Goal: Transaction & Acquisition: Purchase product/service

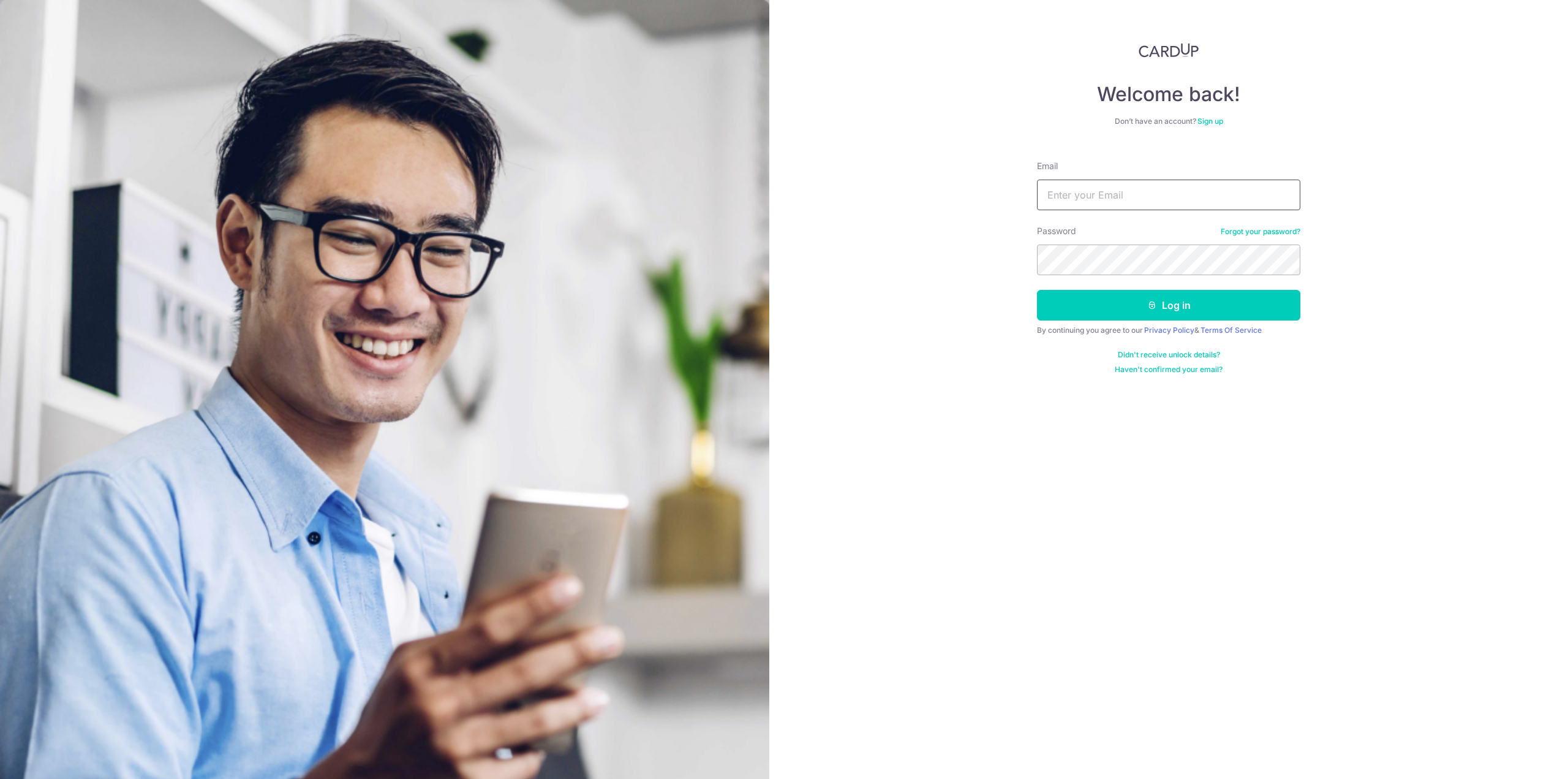
click at [1125, 186] on input "Email" at bounding box center [1169, 194] width 263 height 30
type input "weiquan.ng@gmail.com"
click at [1037, 290] on button "Log in" at bounding box center [1169, 305] width 263 height 30
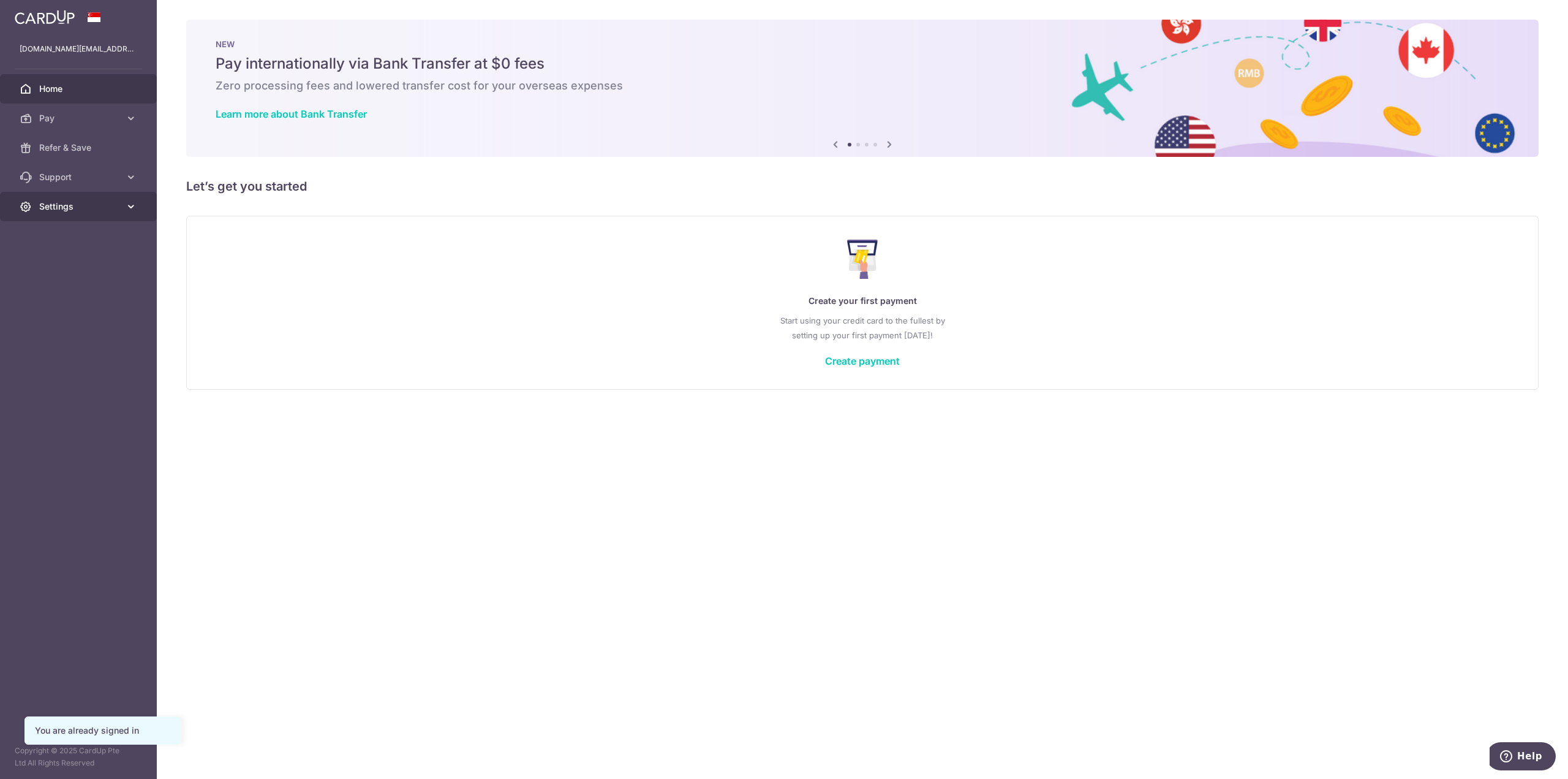
click at [65, 203] on span "Settings" at bounding box center [79, 206] width 81 height 13
click at [65, 231] on span "Account" at bounding box center [79, 235] width 81 height 13
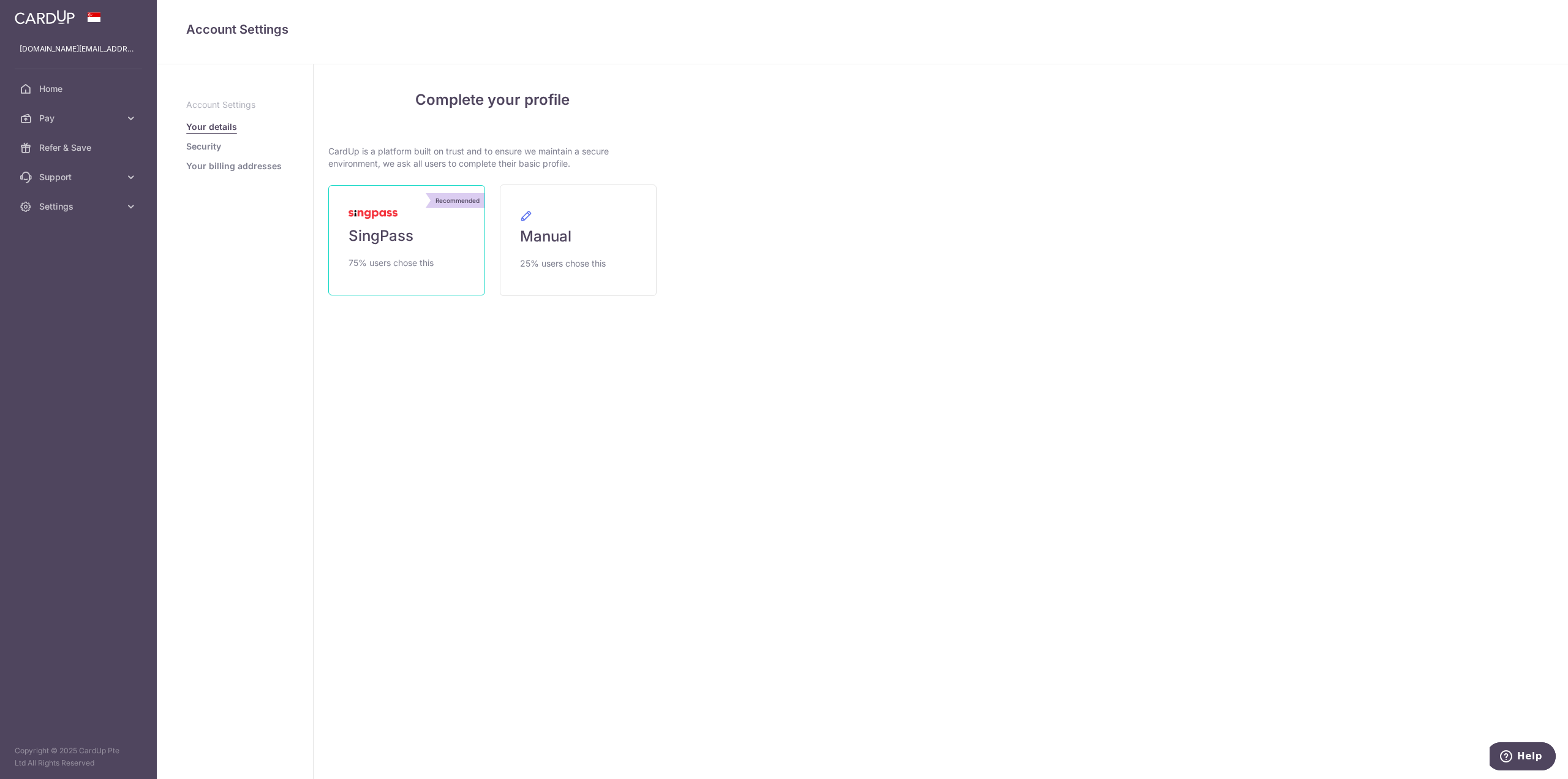
click at [422, 241] on link "Recommended SingPass 75% users chose this" at bounding box center [406, 240] width 157 height 110
click at [373, 380] on div "Complete your profile CardUp is a platform built on trust and to ensure we main…" at bounding box center [492, 226] width 358 height 323
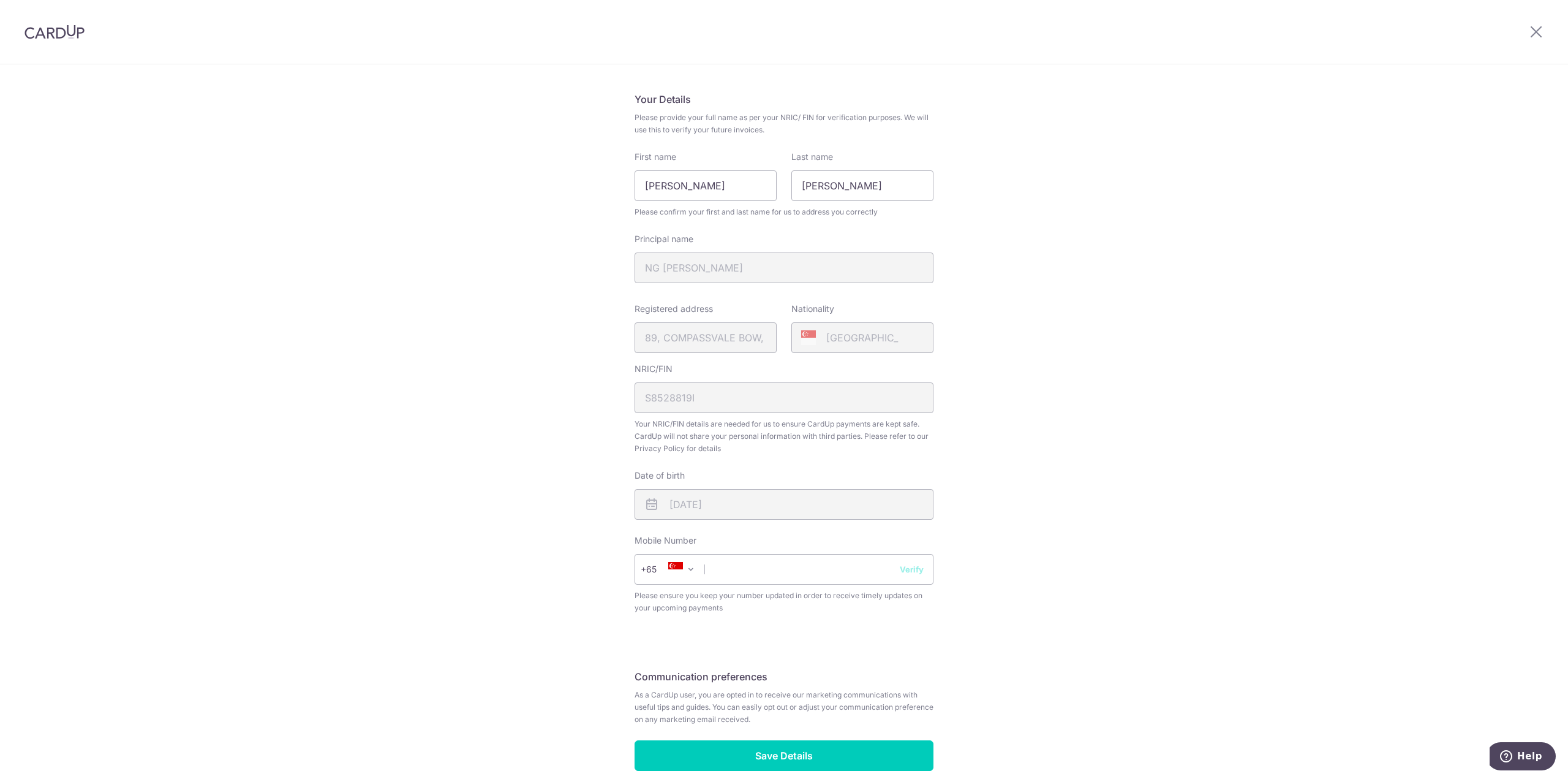
scroll to position [129, 0]
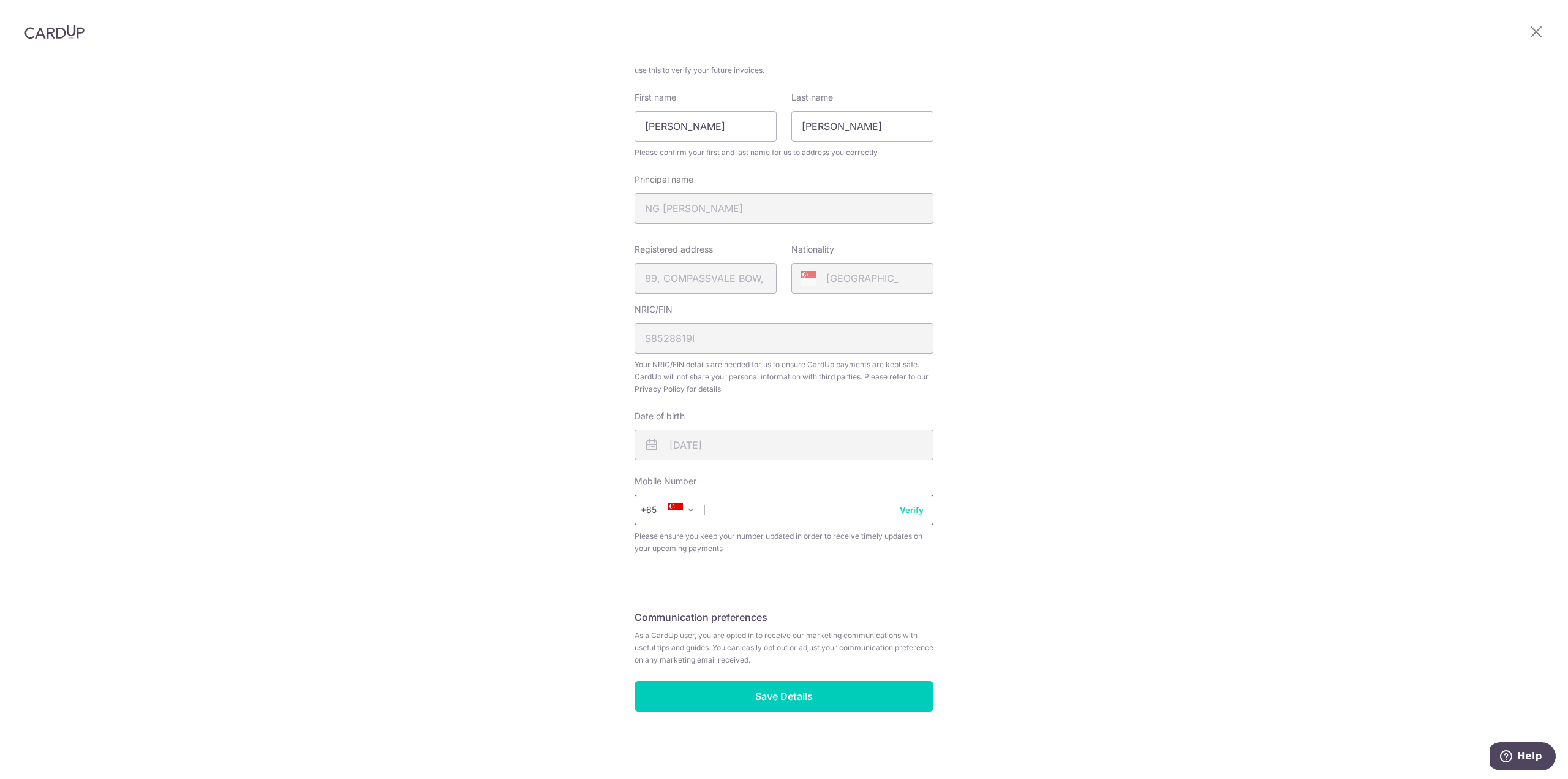
click at [748, 519] on input "text" at bounding box center [784, 509] width 299 height 30
type input "93695922"
click at [1121, 554] on div "Review your details Your Details Please provide your full name as per your NRIC…" at bounding box center [784, 357] width 1568 height 842
click at [913, 512] on button "Verify" at bounding box center [911, 510] width 23 height 13
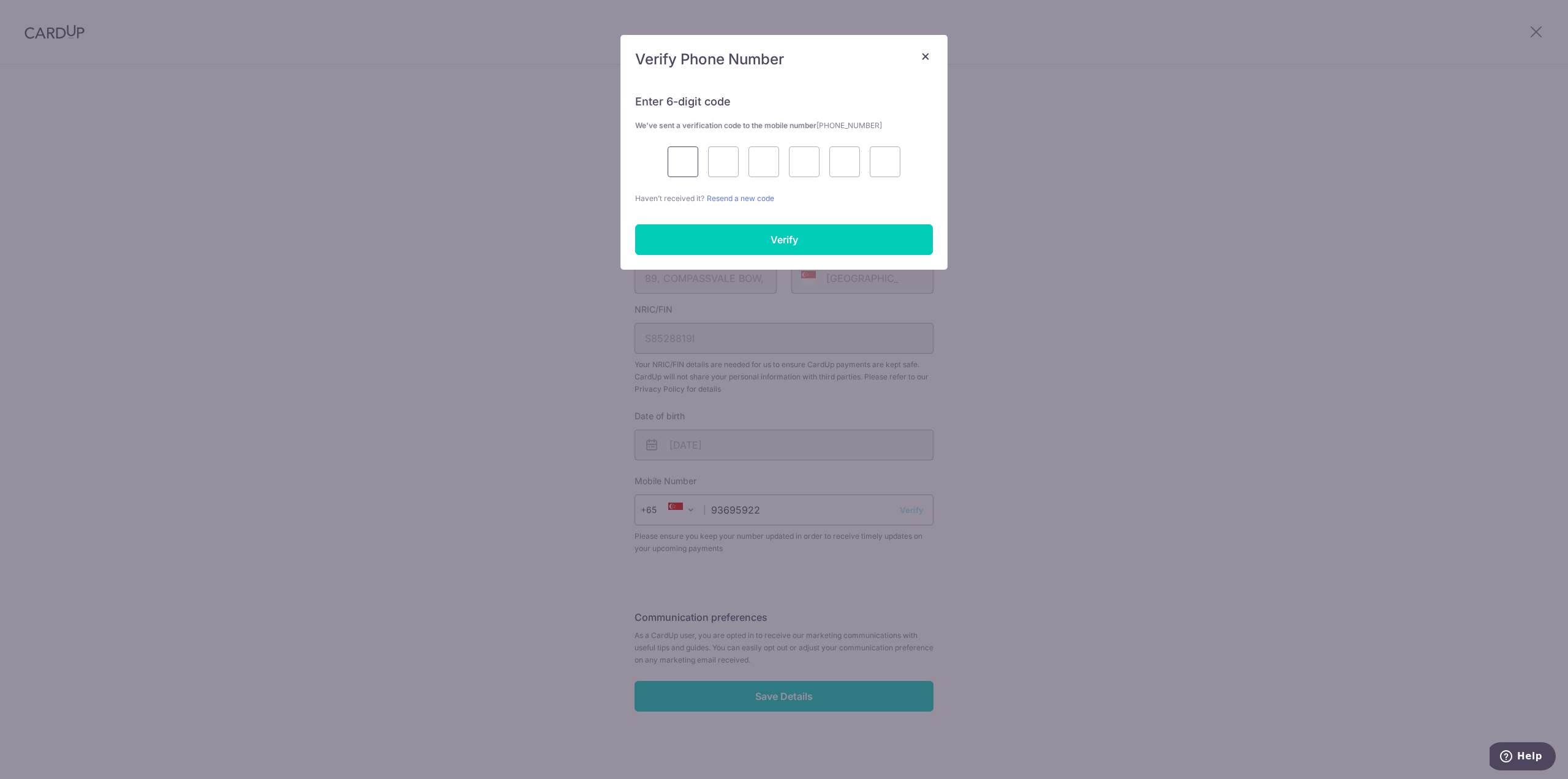
click at [695, 160] on input "text" at bounding box center [682, 161] width 30 height 30
type input "9"
type input "2"
type input "8"
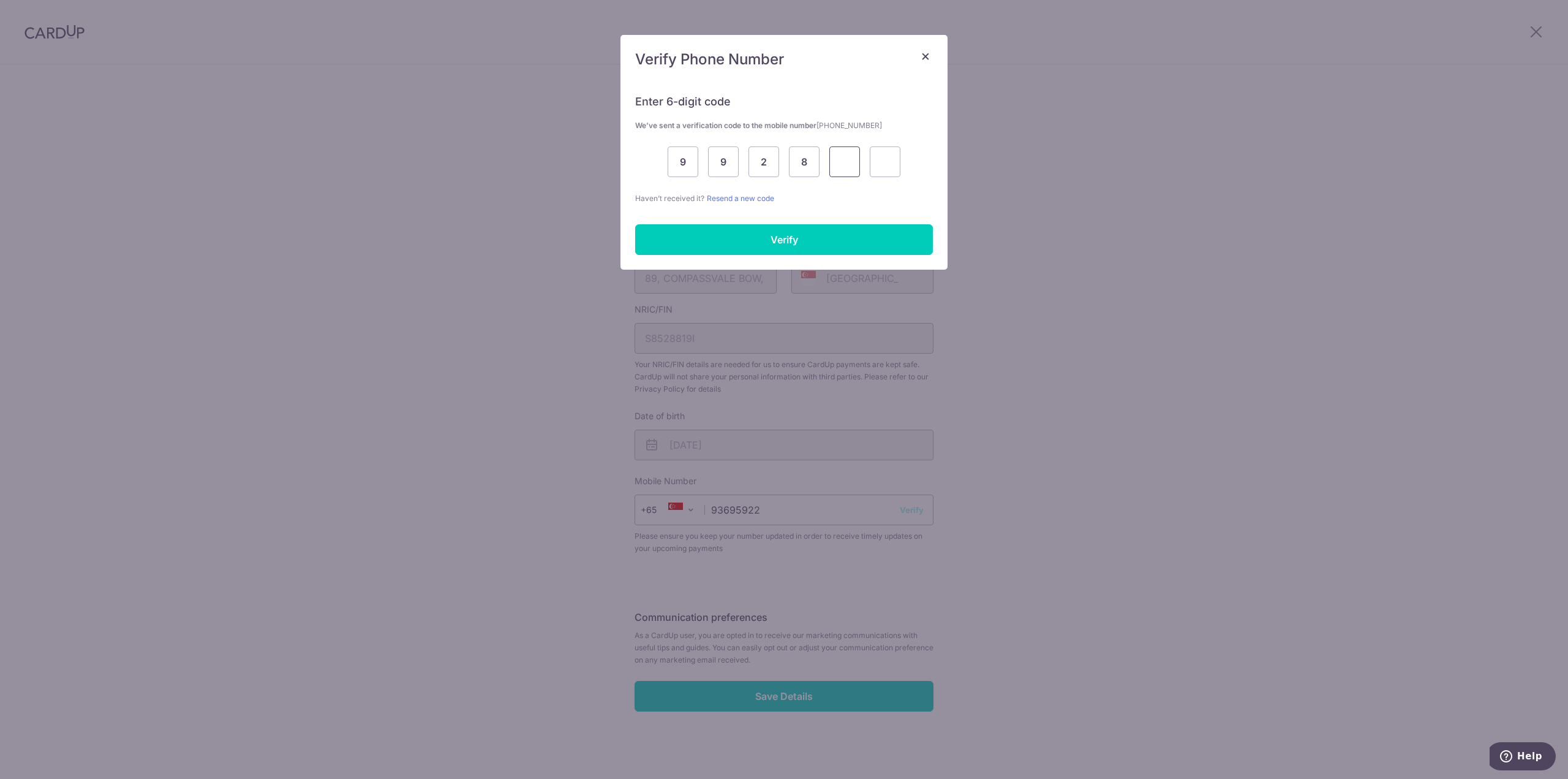
type input "4"
type input "2"
click at [898, 239] on input "Verify" at bounding box center [784, 239] width 298 height 30
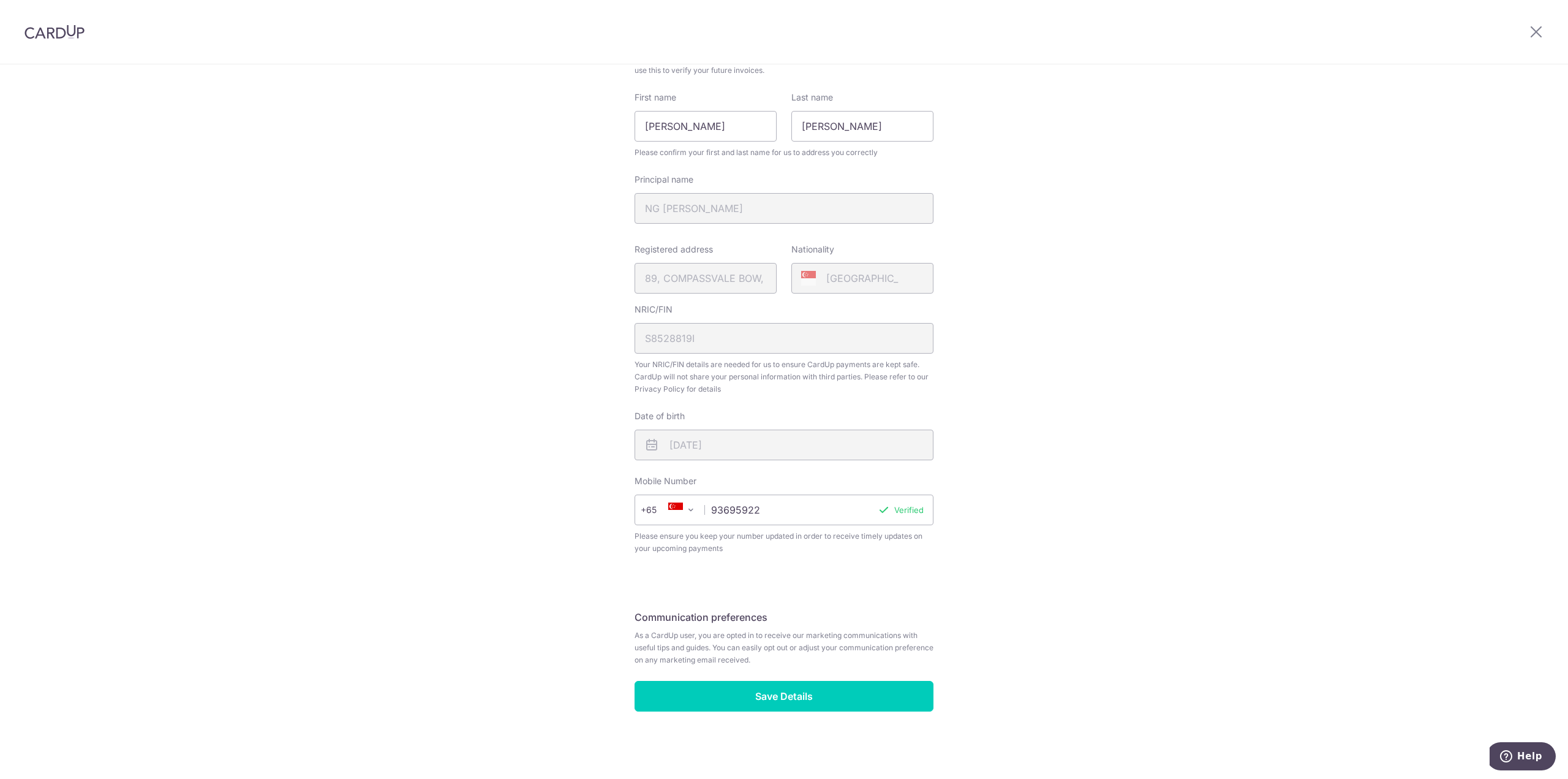
click at [1361, 504] on div "Review your details Your Details Please provide your full name as per your NRIC…" at bounding box center [784, 357] width 1568 height 842
drag, startPoint x: 864, startPoint y: 693, endPoint x: 1189, endPoint y: 671, distance: 325.7
click at [863, 693] on input "Save Details" at bounding box center [784, 695] width 299 height 30
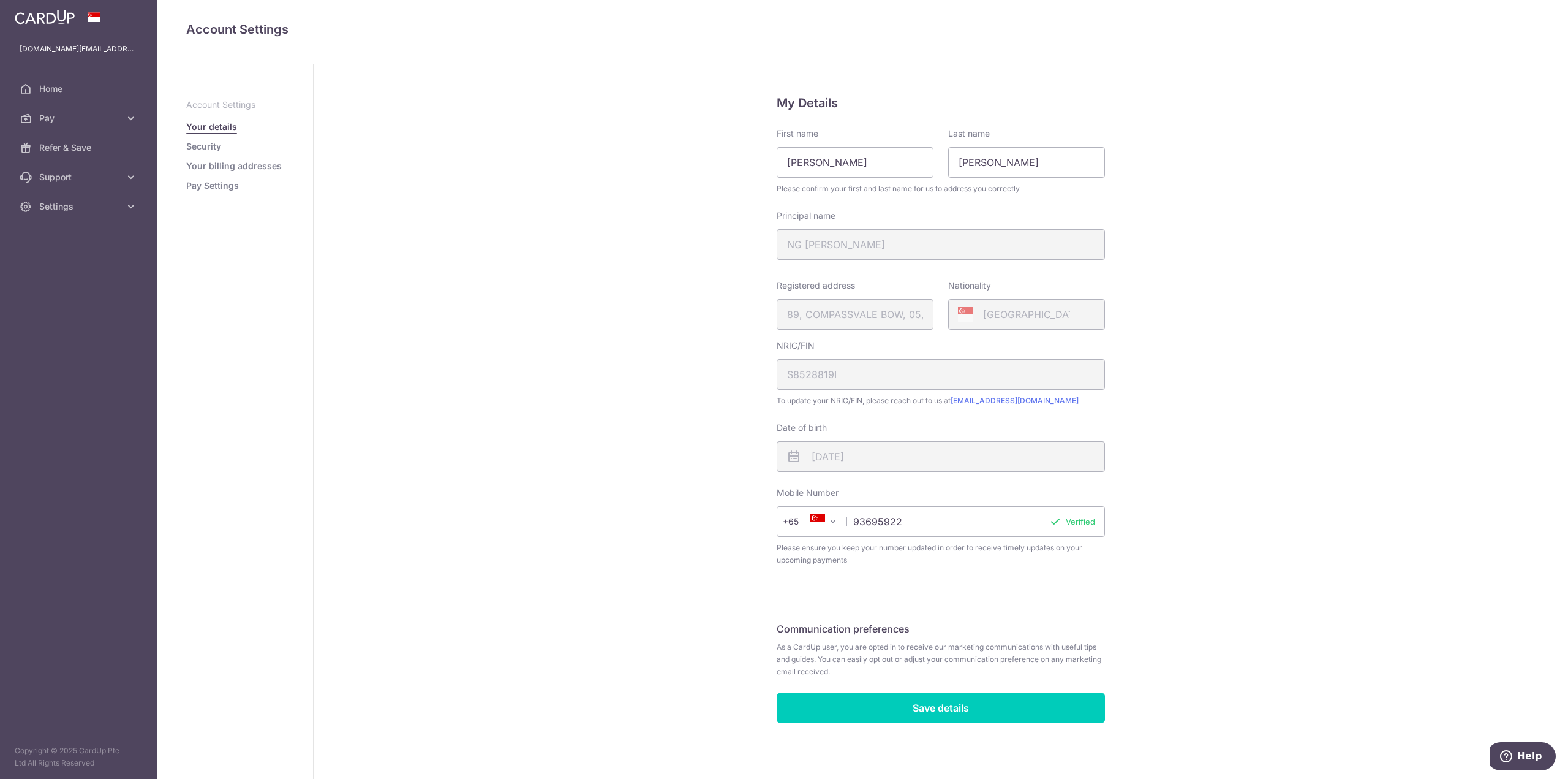
scroll to position [8, 0]
drag, startPoint x: 841, startPoint y: 650, endPoint x: 1053, endPoint y: 649, distance: 212.0
click at [1053, 649] on span "As a CardUp user, you are opted in to receive our marketing communications with…" at bounding box center [941, 658] width 328 height 37
click at [1074, 654] on span "As a CardUp user, you are opted in to receive our marketing communications with…" at bounding box center [941, 658] width 328 height 37
click at [200, 146] on link "Security" at bounding box center [204, 146] width 35 height 13
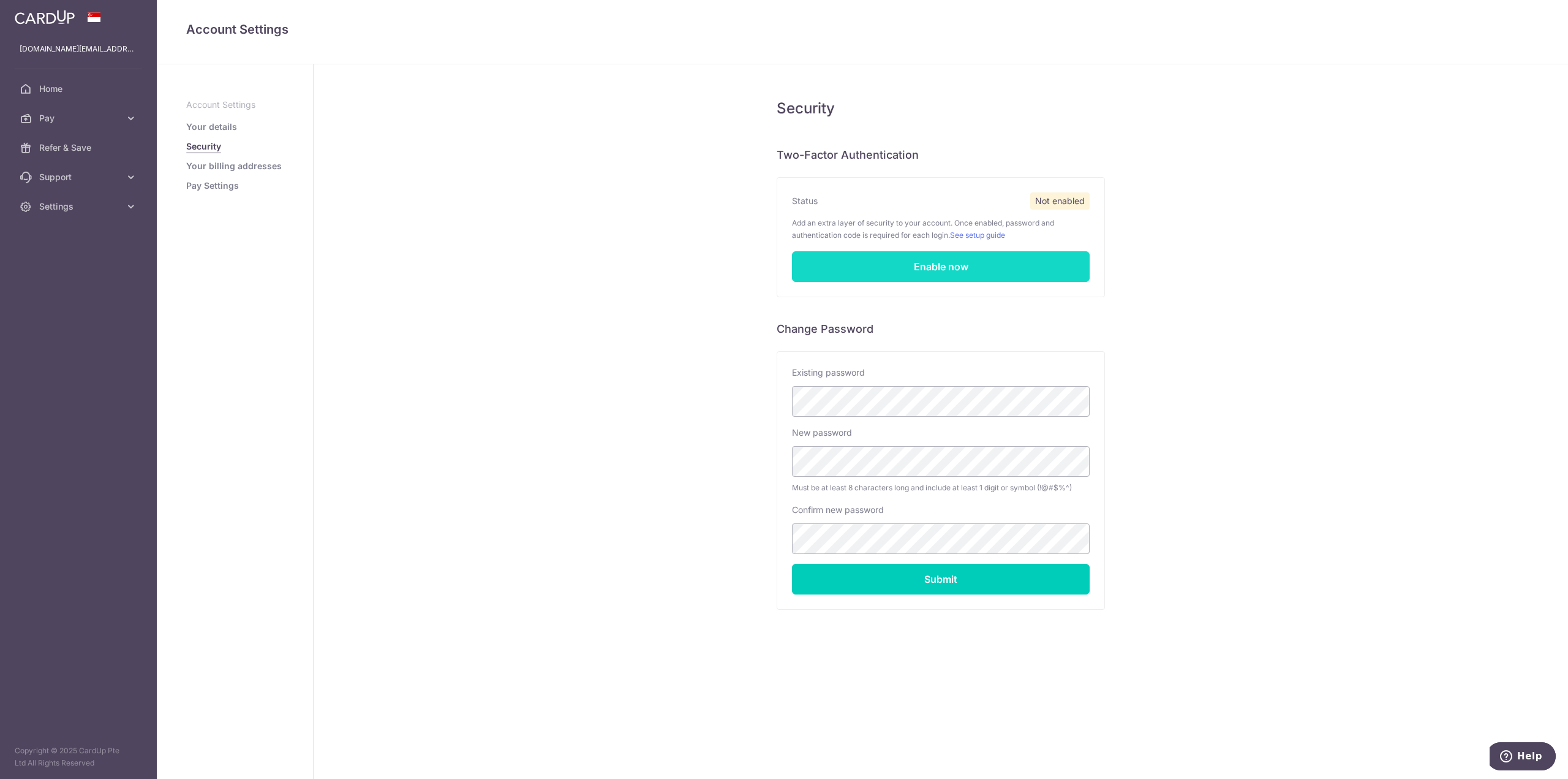
click at [932, 271] on link "Enable now" at bounding box center [941, 266] width 298 height 30
click at [202, 164] on link "Your billing addresses" at bounding box center [234, 166] width 96 height 13
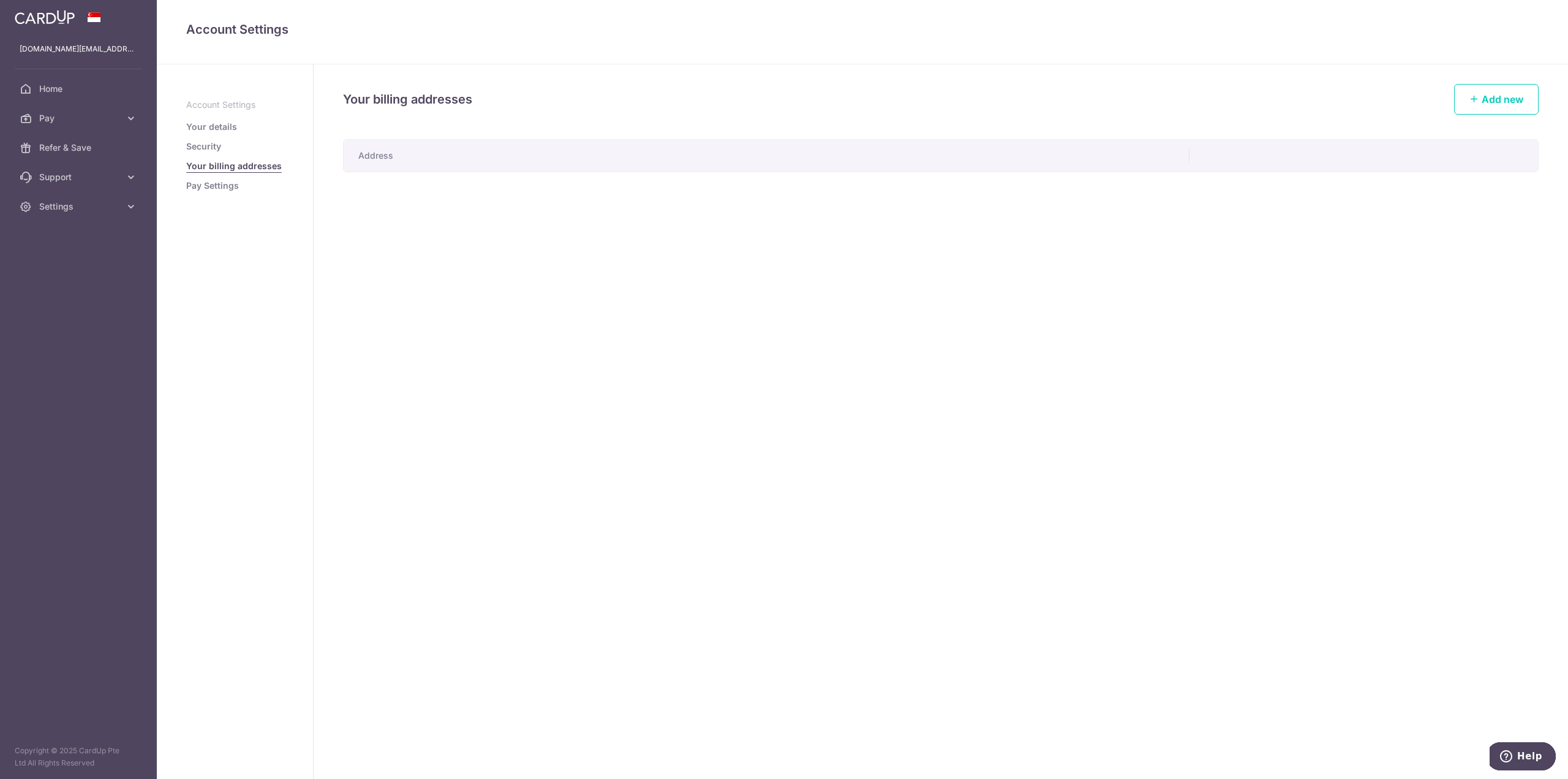
click at [203, 190] on link "Pay Settings" at bounding box center [213, 185] width 53 height 13
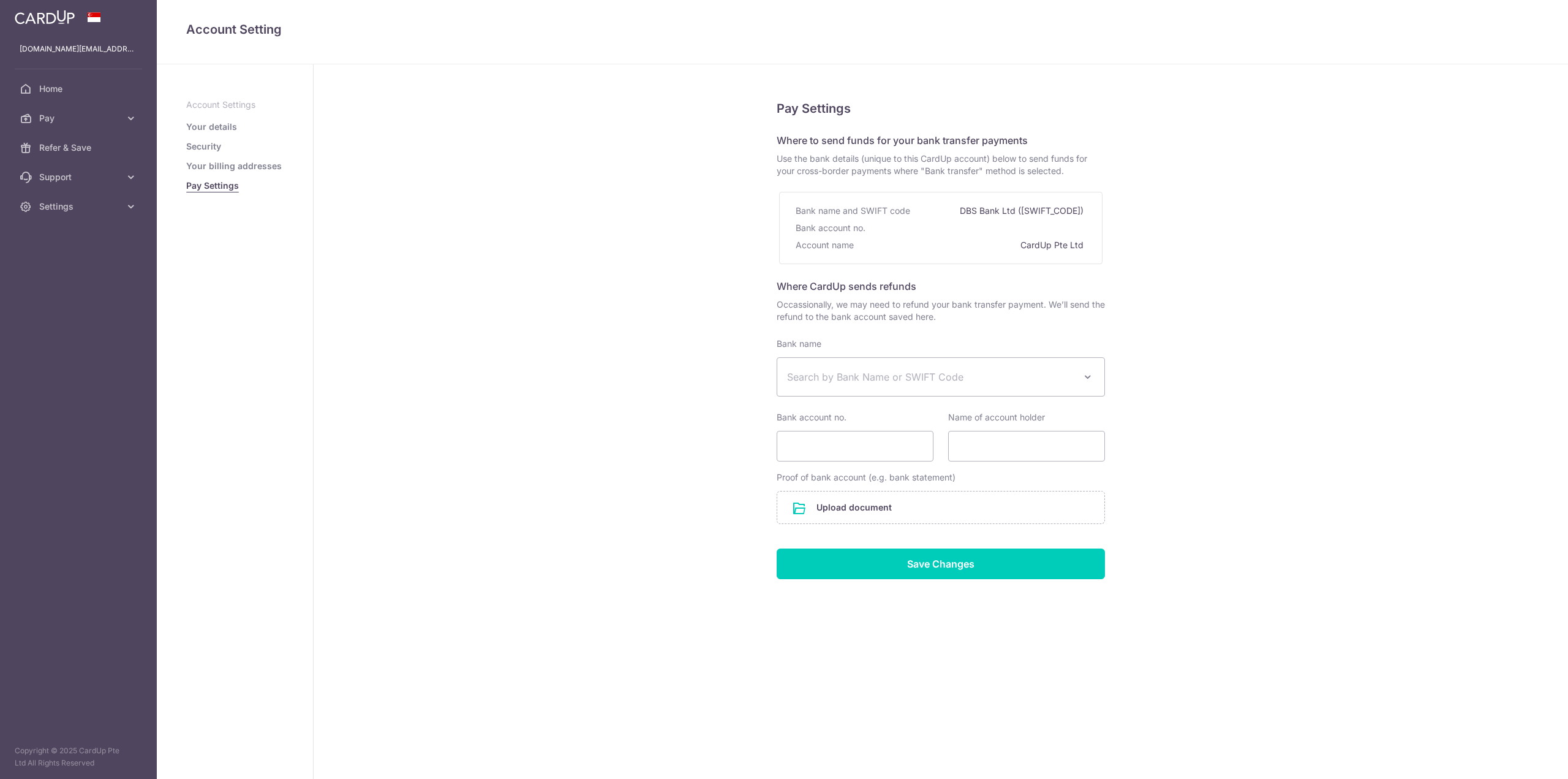
select select
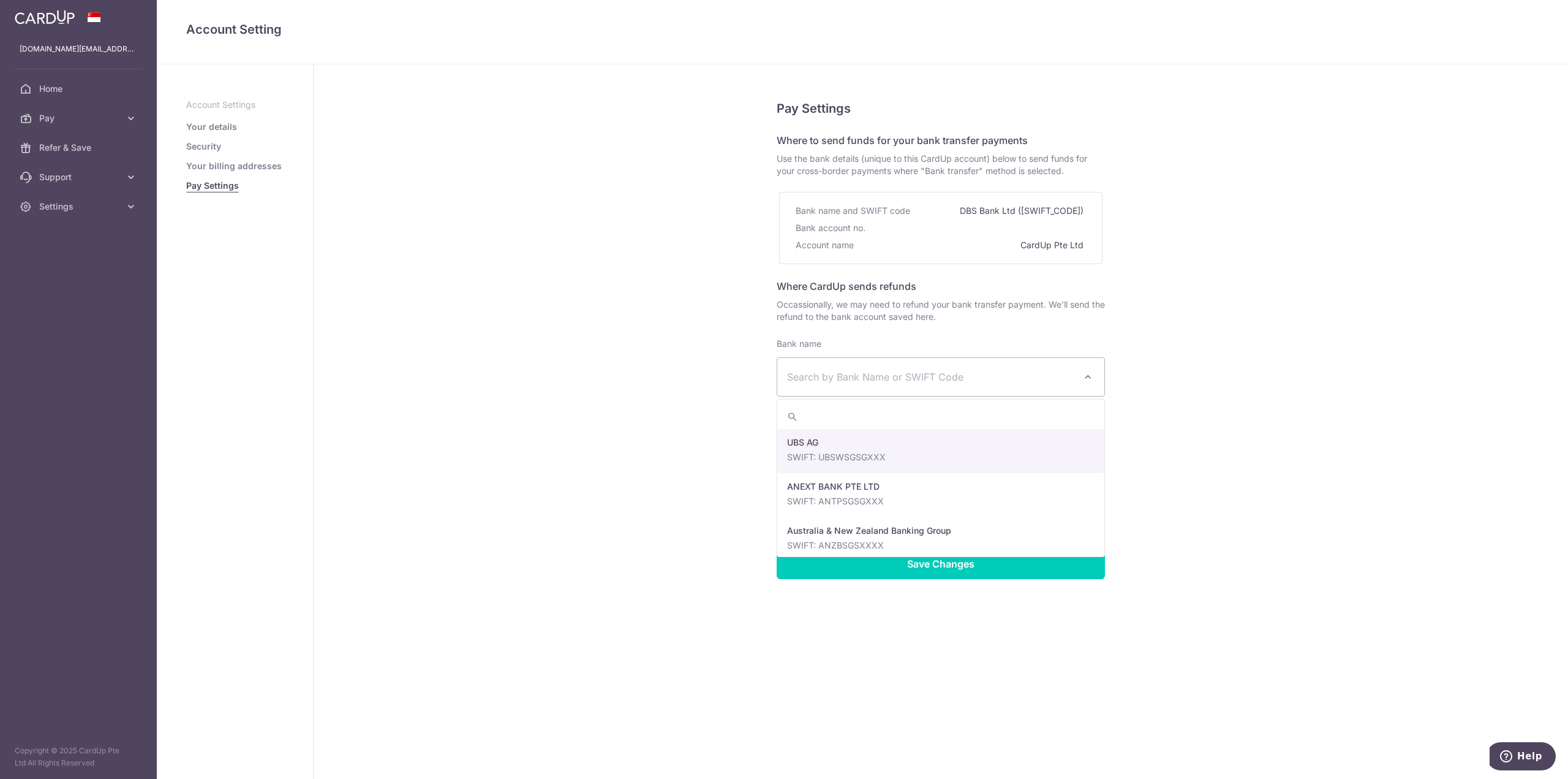
click at [932, 386] on span "Search by Bank Name or SWIFT Code" at bounding box center [940, 377] width 327 height 38
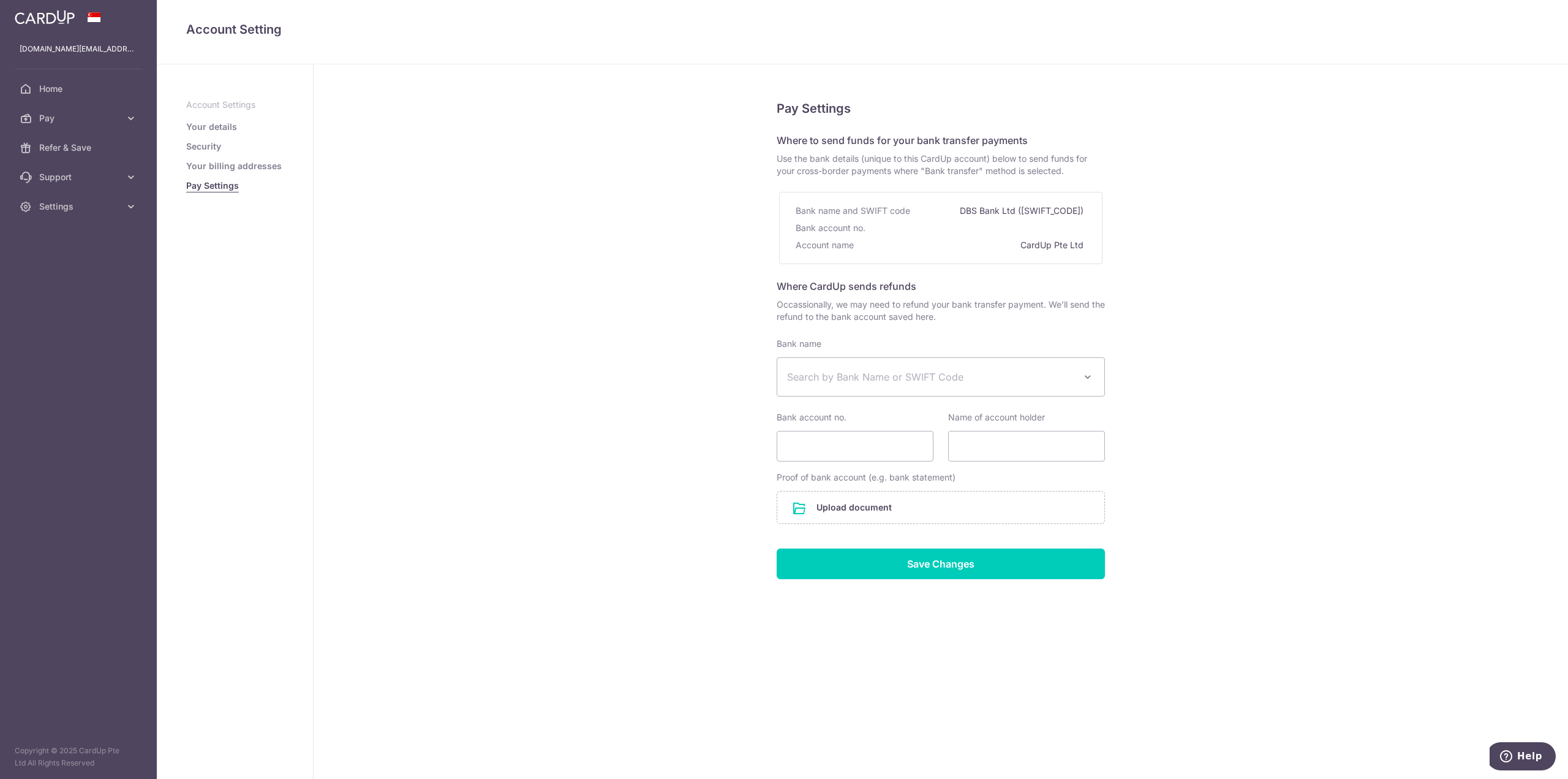
click at [932, 386] on span "Search by Bank Name or SWIFT Code" at bounding box center [940, 377] width 327 height 38
click at [54, 113] on span "Pay" at bounding box center [79, 118] width 81 height 13
click at [68, 144] on span "Payments" at bounding box center [79, 147] width 81 height 13
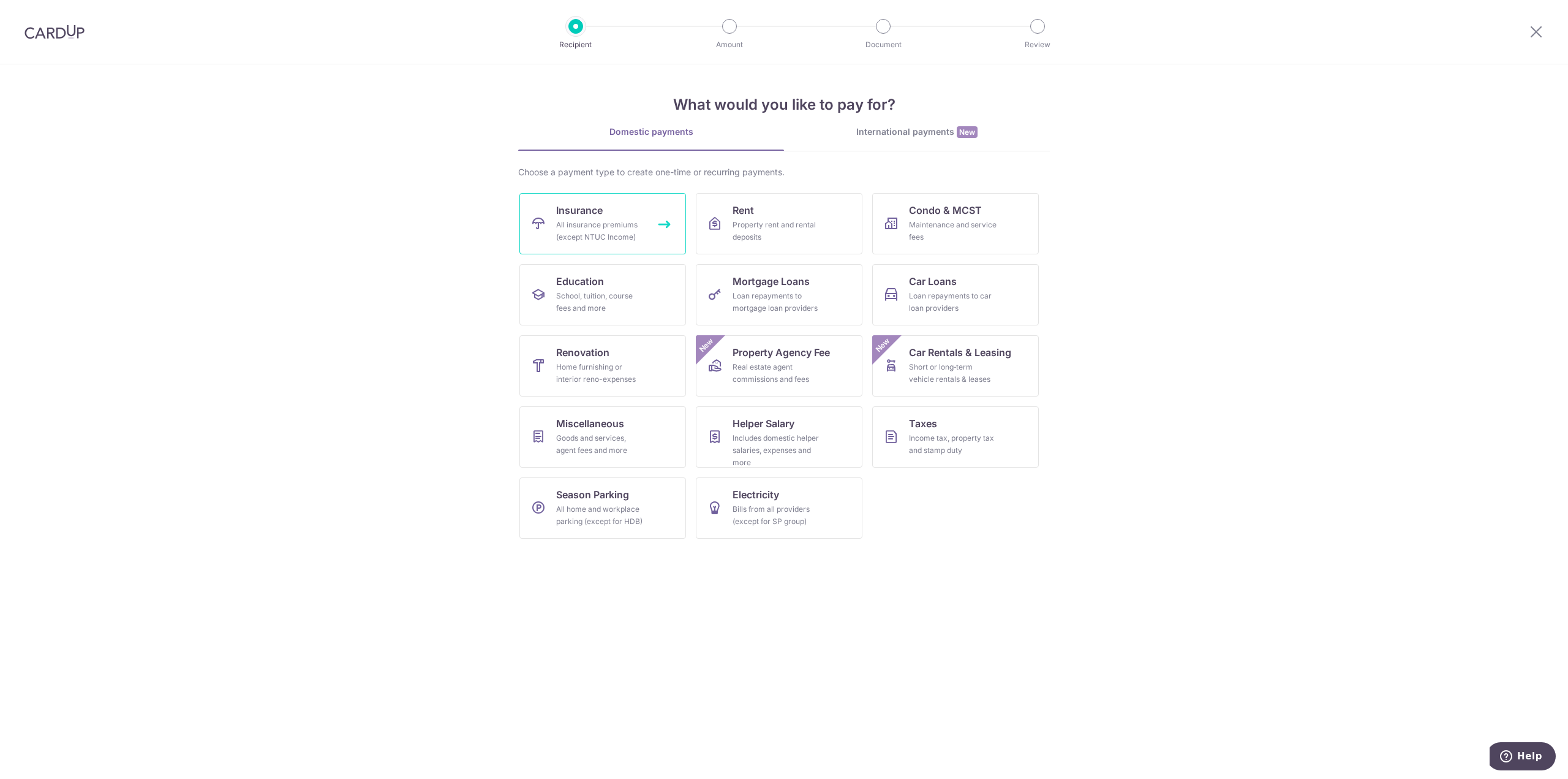
click at [561, 223] on div "All insurance premiums (except NTUC Income)" at bounding box center [600, 230] width 88 height 24
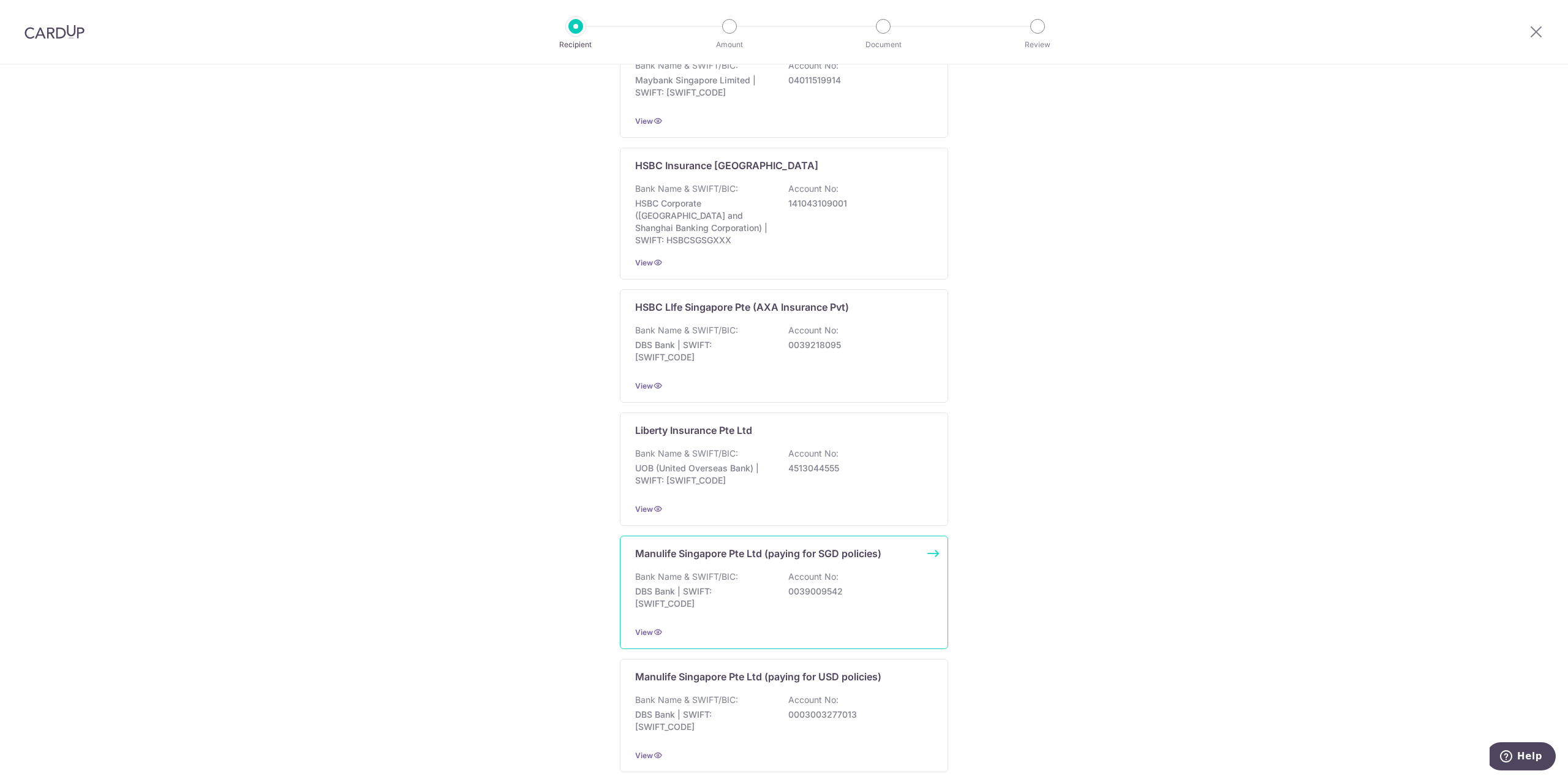
scroll to position [894, 0]
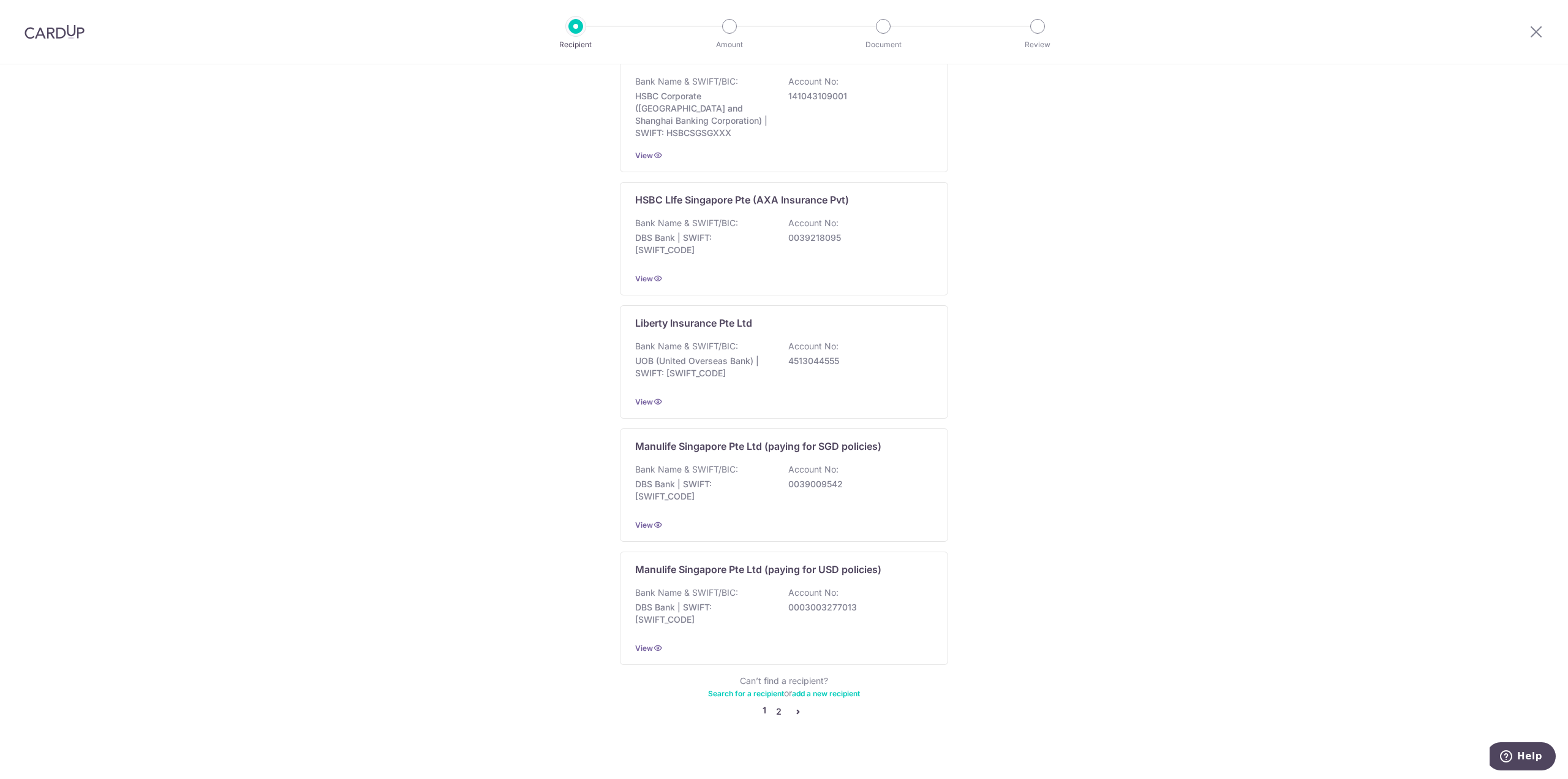
click at [772, 704] on link "2" at bounding box center [778, 711] width 15 height 15
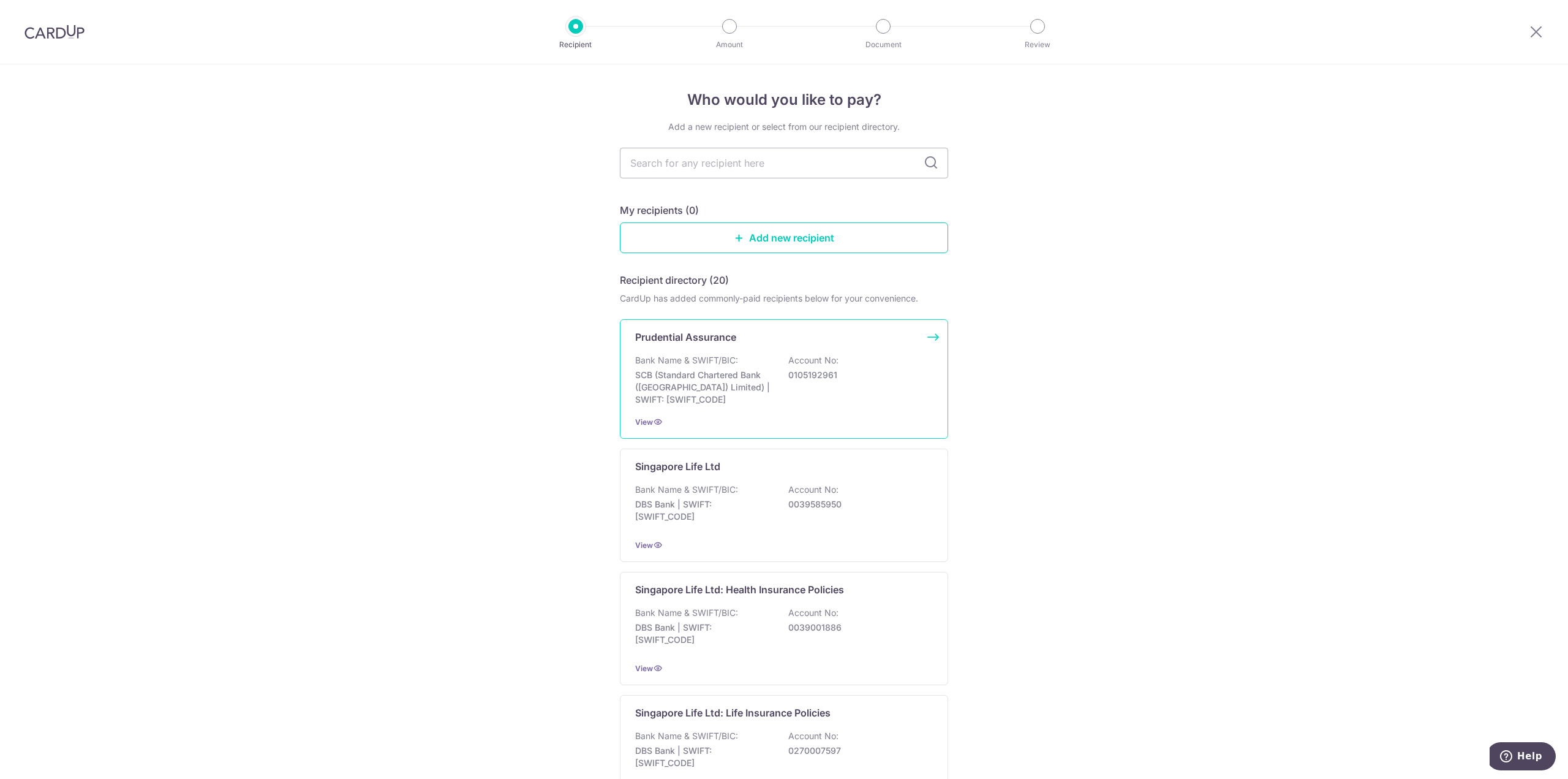
scroll to position [184, 0]
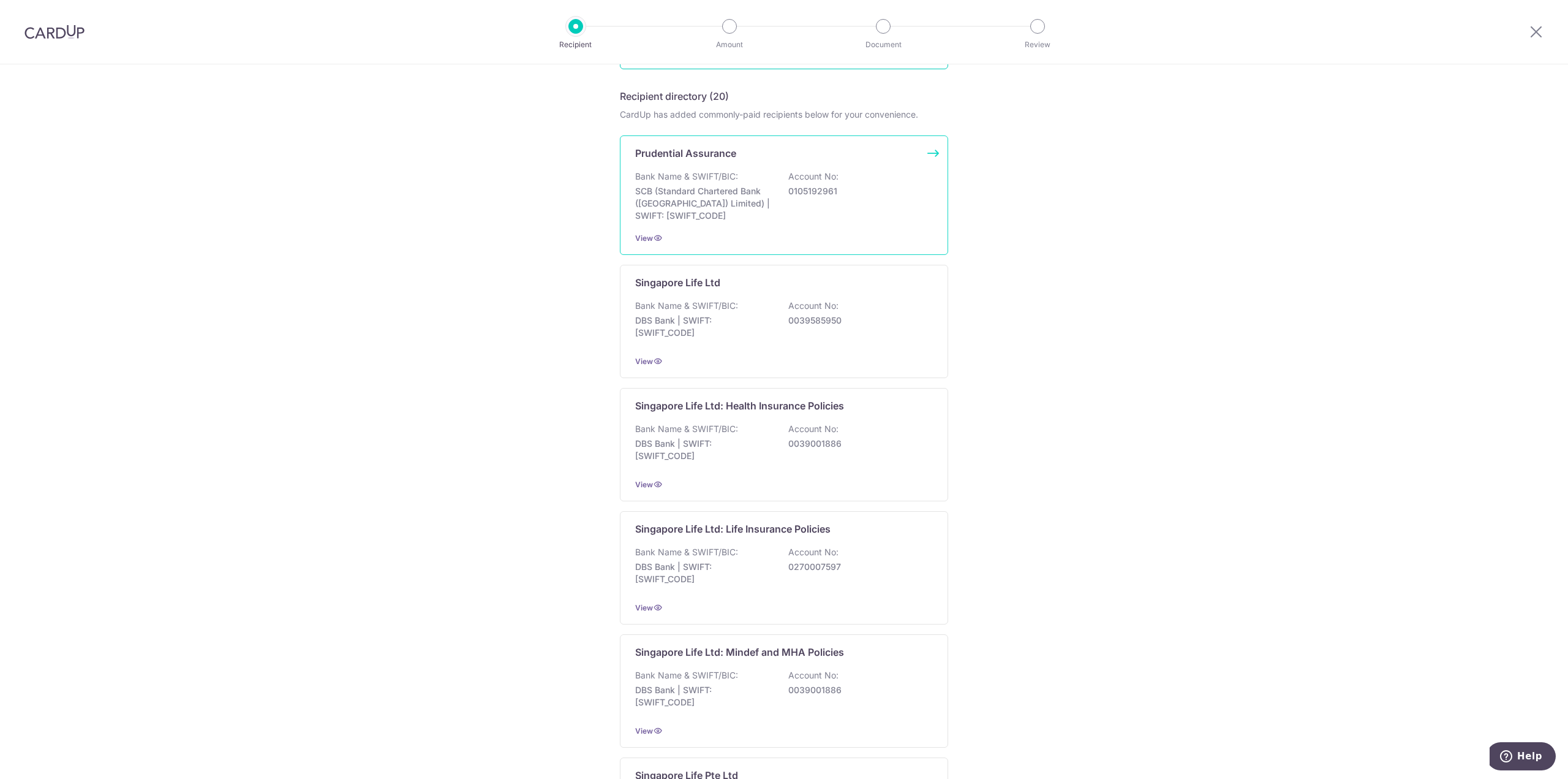
click at [709, 227] on div "Prudential Assurance Bank Name & SWIFT/BIC: SCB (Standard Chartered Bank (Singa…" at bounding box center [784, 195] width 328 height 119
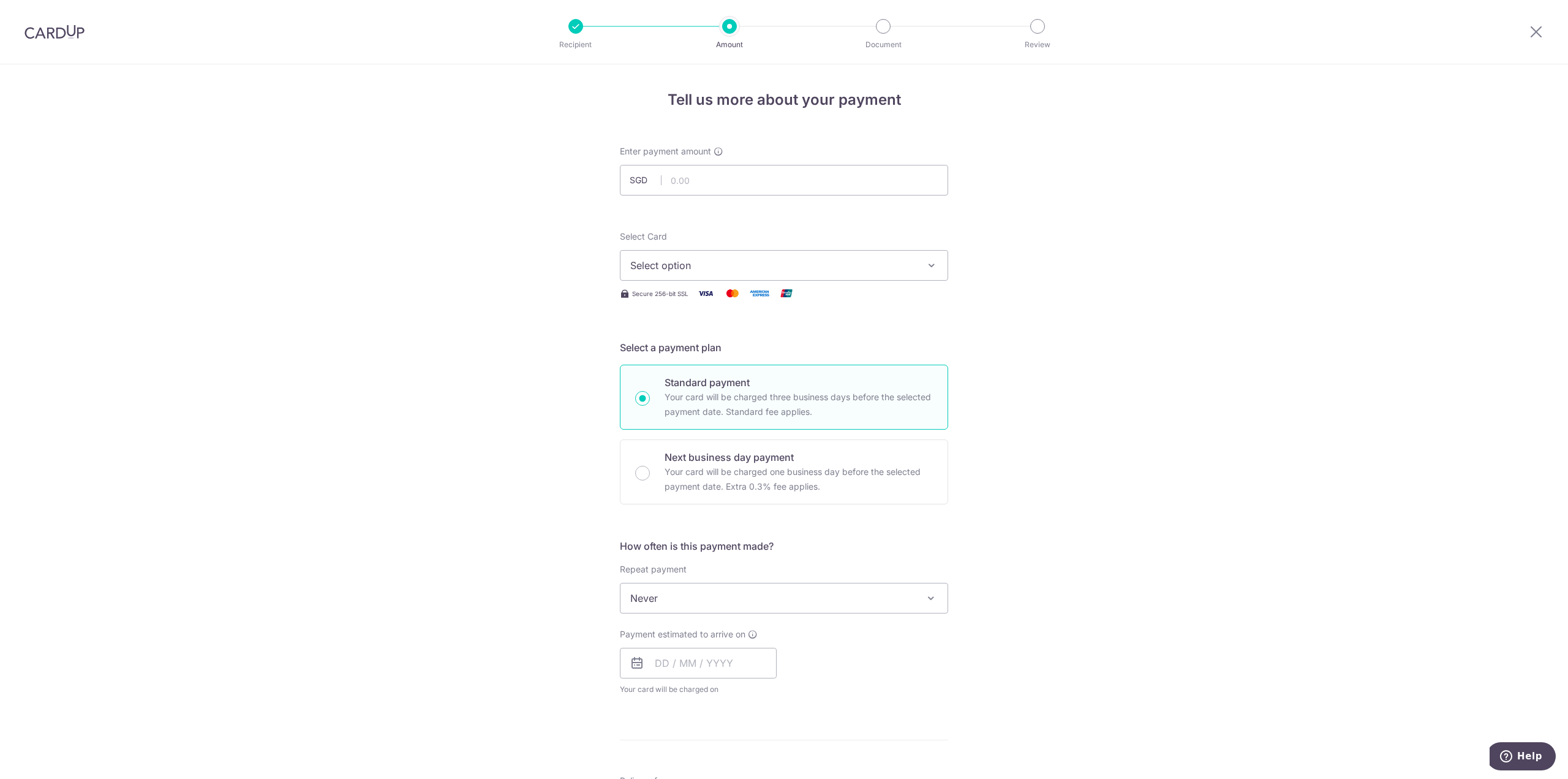
click at [733, 272] on button "Select option" at bounding box center [784, 265] width 328 height 30
click at [728, 296] on span "Add credit card" at bounding box center [794, 300] width 285 height 13
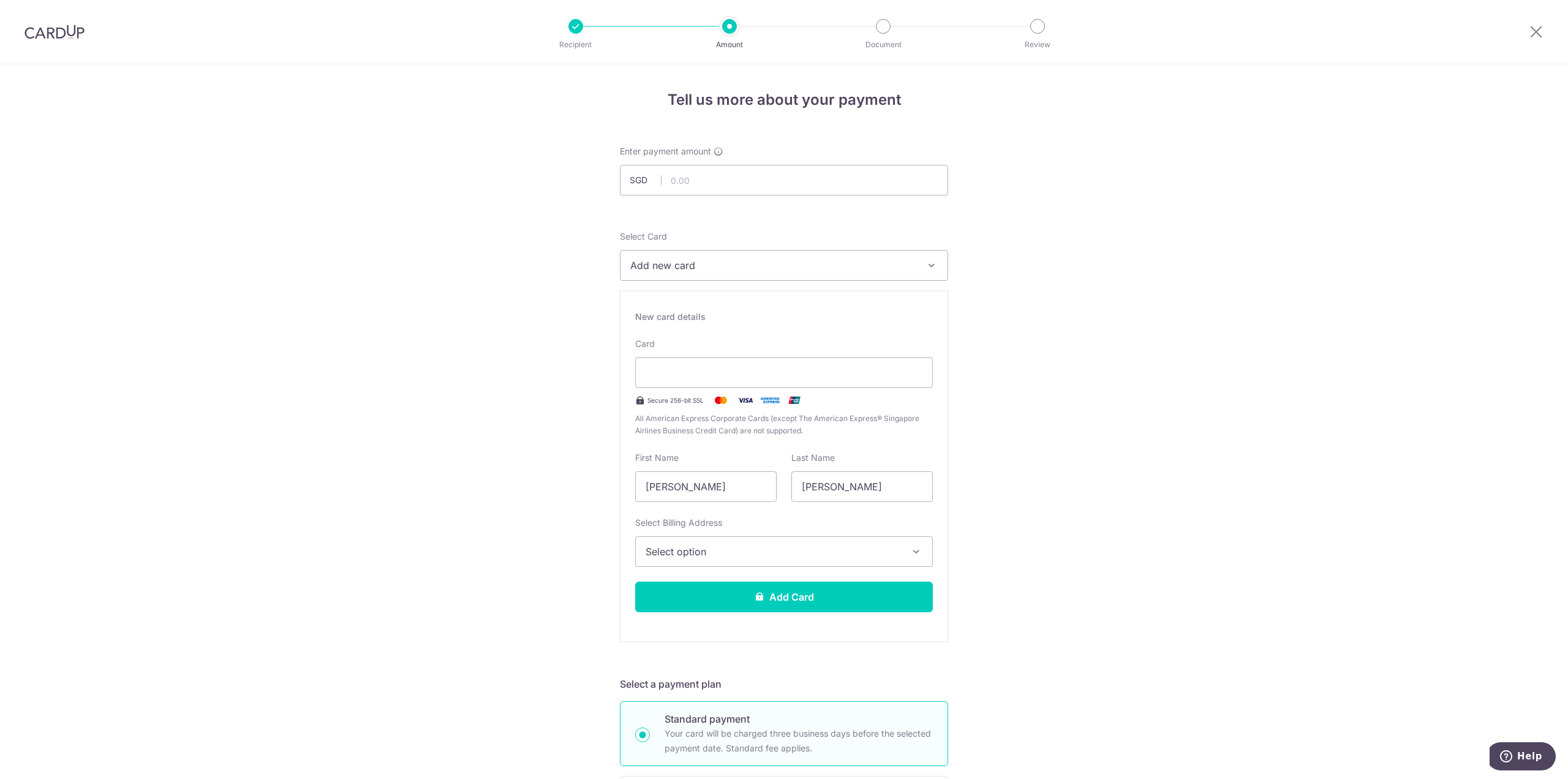
click at [1225, 224] on div "Tell us more about your payment Enter payment amount SGD Select Card Add new ca…" at bounding box center [784, 787] width 1568 height 1445
click at [678, 552] on span "Select option" at bounding box center [773, 551] width 255 height 15
click at [1221, 475] on div "Tell us more about your payment Enter payment amount SGD Select Card Add new ca…" at bounding box center [784, 787] width 1568 height 1445
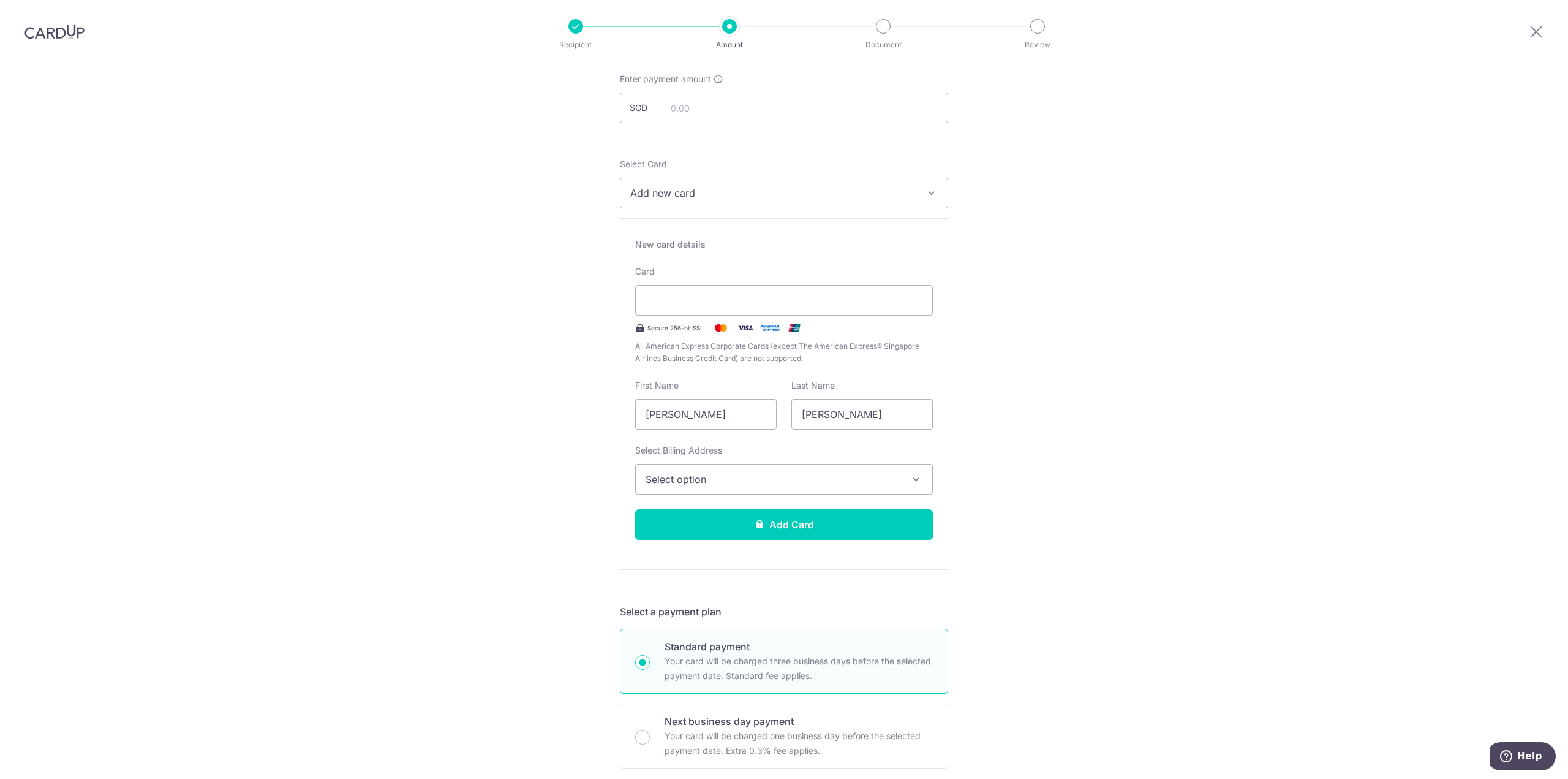
scroll to position [184, 0]
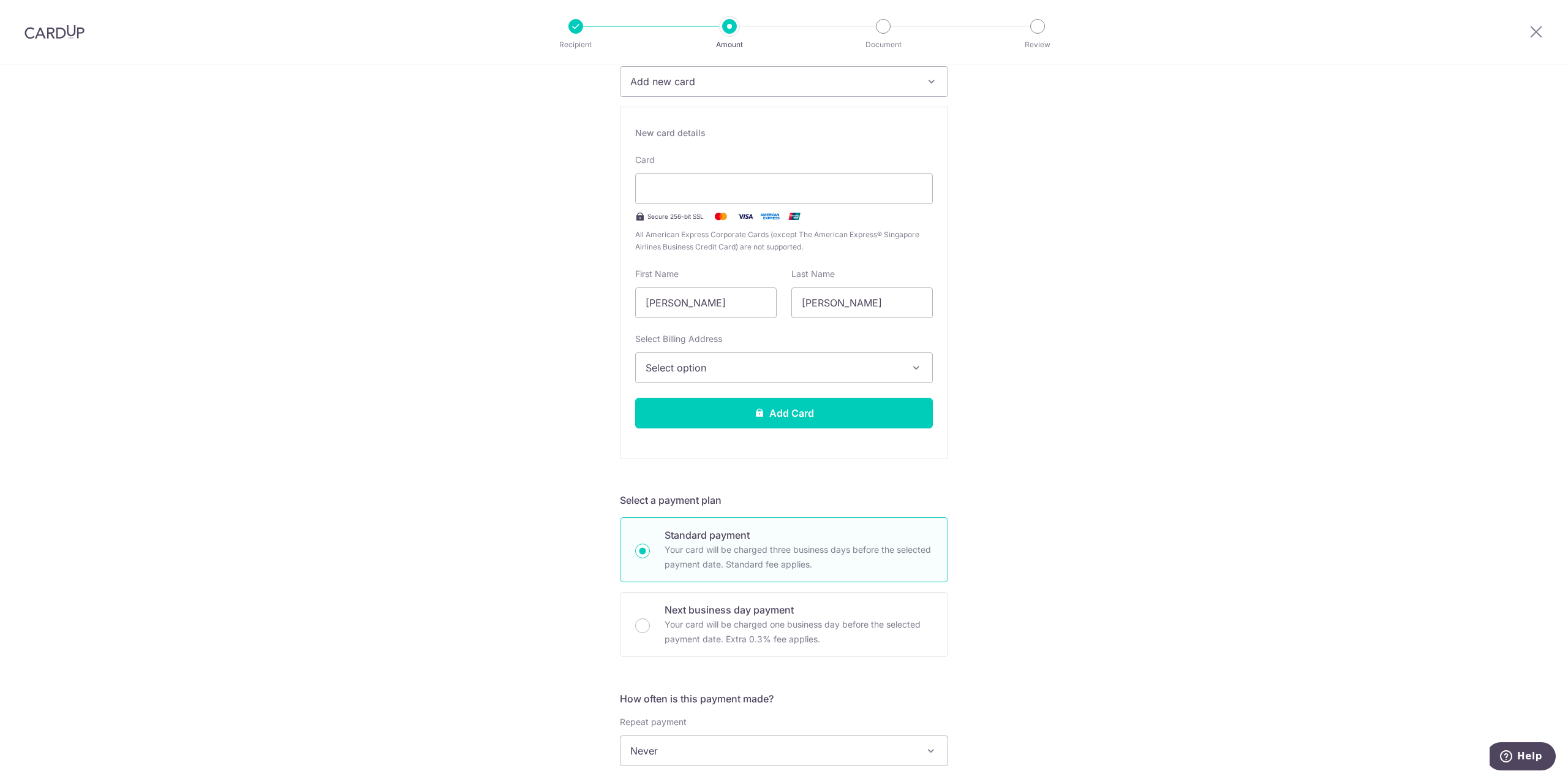
click at [698, 392] on div "New card details Card Secure 256-bit SSL All American Express Corporate Cards (…" at bounding box center [784, 282] width 328 height 351
click at [702, 372] on span "Select option" at bounding box center [773, 367] width 255 height 15
click at [695, 407] on span "Add Billing Address" at bounding box center [794, 401] width 255 height 13
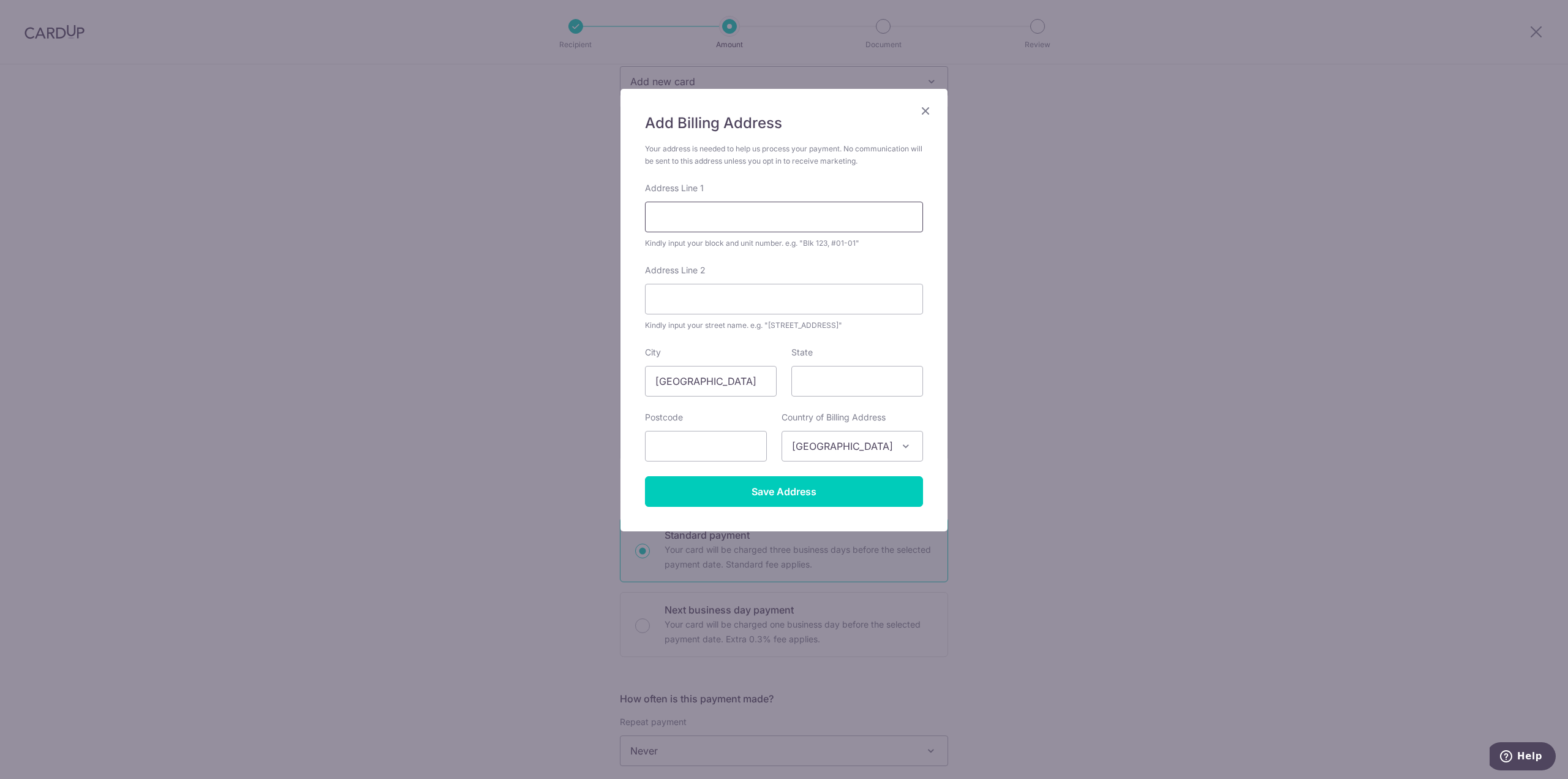
click at [685, 220] on input "Address Line 1" at bounding box center [784, 216] width 278 height 30
type input "46 Nallur Road"
type input "456661"
click at [899, 494] on input "Save Address" at bounding box center [784, 491] width 278 height 30
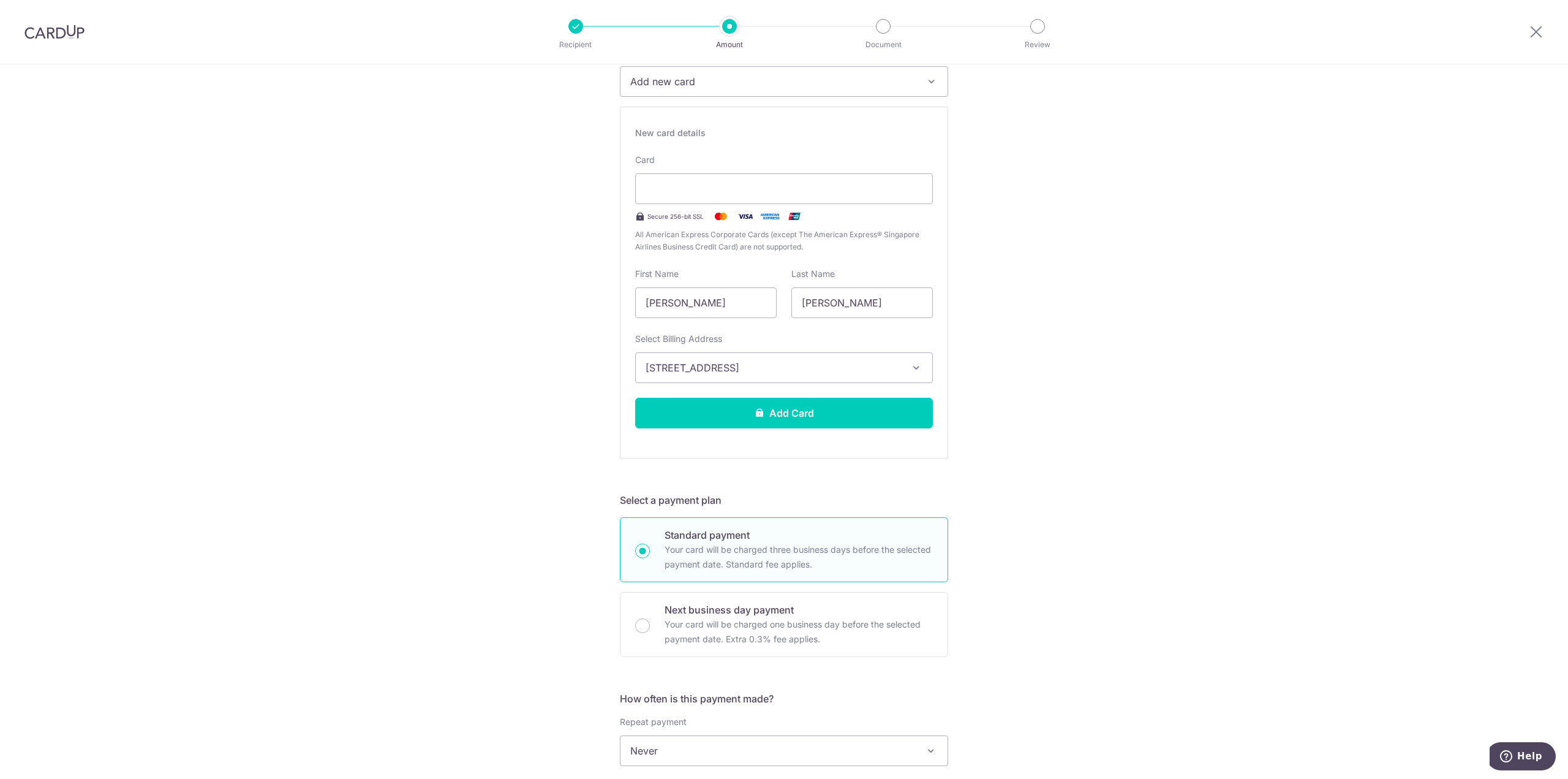
click at [1227, 400] on div "Tell us more about your payment Enter payment amount SGD Select Card Add new ca…" at bounding box center [784, 603] width 1568 height 1445
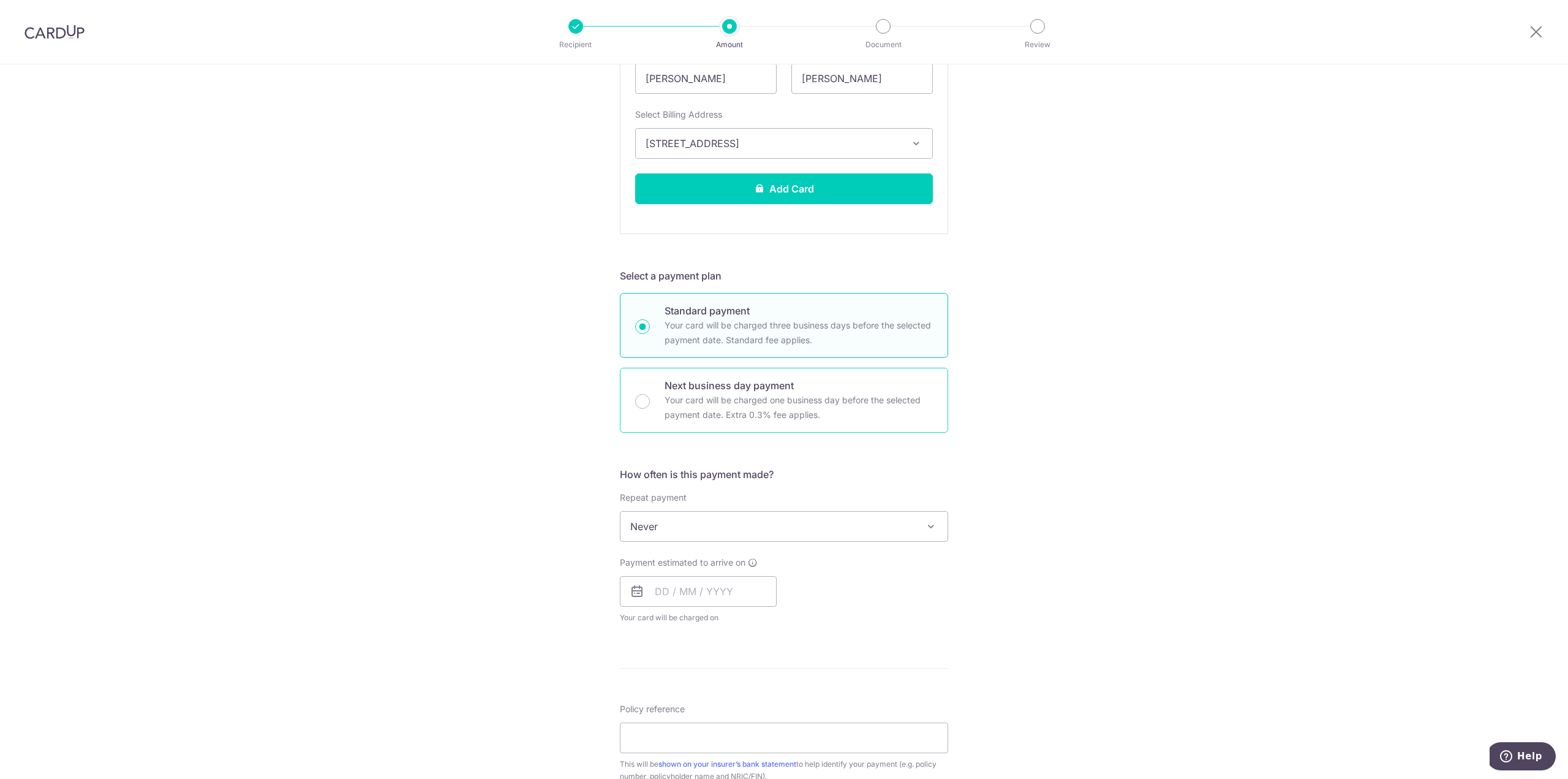
scroll to position [429, 0]
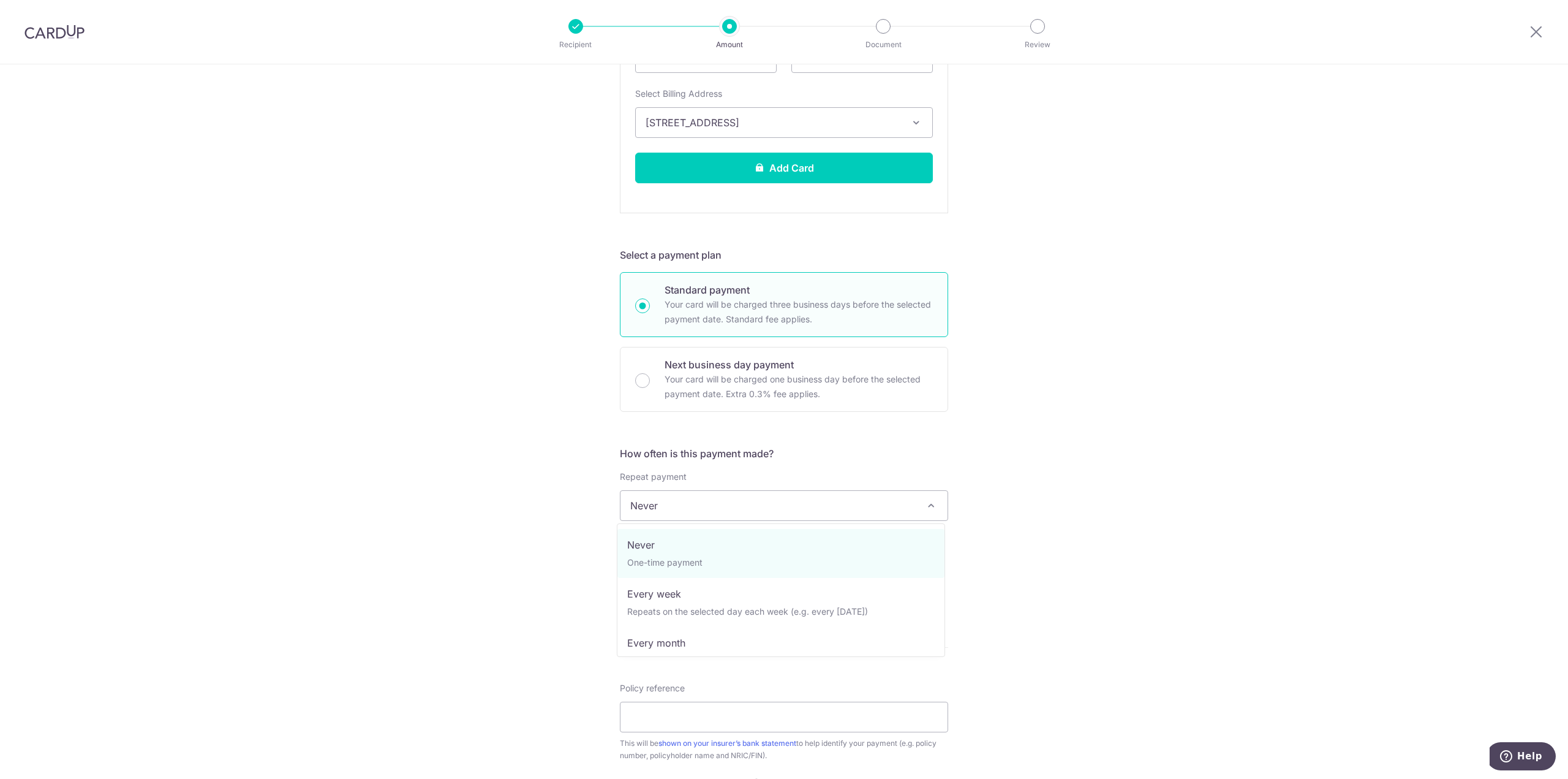
click at [703, 512] on span "Never" at bounding box center [784, 506] width 327 height 29
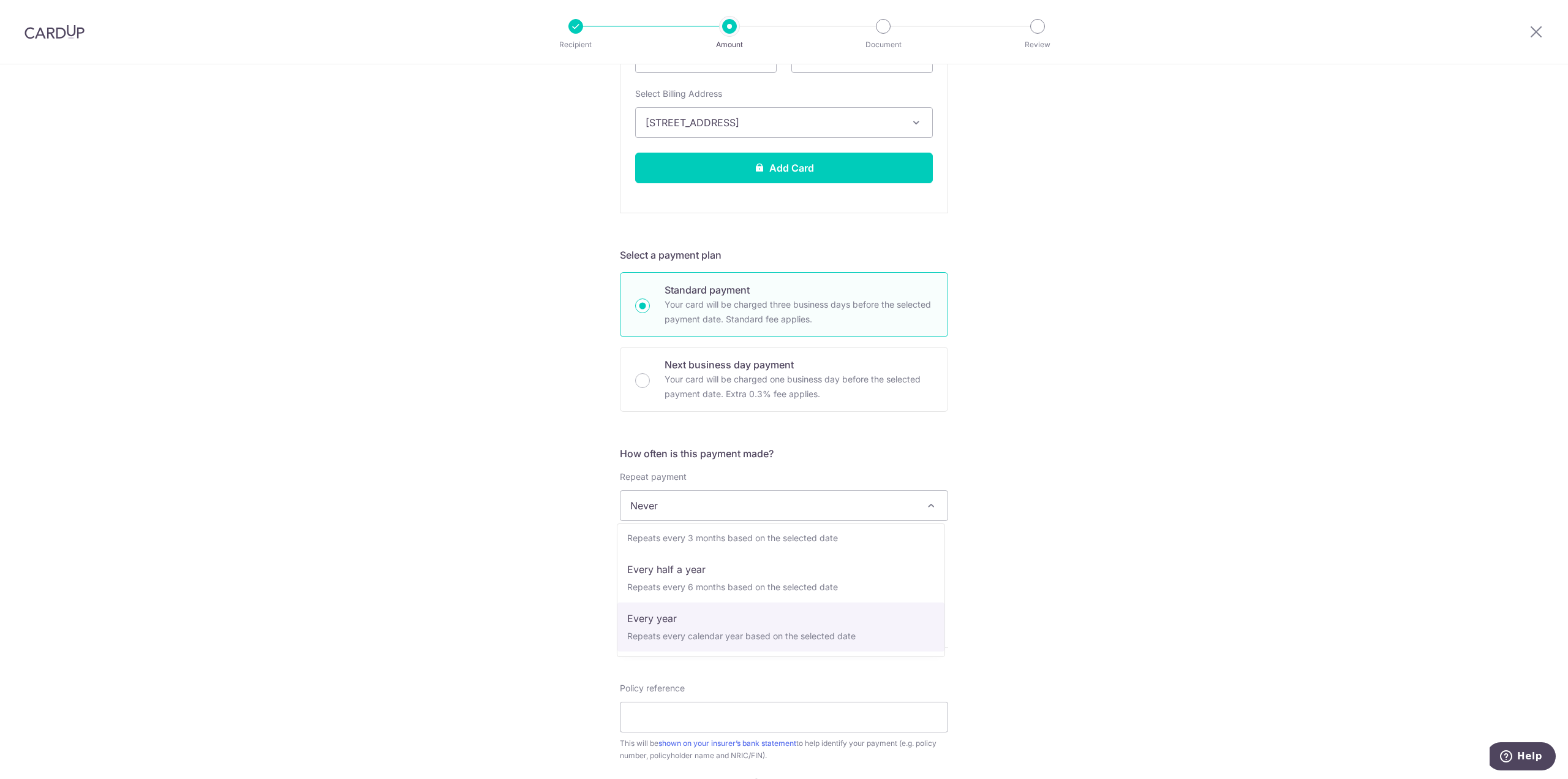
select select "6"
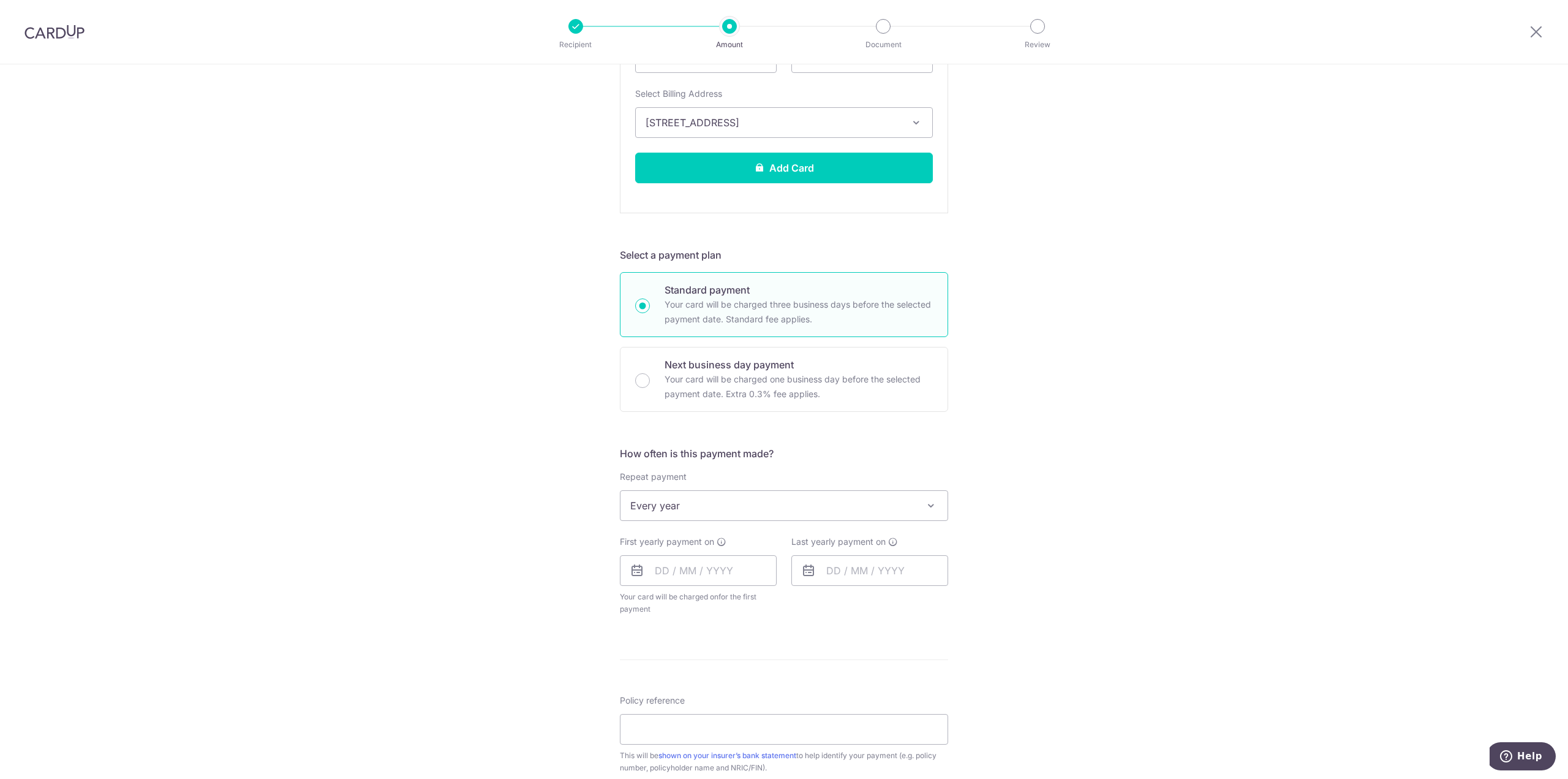
scroll to position [552, 0]
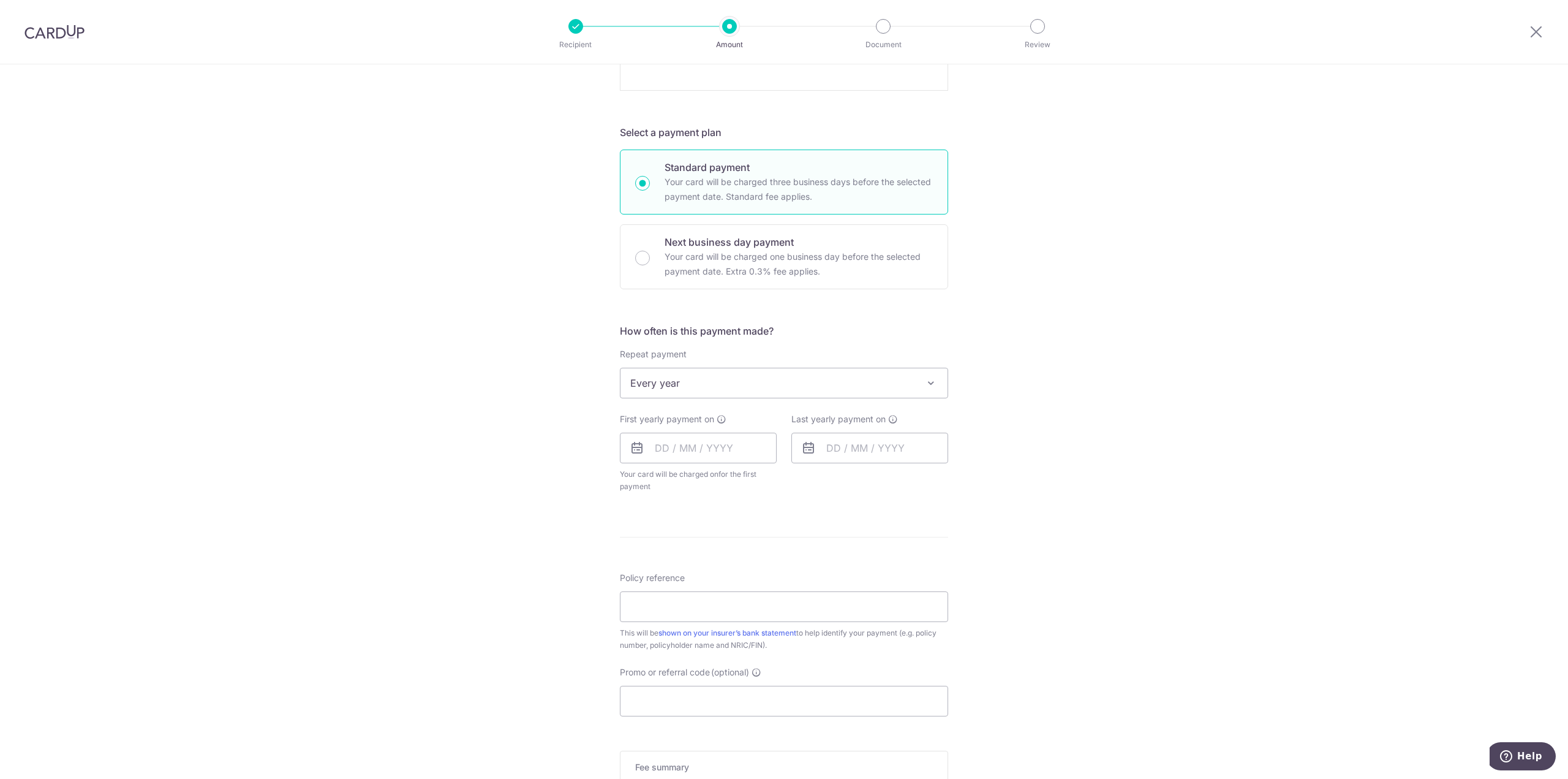
click at [629, 452] on icon at bounding box center [636, 447] width 15 height 15
click at [638, 442] on icon at bounding box center [636, 447] width 15 height 15
click at [673, 453] on input "text" at bounding box center [698, 447] width 157 height 30
click at [693, 585] on table "Sun Mon Tue Wed Thu Fri Sat 1 2 3 4 5 6 7 8 9 10 11 12 13 14 15 16 17 18 19 20 …" at bounding box center [718, 571] width 172 height 147
click at [764, 579] on link "19" at bounding box center [767, 584] width 20 height 20
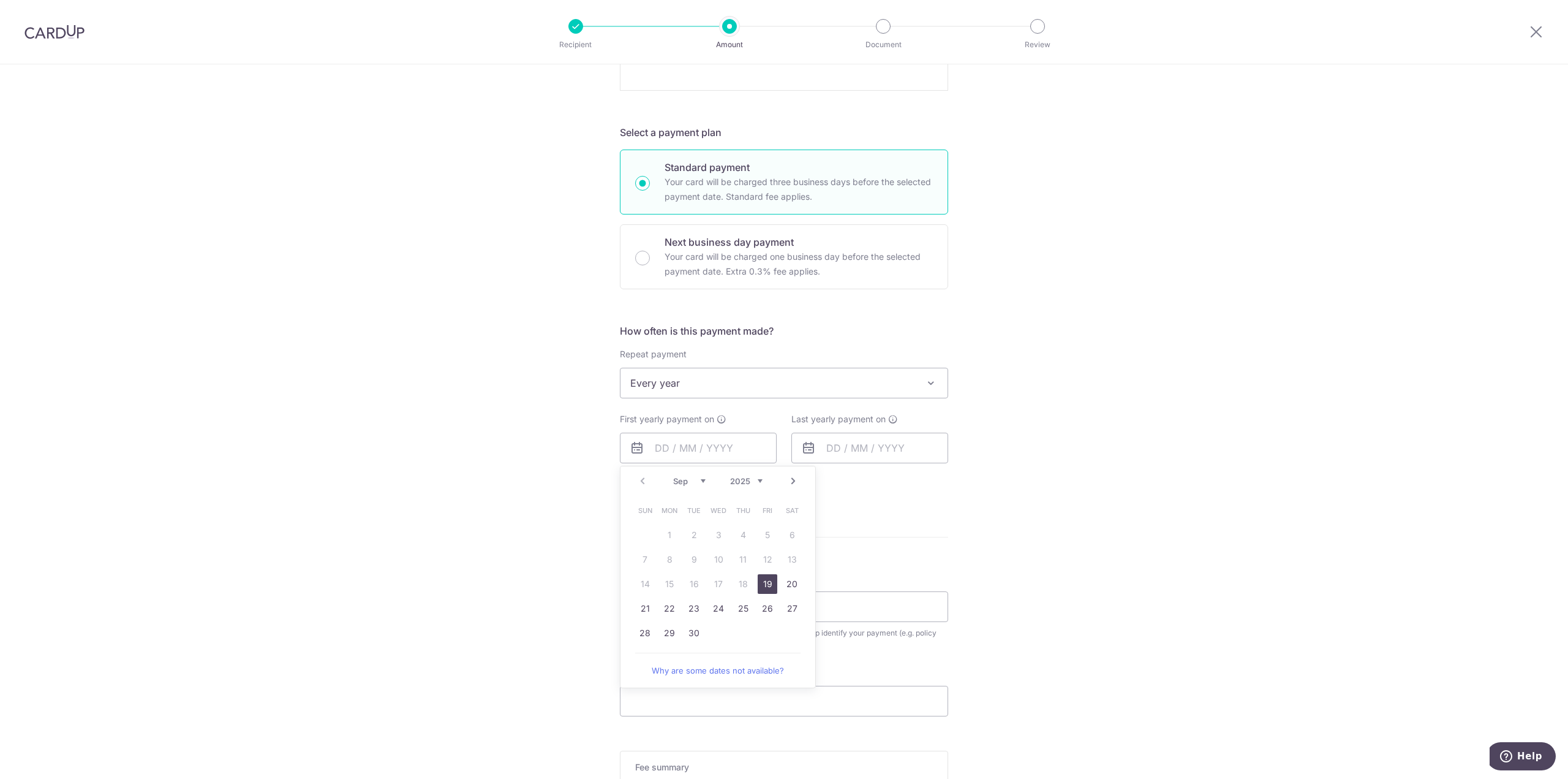
type input "[DATE]"
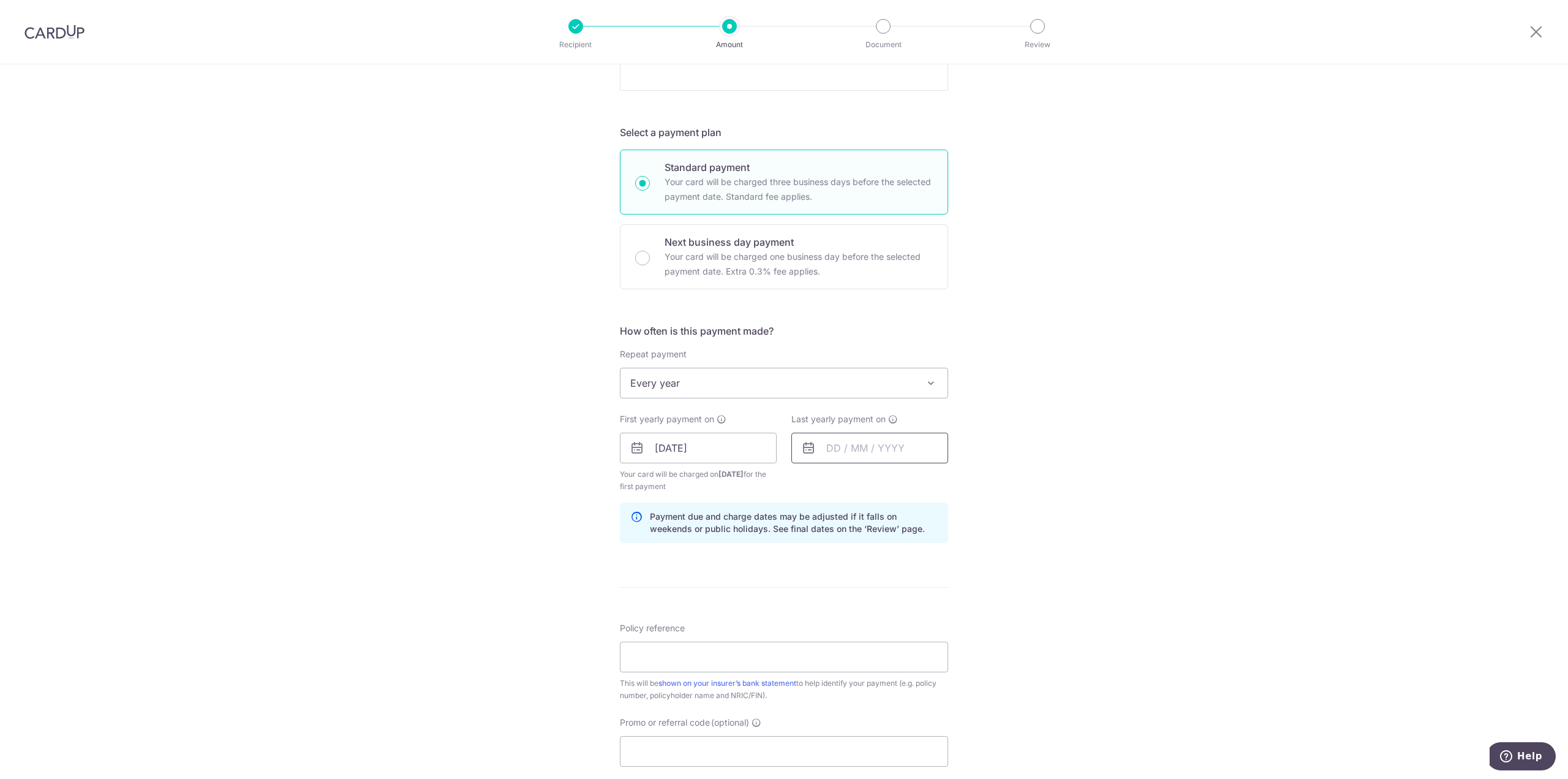
click at [841, 450] on input "text" at bounding box center [869, 447] width 157 height 30
click at [918, 486] on div "Sep Oct Nov Dec 2025 2026 2027 2028 2029 2030 2031 2032 2033 2034 2035" at bounding box center [889, 481] width 90 height 11
click at [918, 478] on select "2025 2026 2027 2028 2029 2030 2031 2032 2033 2034 2035" at bounding box center [917, 481] width 32 height 10
click at [844, 635] on link "30" at bounding box center [841, 633] width 20 height 20
type input "[DATE]"
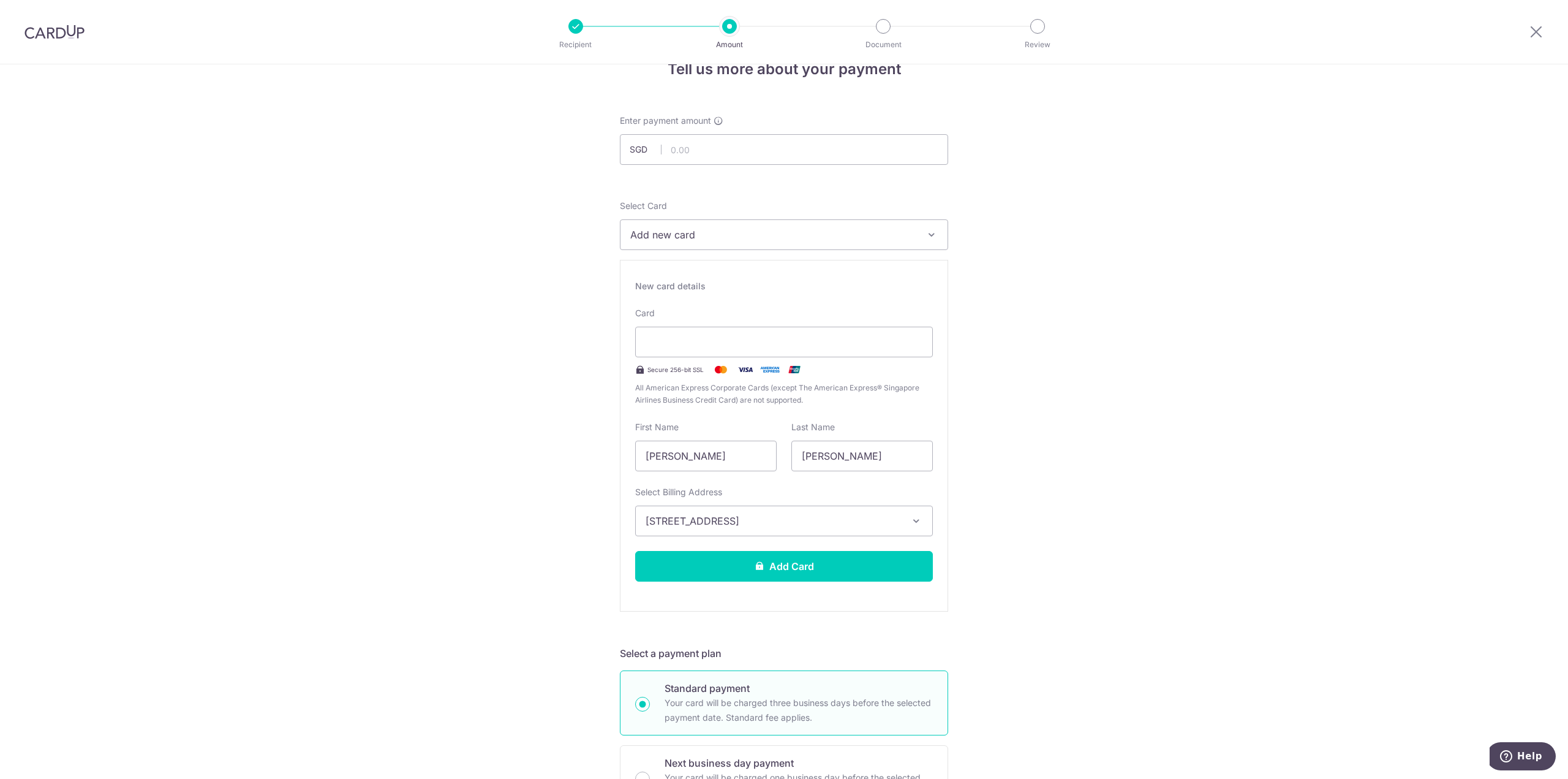
scroll to position [0, 0]
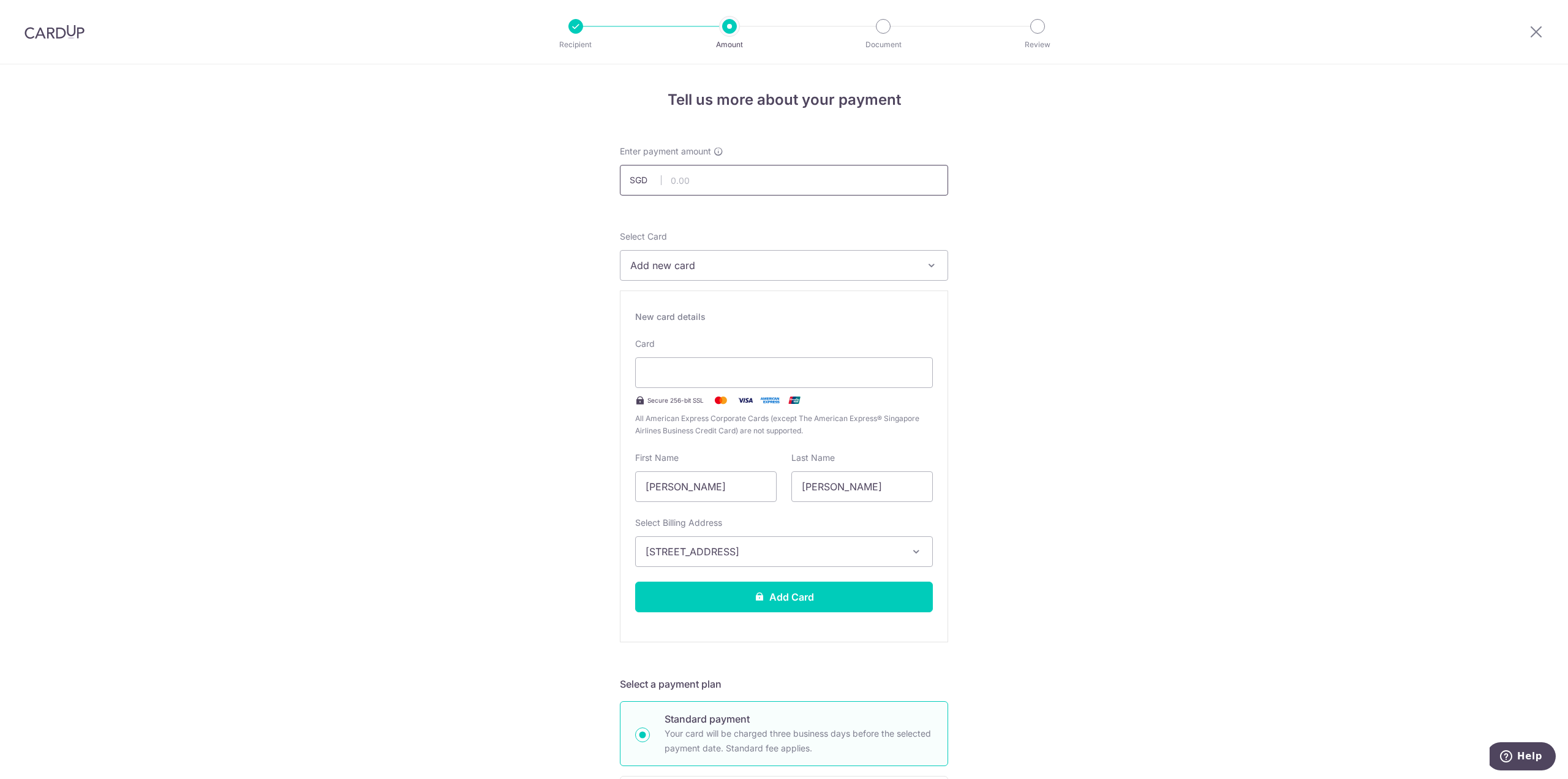
click at [697, 184] on input "text" at bounding box center [784, 180] width 328 height 30
type input "250.00"
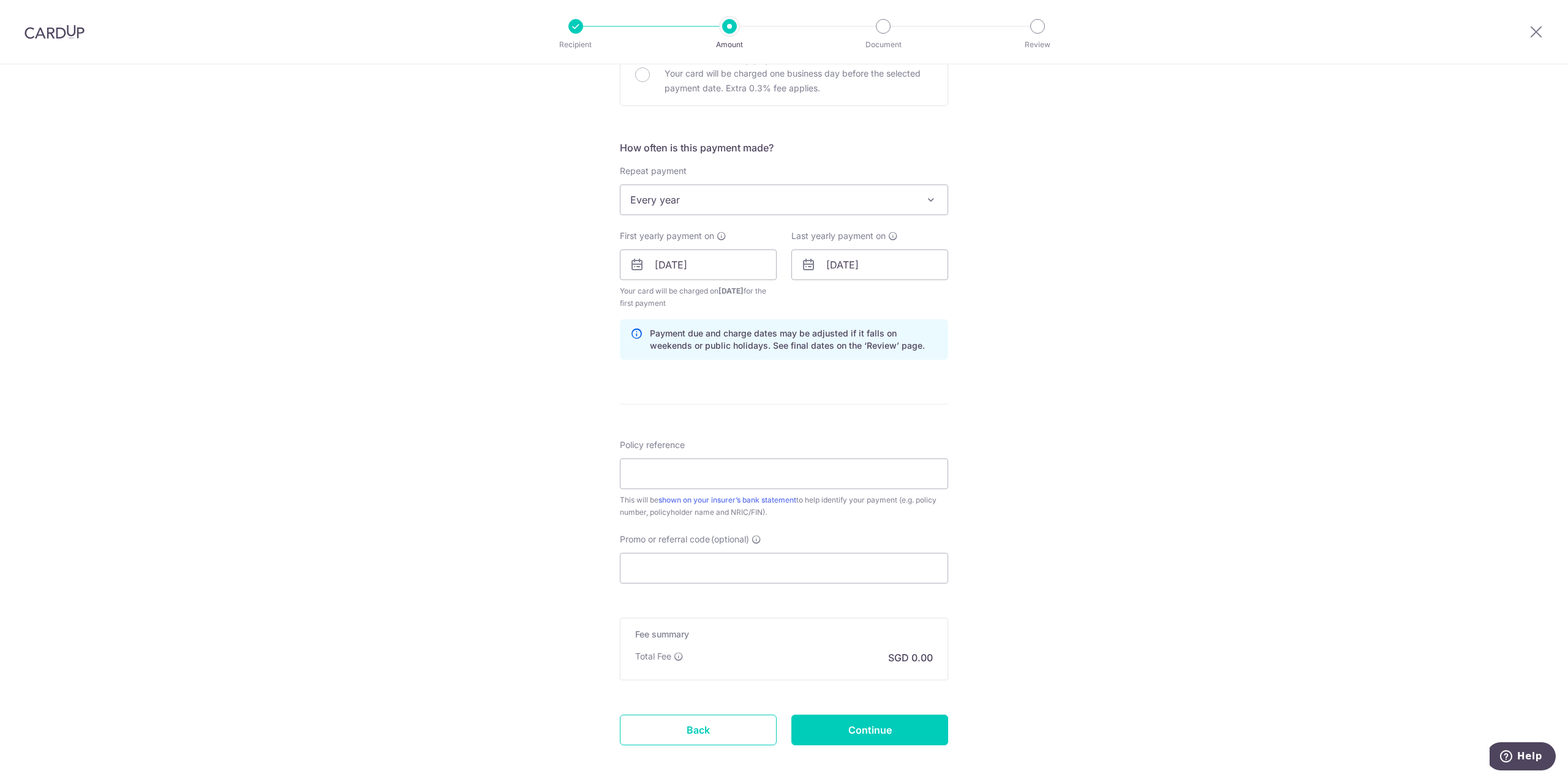
scroll to position [735, 0]
click at [676, 572] on input "Promo or referral code (optional)" at bounding box center [784, 566] width 328 height 30
paste input "REC185"
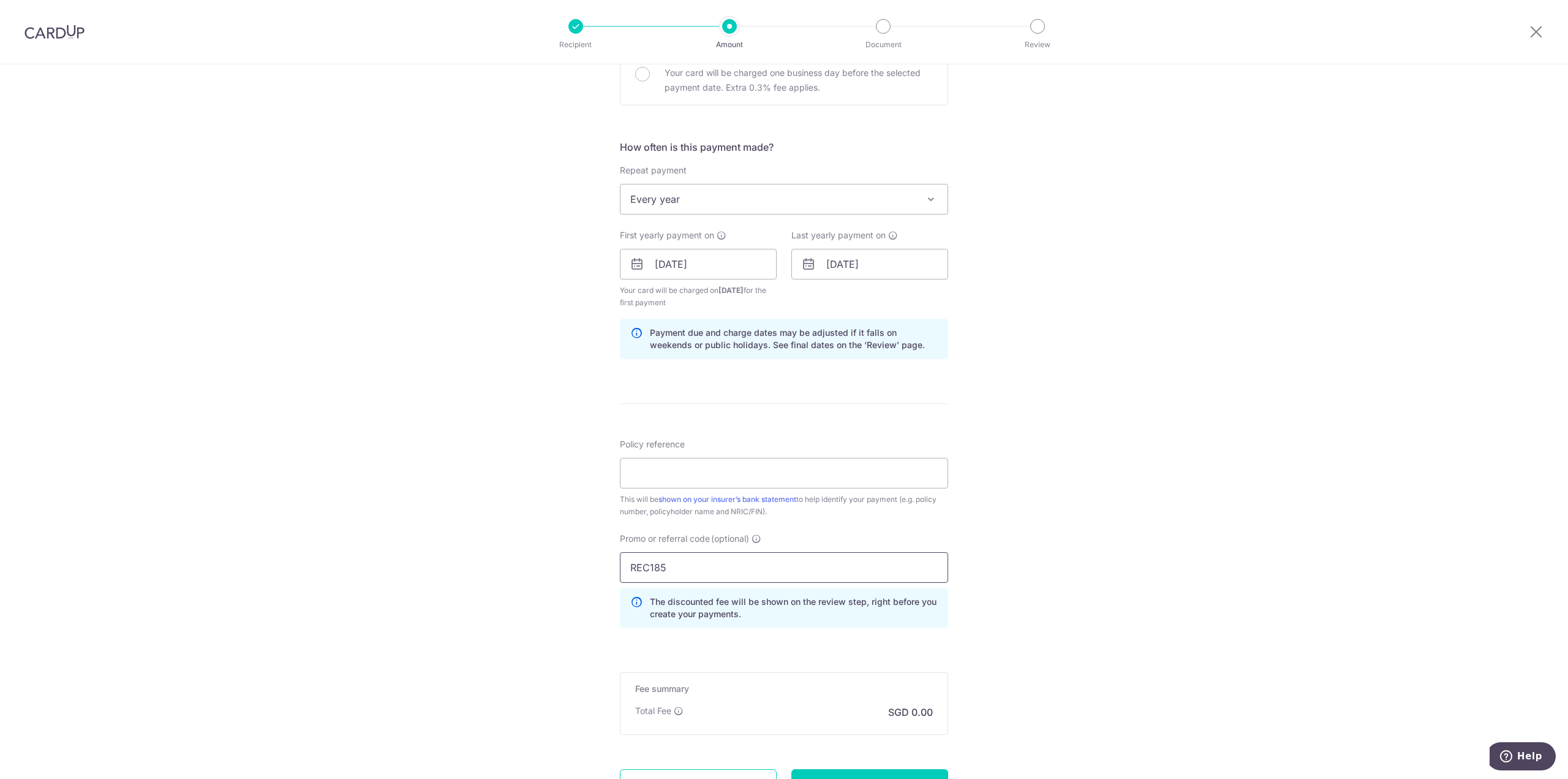
type input "REC185"
click at [1089, 555] on div "Tell us more about your payment Enter payment amount SGD 250.00 250.00 Select C…" at bounding box center [784, 110] width 1568 height 1562
click at [675, 476] on input "Policy reference" at bounding box center [784, 472] width 328 height 30
paste input "50352709"
type input "50352709"
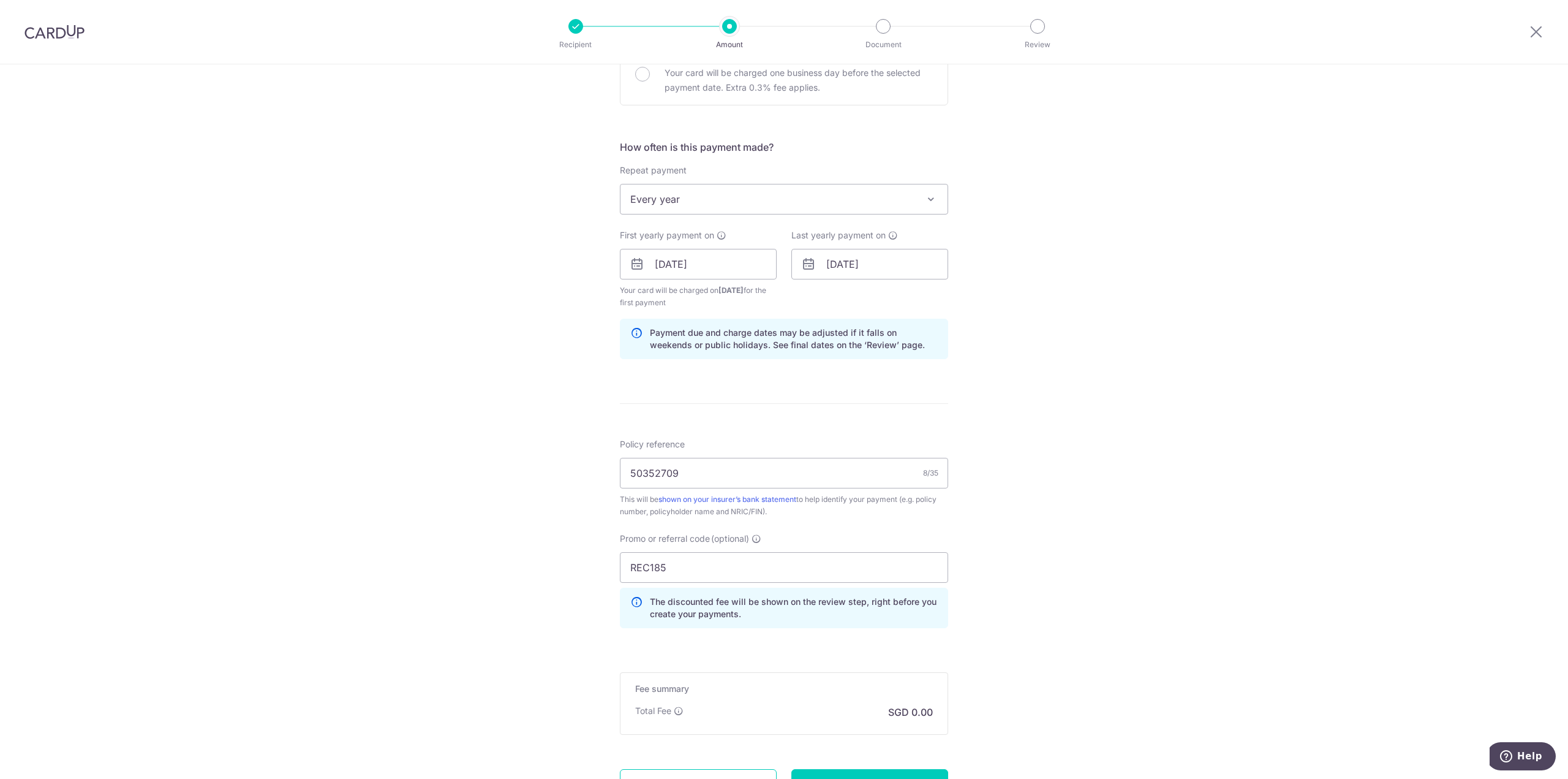
click at [1076, 472] on div "Tell us more about your payment Enter payment amount SGD 250.00 250.00 Select C…" at bounding box center [784, 110] width 1568 height 1562
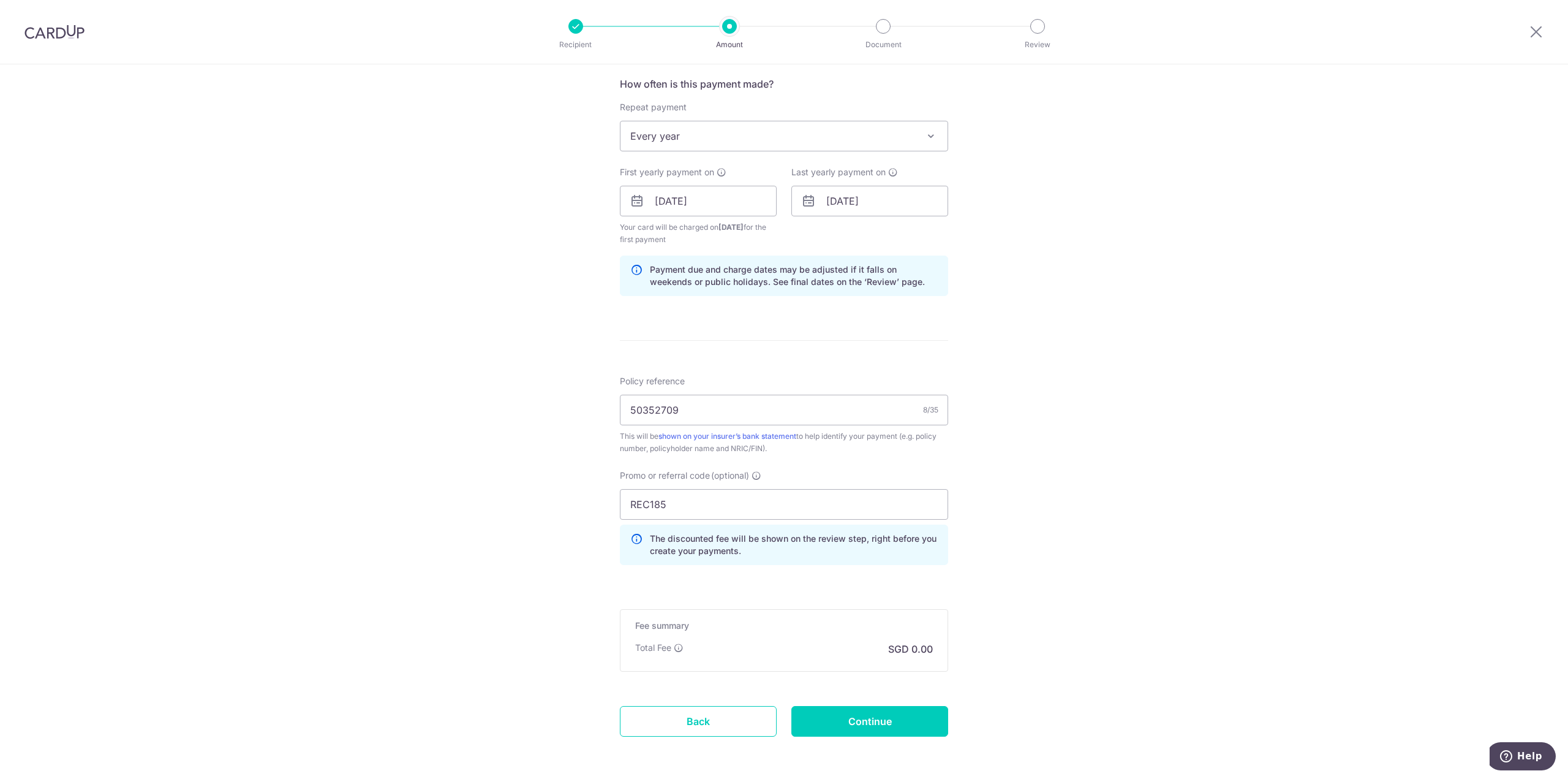
scroll to position [848, 0]
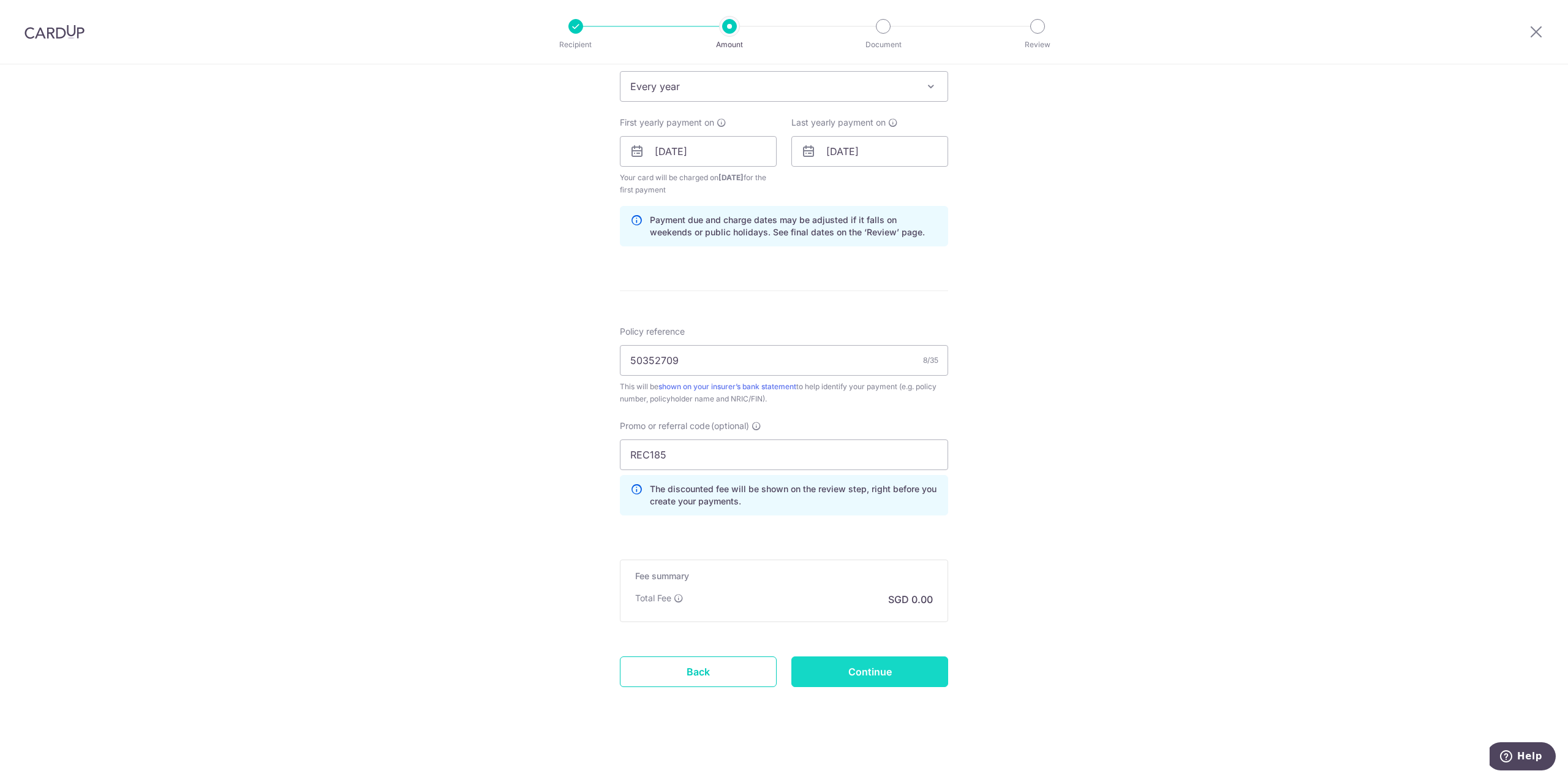
click at [892, 676] on input "Continue" at bounding box center [869, 671] width 157 height 30
type input "Create Schedule"
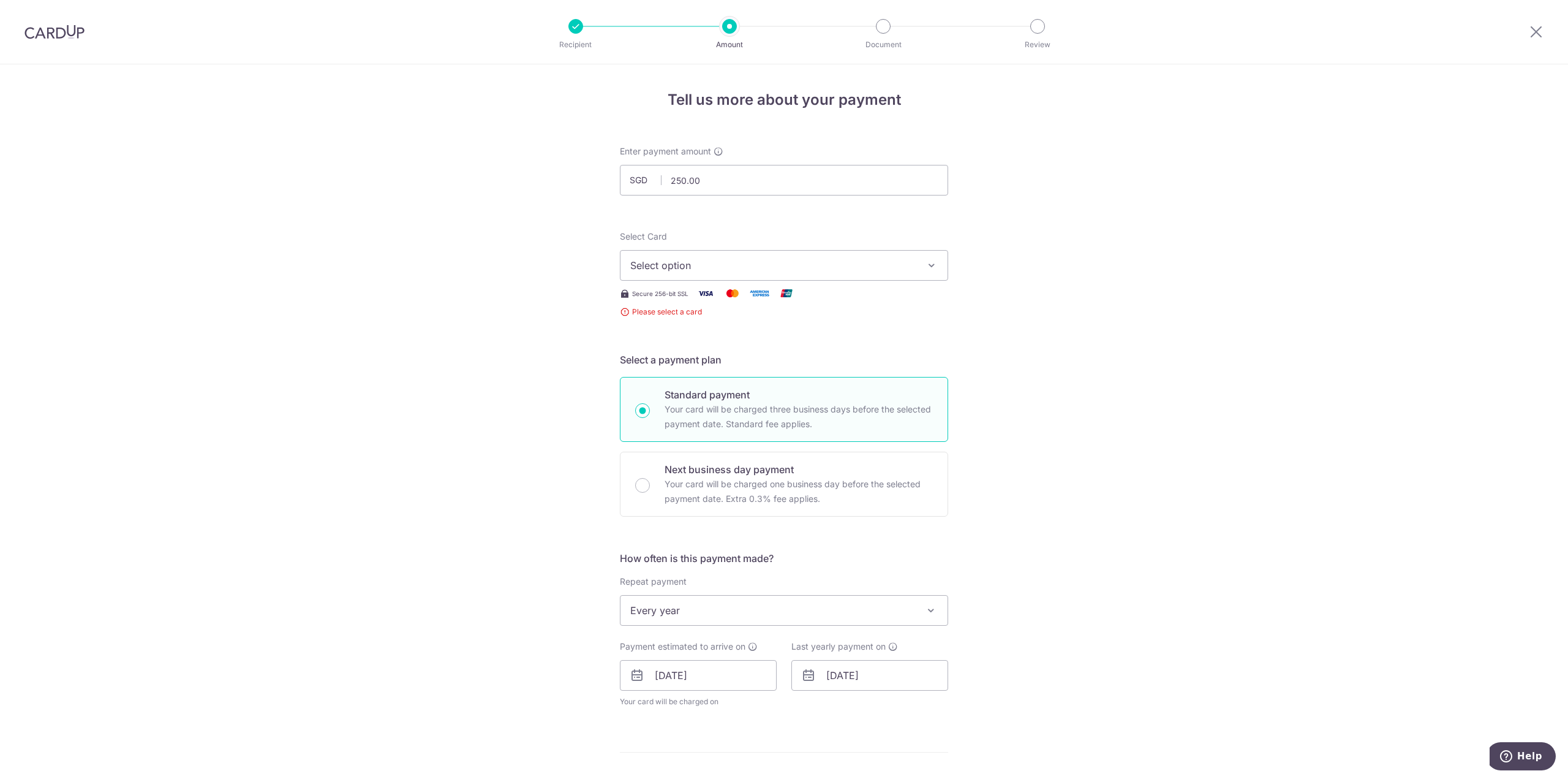
click at [836, 278] on button "Select option" at bounding box center [784, 265] width 328 height 30
click at [817, 297] on span "Add credit card" at bounding box center [794, 300] width 285 height 13
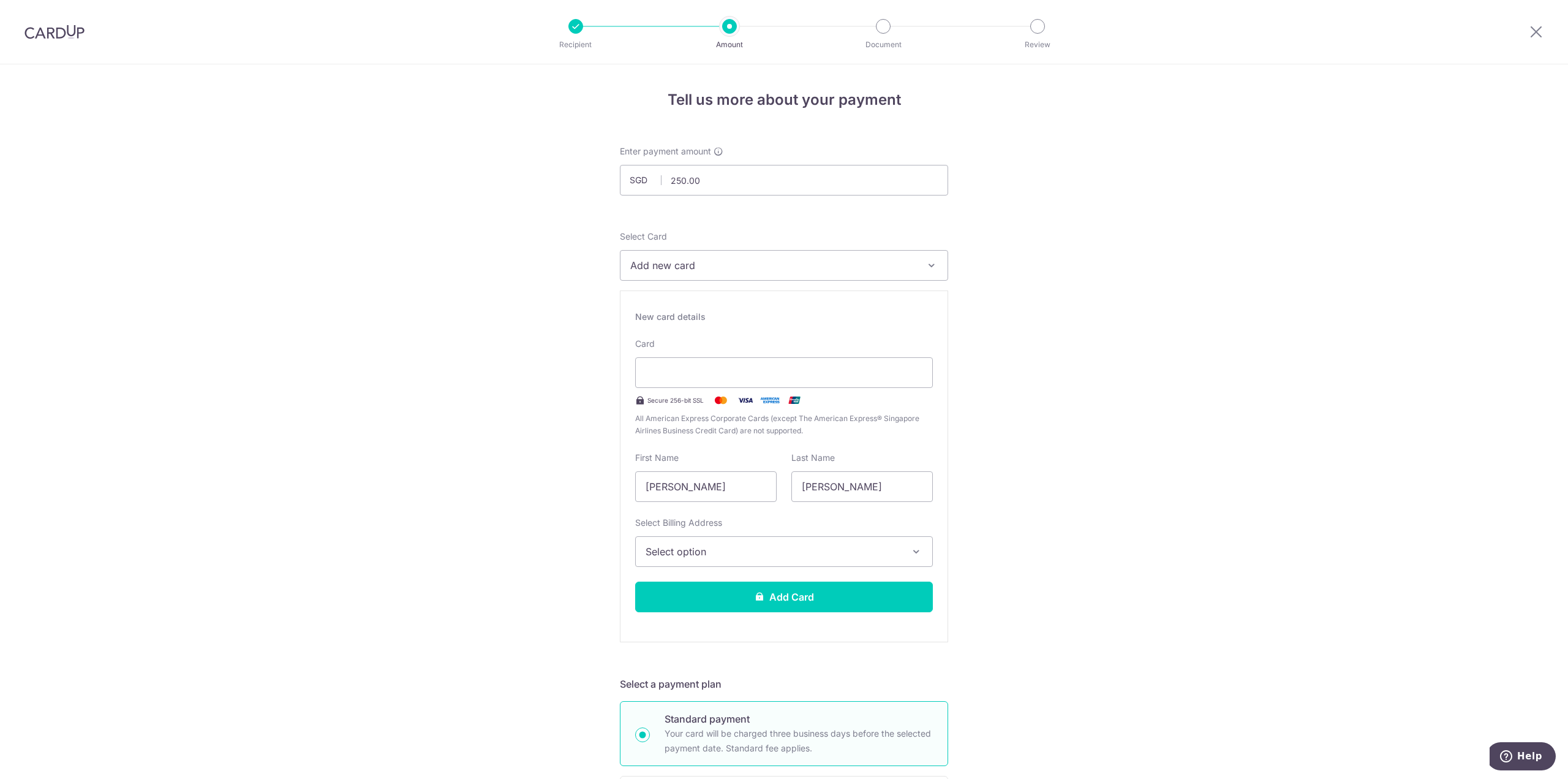
click at [701, 275] on button "Add new card" at bounding box center [784, 265] width 328 height 30
click at [722, 551] on span "Select option" at bounding box center [773, 551] width 255 height 15
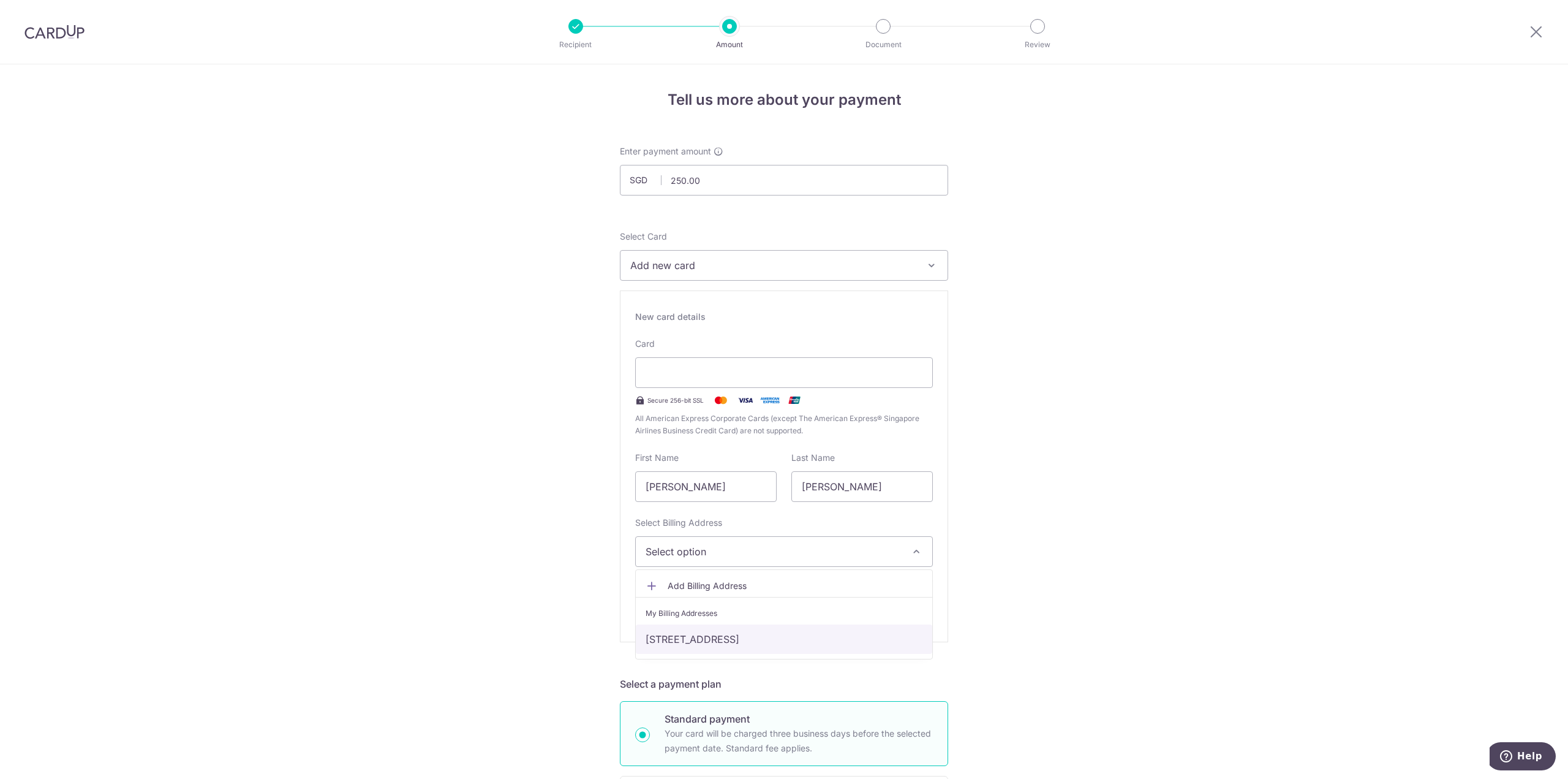
drag, startPoint x: 711, startPoint y: 636, endPoint x: 740, endPoint y: 629, distance: 29.8
click at [711, 636] on link "[STREET_ADDRESS]" at bounding box center [784, 639] width 297 height 29
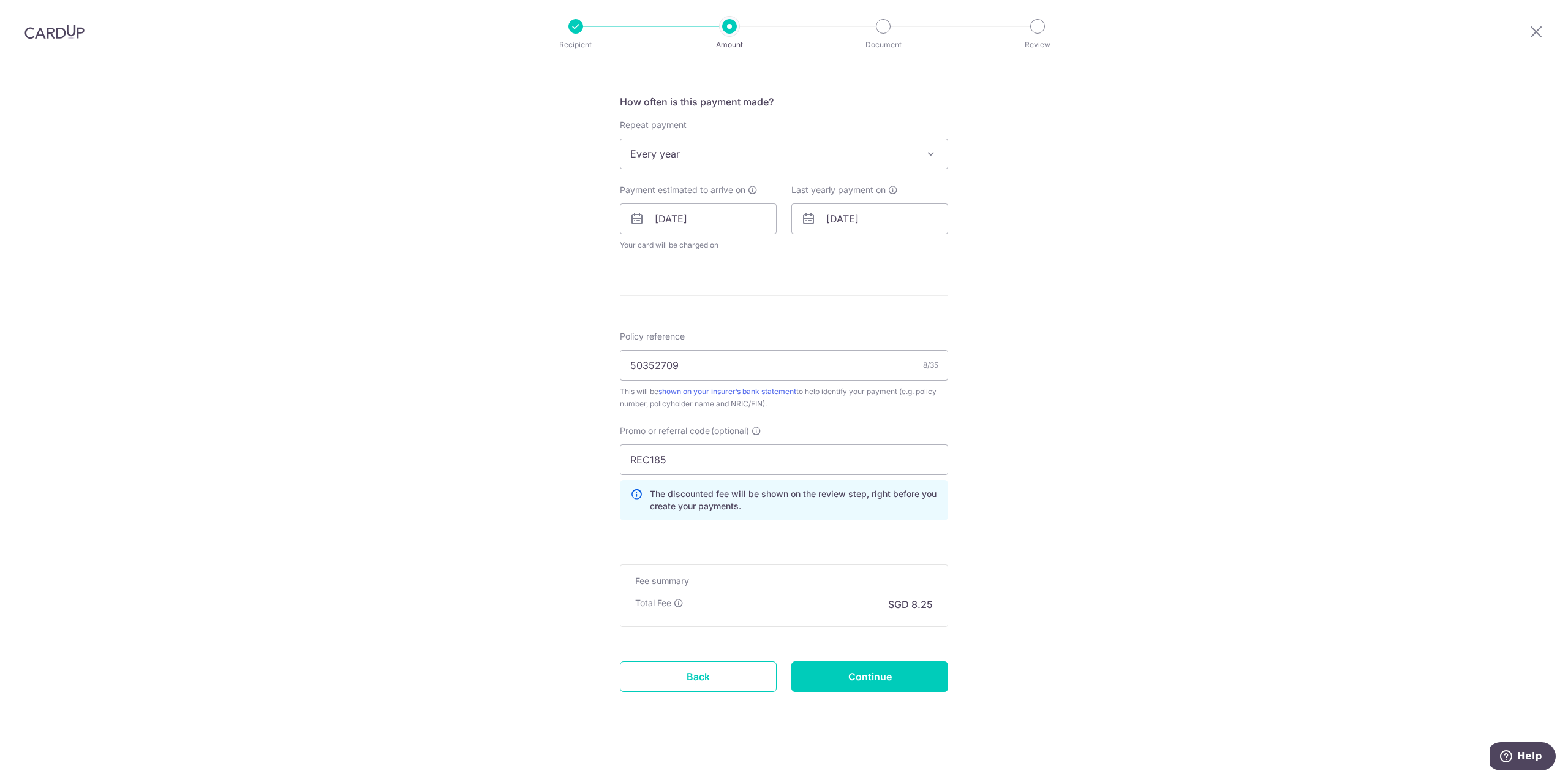
scroll to position [786, 0]
click at [1155, 551] on div "Tell us more about your payment Enter payment amount SGD 250.00 250.00 Select C…" at bounding box center [784, 28] width 1568 height 1499
click at [985, 270] on div "Tell us more about your payment Enter payment amount SGD 250.00 250.00 Select C…" at bounding box center [784, 28] width 1568 height 1499
click at [906, 669] on input "Continue" at bounding box center [869, 671] width 157 height 30
type input "Create Schedule"
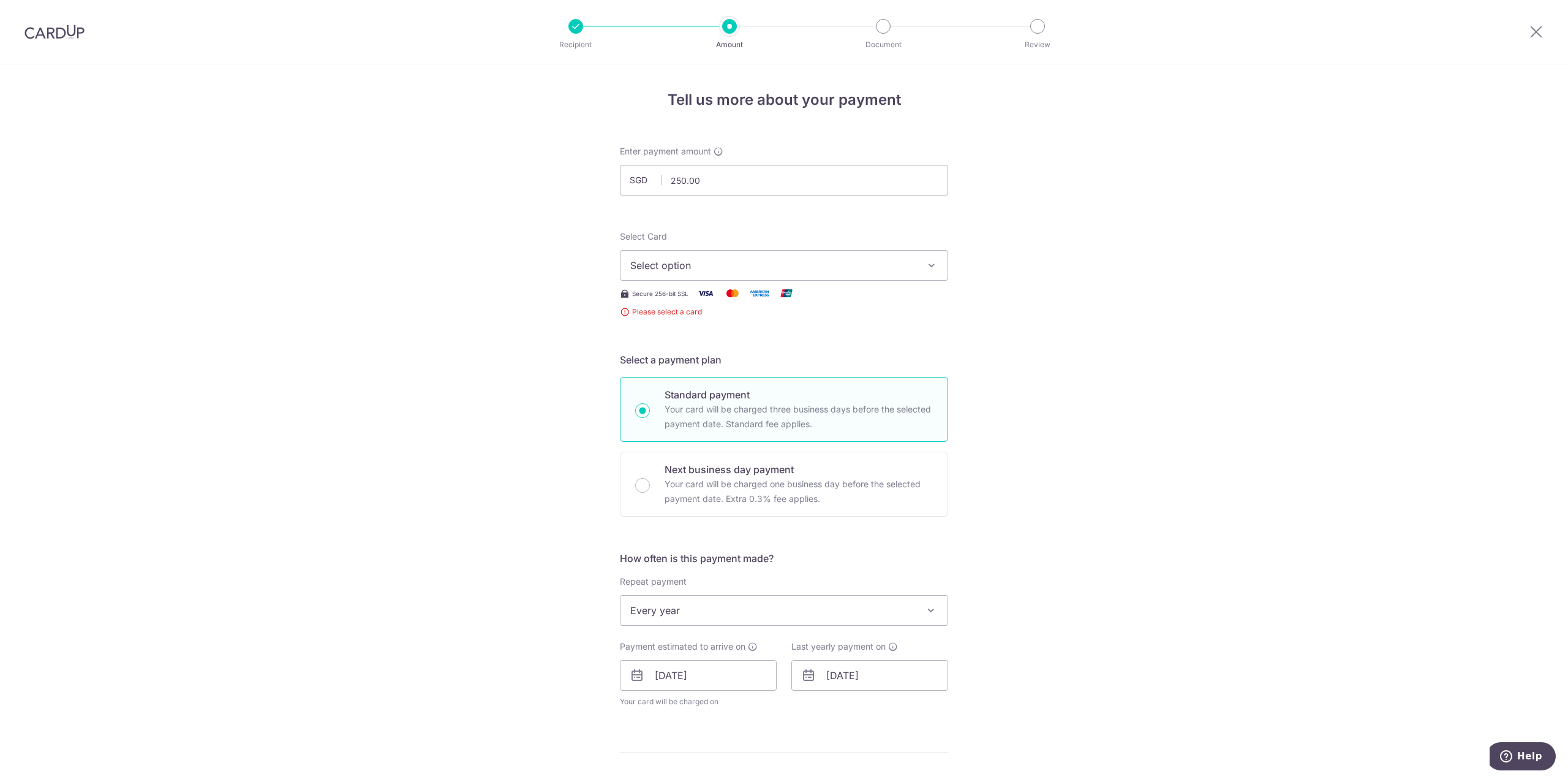
click at [731, 269] on span "Select option" at bounding box center [773, 265] width 285 height 15
click at [714, 299] on span "Add credit card" at bounding box center [794, 300] width 285 height 13
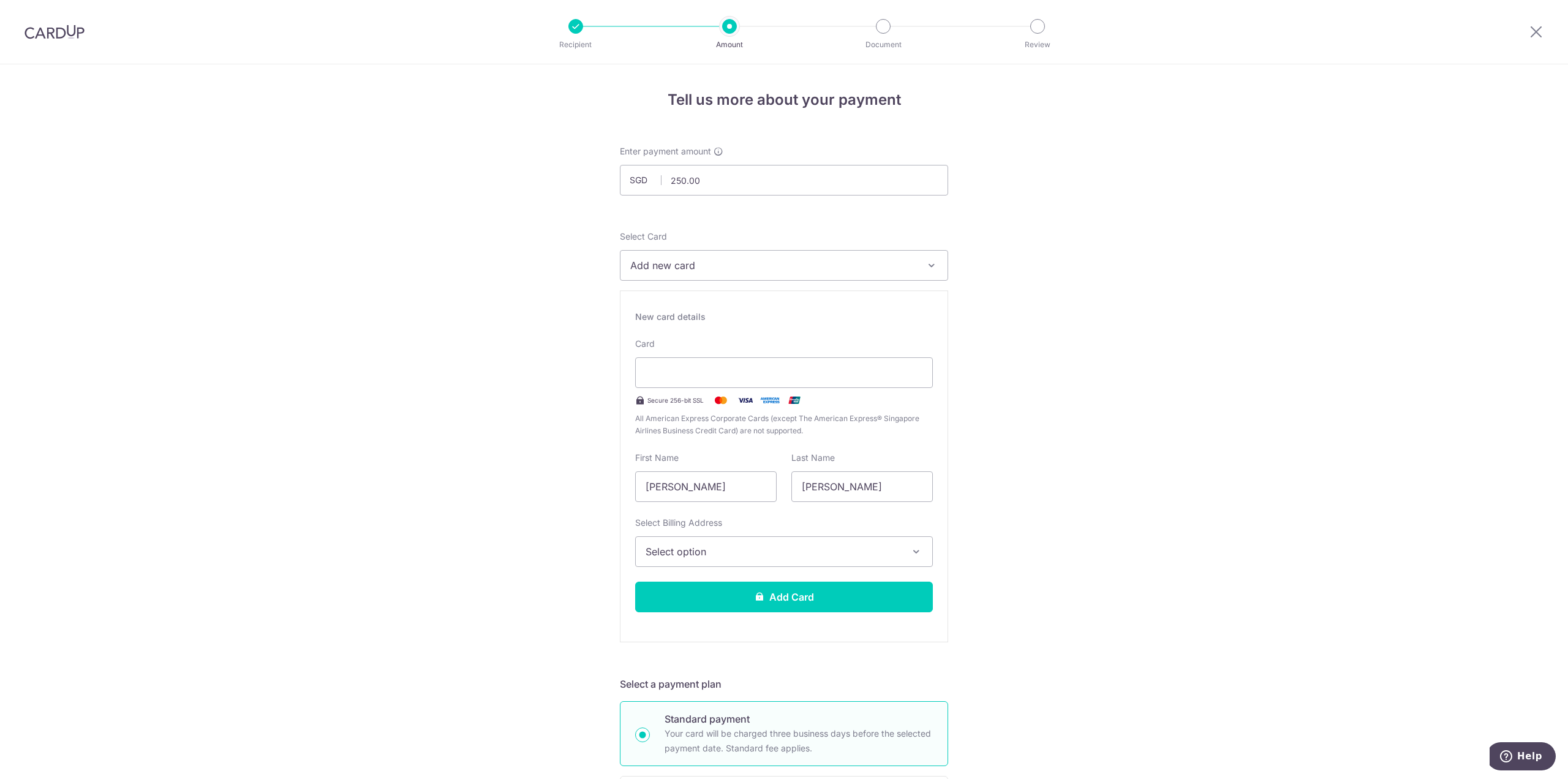
click at [788, 546] on span "Select option" at bounding box center [773, 551] width 255 height 15
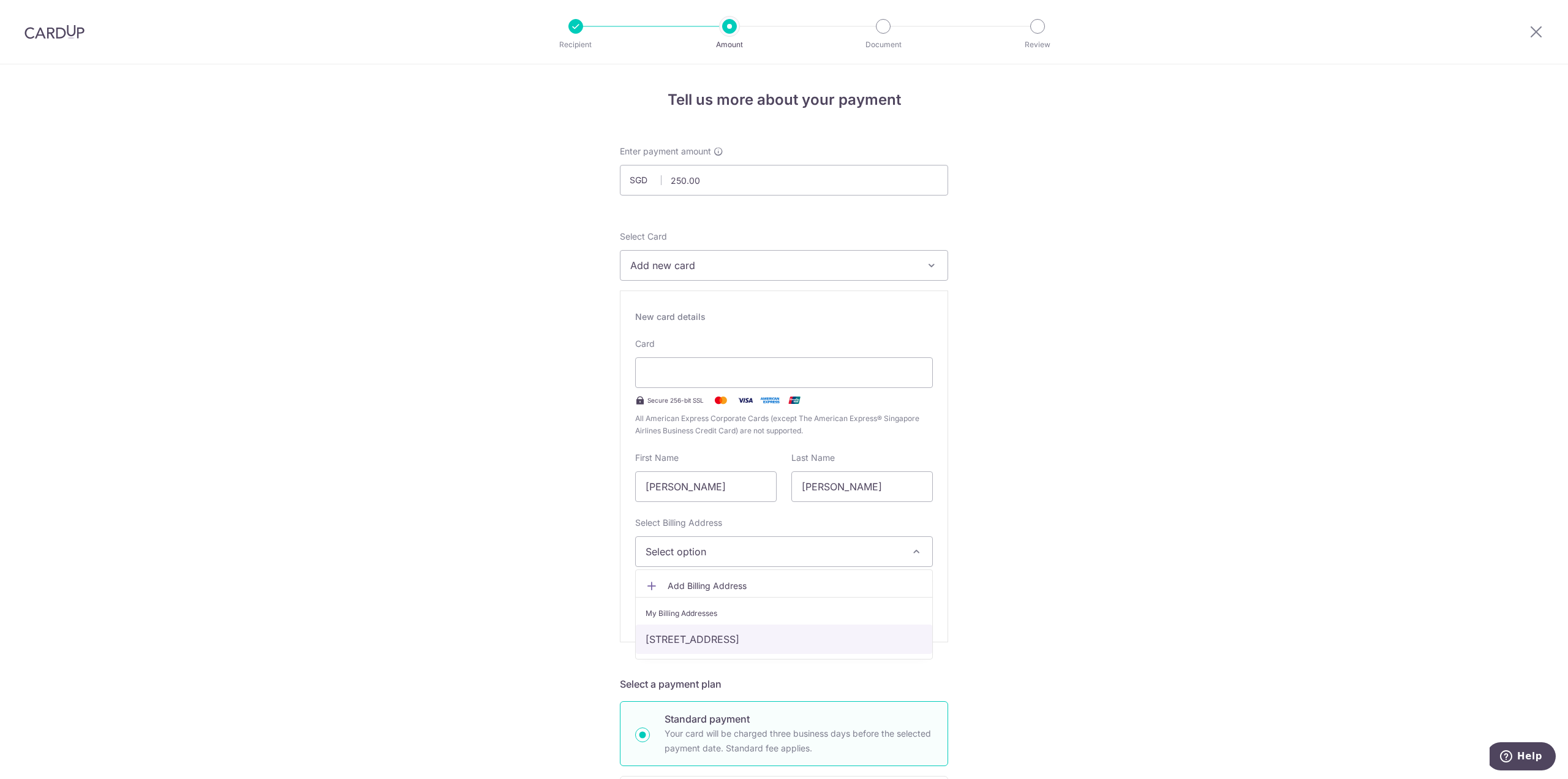
click at [745, 635] on link "46 Nallur Road, Singapore, Singapore-456661" at bounding box center [784, 639] width 297 height 29
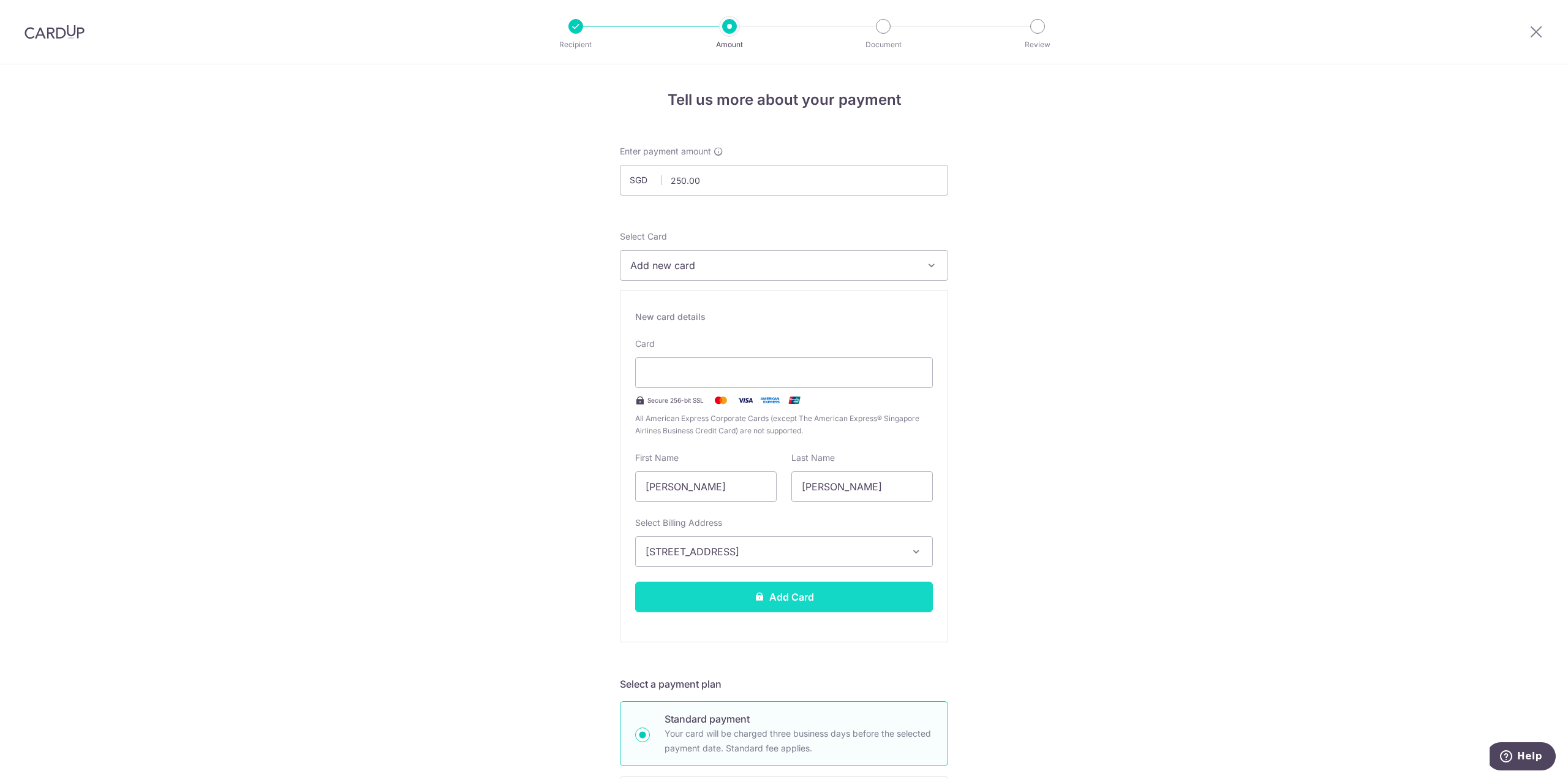
click at [793, 600] on button "Add Card" at bounding box center [784, 596] width 298 height 30
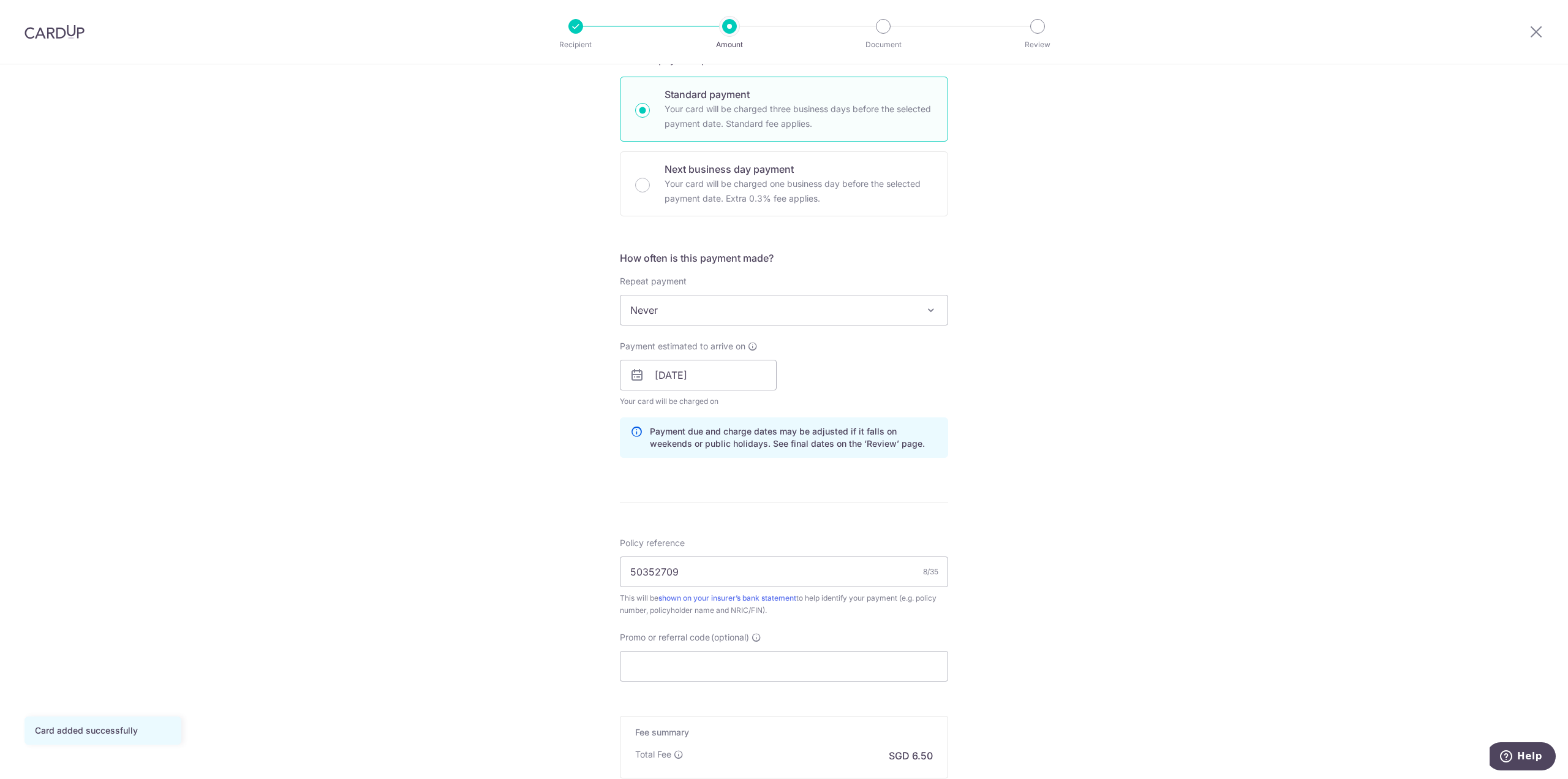
scroll to position [444, 0]
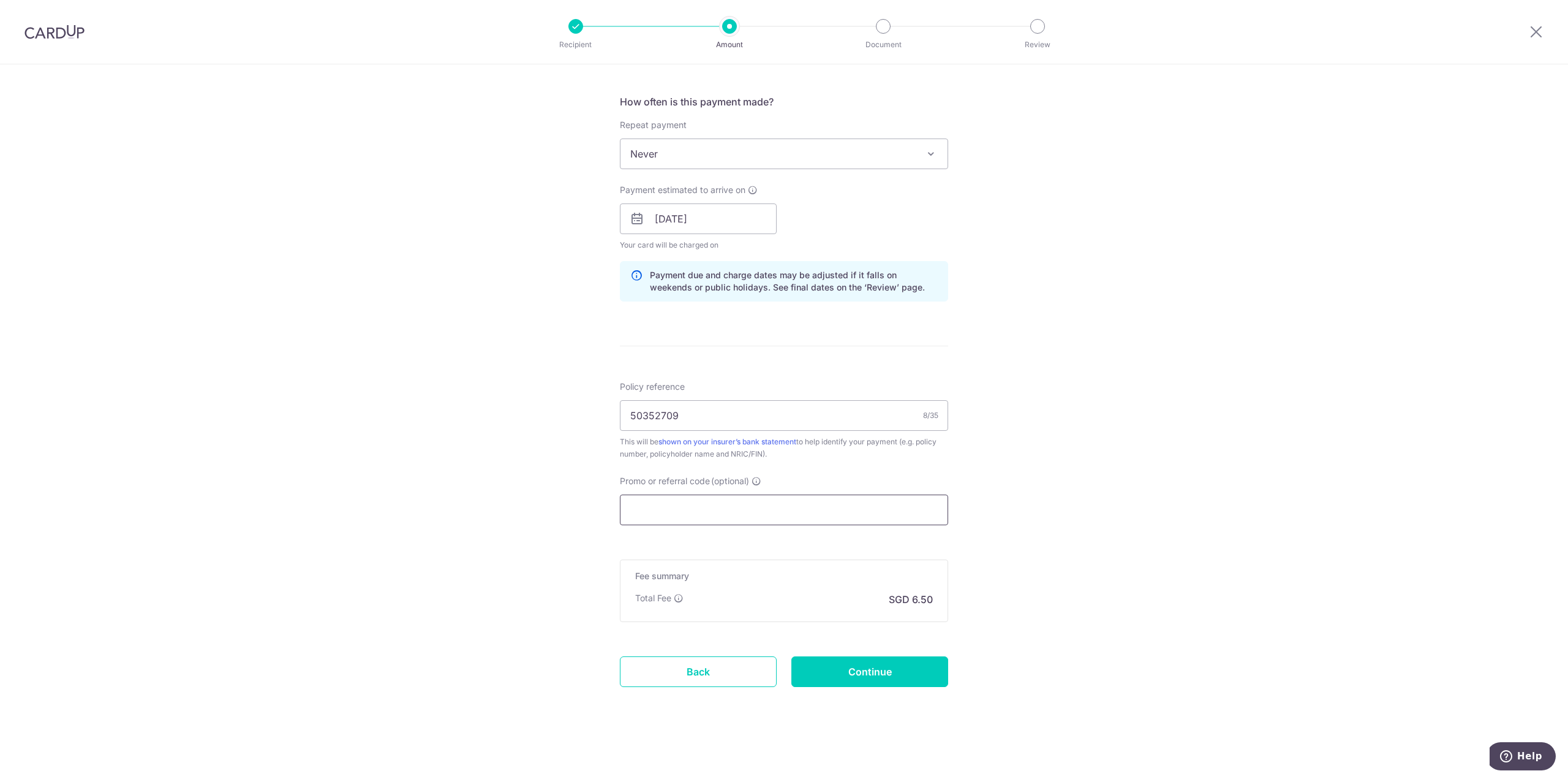
click at [721, 506] on input "Promo or referral code (optional)" at bounding box center [784, 509] width 328 height 30
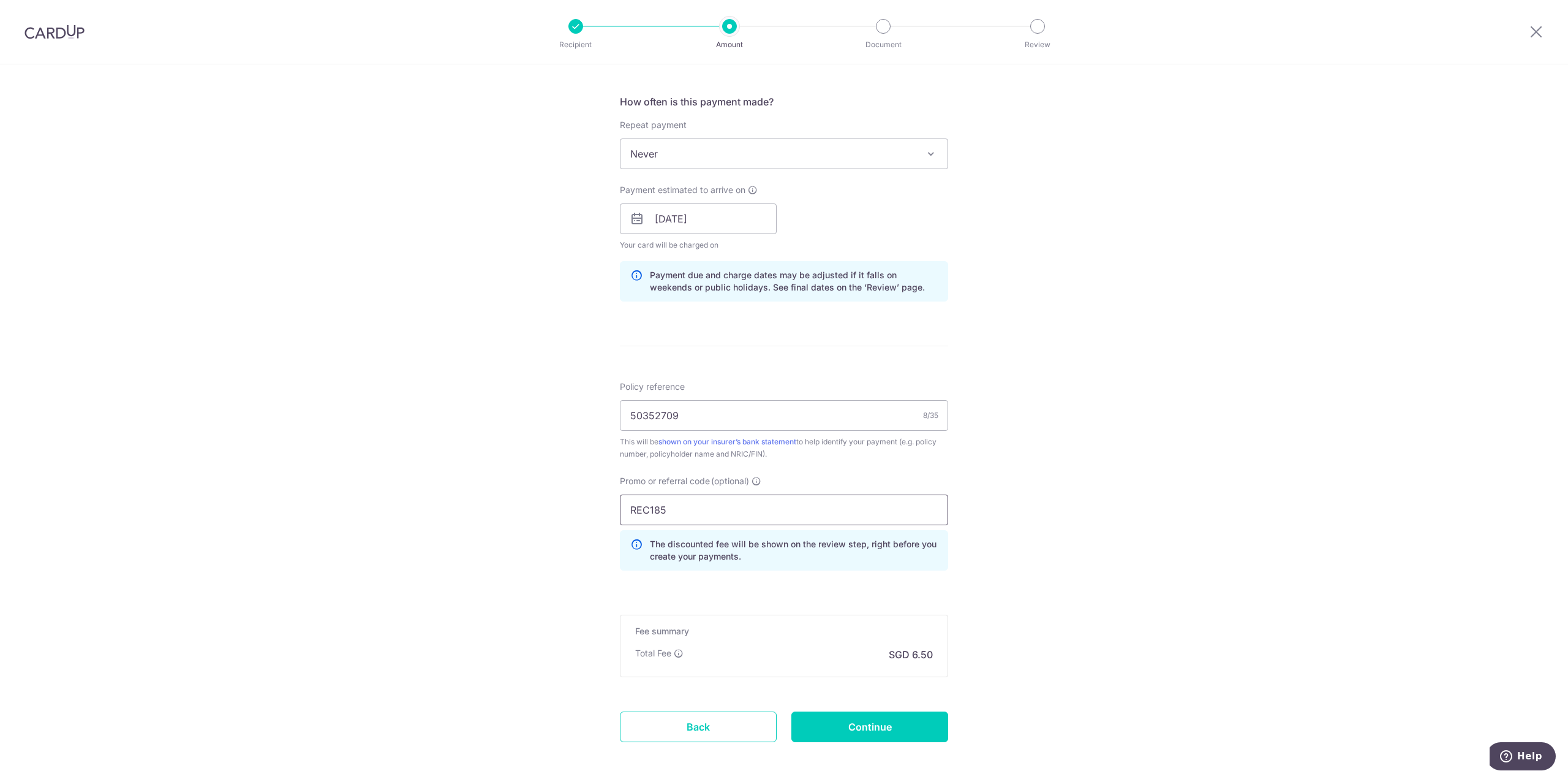
type input "REC185"
click at [1117, 533] on div "Tell us more about your payment Enter payment amount SGD 250.00 250.00 Card add…" at bounding box center [784, 226] width 1568 height 1213
click at [767, 517] on input "REC185" at bounding box center [784, 509] width 328 height 30
click at [1129, 521] on div "Tell us more about your payment Enter payment amount SGD 250.00 250.00 Card add…" at bounding box center [784, 226] width 1568 height 1213
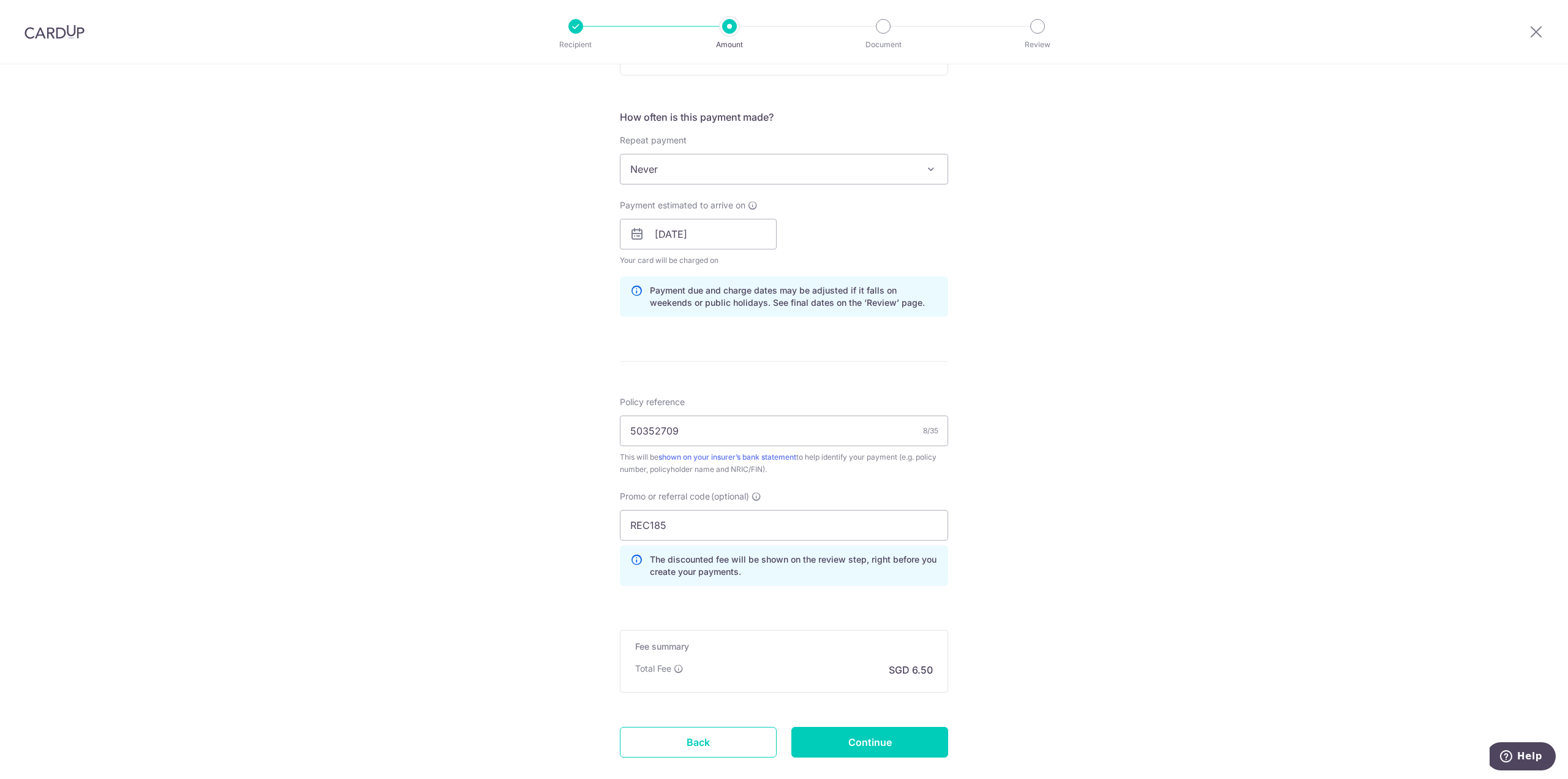
scroll to position [500, 0]
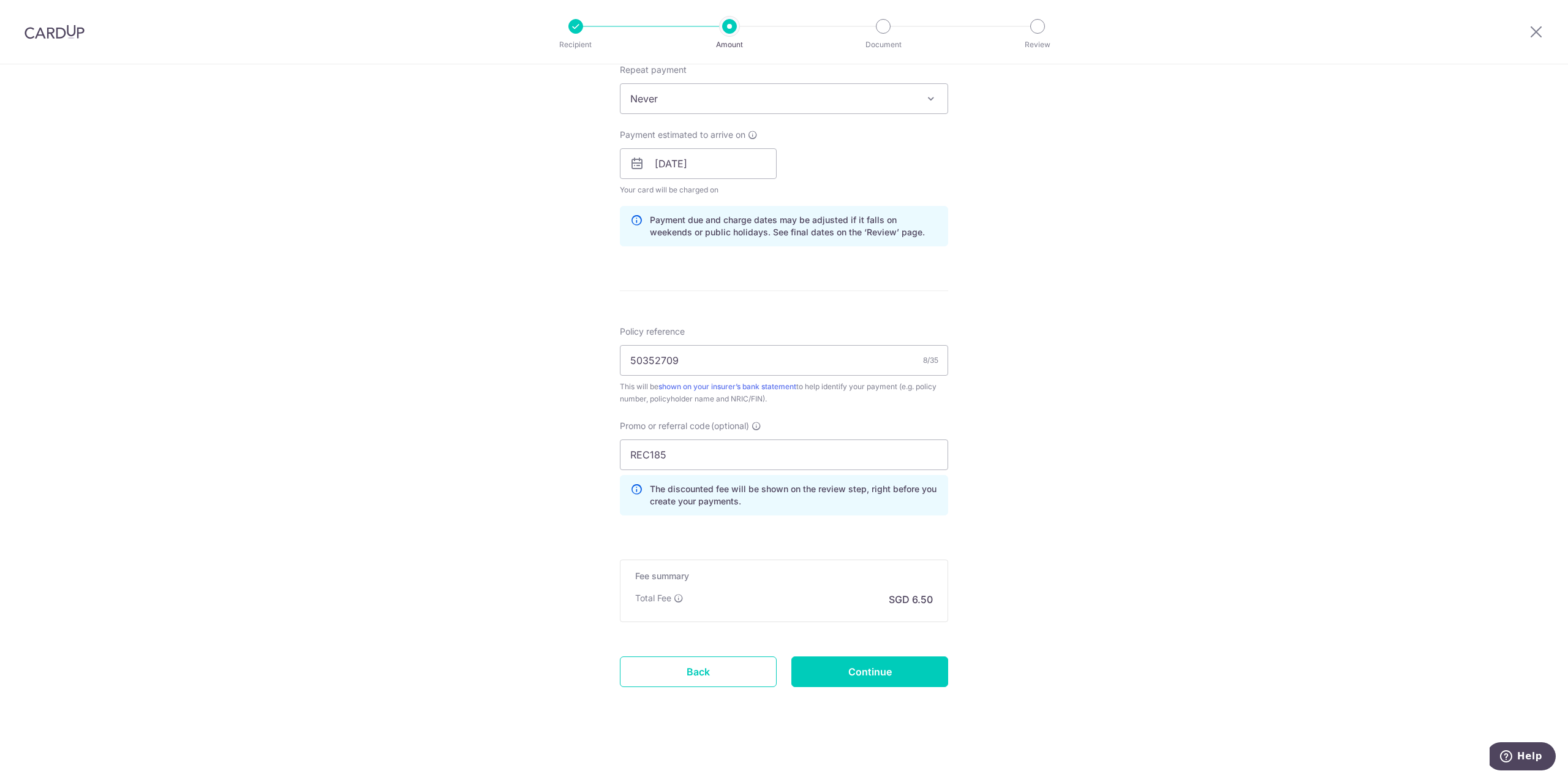
click at [1258, 473] on div "Tell us more about your payment Enter payment amount SGD 250.00 250.00 Card add…" at bounding box center [784, 171] width 1568 height 1213
click at [869, 671] on input "Continue" at bounding box center [869, 671] width 157 height 30
type input "Create Schedule"
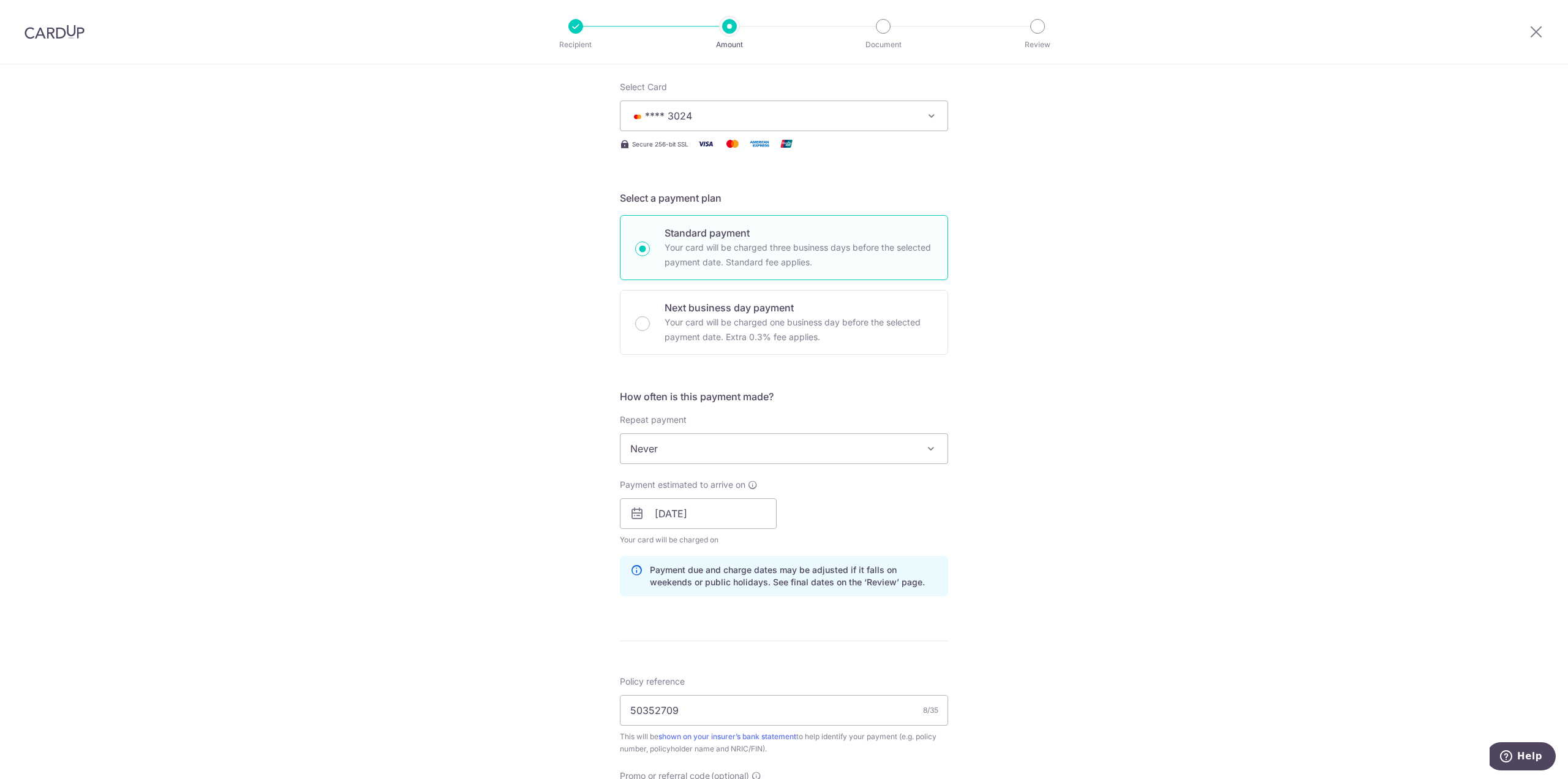
scroll to position [184, 0]
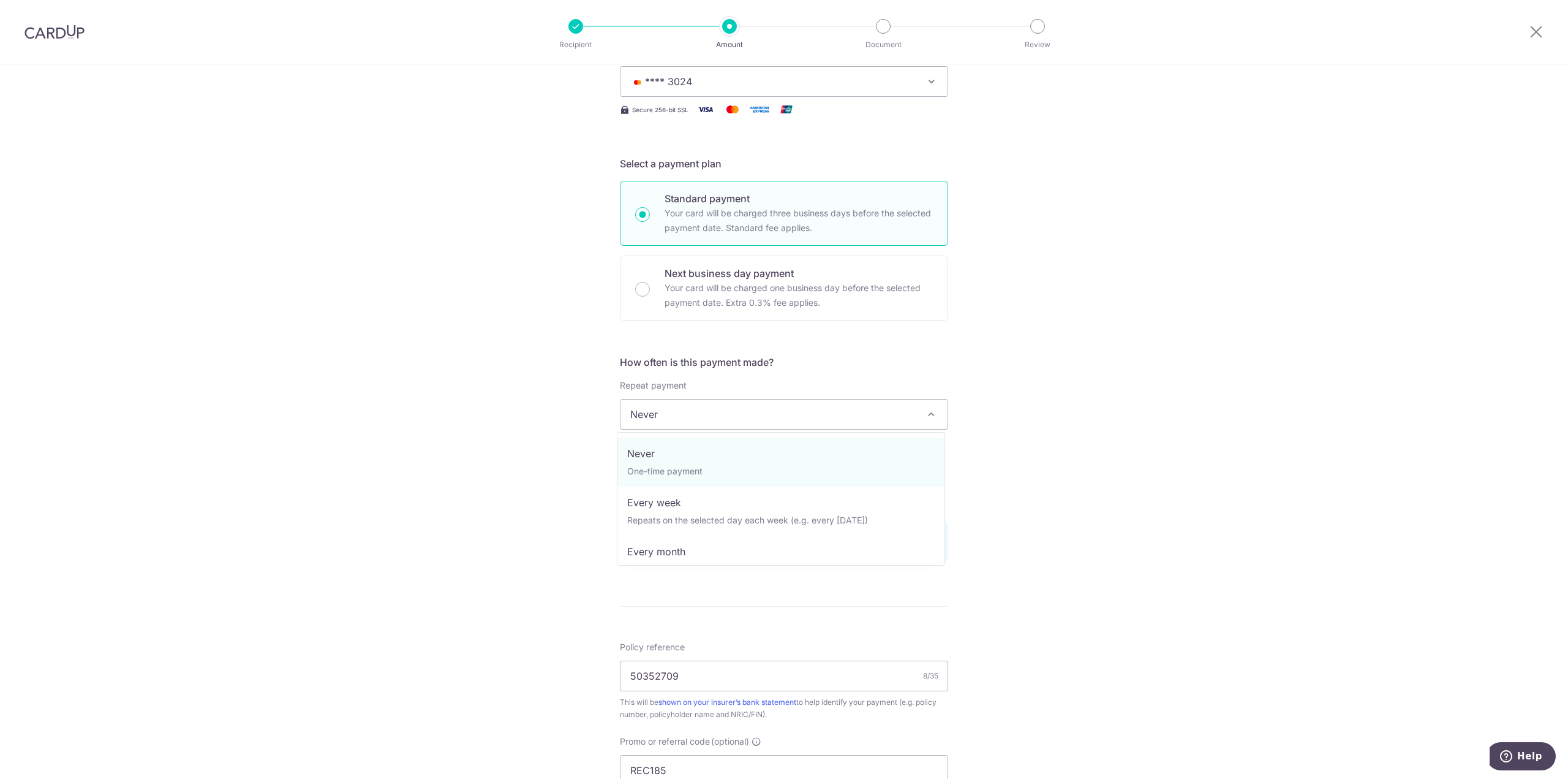
click at [790, 417] on span "Never" at bounding box center [784, 414] width 327 height 29
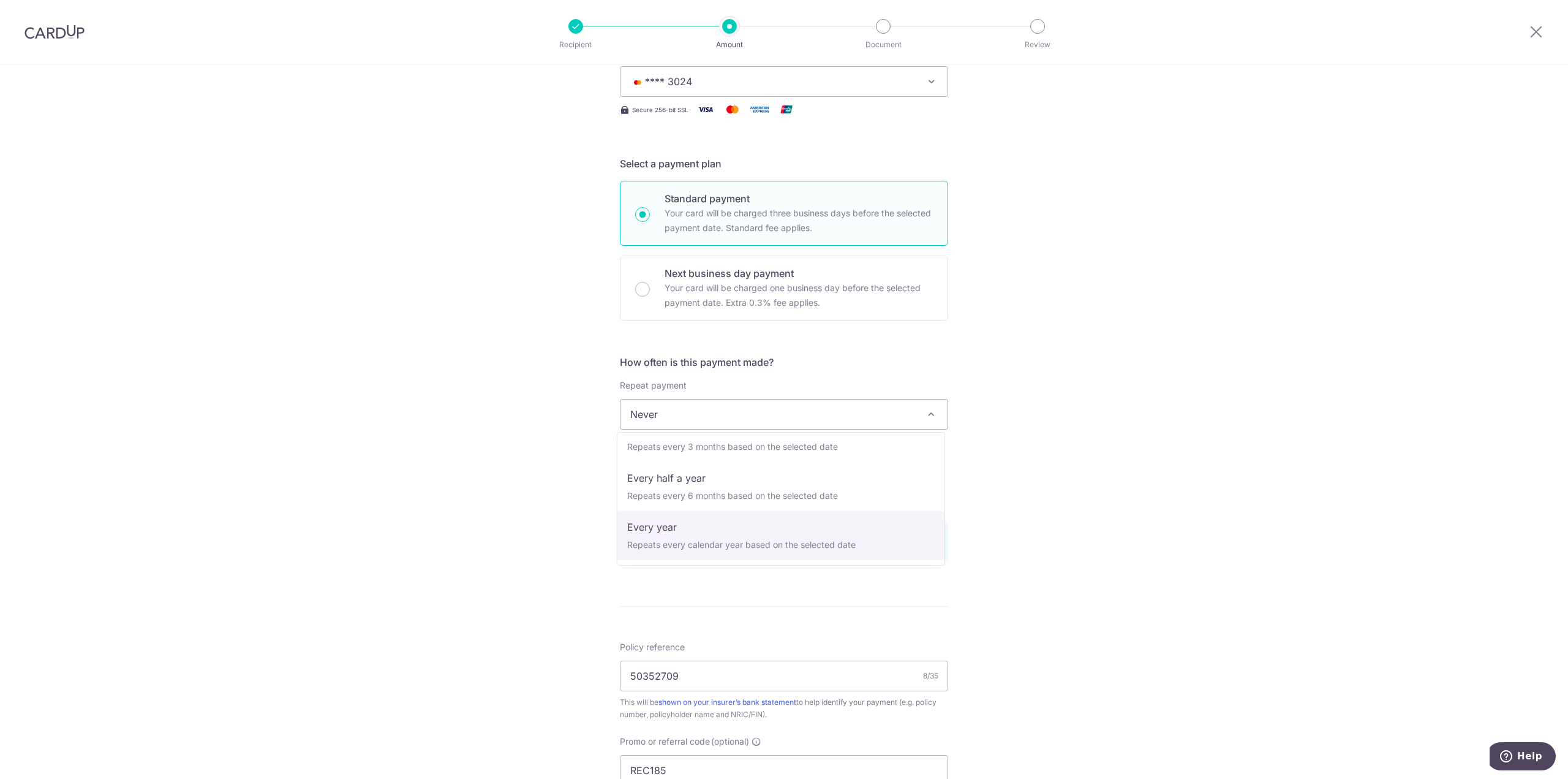
select select "6"
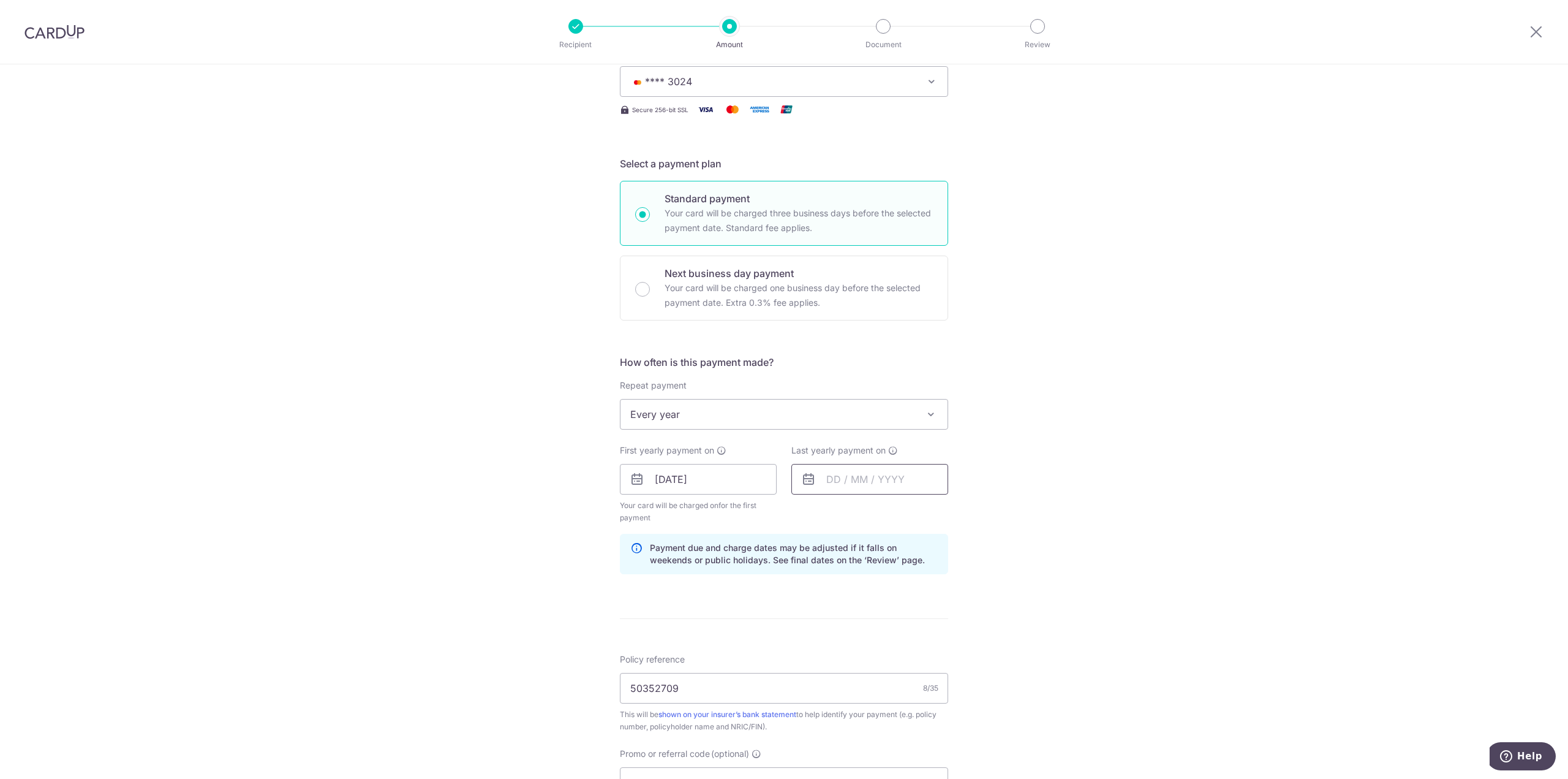
click at [856, 485] on input "text" at bounding box center [869, 478] width 157 height 30
click at [933, 512] on div "Prev Next Sep Oct Nov Dec 2025 2026 2027 2028 2029 2030 2031 2032 2033 2034 2035" at bounding box center [890, 512] width 195 height 29
click at [917, 512] on select "2025 2026 2027 2028 2029 2030 2031 2032 2033 2034 2035" at bounding box center [917, 512] width 32 height 10
click at [843, 659] on link "30" at bounding box center [841, 664] width 20 height 20
type input "30/09/2030"
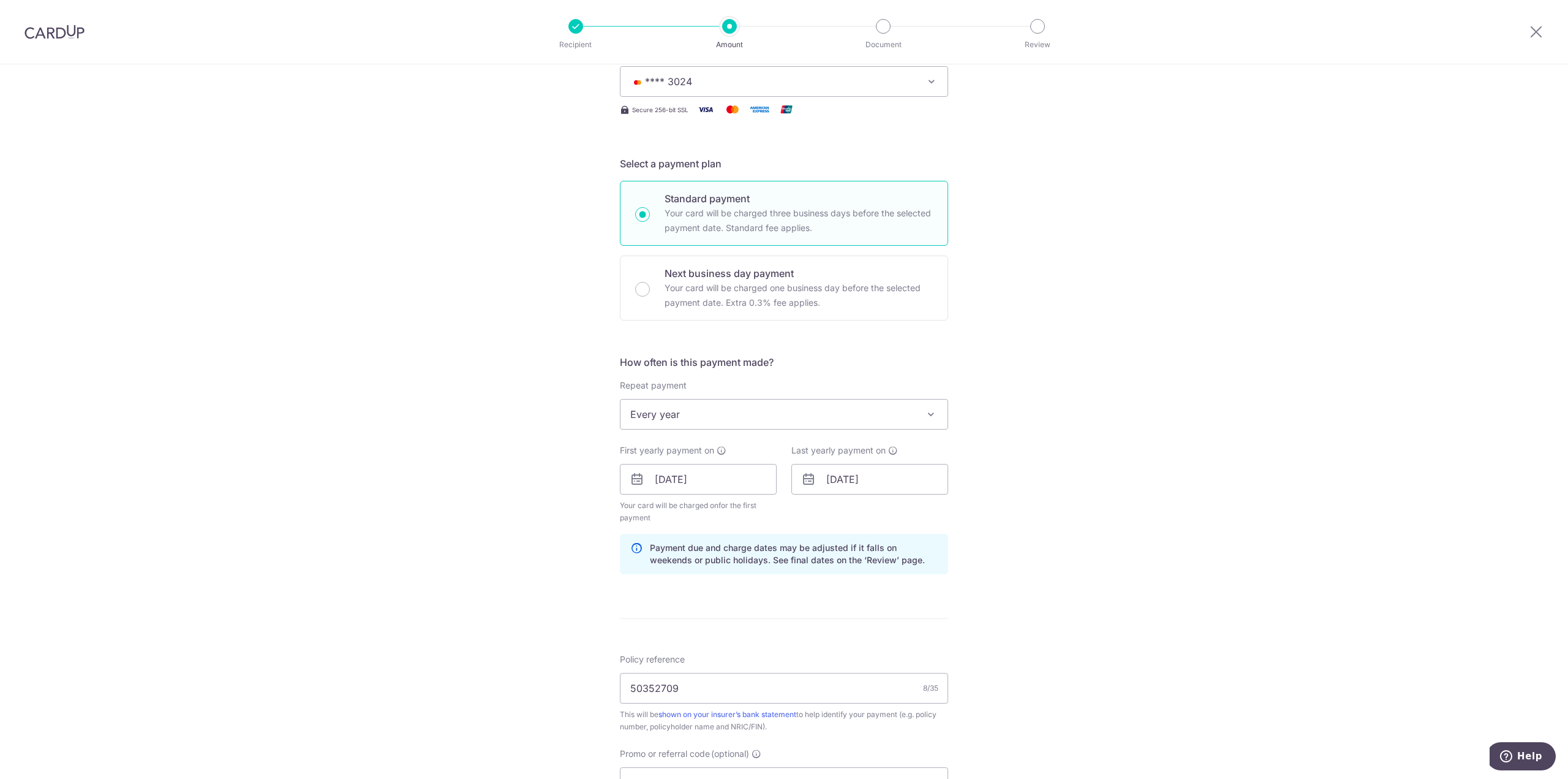
click at [1163, 562] on div "Tell us more about your payment Enter payment amount SGD 250.00 250.00 Select C…" at bounding box center [784, 502] width 1568 height 1243
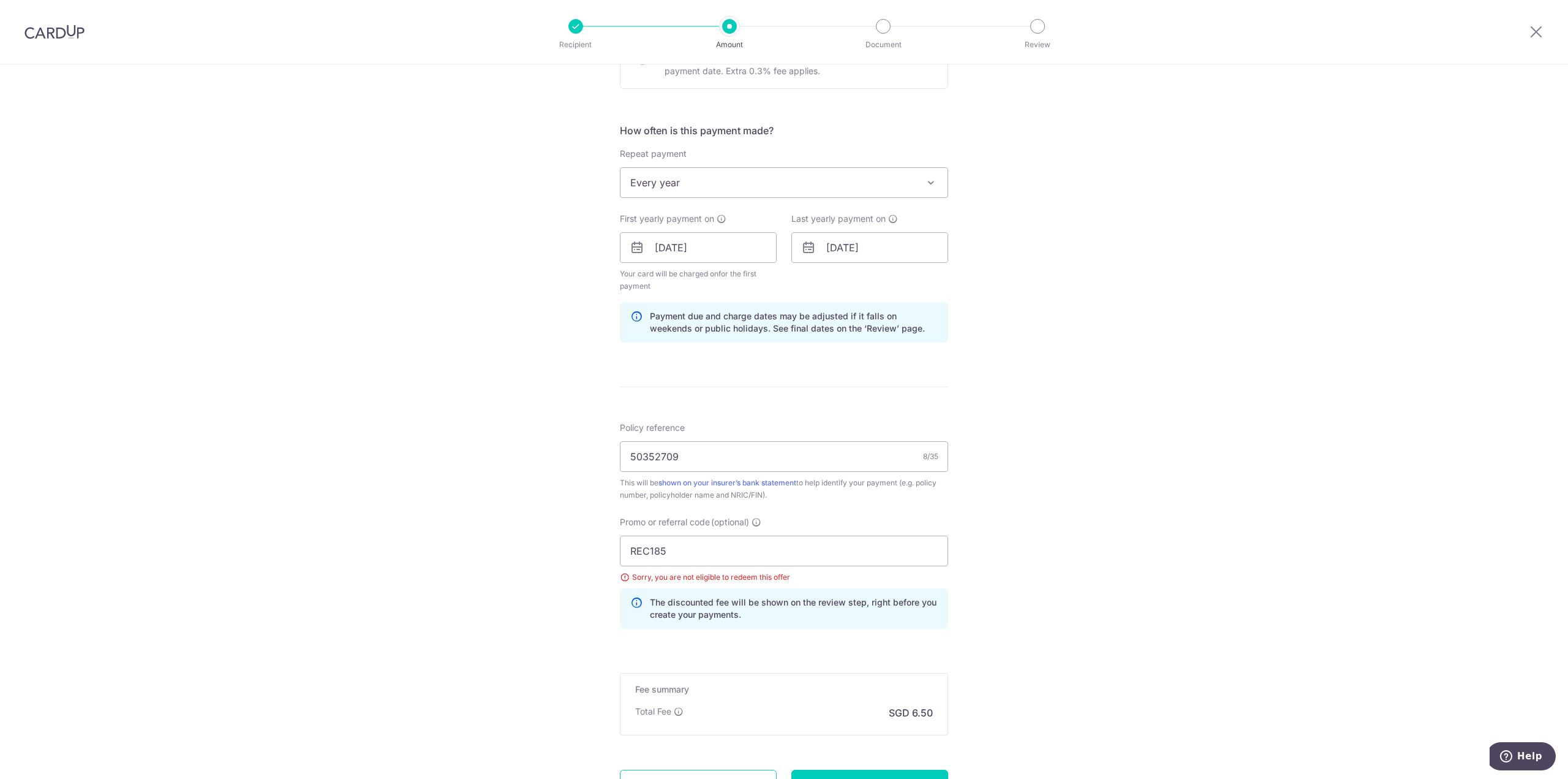
scroll to position [490, 0]
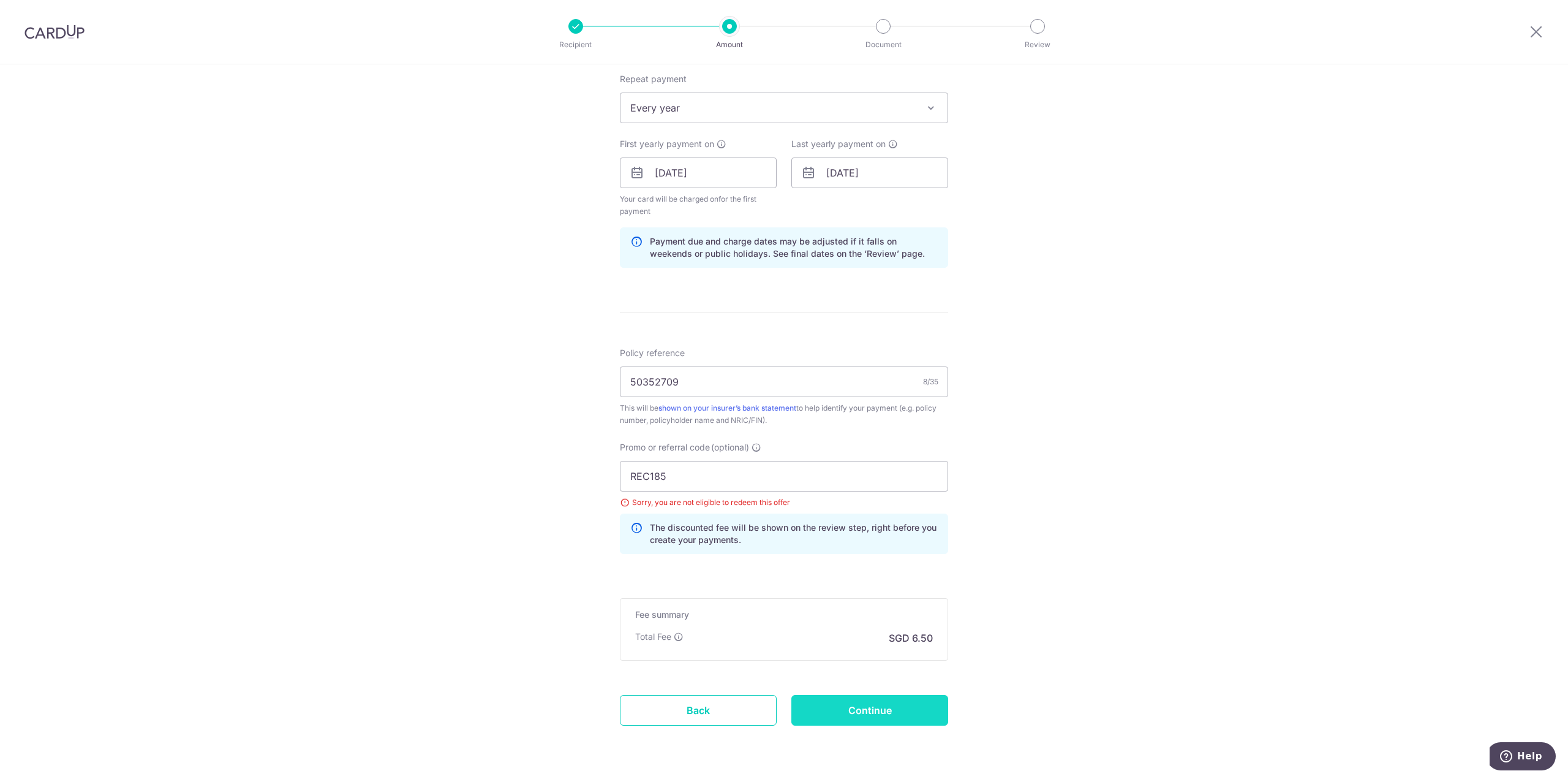
click at [864, 704] on input "Continue" at bounding box center [869, 710] width 157 height 30
type input "Update Schedule"
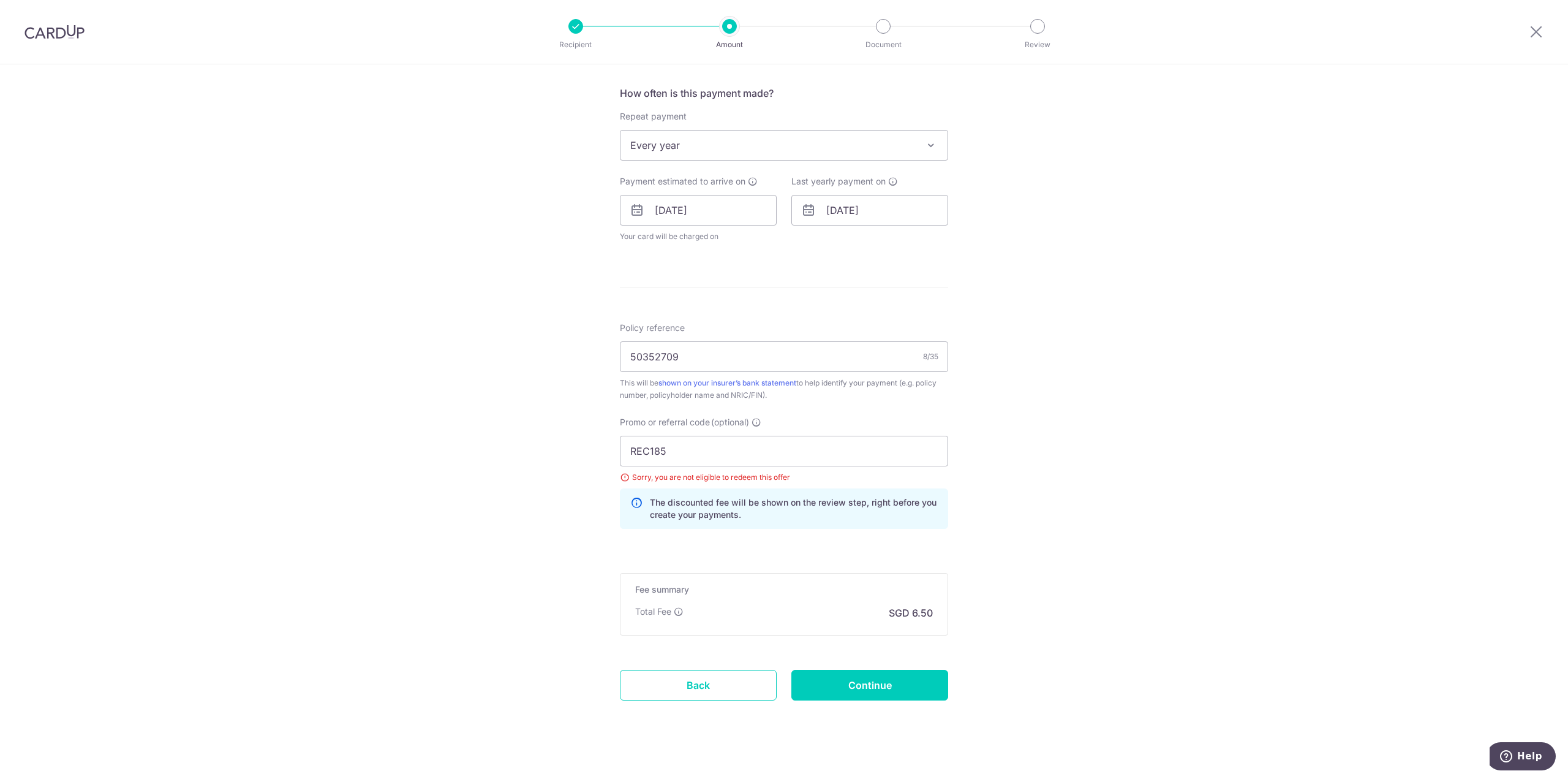
scroll to position [467, 0]
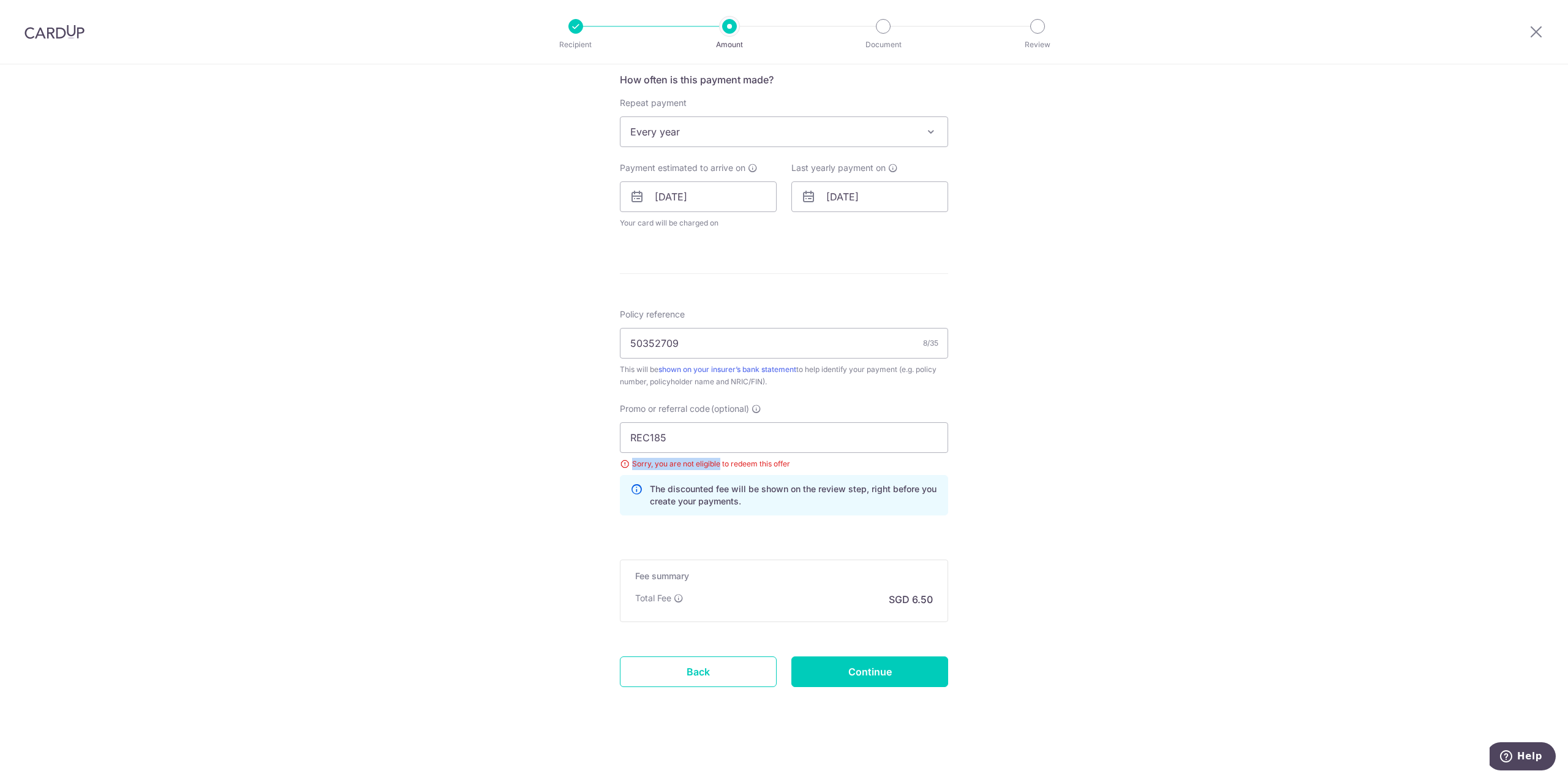
drag, startPoint x: 718, startPoint y: 460, endPoint x: 549, endPoint y: 458, distance: 169.0
click at [549, 458] on div "Tell us more about your payment Enter payment amount SGD 250.00 250.00 Select C…" at bounding box center [784, 187] width 1568 height 1180
drag, startPoint x: 674, startPoint y: 434, endPoint x: 471, endPoint y: 434, distance: 203.0
click at [471, 434] on div "Tell us more about your payment Enter payment amount SGD 250.00 250.00 Select C…" at bounding box center [784, 187] width 1568 height 1180
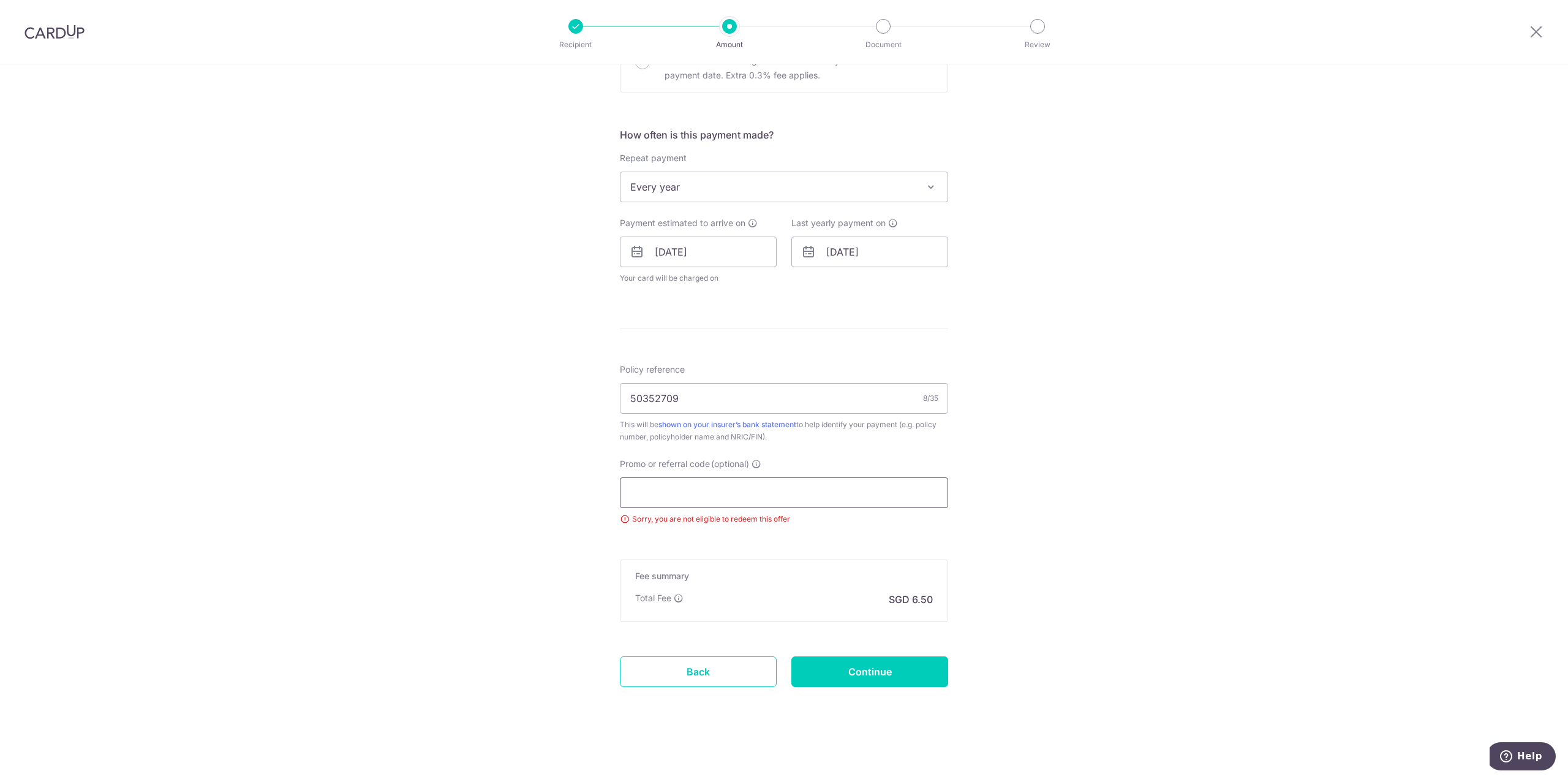
scroll to position [411, 0]
click at [802, 195] on span "Every year" at bounding box center [784, 186] width 327 height 29
select select "1"
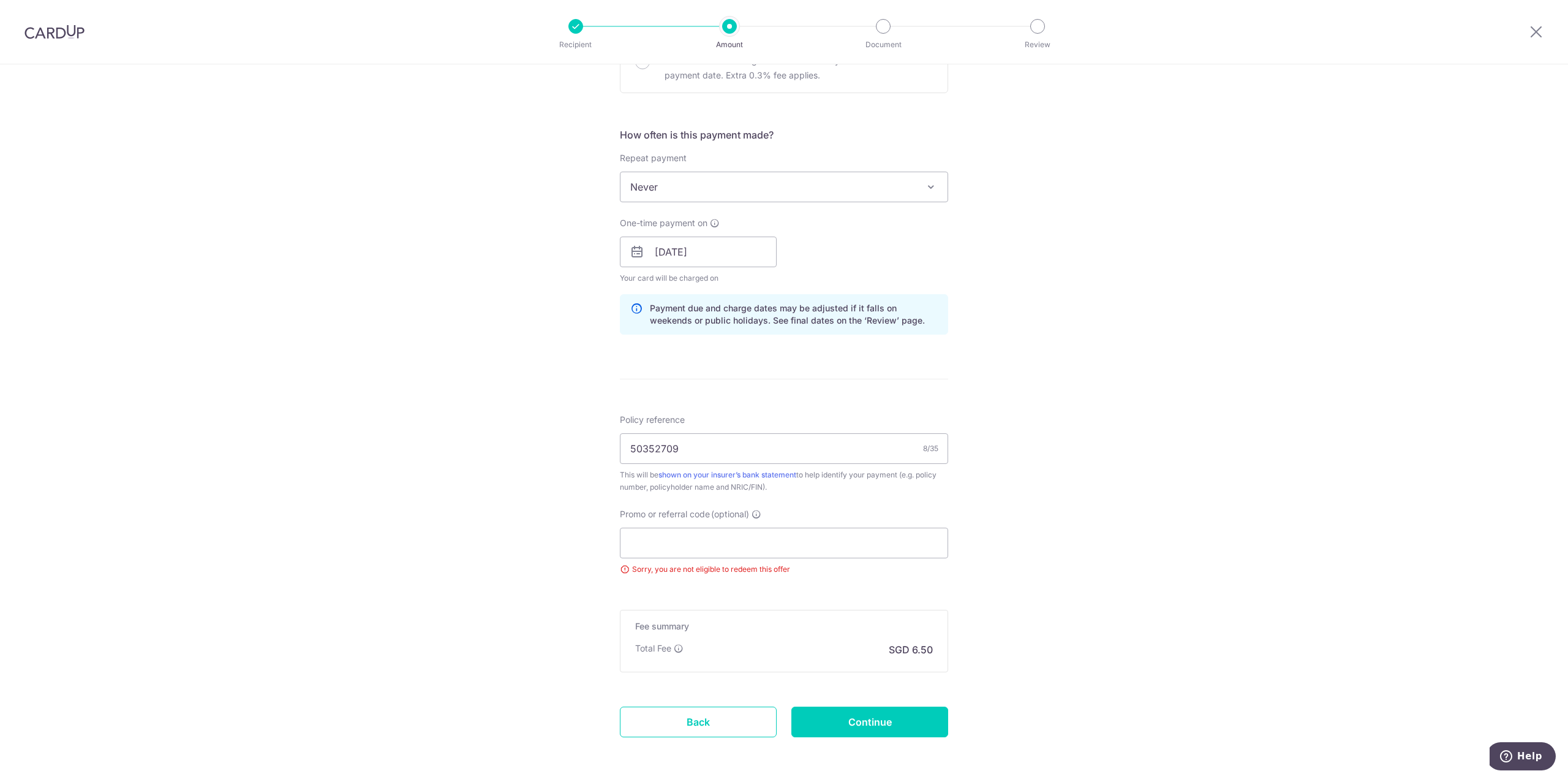
click at [1091, 337] on div "Tell us more about your payment Enter payment amount SGD 250.00 250.00 Select C…" at bounding box center [784, 241] width 1568 height 1175
click at [1203, 417] on div "Tell us more about your payment Enter payment amount SGD 250.00 250.00 Select C…" at bounding box center [784, 241] width 1568 height 1175
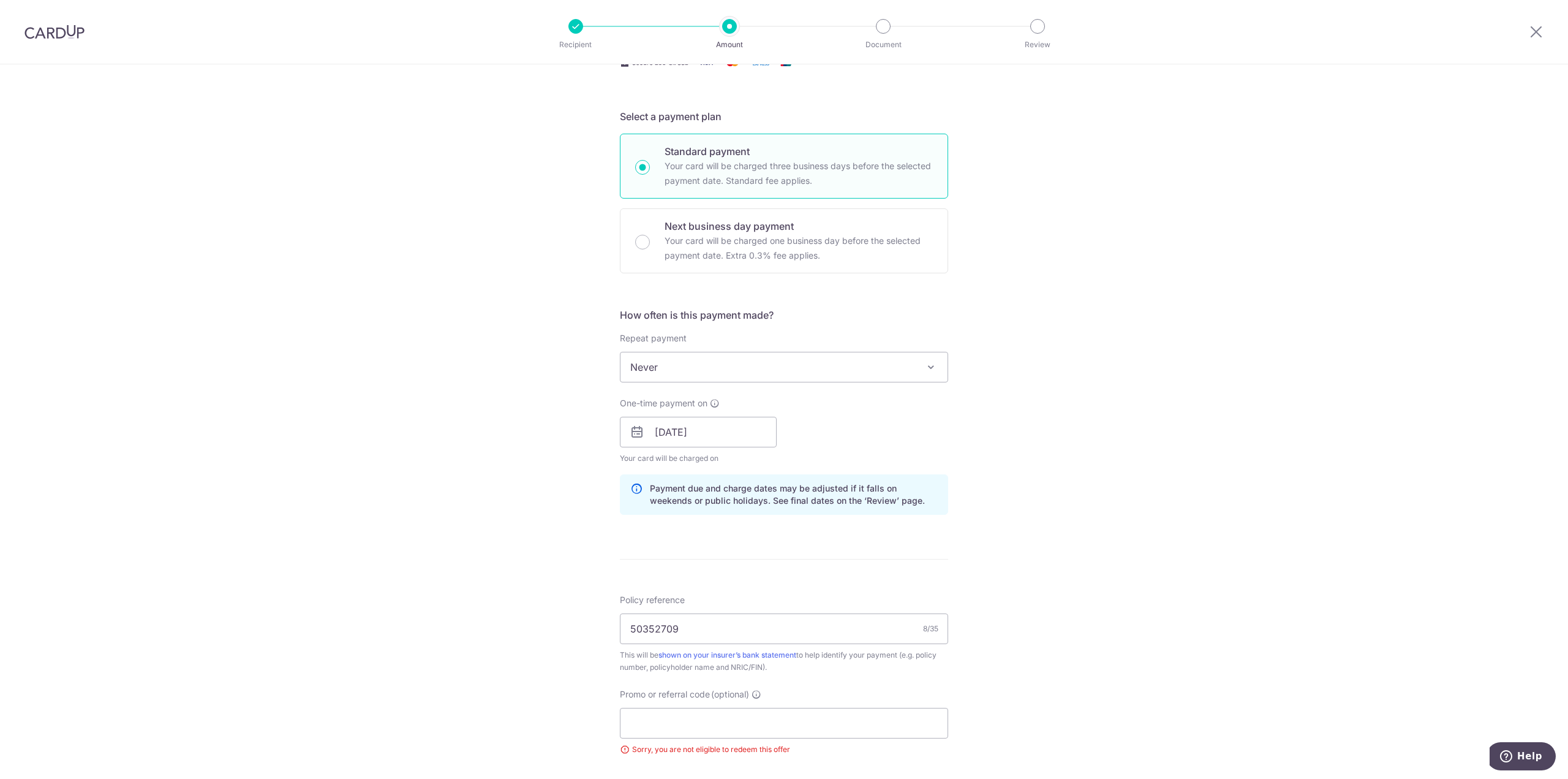
scroll to position [368, 0]
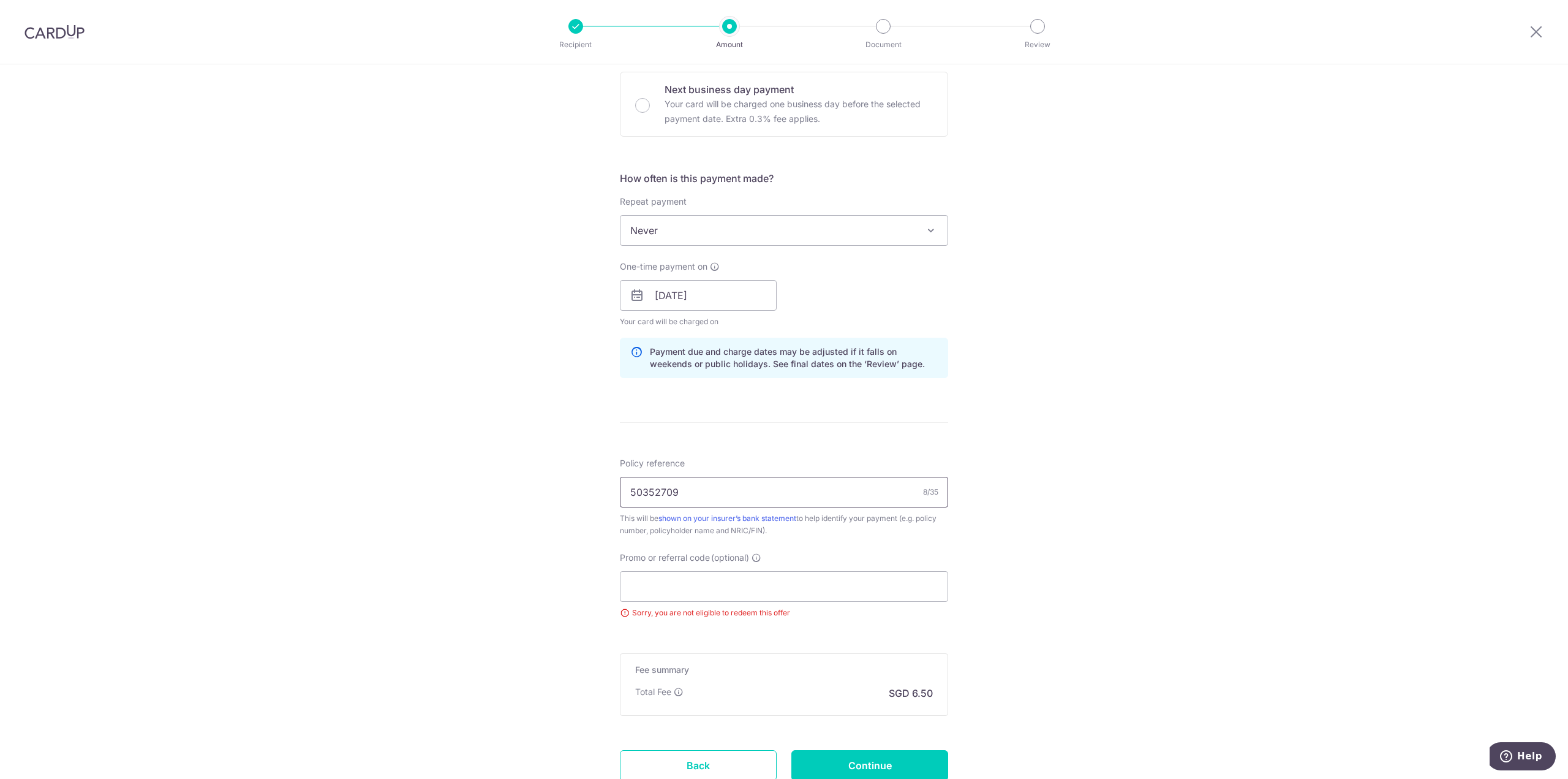
click at [721, 484] on input "50352709" at bounding box center [784, 491] width 328 height 30
paste input "37"
type input "50352737"
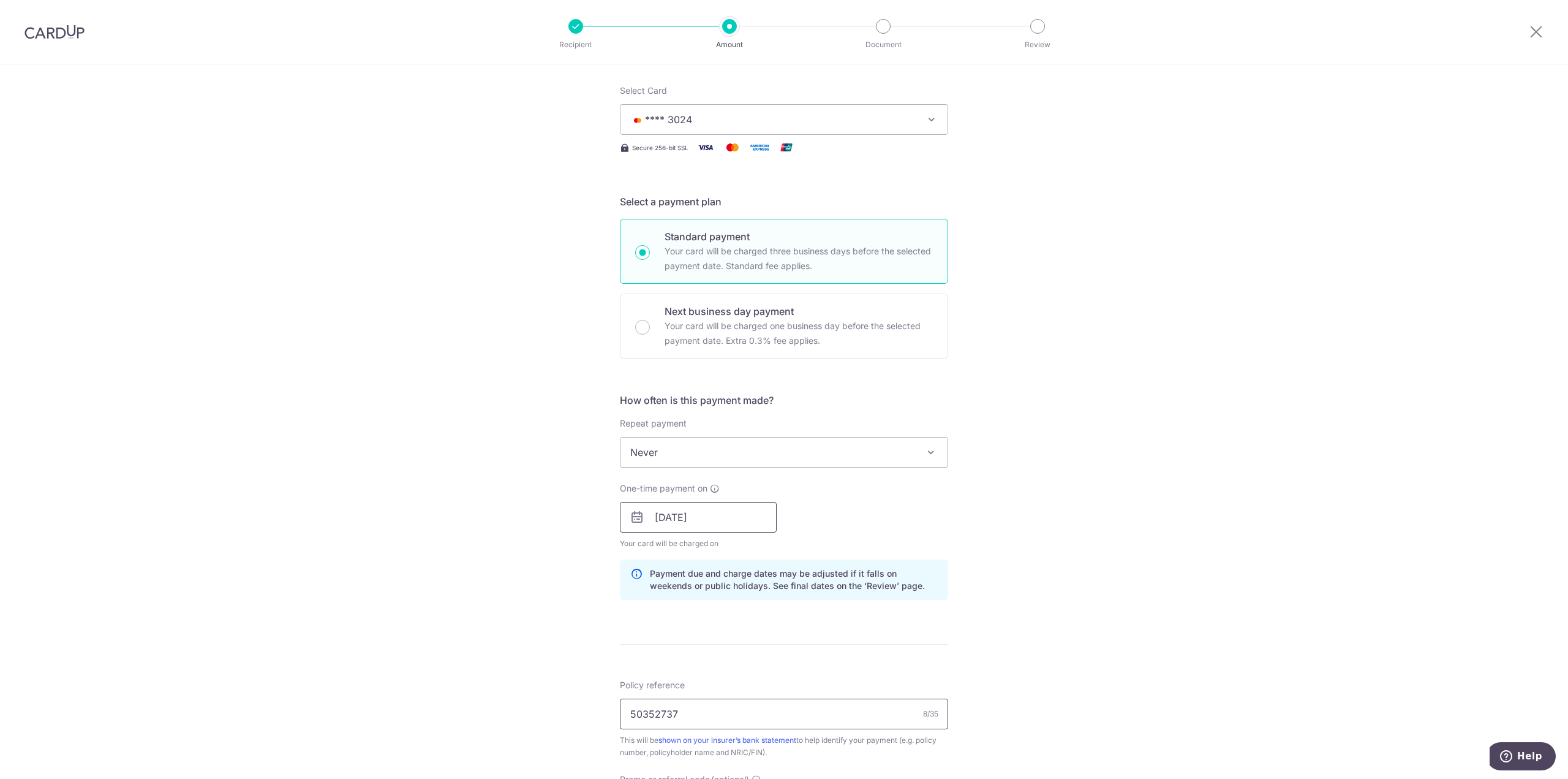
scroll to position [0, 0]
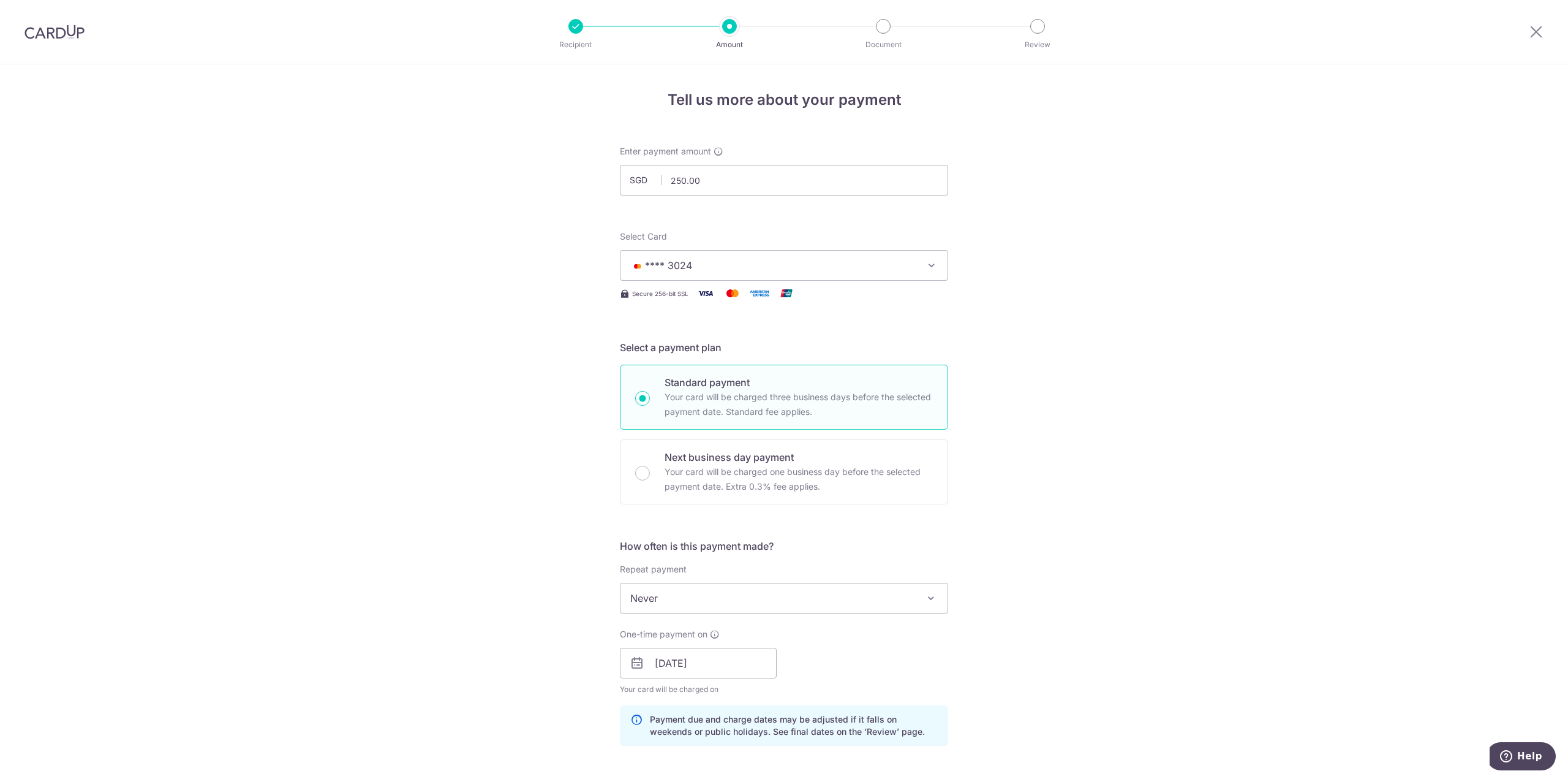
click at [727, 267] on span "**** 3024" at bounding box center [773, 265] width 285 height 15
click at [724, 177] on input "250.00" at bounding box center [784, 180] width 328 height 30
click at [1225, 282] on div "Tell us more about your payment Enter payment amount SGD 3631.48 250.00 Select …" at bounding box center [784, 652] width 1568 height 1175
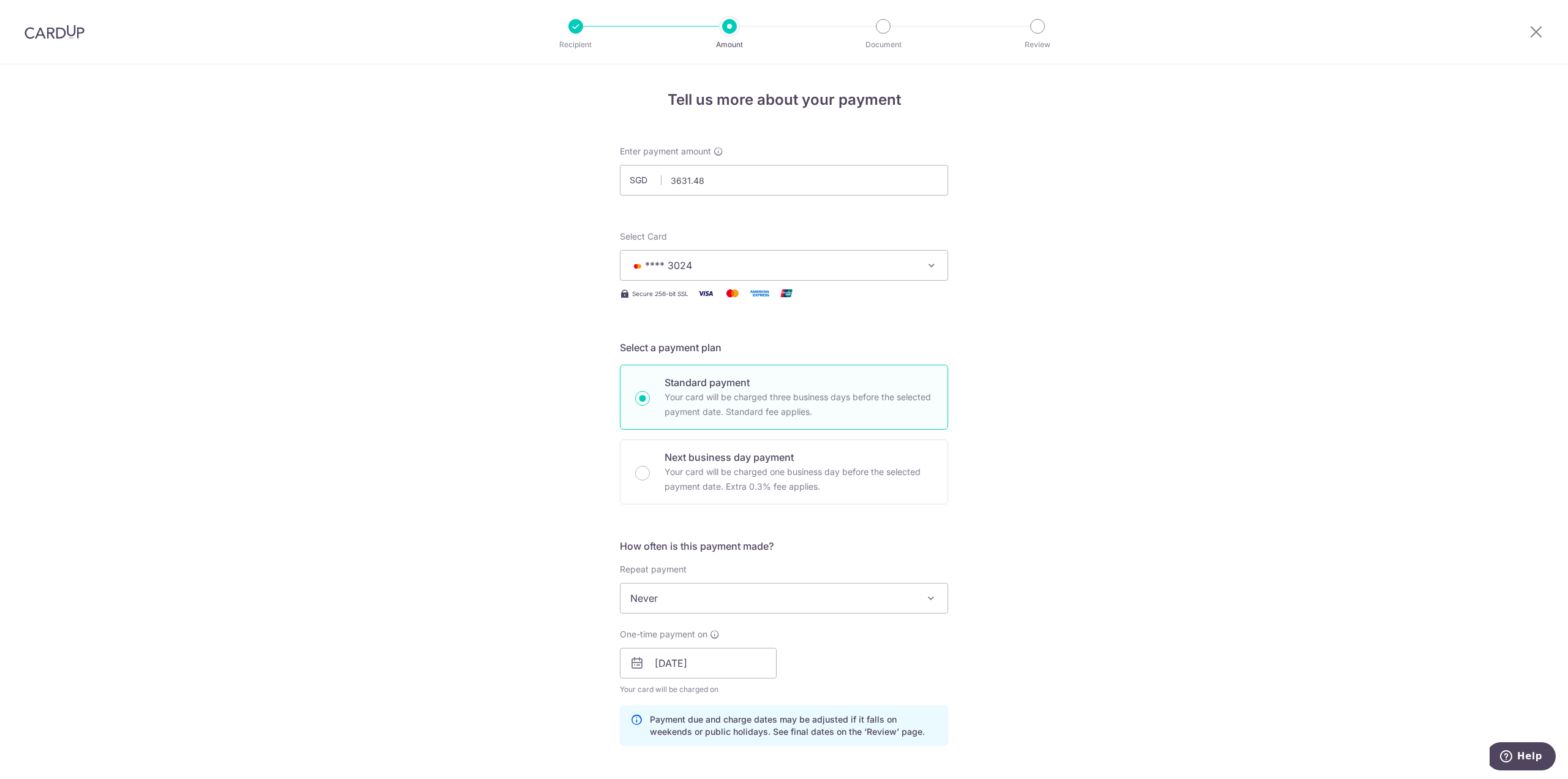
type input "3,631.48"
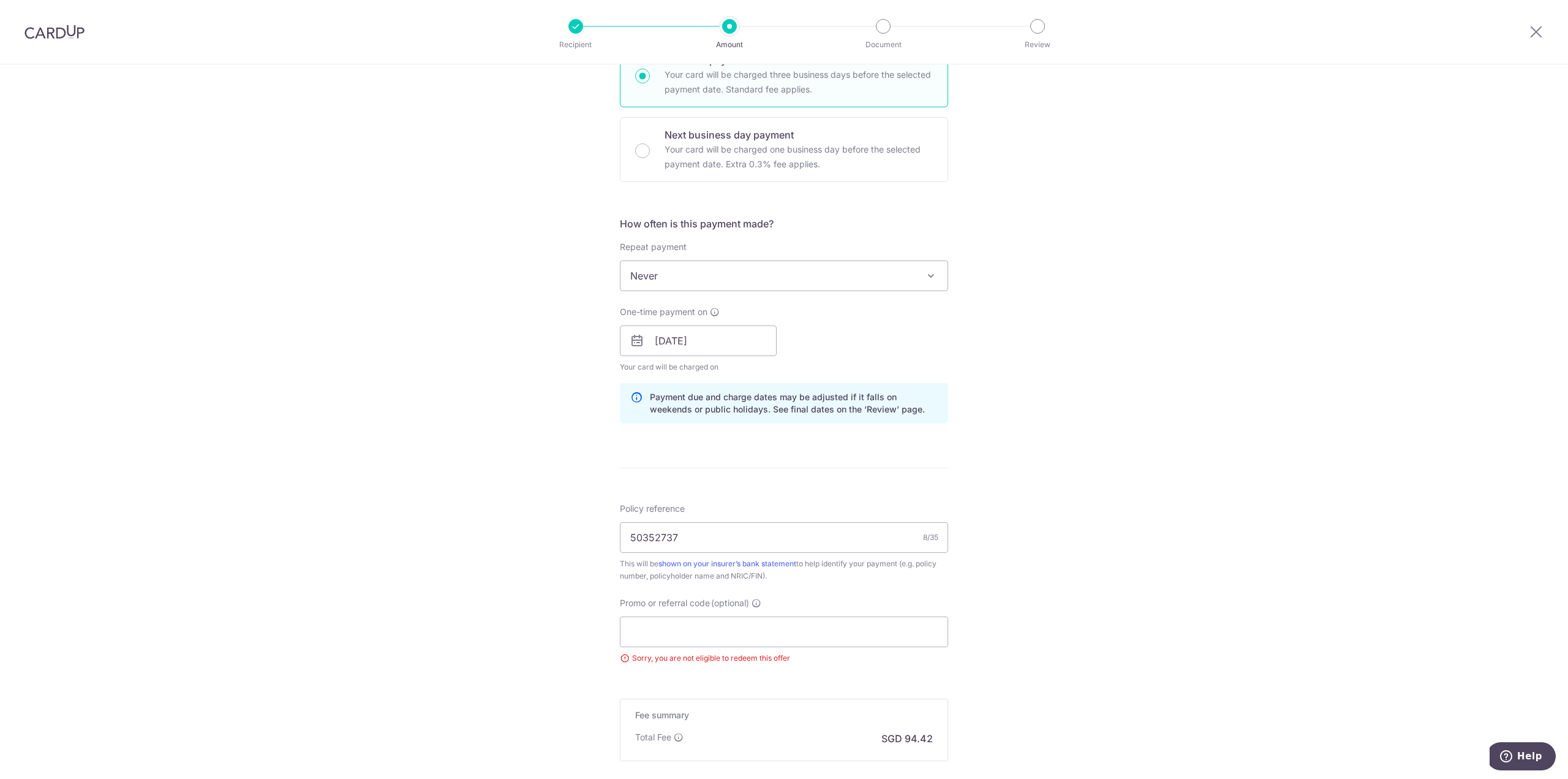
scroll to position [368, 0]
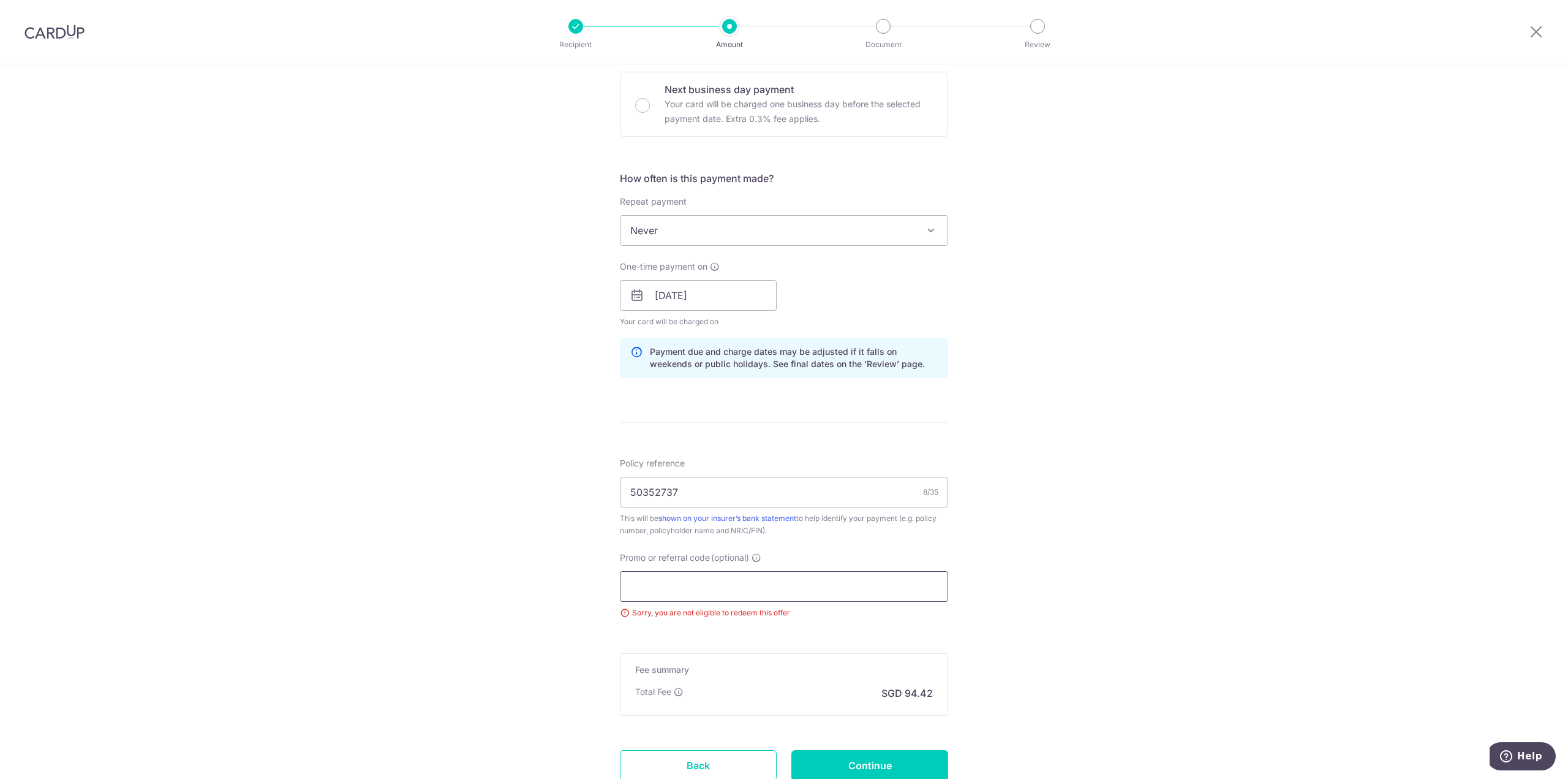
click at [634, 589] on input "Promo or referral code (optional)" at bounding box center [784, 586] width 328 height 30
paste input "MILELION"
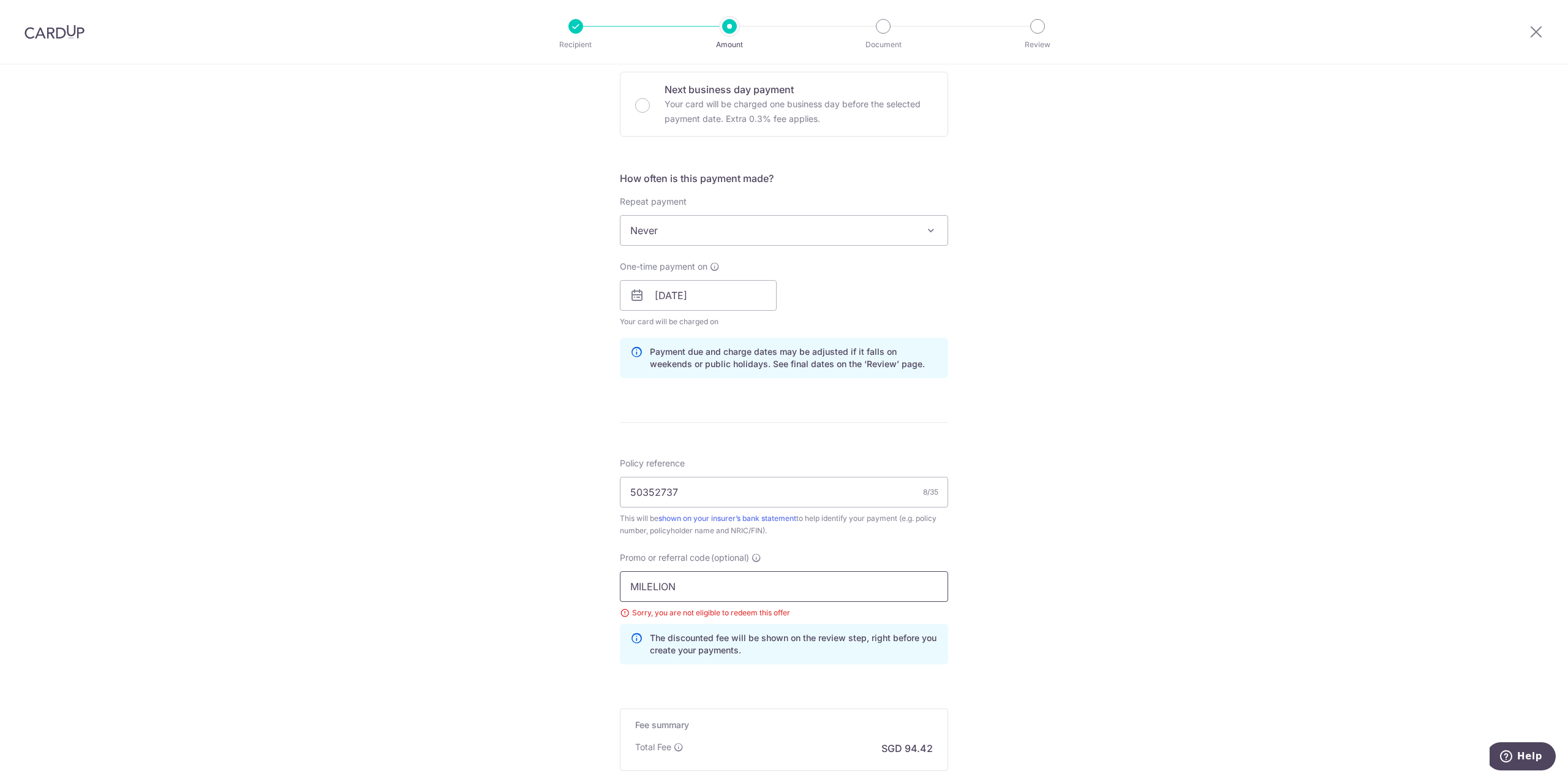
type input "MILELION"
click at [1027, 549] on div "Tell us more about your payment Enter payment amount SGD 3,631.48 3631.48 Selec…" at bounding box center [784, 311] width 1568 height 1231
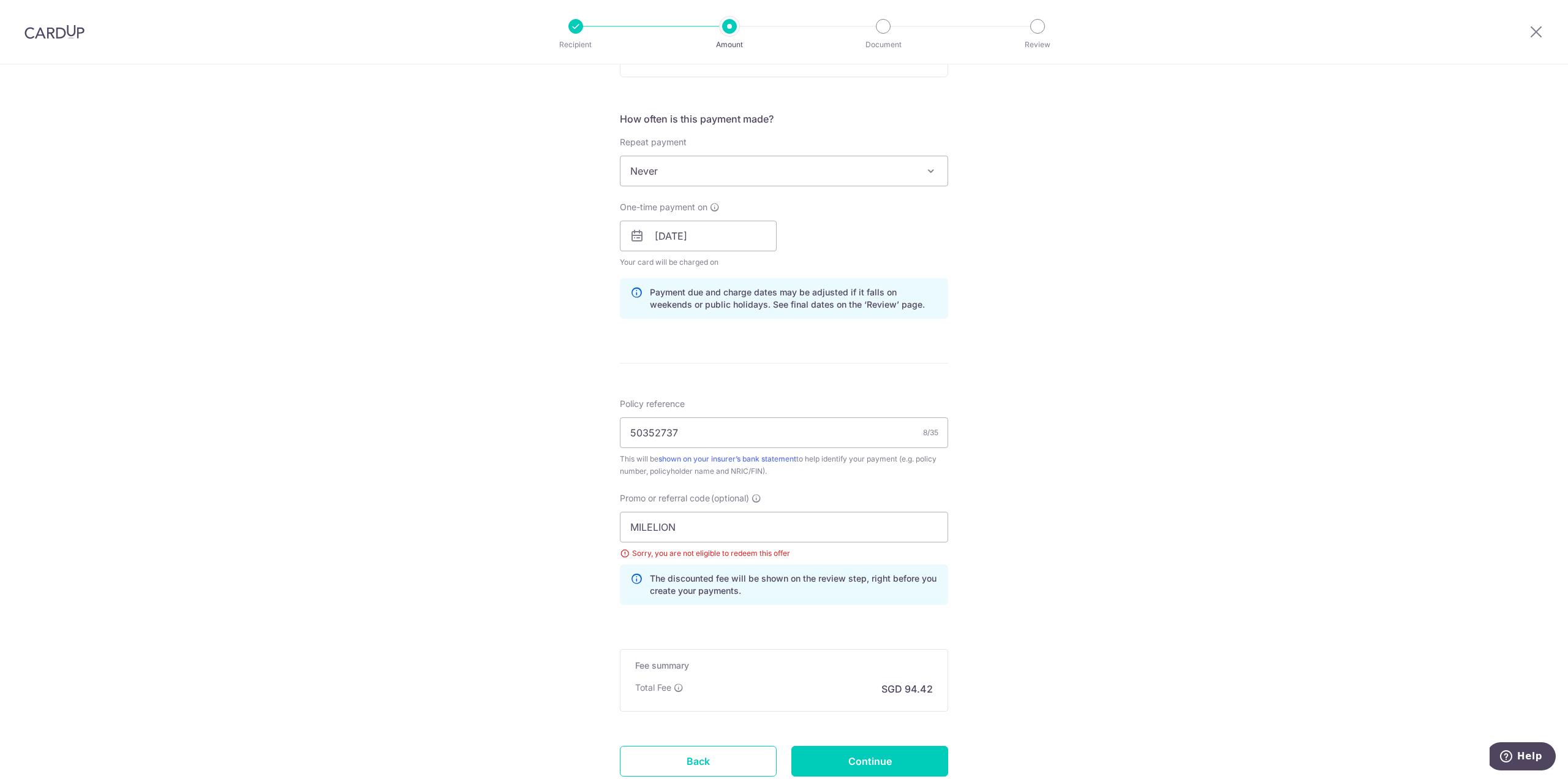
scroll to position [516, 0]
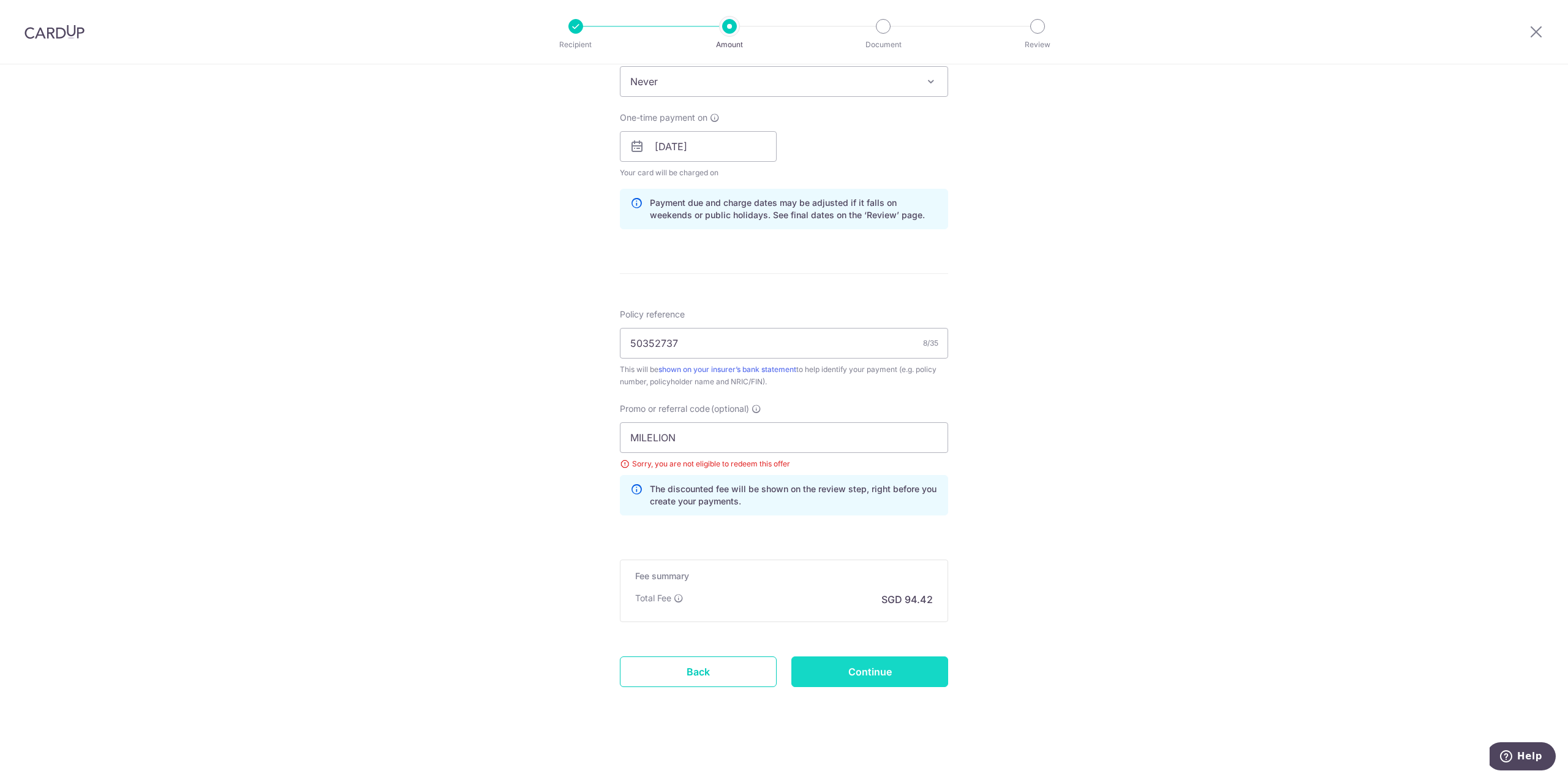
click at [908, 671] on input "Continue" at bounding box center [869, 671] width 157 height 30
type input "Update Schedule"
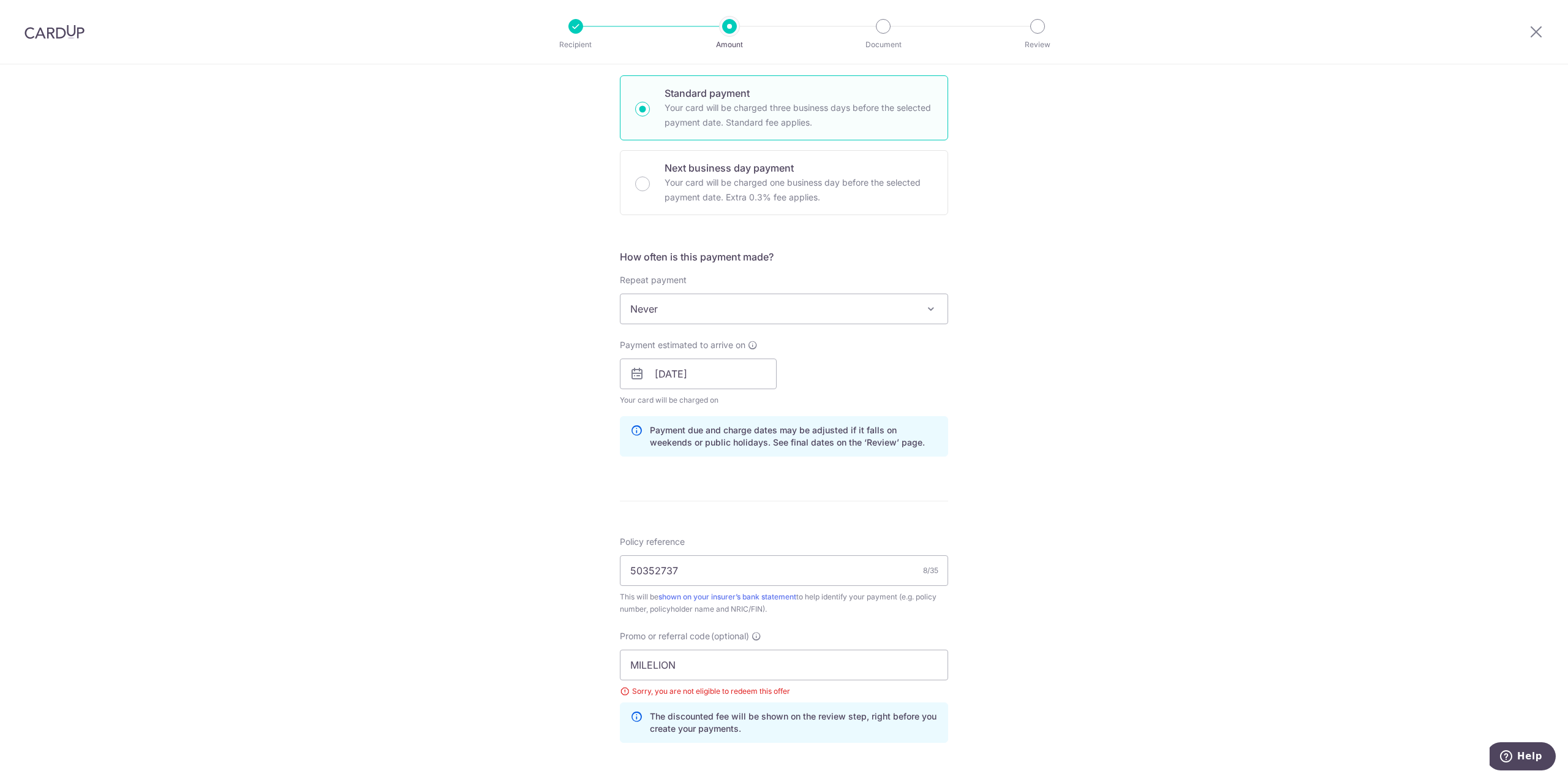
scroll to position [271, 0]
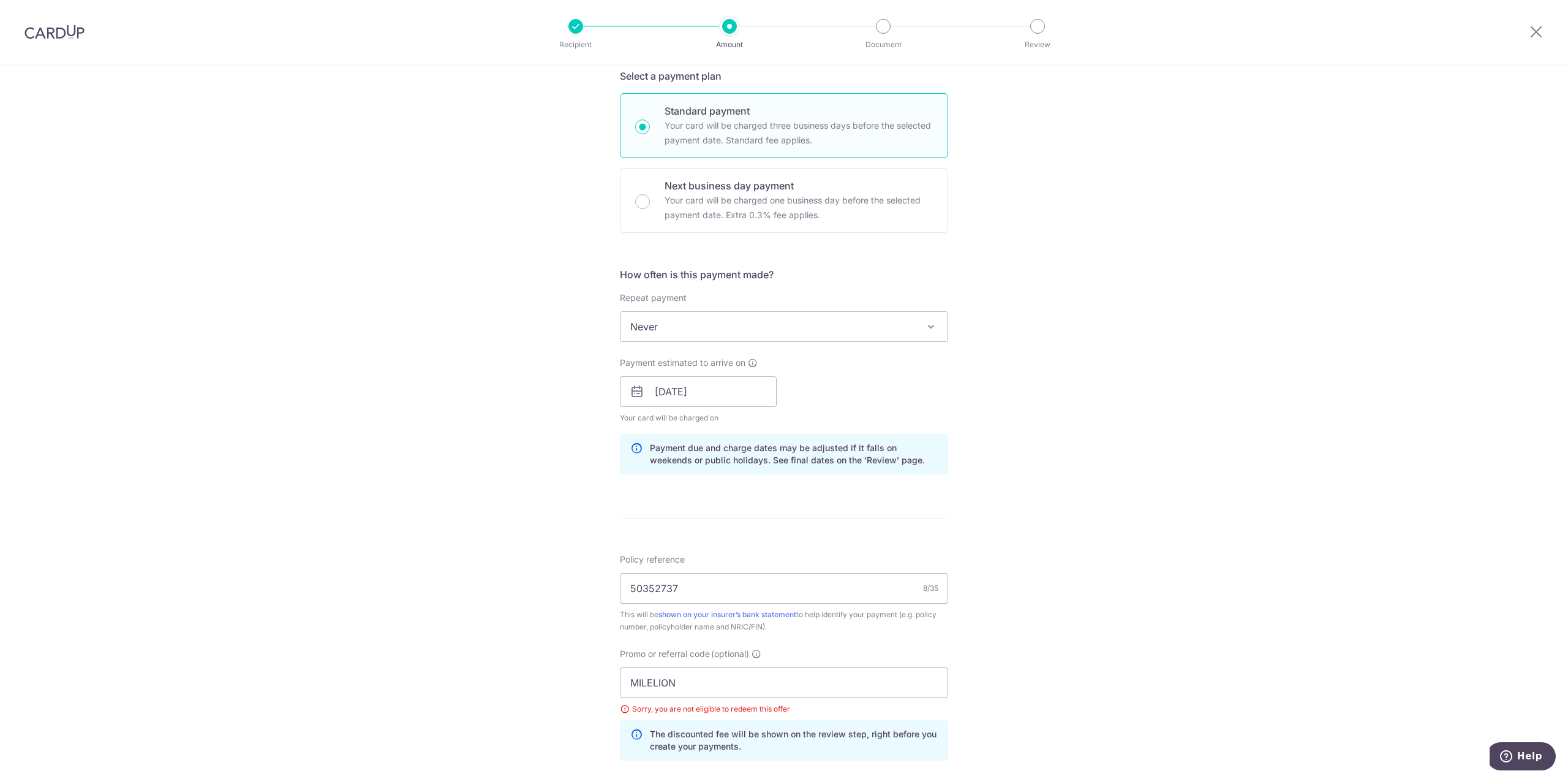
click at [818, 322] on span "Never" at bounding box center [784, 326] width 327 height 29
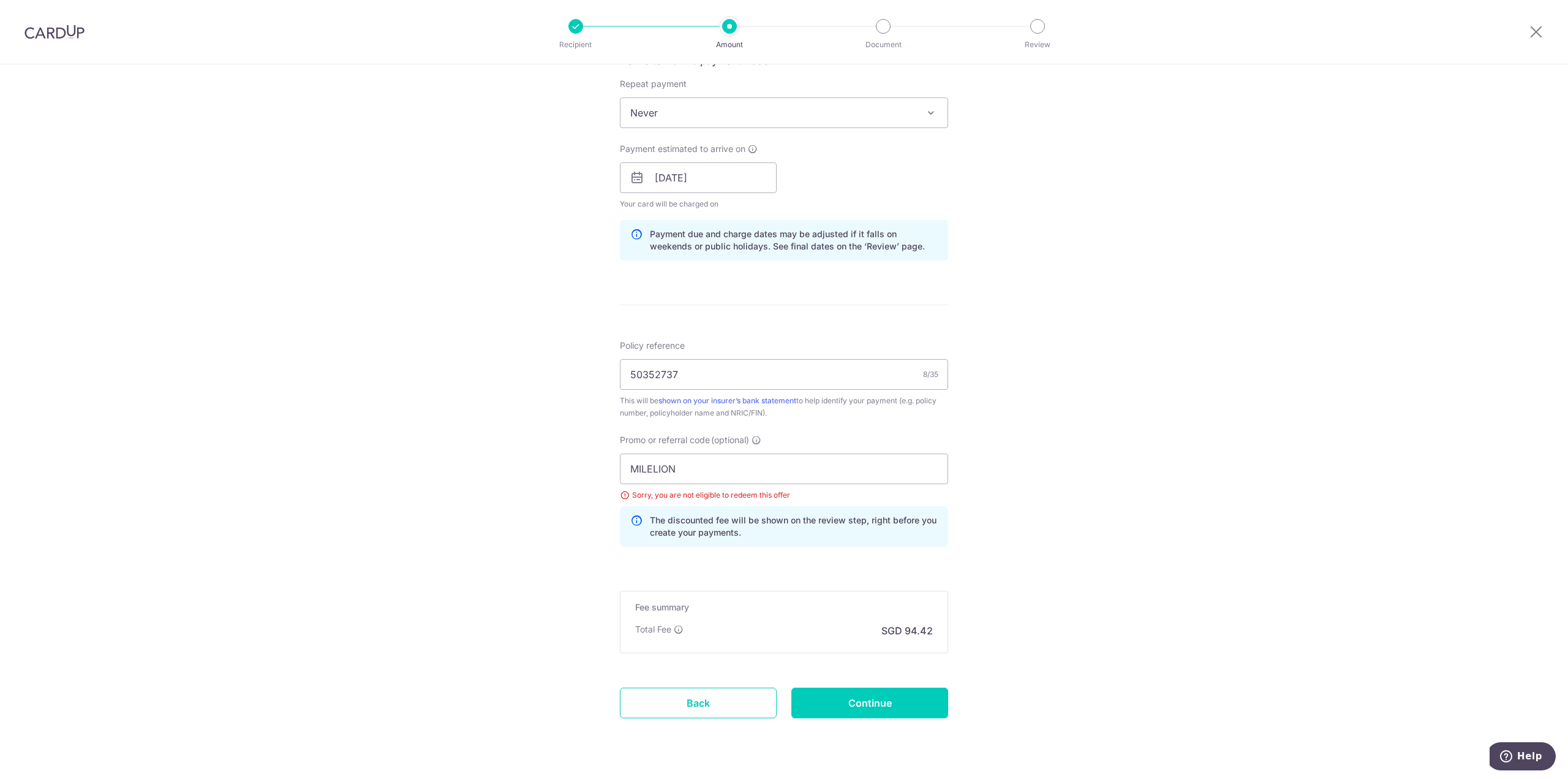
scroll to position [490, 0]
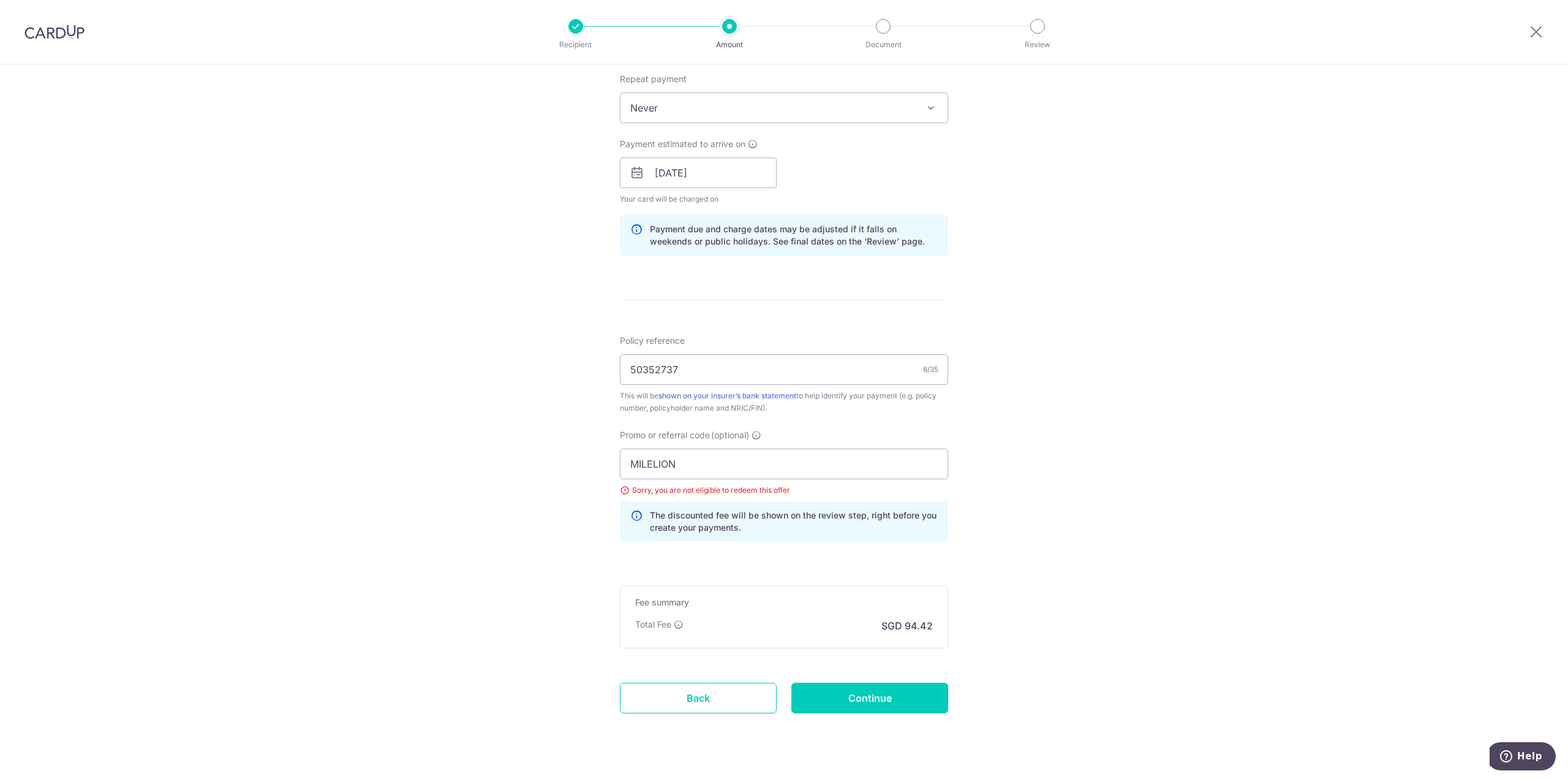
click at [1091, 331] on div "Tell us more about your payment Enter payment amount SGD 3,631.48 3631.48 Selec…" at bounding box center [784, 189] width 1568 height 1231
click at [701, 470] on input "MILELION" at bounding box center [784, 463] width 328 height 30
paste input "OFF225"
type input "OFF225"
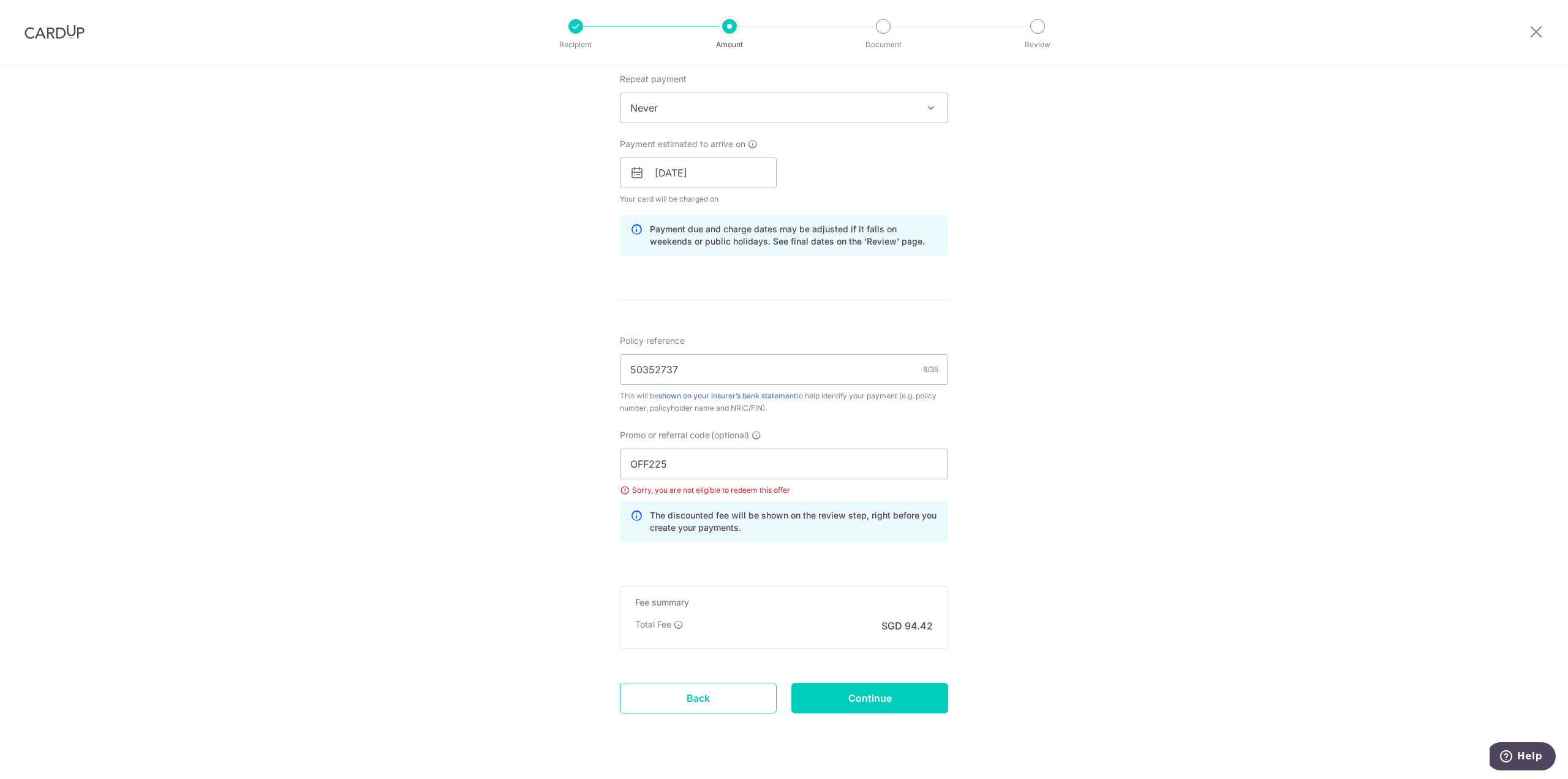
click at [1015, 452] on div "Tell us more about your payment Enter payment amount SGD 3,631.48 3631.48 Selec…" at bounding box center [784, 189] width 1568 height 1231
click at [884, 700] on input "Continue" at bounding box center [869, 697] width 157 height 30
type input "Update Schedule"
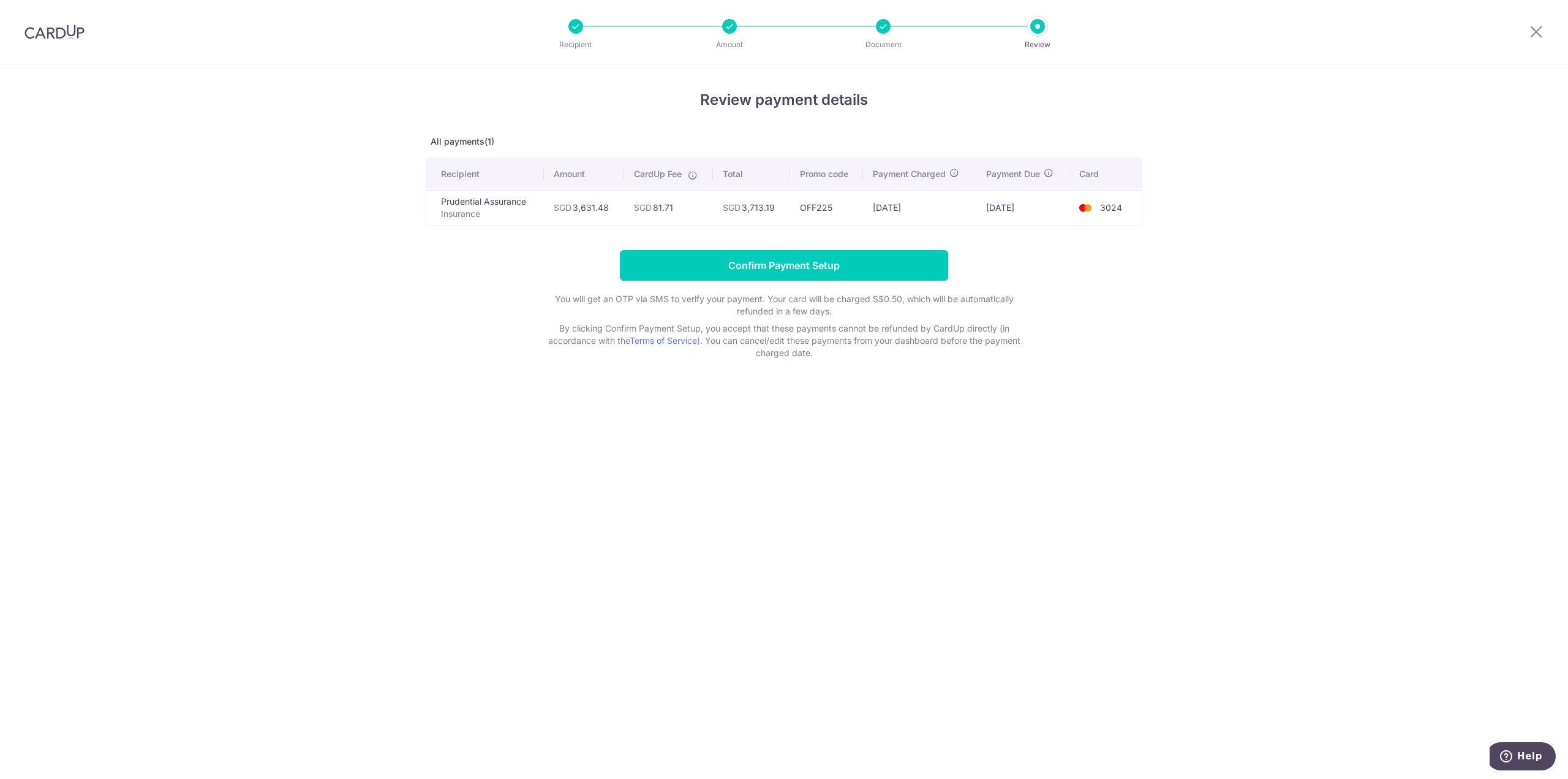
click at [1350, 364] on div "Review payment details All payments(1) Recipient Amount CardUp Fee Total Promo …" at bounding box center [784, 422] width 1568 height 715
click at [800, 263] on input "Confirm Payment Setup" at bounding box center [784, 265] width 328 height 30
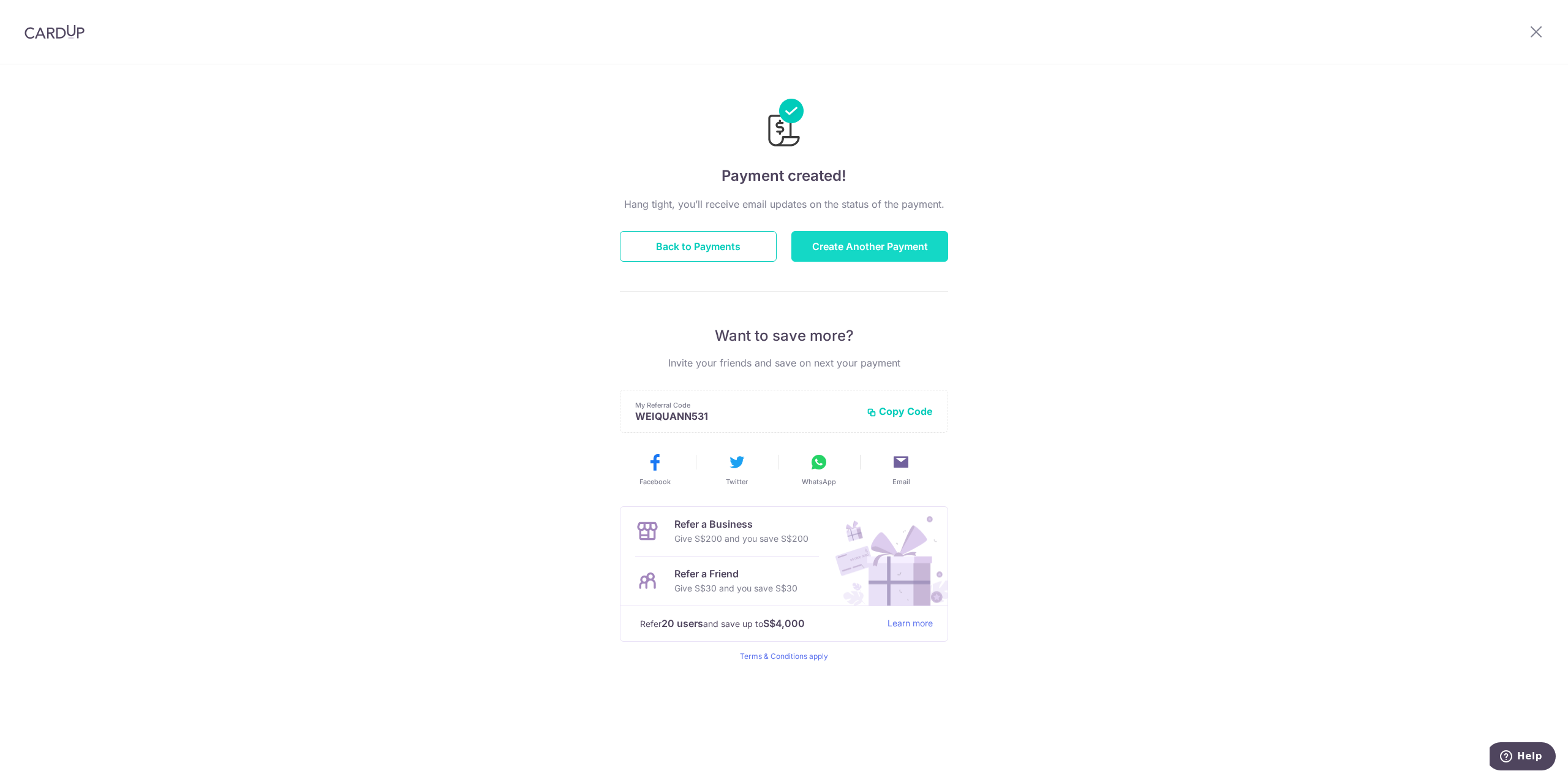
click at [879, 253] on button "Create Another Payment" at bounding box center [869, 246] width 157 height 30
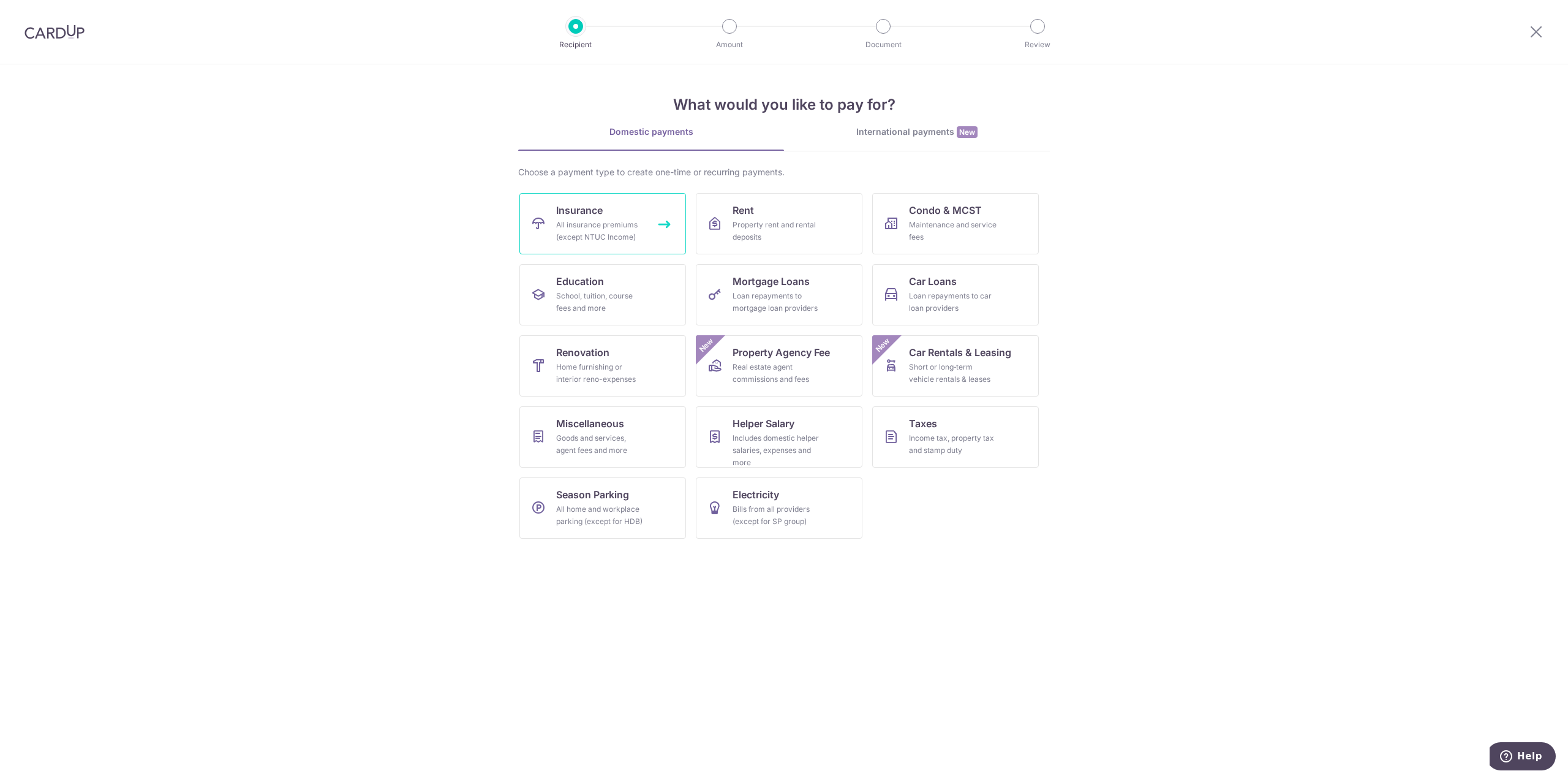
click at [553, 217] on link "Insurance All insurance premiums (except NTUC Income)" at bounding box center [602, 224] width 167 height 62
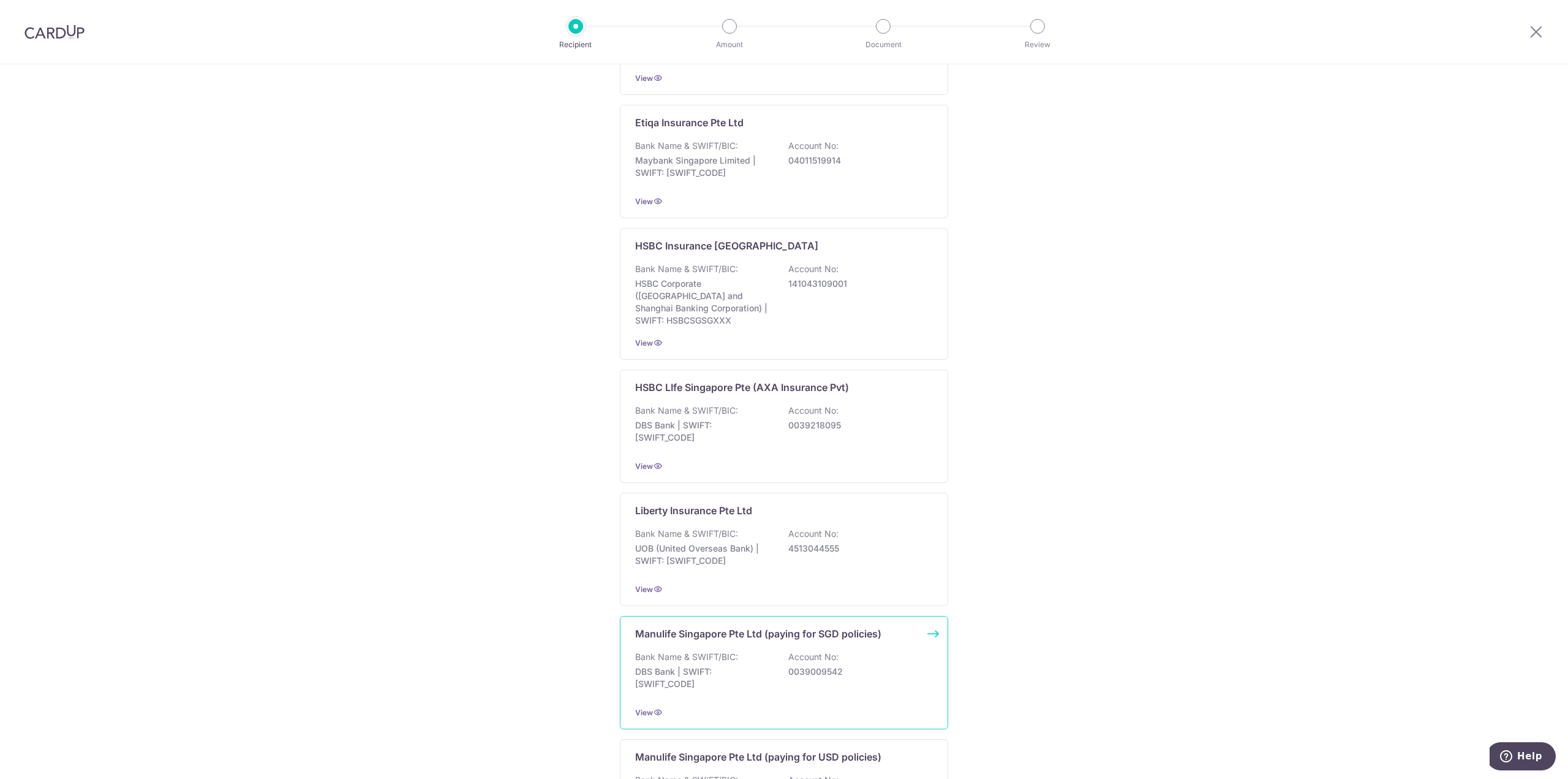
scroll to position [894, 0]
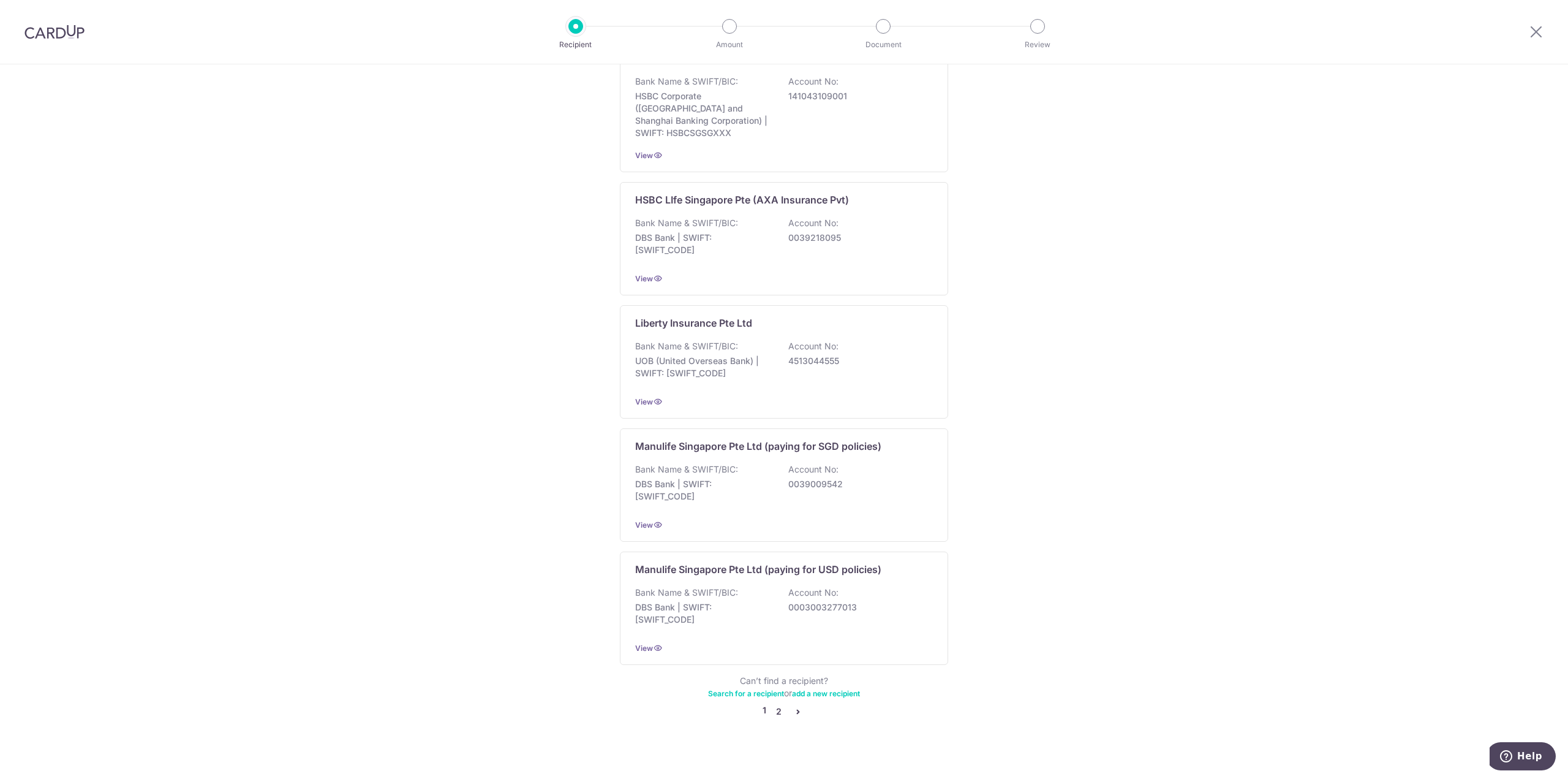
click at [776, 704] on link "2" at bounding box center [778, 711] width 15 height 15
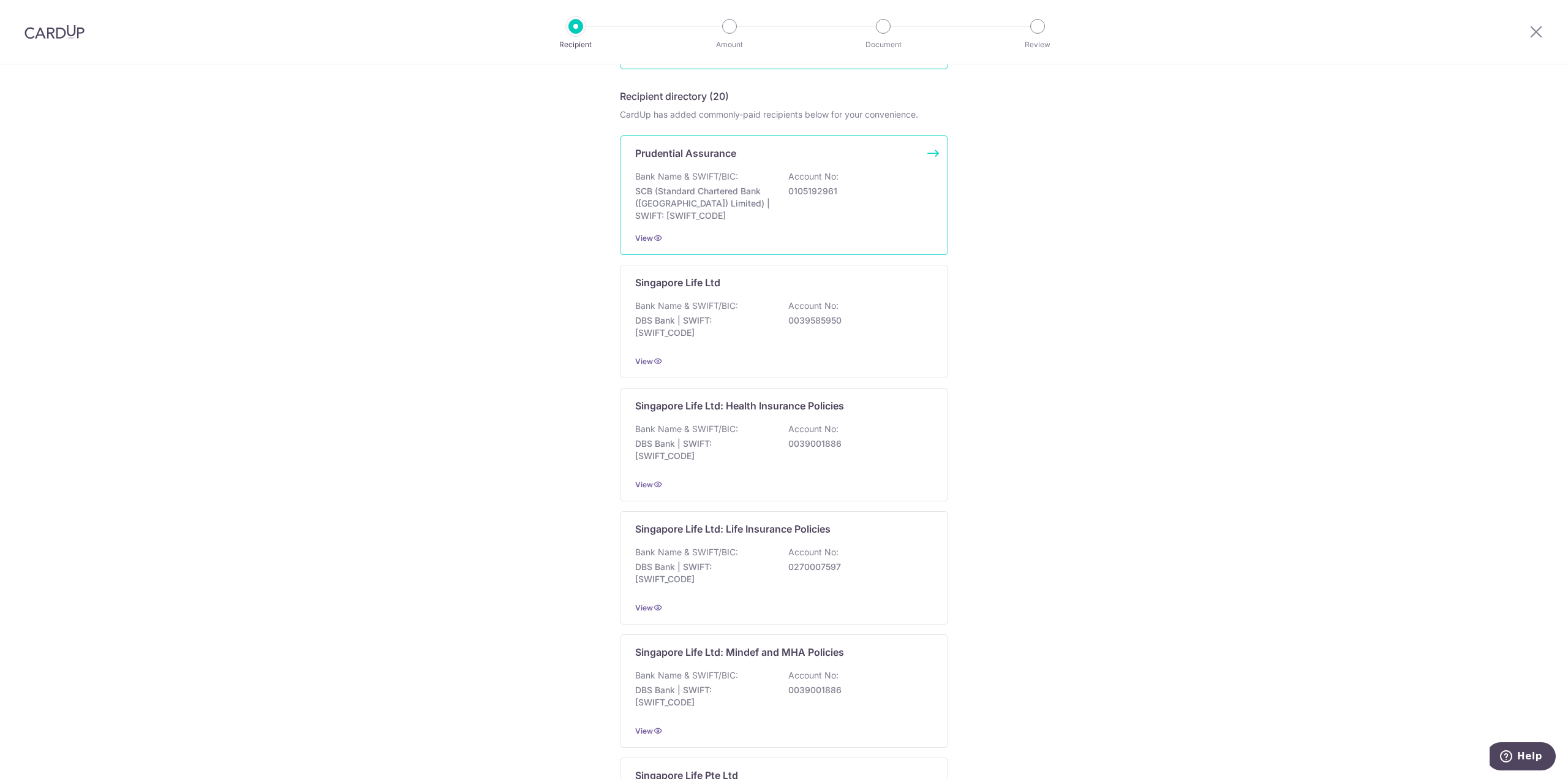
scroll to position [123, 0]
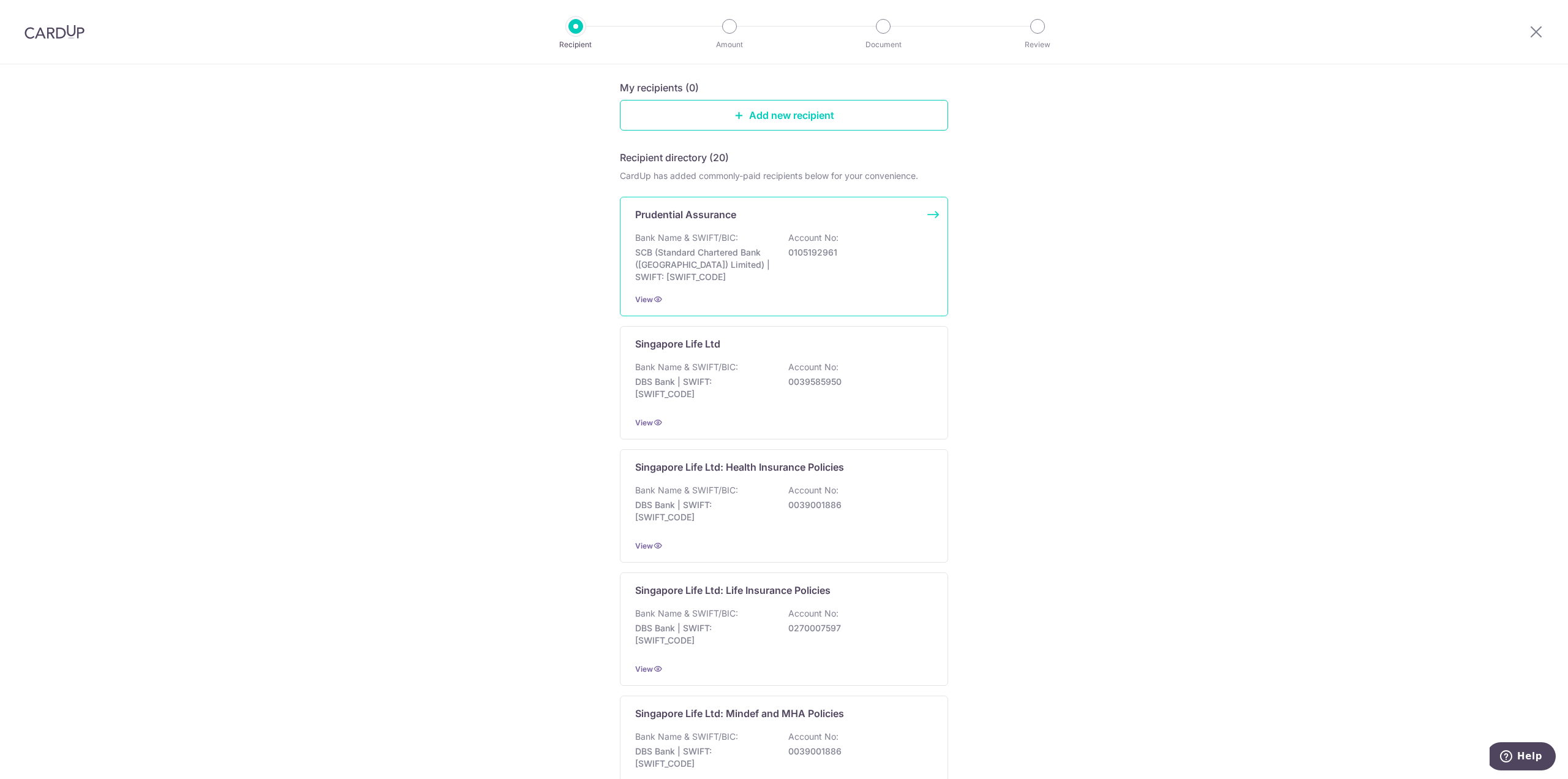
click at [692, 260] on p "SCB (Standard Chartered Bank (Singapore) Limited) | SWIFT: SCBLSG22XXX" at bounding box center [704, 265] width 138 height 37
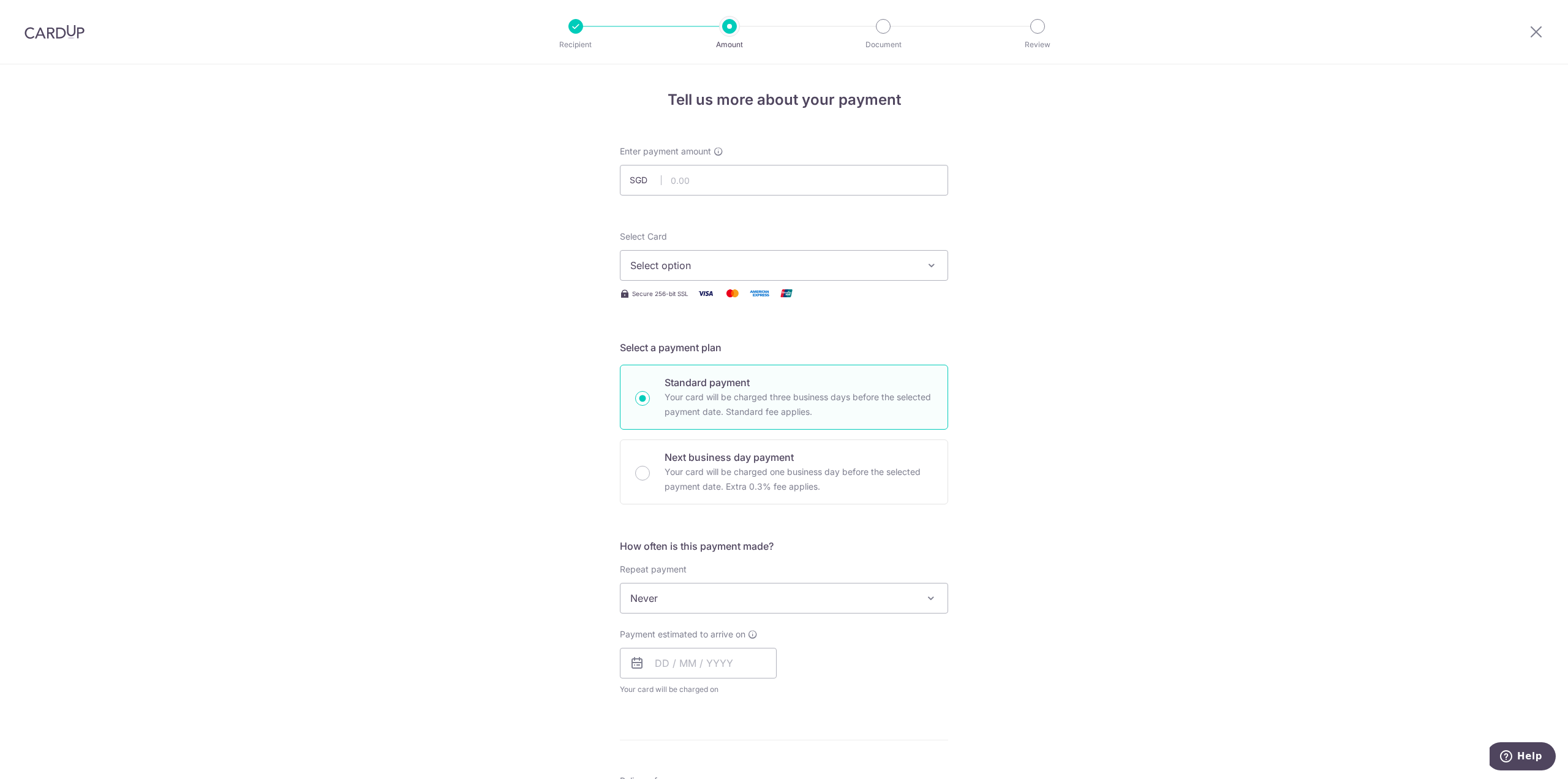
click at [777, 272] on button "Select option" at bounding box center [784, 265] width 328 height 30
click at [740, 351] on span "**** 3024" at bounding box center [784, 352] width 307 height 15
click at [730, 591] on span "Never" at bounding box center [784, 597] width 327 height 29
click at [711, 663] on input "text" at bounding box center [698, 662] width 157 height 30
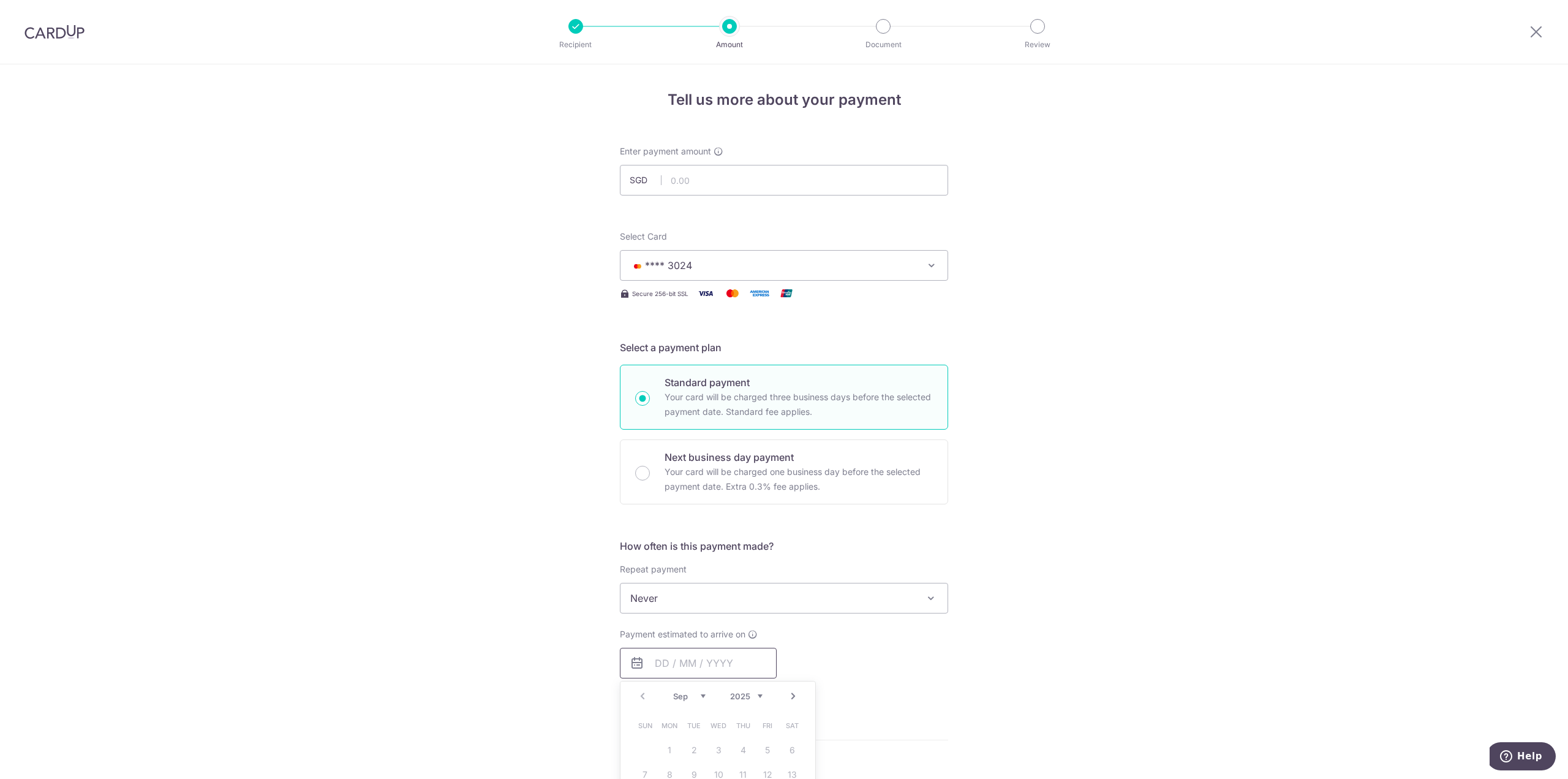
scroll to position [368, 0]
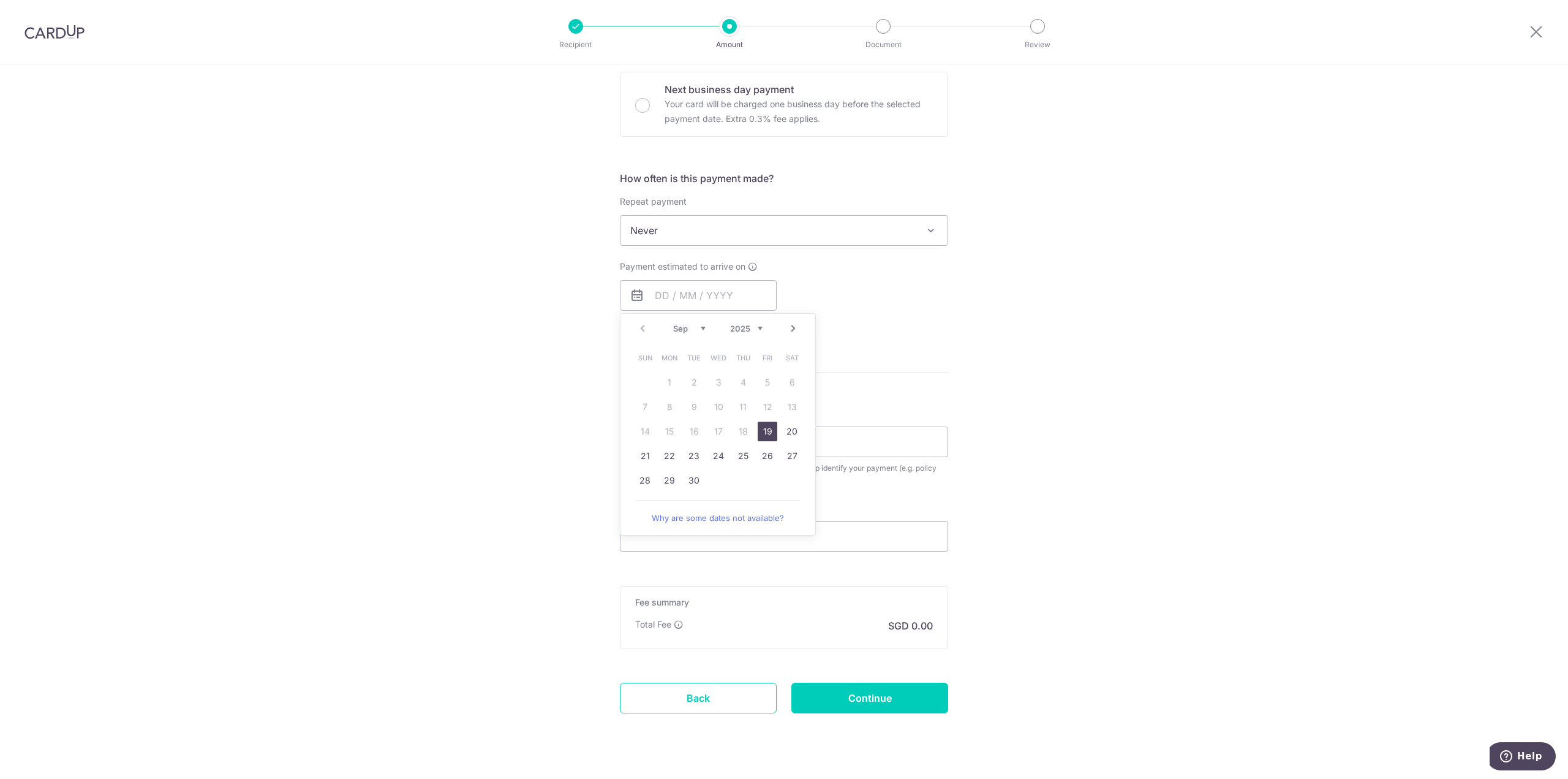
click at [759, 431] on link "19" at bounding box center [767, 431] width 20 height 20
type input "[DATE]"
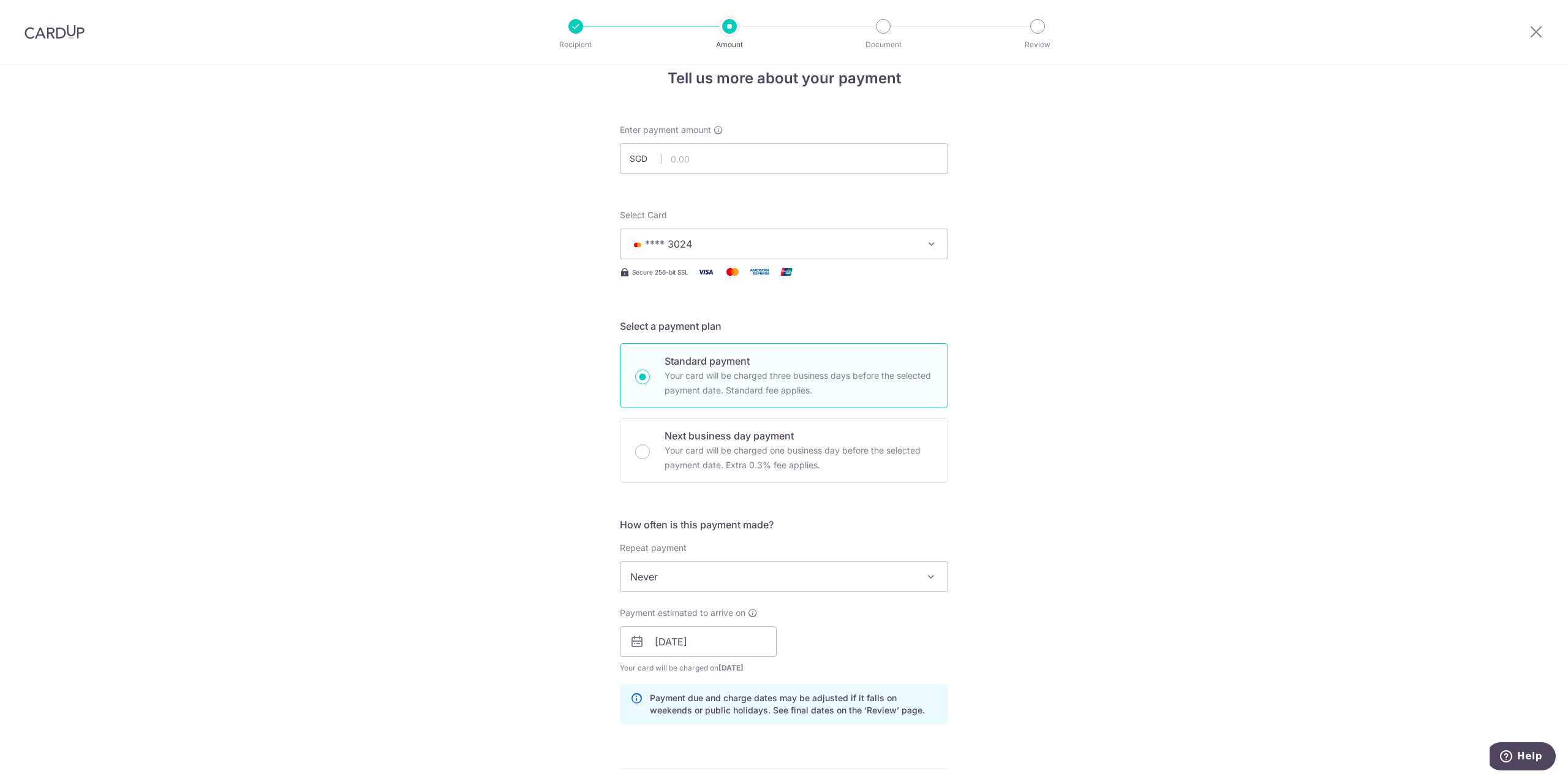
scroll to position [0, 0]
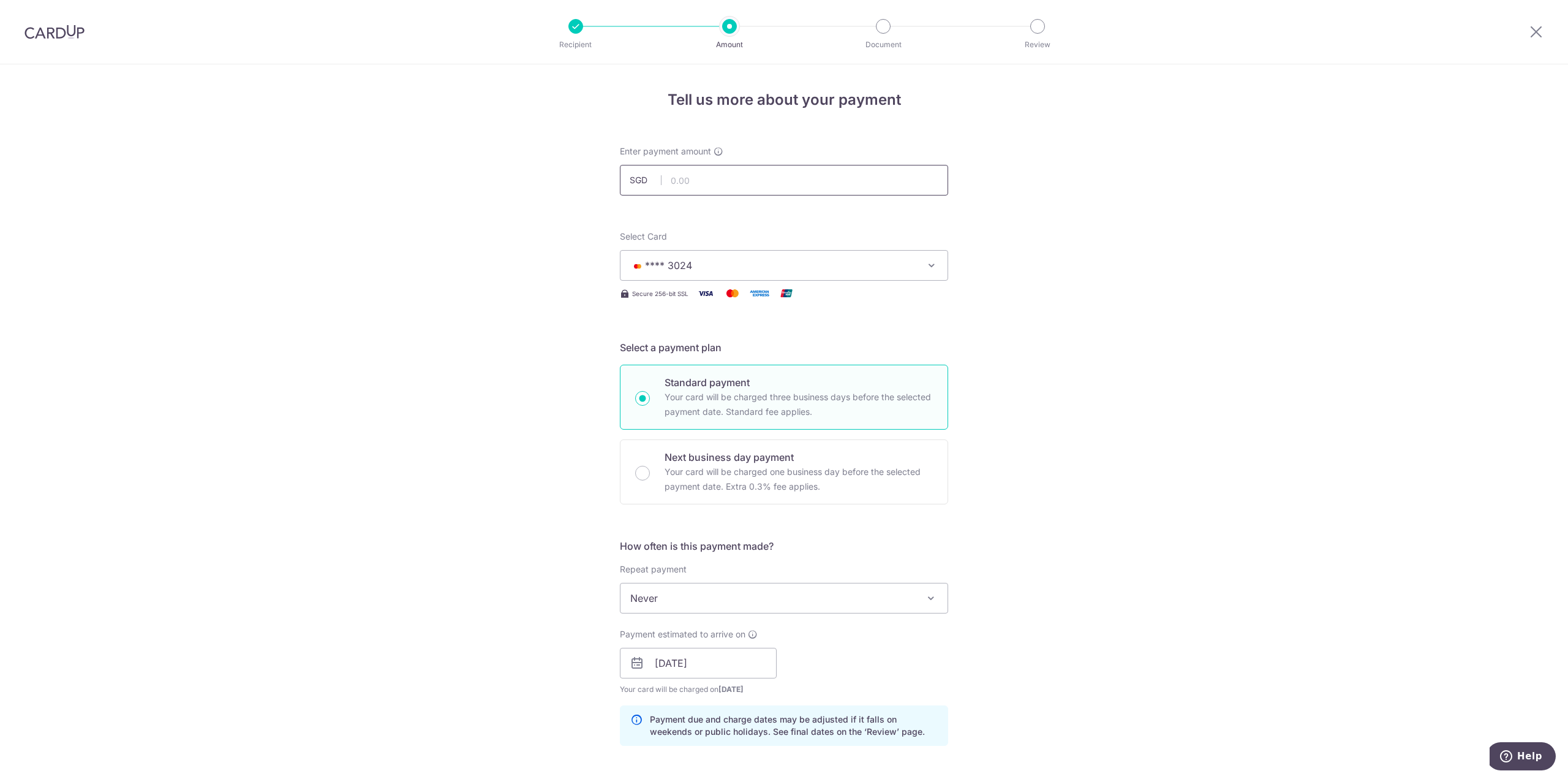
click at [686, 184] on input "text" at bounding box center [784, 180] width 328 height 30
type input "1,464.80"
click at [1294, 207] on div "Tell us more about your payment Enter payment amount SGD 1,464.80 1464.80 Selec…" at bounding box center [784, 643] width 1568 height 1159
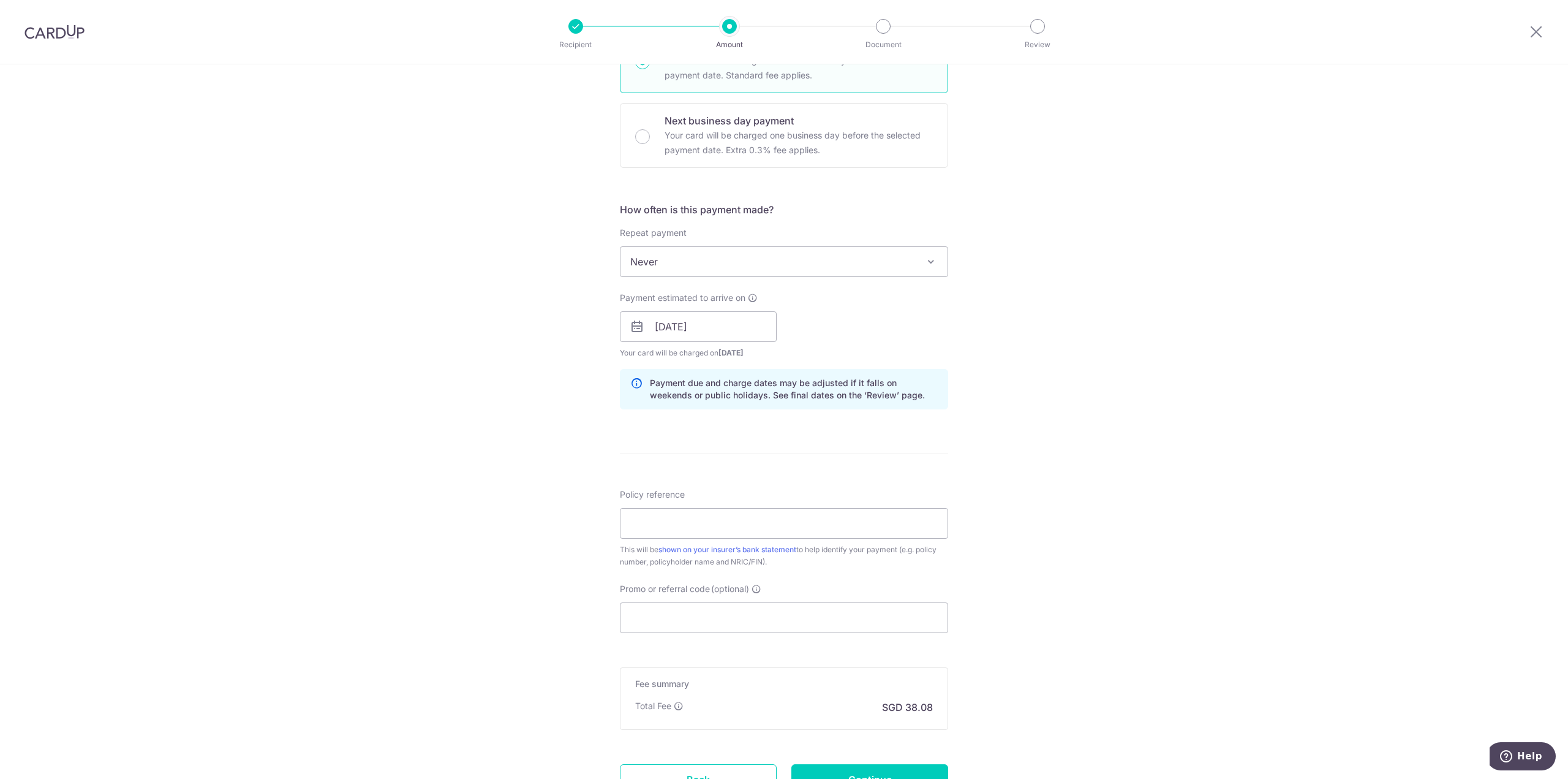
scroll to position [444, 0]
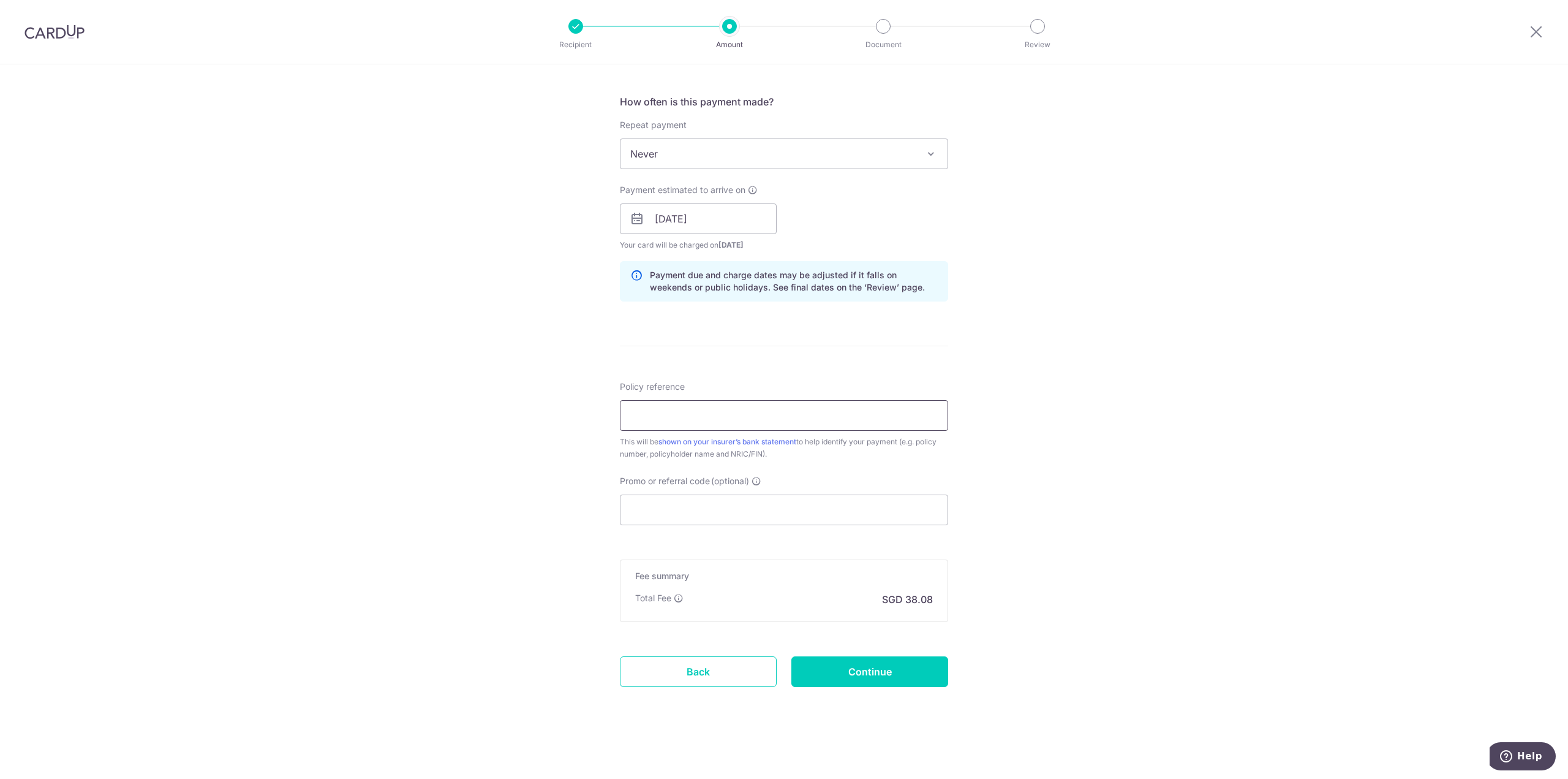
click at [698, 418] on input "Policy reference" at bounding box center [784, 415] width 328 height 30
paste input "50352728"
type input "50352728"
click at [1231, 476] on div "Tell us more about your payment Enter payment amount SGD 1,464.80 1464.80 Selec…" at bounding box center [784, 199] width 1568 height 1159
click at [730, 506] on input "Promo or referral code (optional)" at bounding box center [784, 509] width 328 height 30
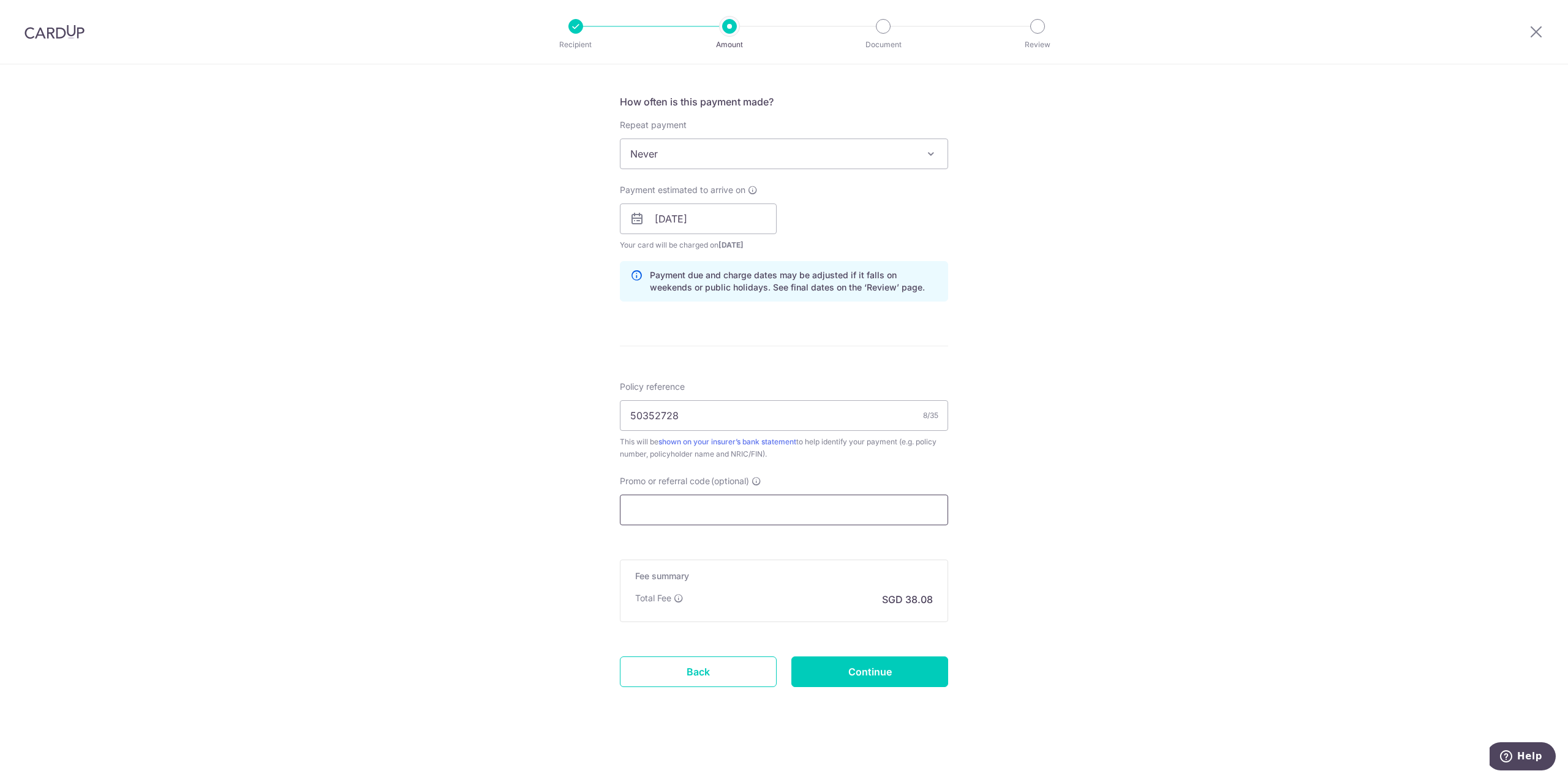
paste input "OFF225"
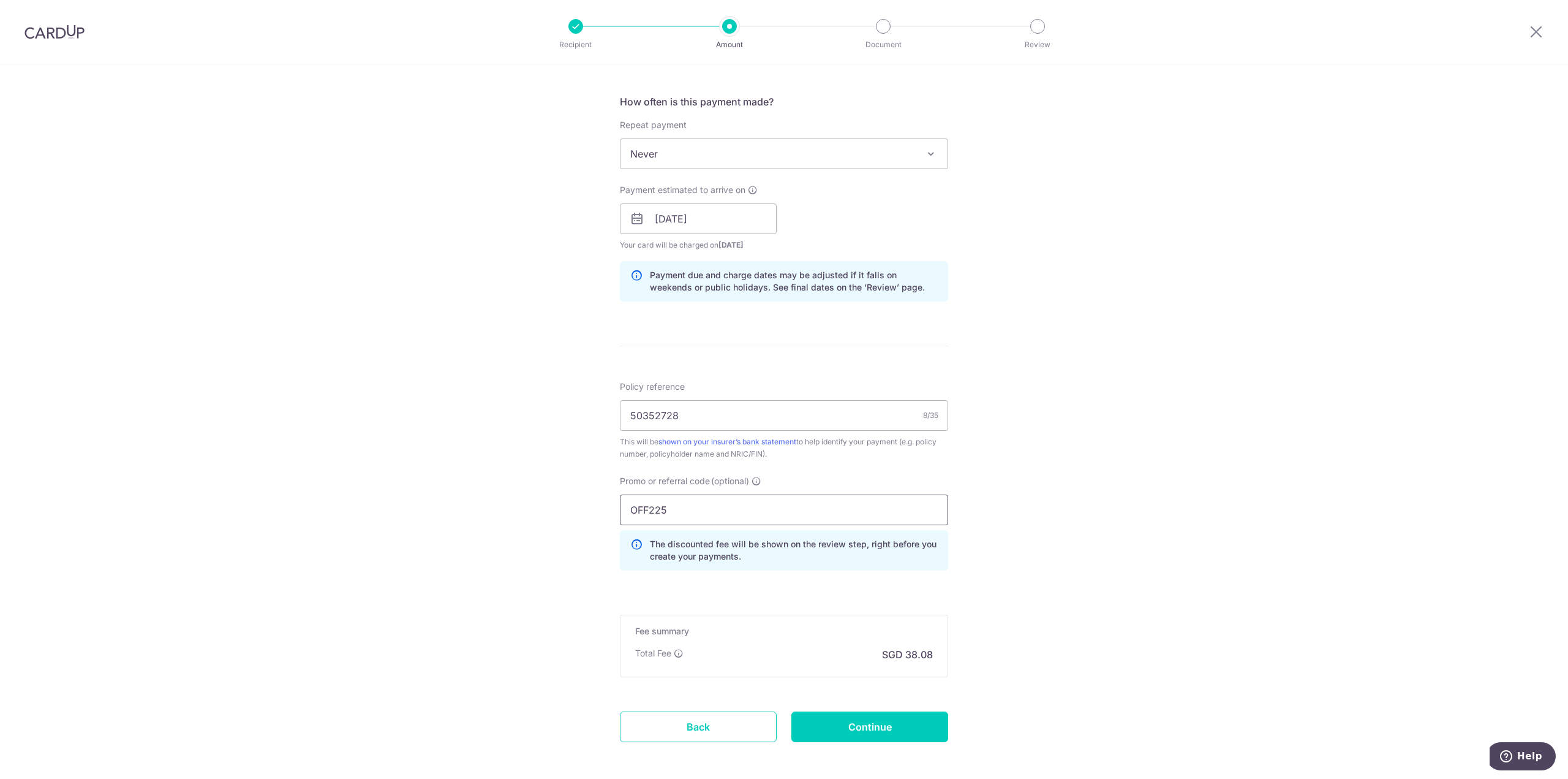
type input "OFF225"
click at [1065, 525] on div "Tell us more about your payment Enter payment amount SGD 1,464.80 1464.80 Selec…" at bounding box center [784, 226] width 1568 height 1213
click at [911, 718] on input "Continue" at bounding box center [869, 726] width 157 height 30
type input "Create Schedule"
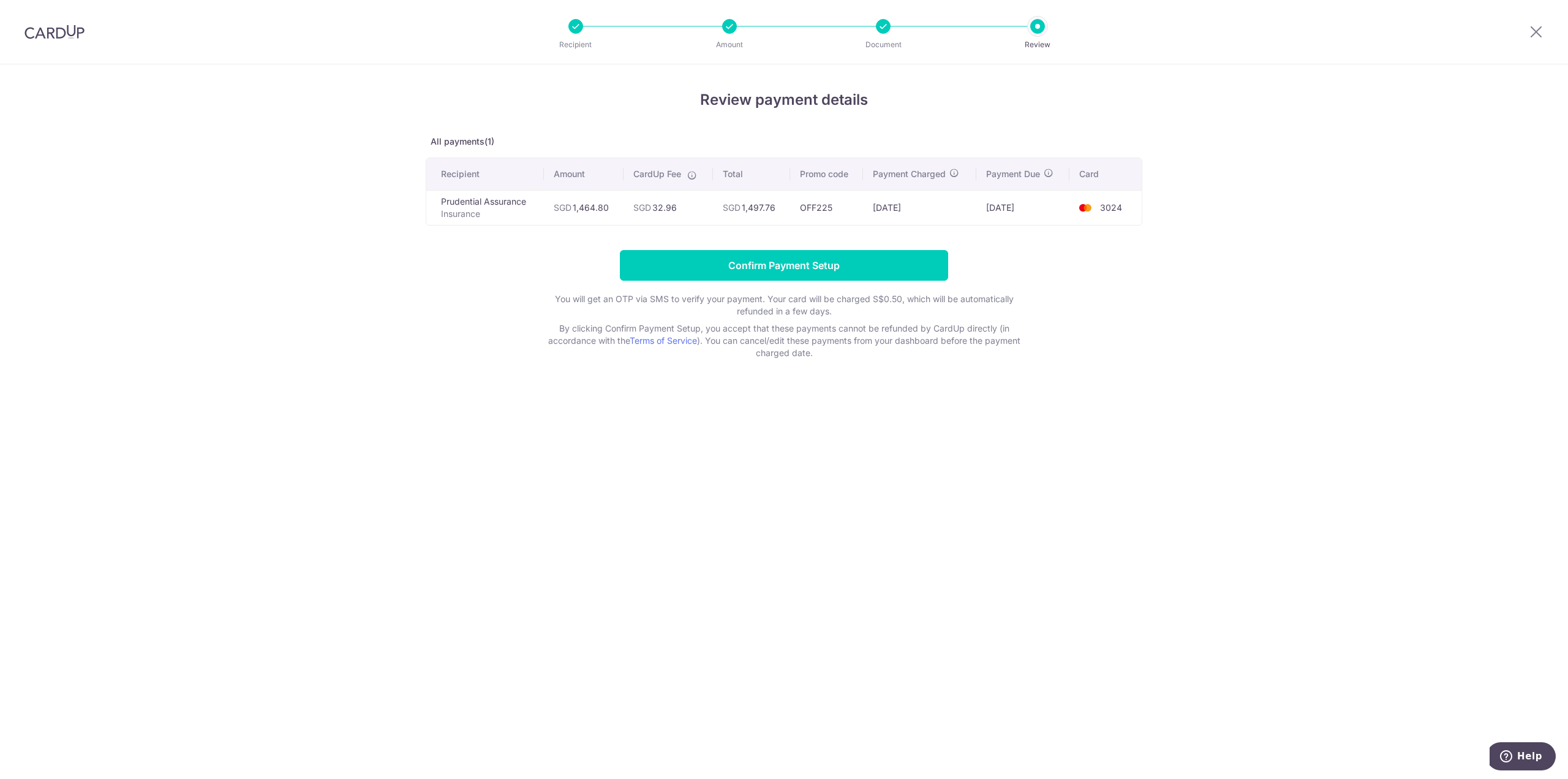
click at [1383, 365] on div "Review payment details All payments(1) Recipient Amount CardUp Fee Total Promo …" at bounding box center [784, 422] width 1568 height 715
click at [848, 264] on input "Confirm Payment Setup" at bounding box center [784, 265] width 328 height 30
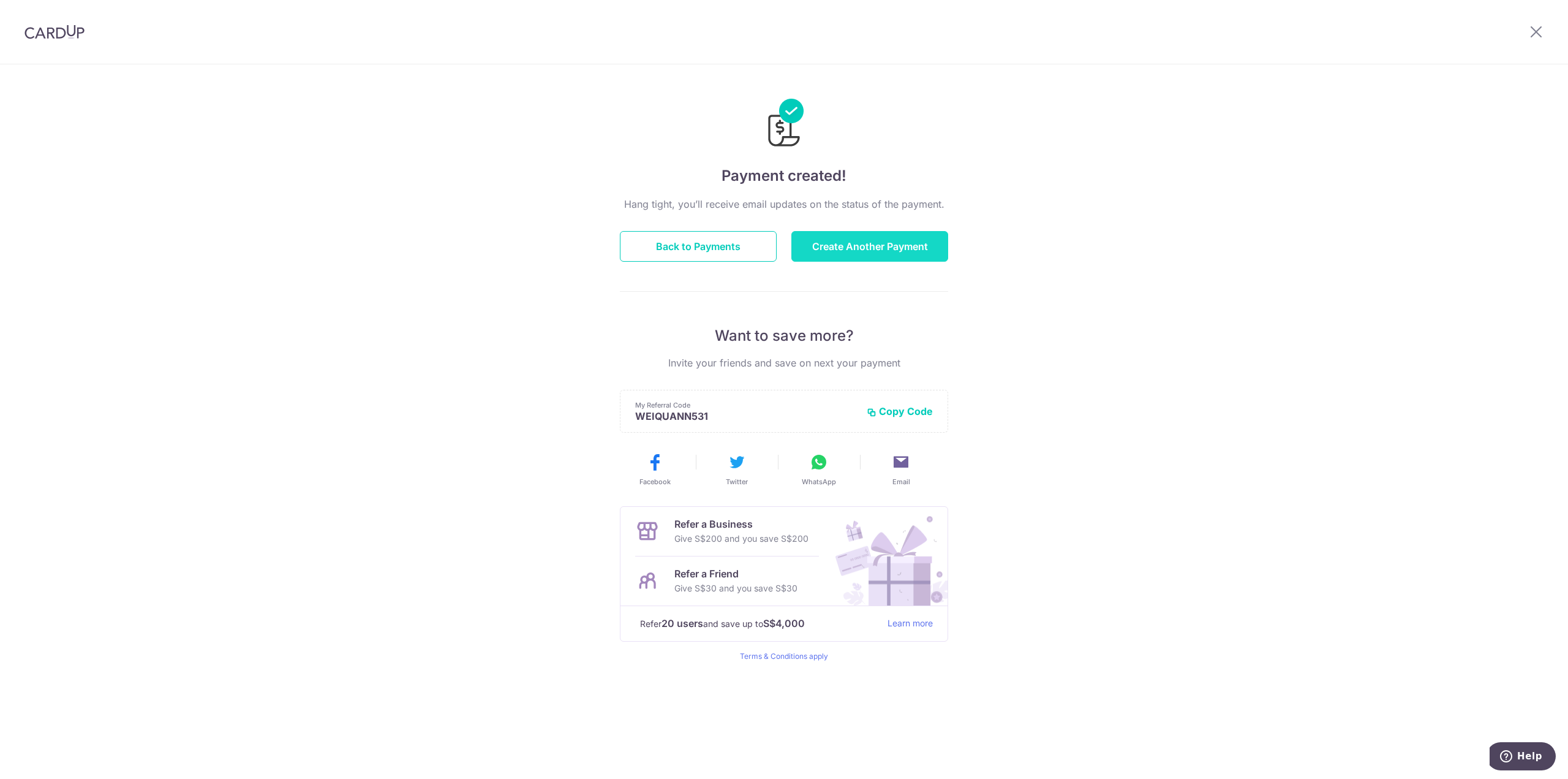
click at [845, 251] on button "Create Another Payment" at bounding box center [869, 246] width 157 height 30
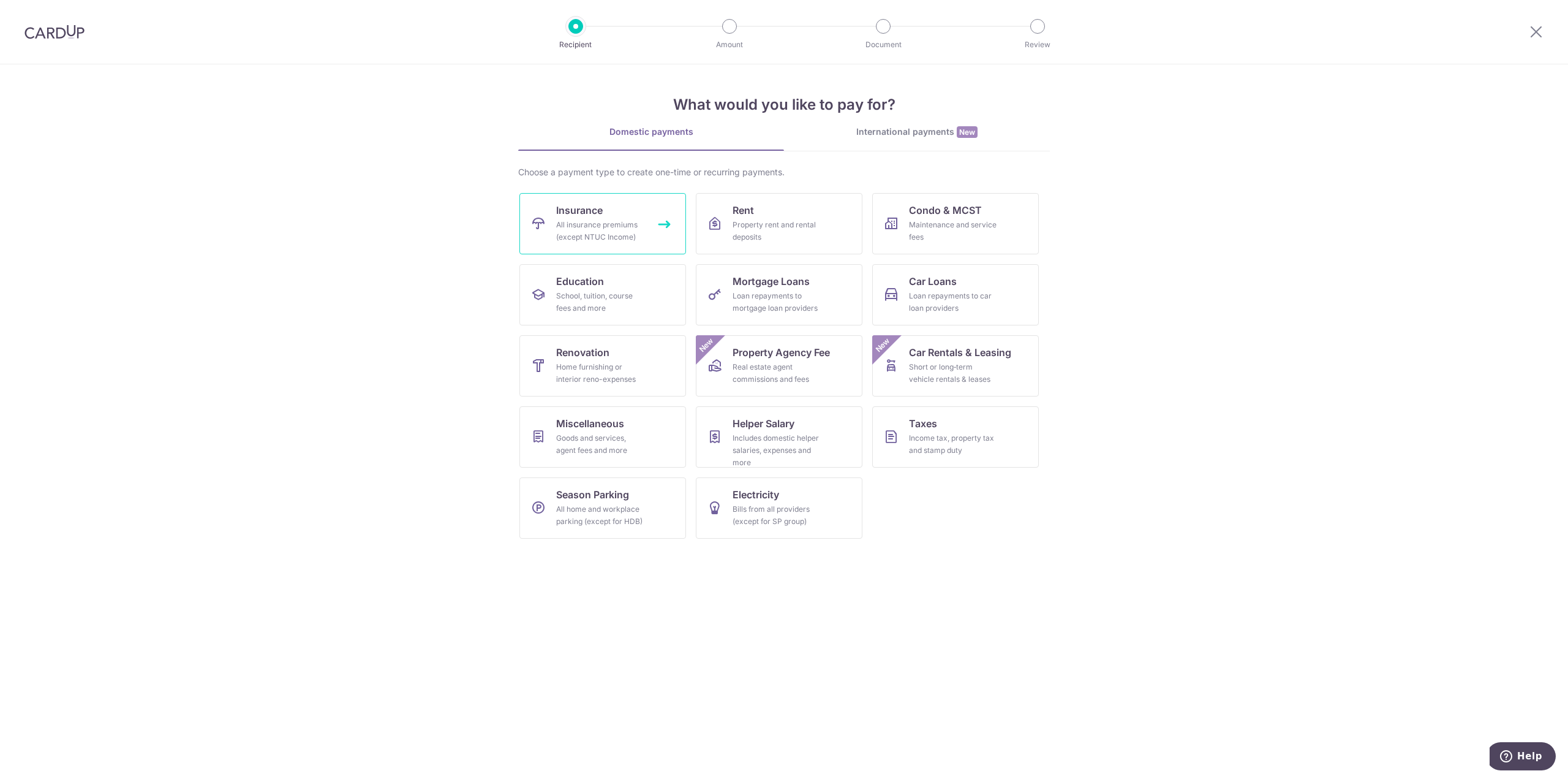
click at [617, 220] on div "All insurance premiums (except NTUC Income)" at bounding box center [600, 230] width 88 height 24
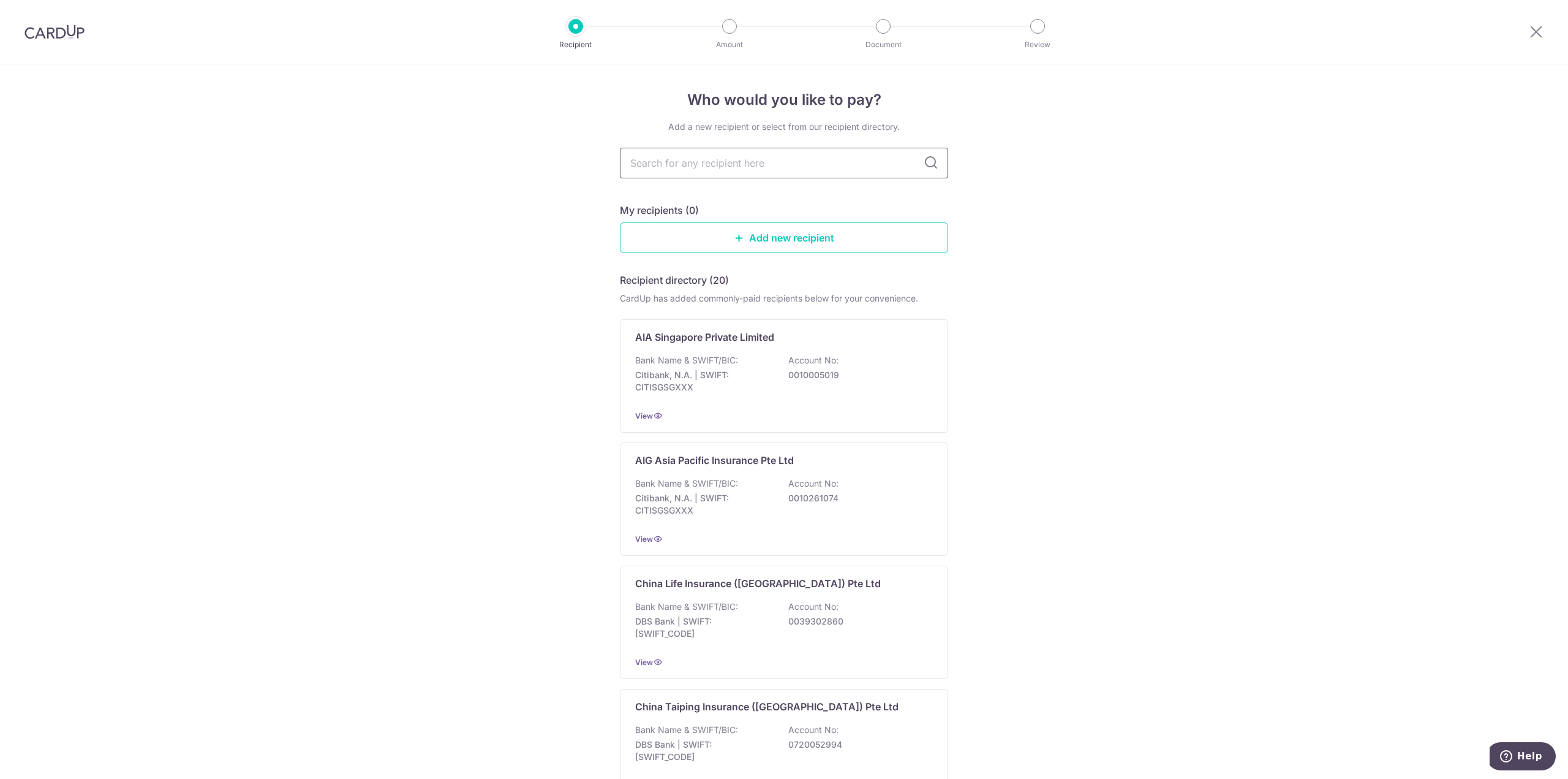
click at [722, 166] on input "text" at bounding box center [784, 162] width 328 height 30
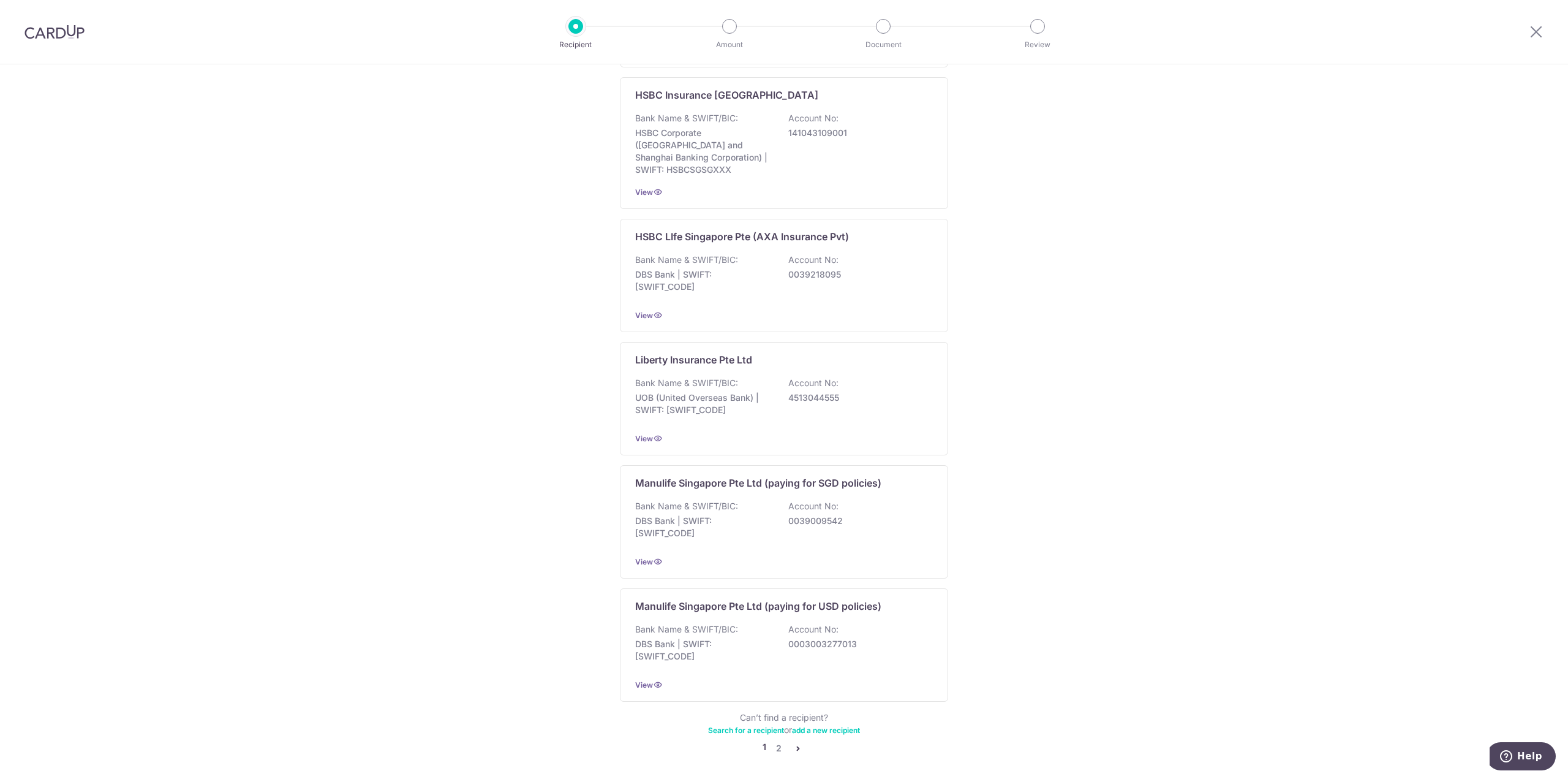
scroll to position [894, 0]
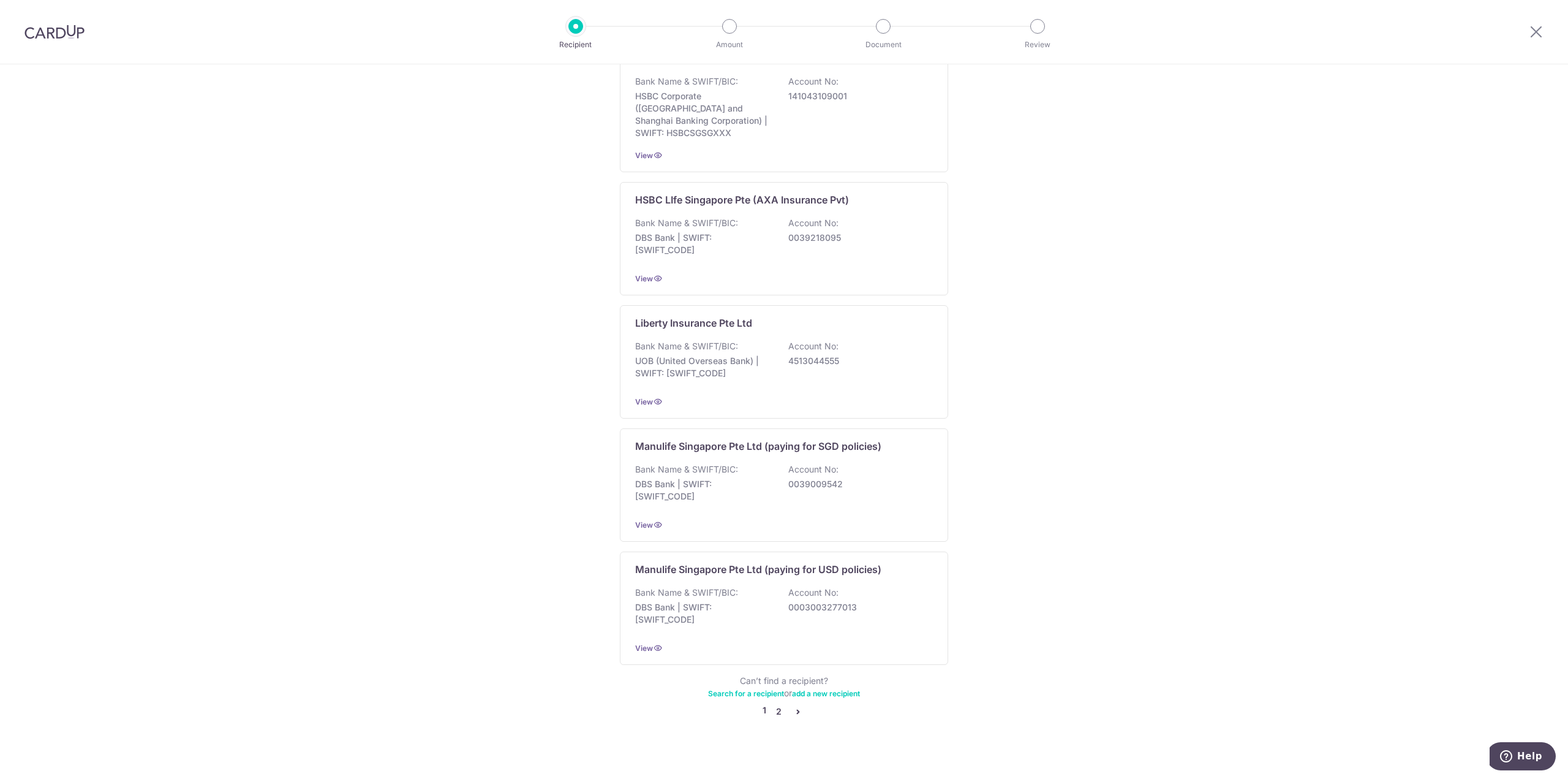
click at [776, 704] on link "2" at bounding box center [778, 711] width 15 height 15
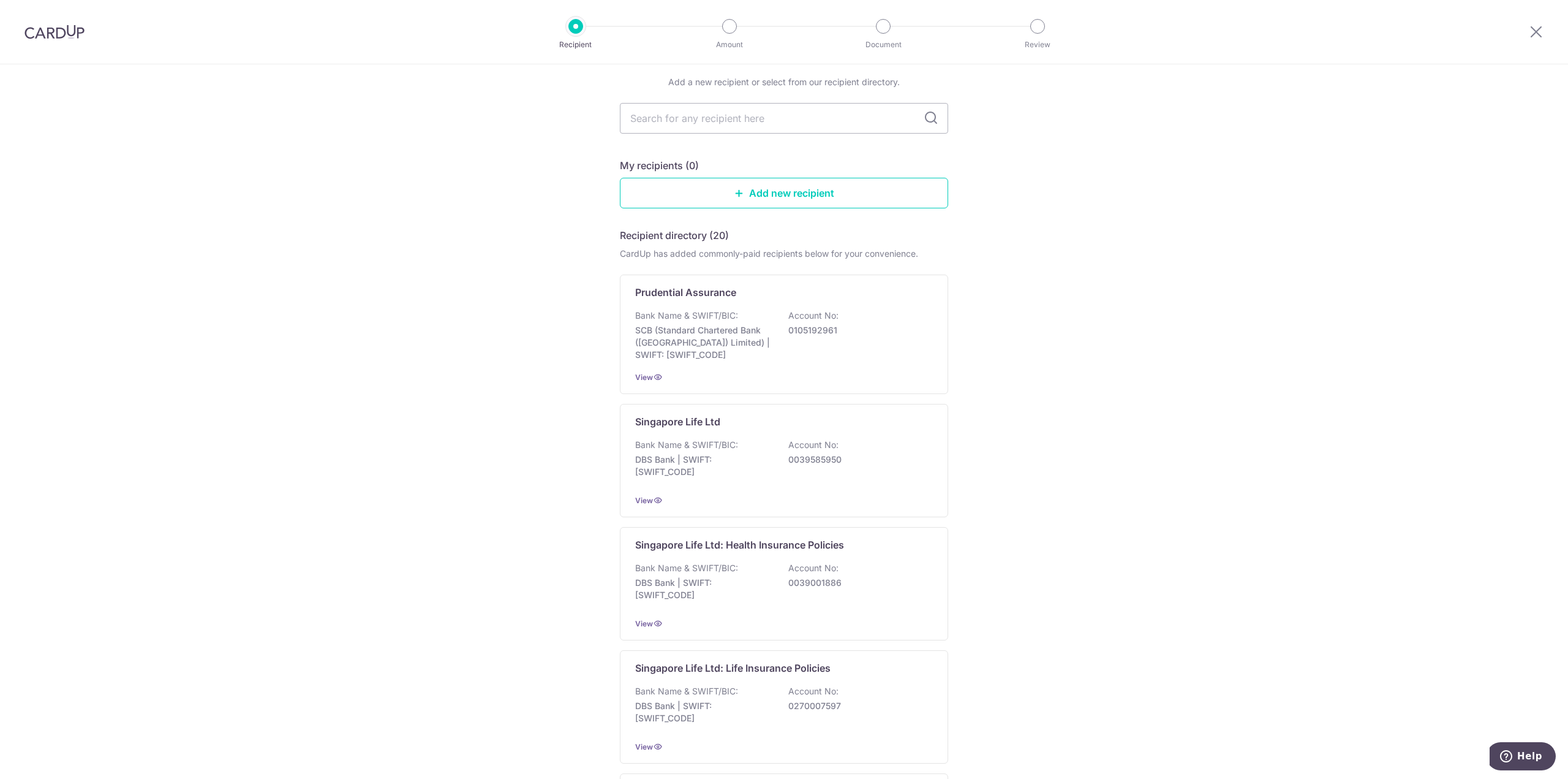
scroll to position [43, 0]
click at [697, 306] on div "Prudential Assurance Bank Name & SWIFT/BIC: SCB (Standard Chartered Bank (Singa…" at bounding box center [784, 336] width 328 height 119
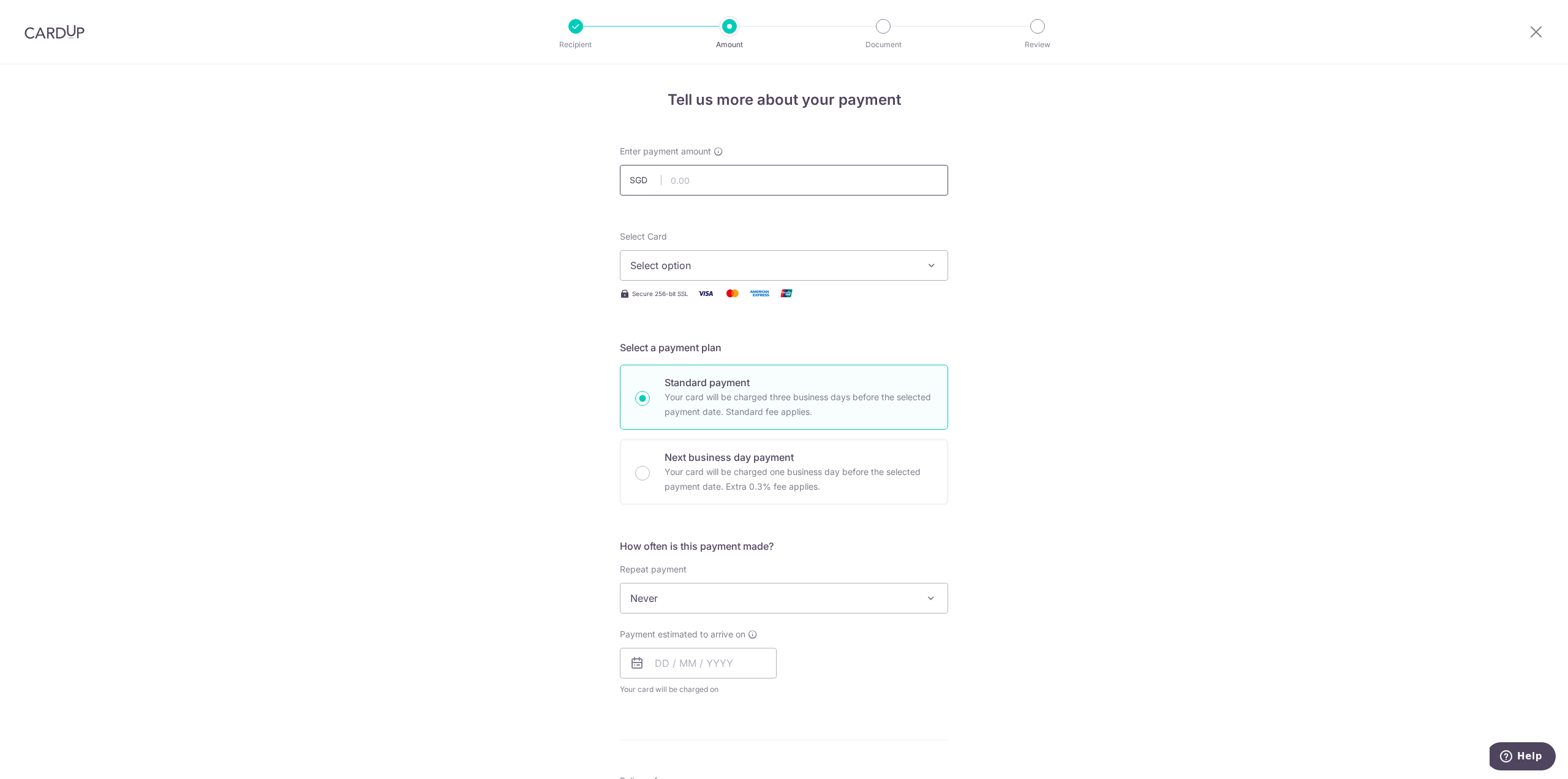
click at [698, 179] on input "text" at bounding box center [784, 180] width 328 height 30
paste input "50352709"
type input "50352709"
click at [685, 266] on span "Select option" at bounding box center [773, 265] width 285 height 15
click at [675, 348] on span "**** 3024" at bounding box center [683, 352] width 47 height 15
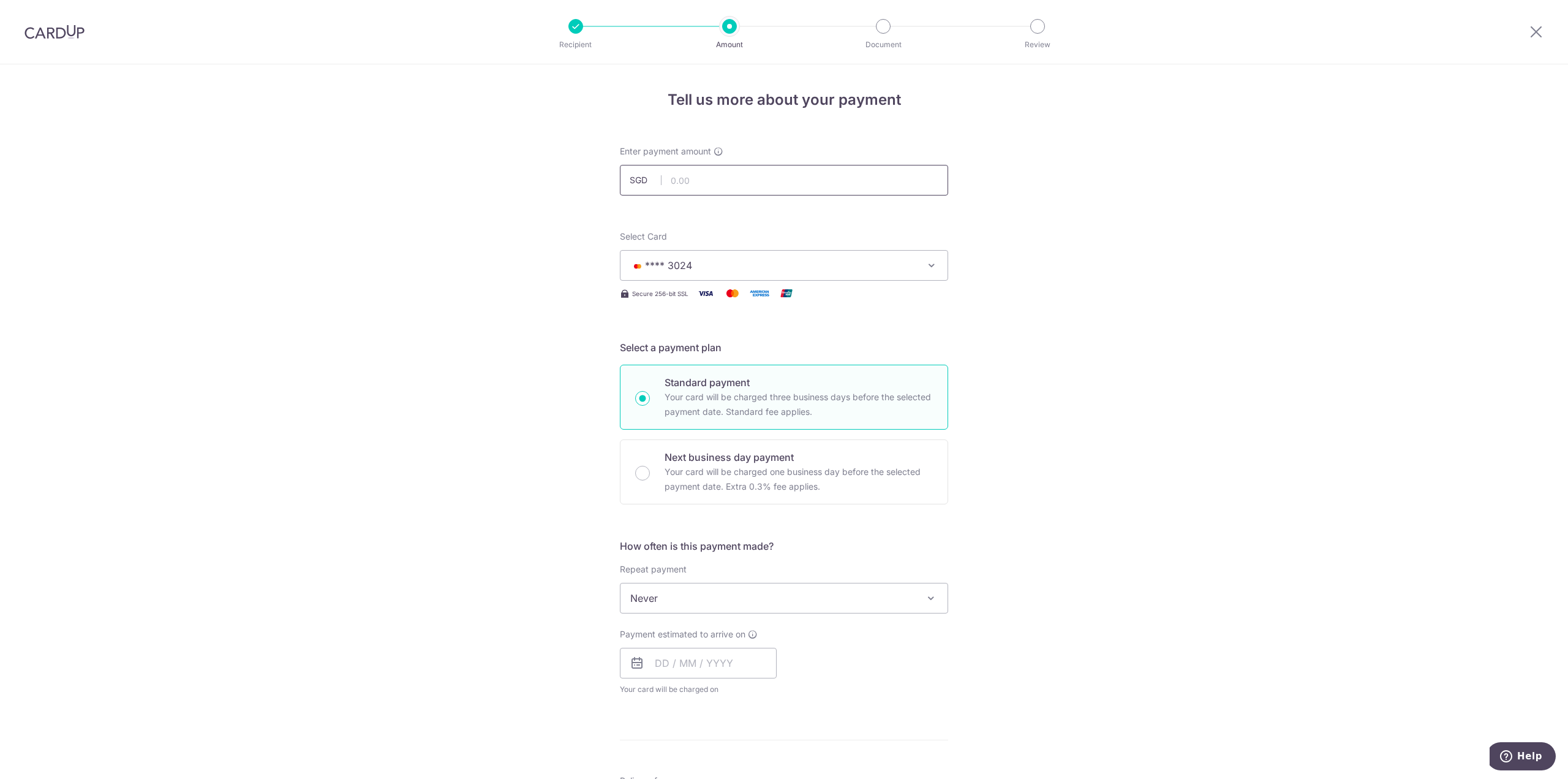
click at [697, 180] on input "text" at bounding box center [784, 180] width 328 height 30
click at [1121, 486] on div "Tell us more about your payment Enter payment amount SGD 250 Select Card **** 3…" at bounding box center [784, 618] width 1568 height 1108
type input "250.00"
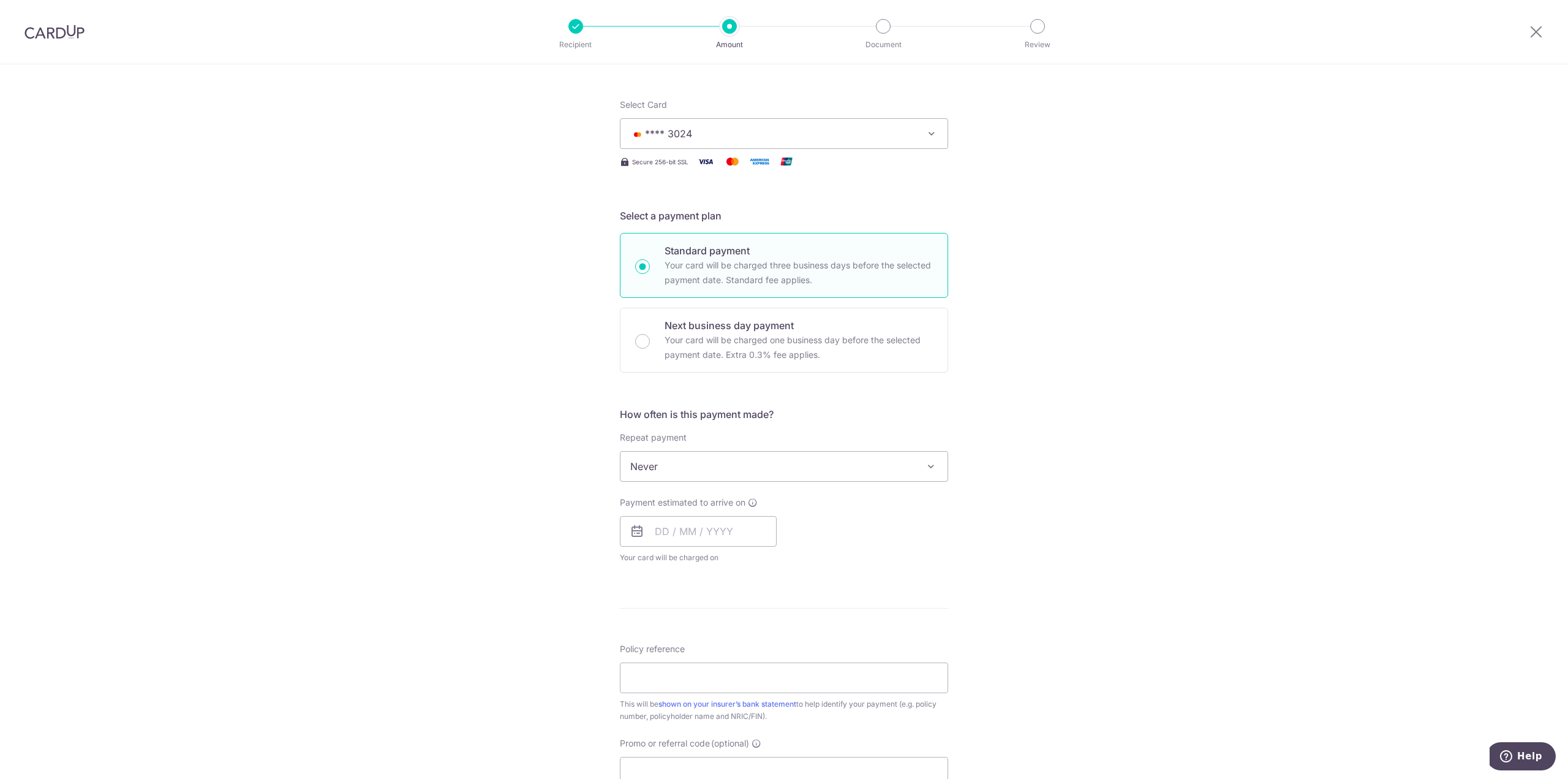
scroll to position [307, 0]
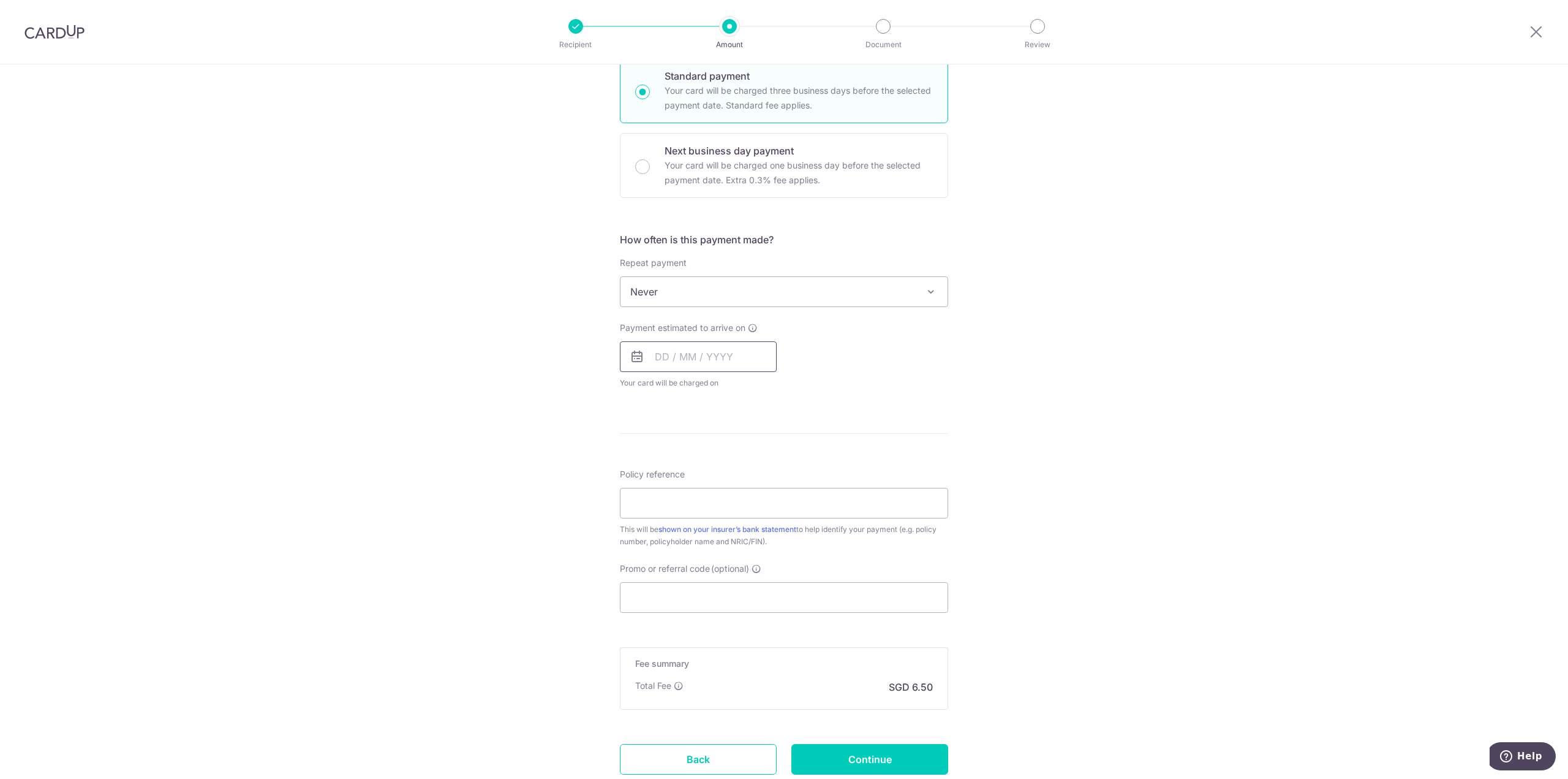
drag, startPoint x: 661, startPoint y: 358, endPoint x: 683, endPoint y: 369, distance: 24.6
click at [662, 358] on input "text" at bounding box center [698, 356] width 157 height 30
click at [760, 492] on link "19" at bounding box center [767, 493] width 20 height 20
type input "[DATE]"
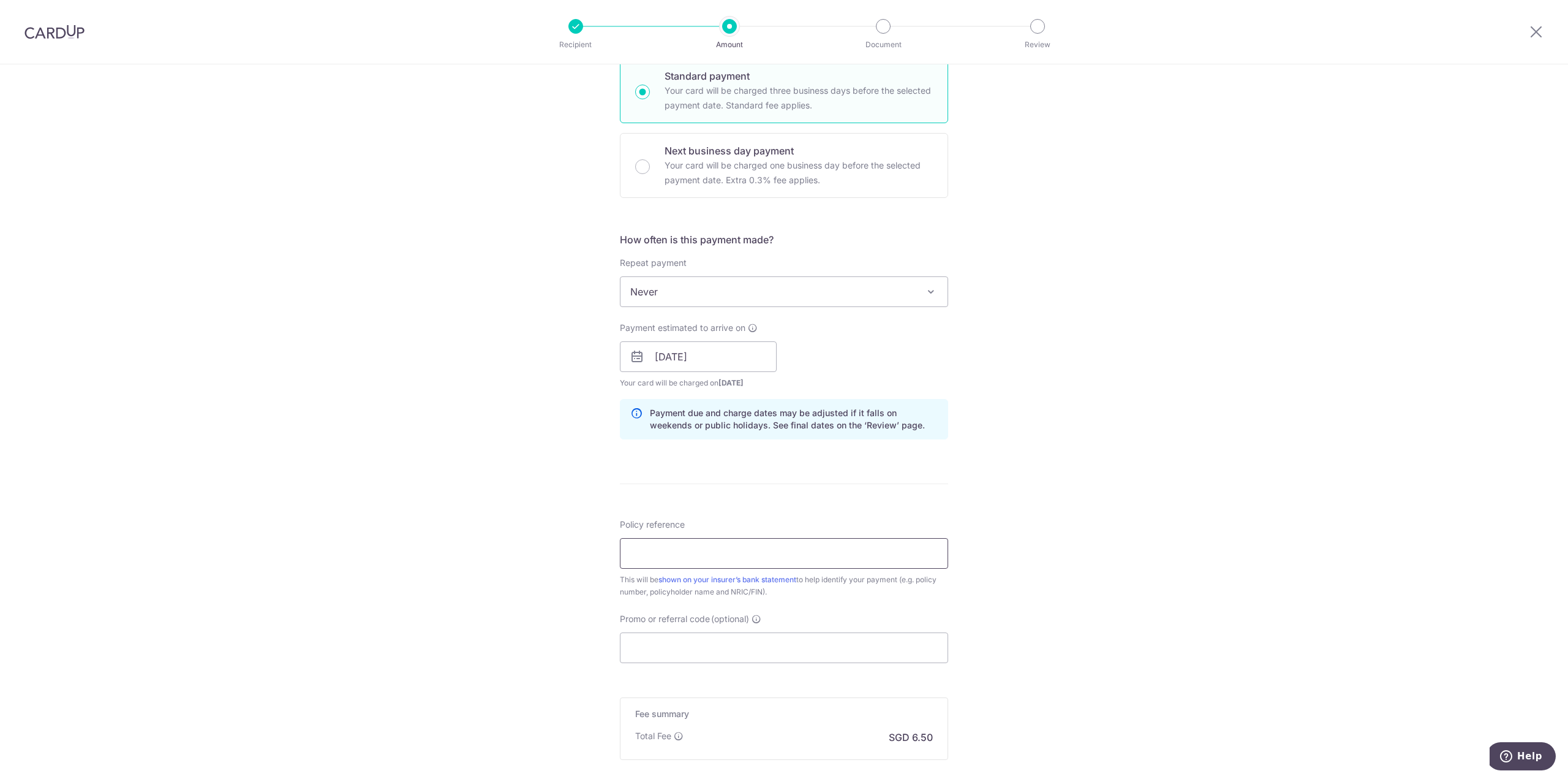
click at [698, 557] on input "Policy reference" at bounding box center [784, 553] width 328 height 30
paste input "50352709"
type input "50352709"
click at [1133, 519] on div "Tell us more about your payment Enter payment amount SGD 250.00 250.00 Select C…" at bounding box center [784, 337] width 1568 height 1159
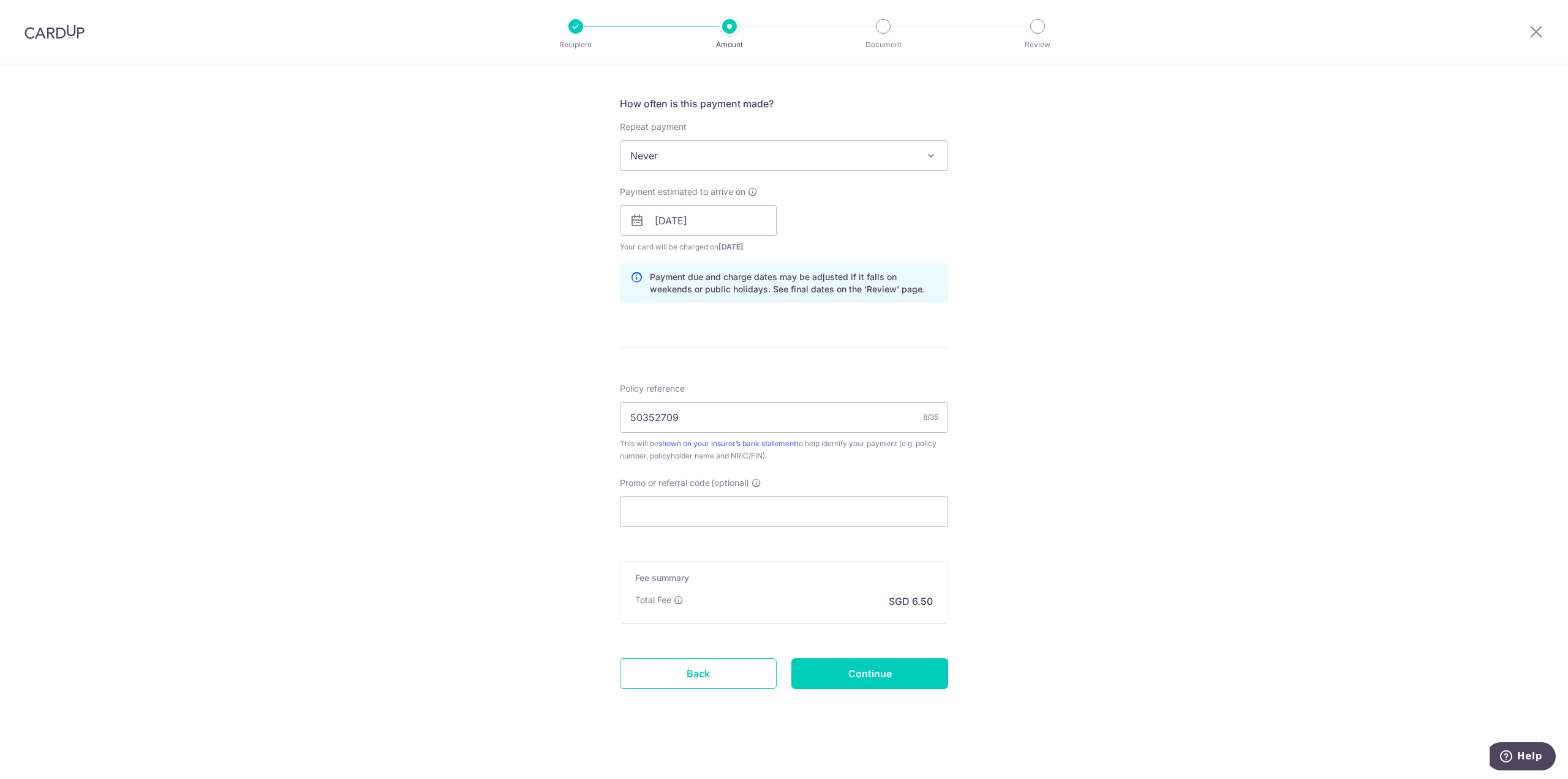
scroll to position [444, 0]
click at [731, 505] on input "Promo or referral code (optional)" at bounding box center [784, 509] width 328 height 30
paste input "OFF225"
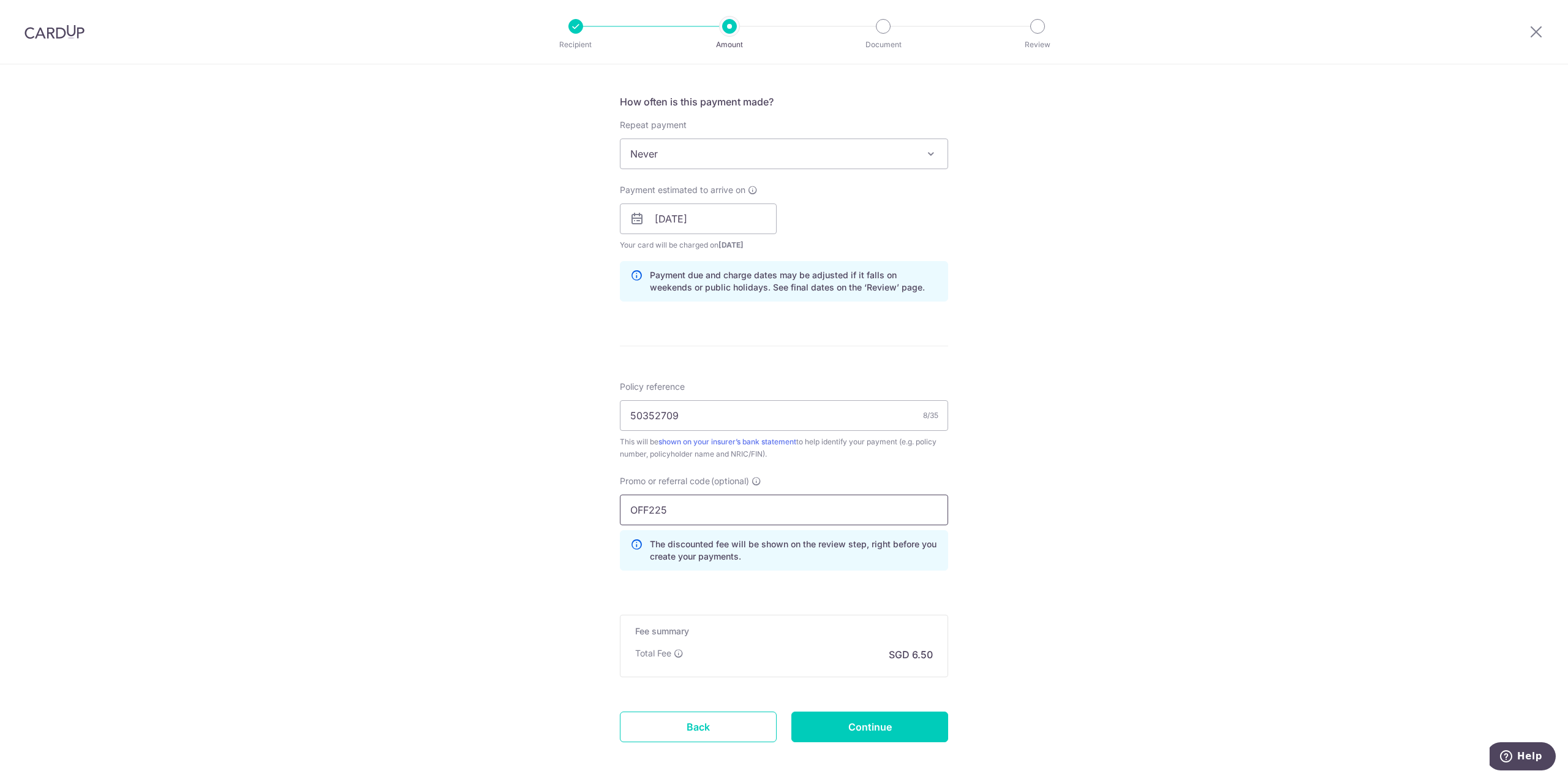
type input "OFF225"
click at [1004, 549] on div "Tell us more about your payment Enter payment amount SGD 250.00 250.00 Select C…" at bounding box center [784, 226] width 1568 height 1213
click at [913, 734] on input "Continue" at bounding box center [869, 726] width 157 height 30
type input "Create Schedule"
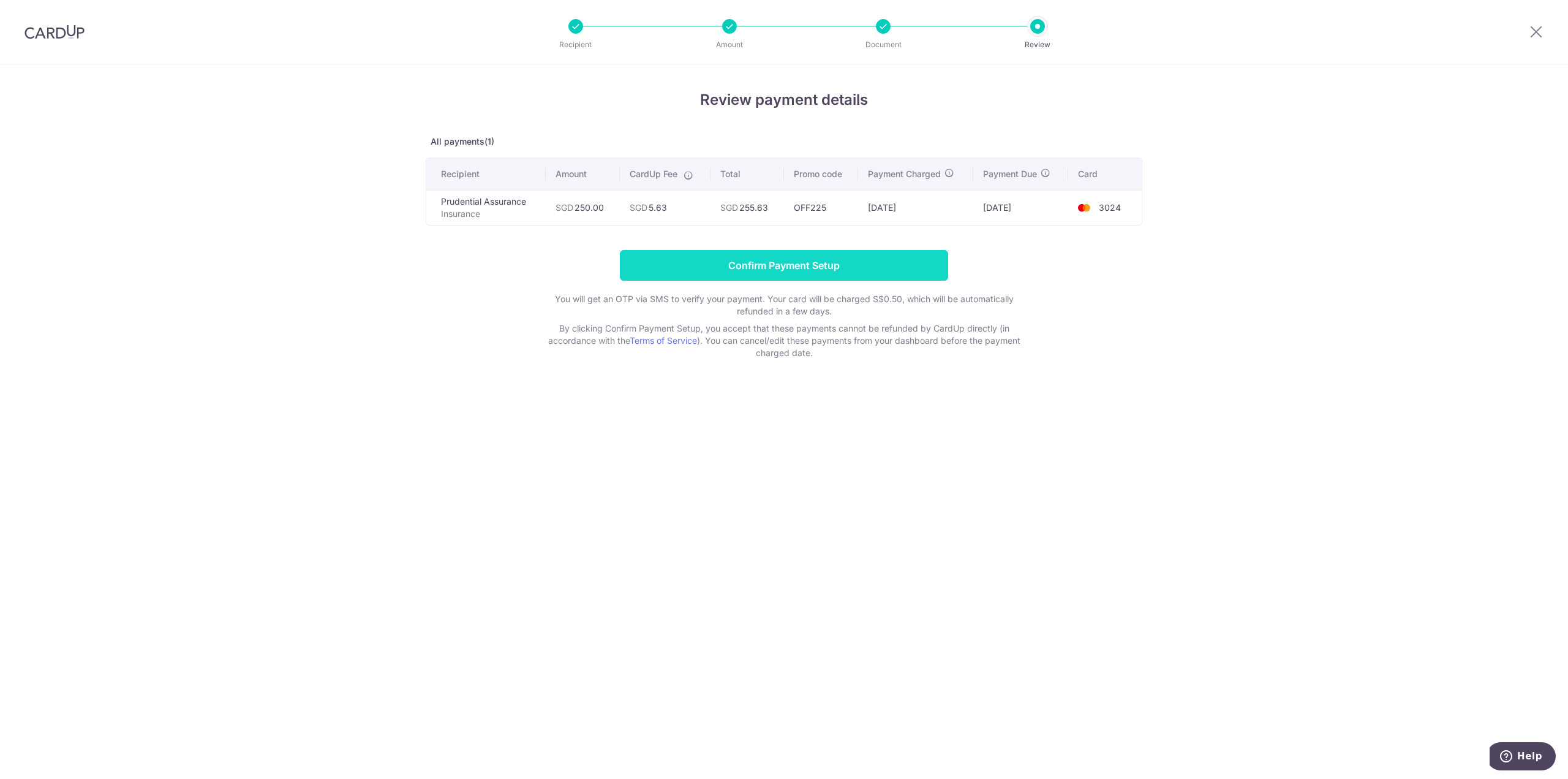
click at [761, 267] on input "Confirm Payment Setup" at bounding box center [784, 265] width 328 height 30
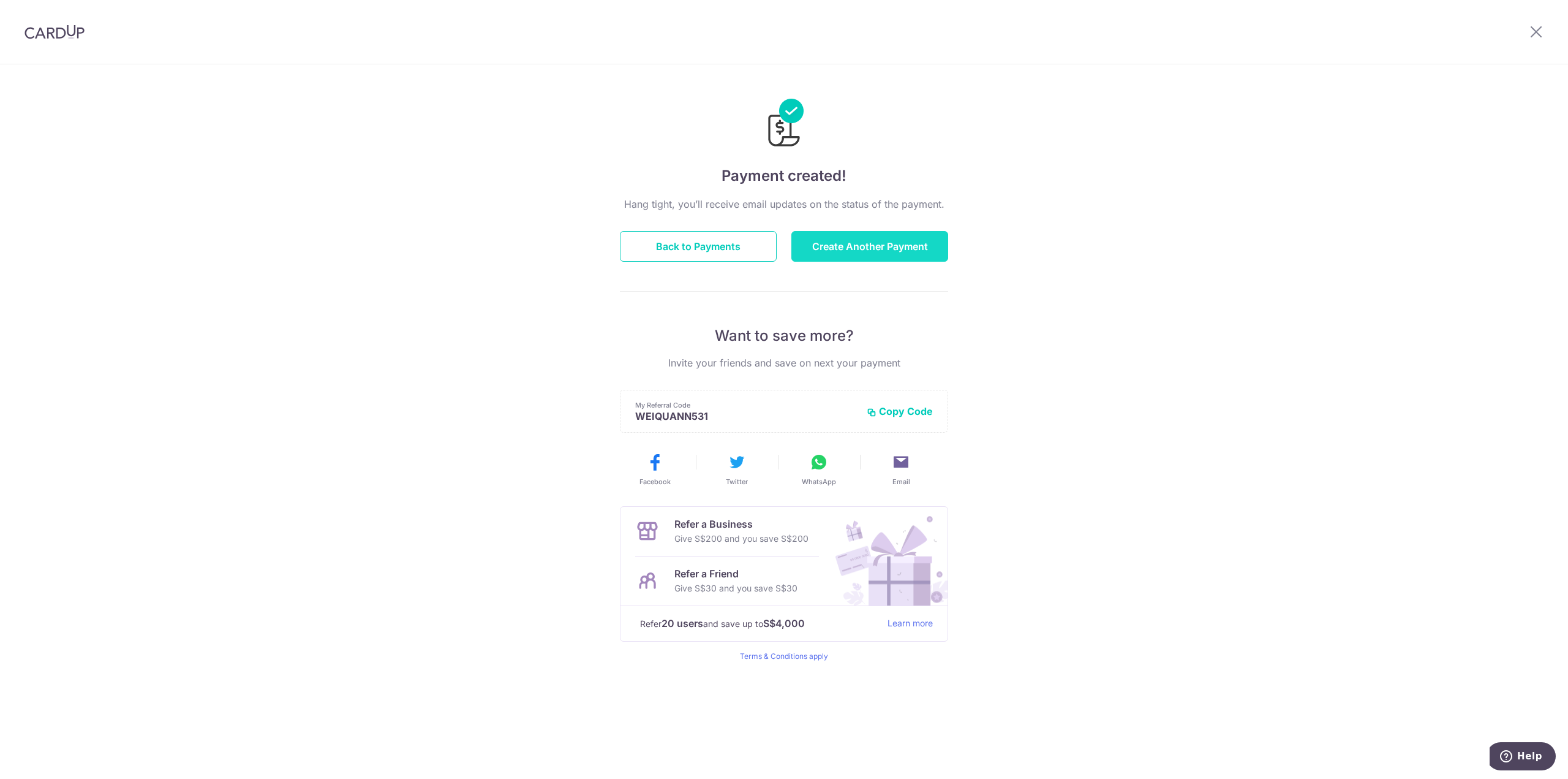
click at [865, 251] on button "Create Another Payment" at bounding box center [869, 246] width 157 height 30
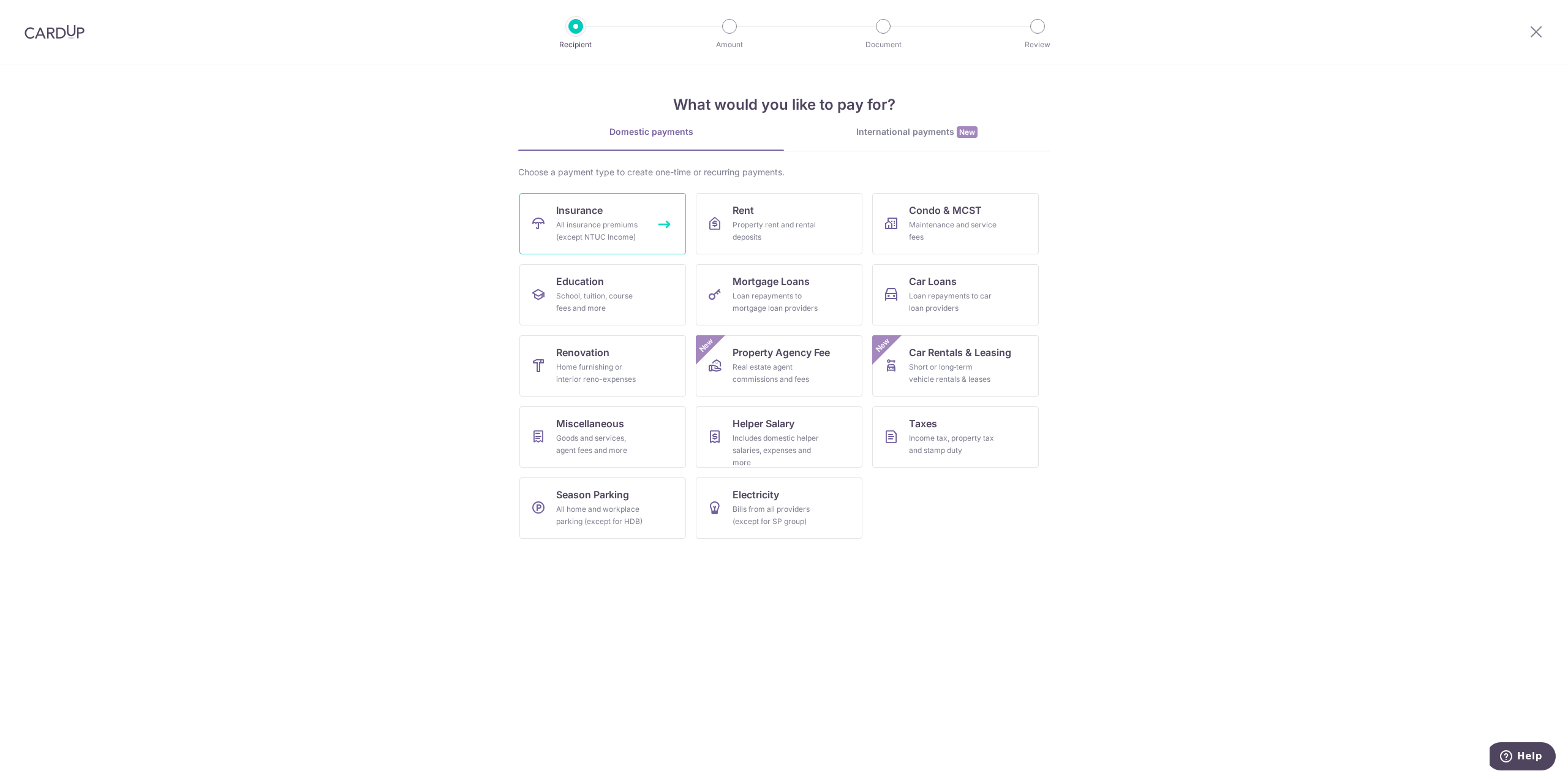
click at [597, 214] on span "Insurance" at bounding box center [580, 210] width 47 height 15
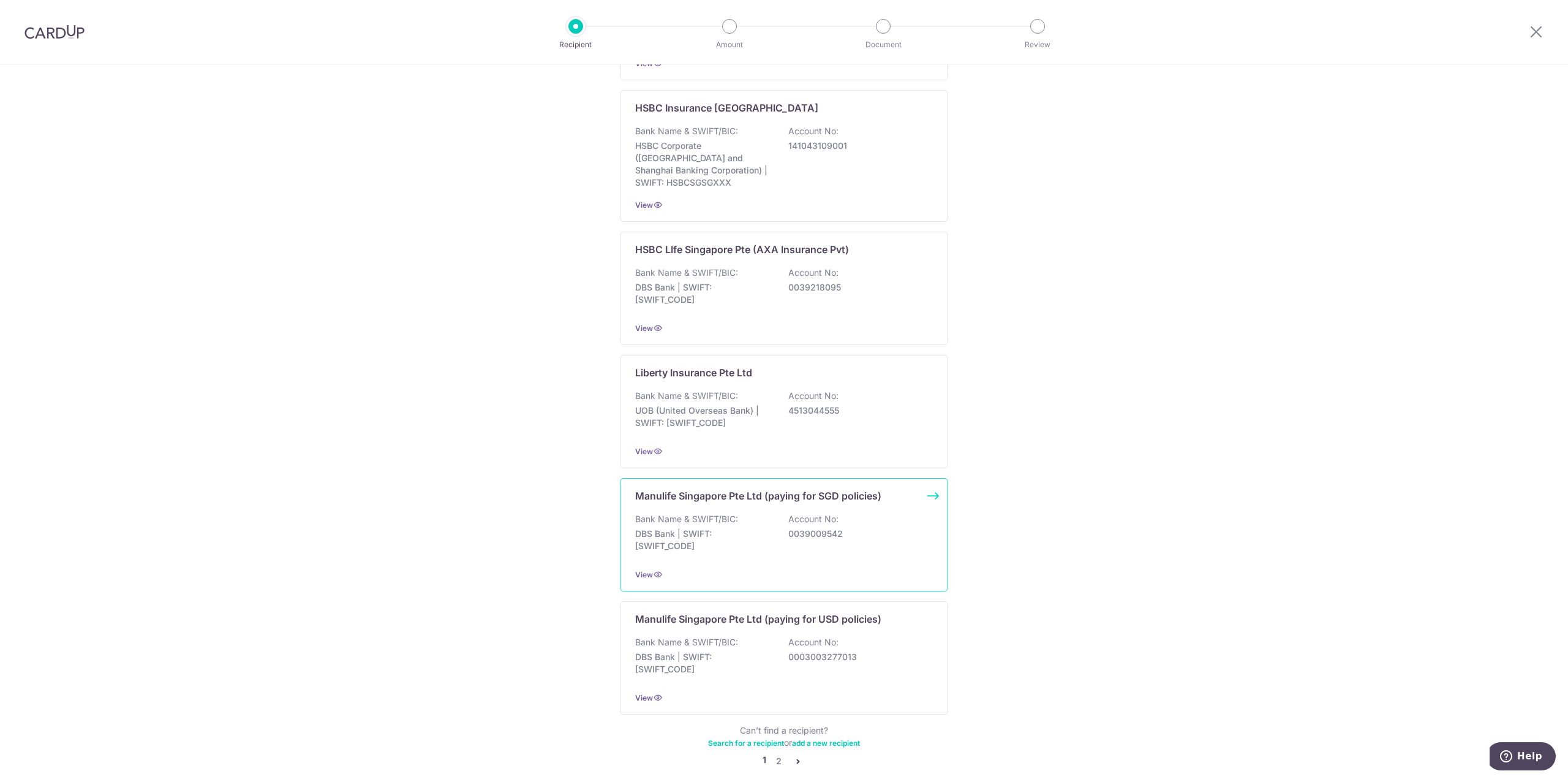
scroll to position [894, 0]
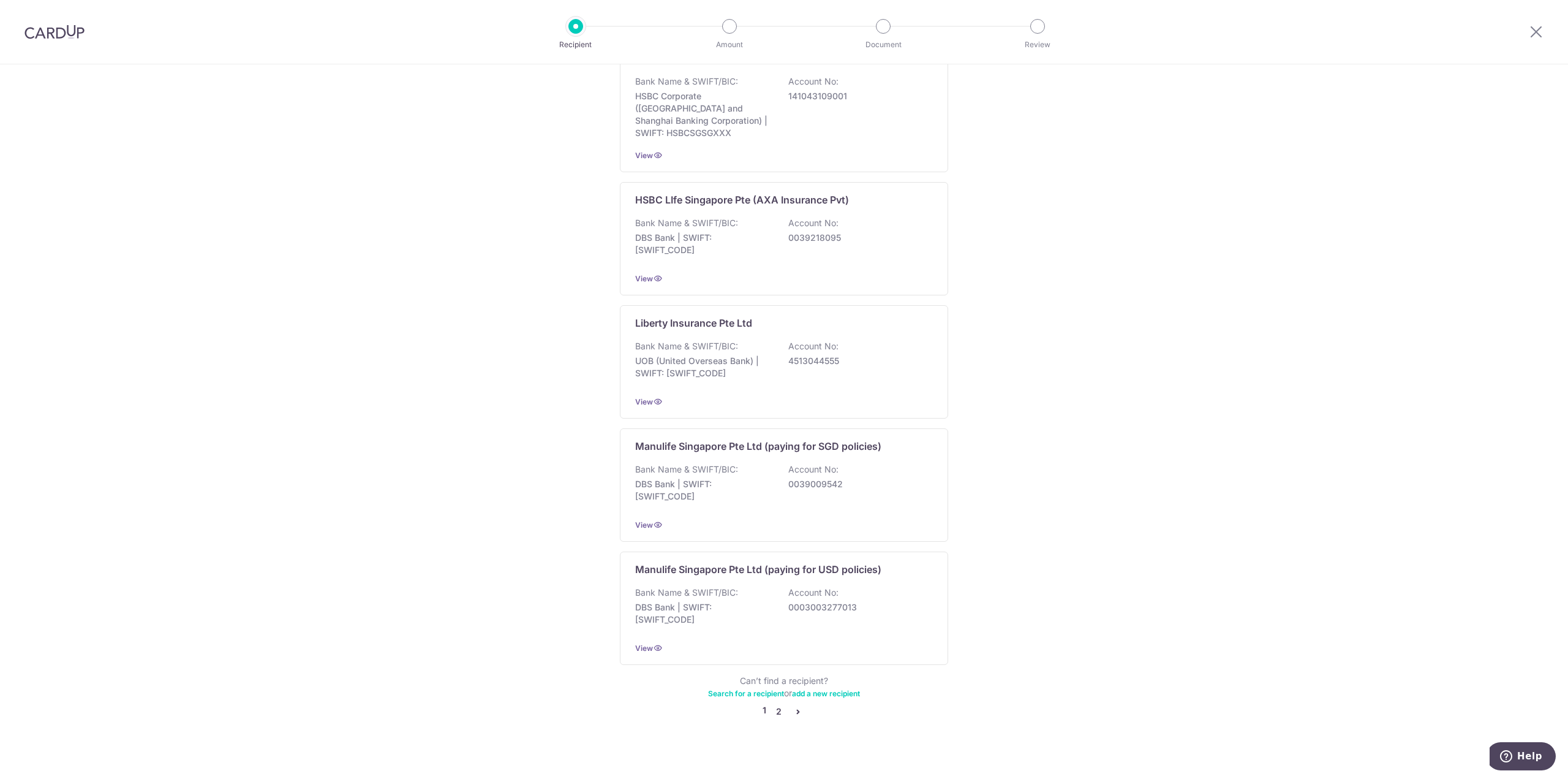
click at [776, 704] on link "2" at bounding box center [778, 711] width 15 height 15
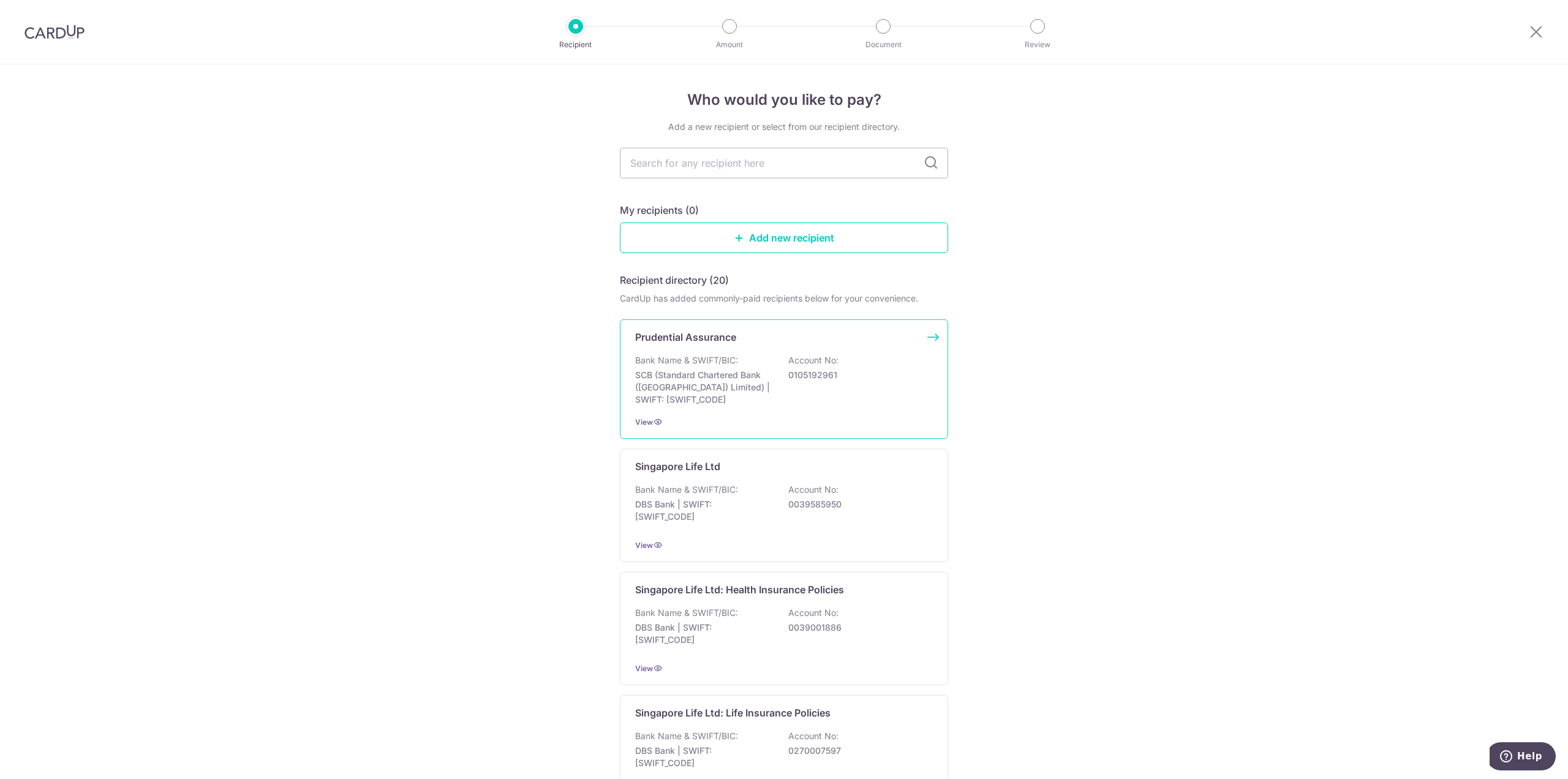
click at [696, 354] on p "Bank Name & SWIFT/BIC:" at bounding box center [686, 360] width 102 height 13
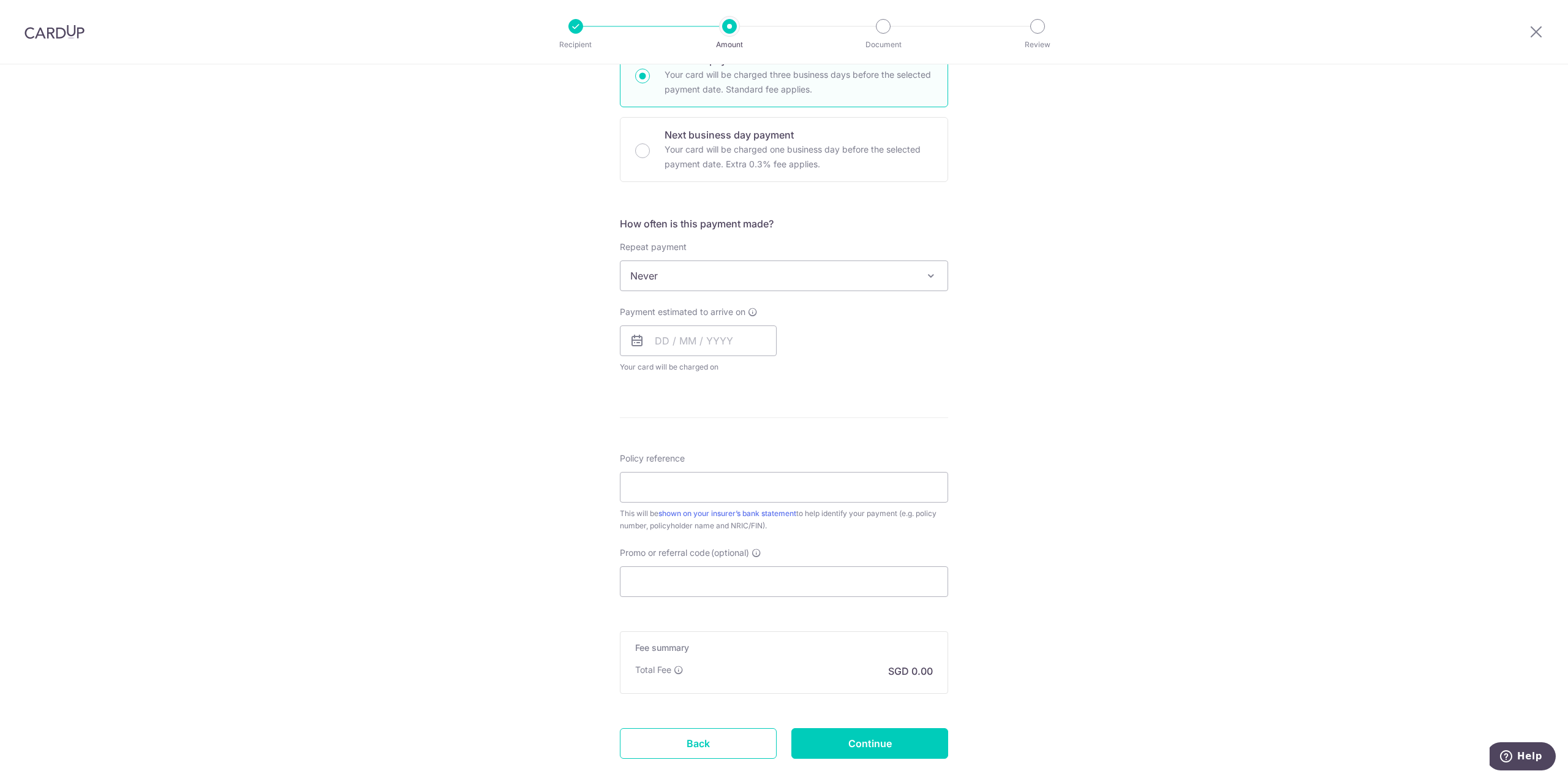
scroll to position [368, 0]
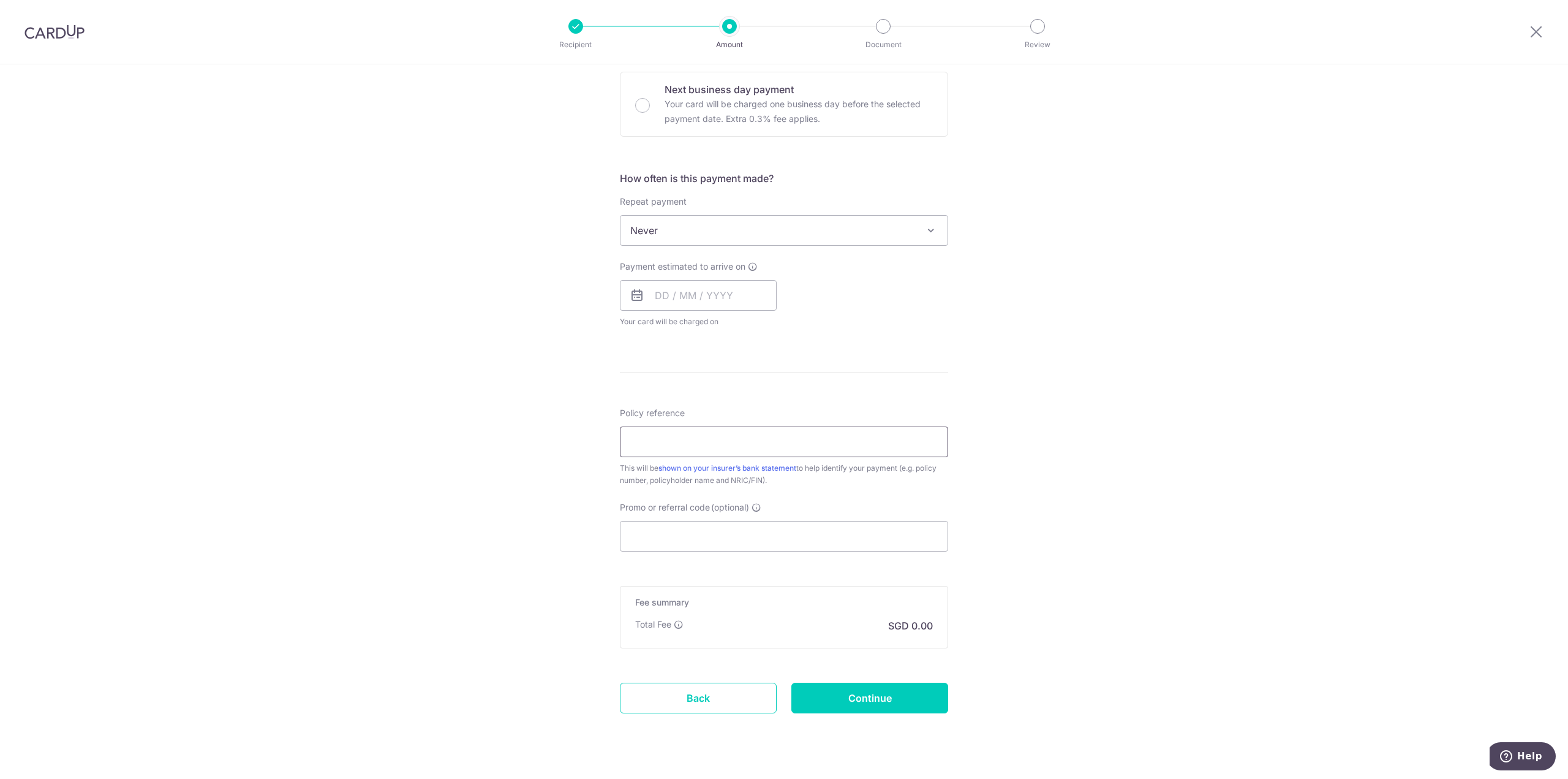
click at [653, 449] on input "Policy reference" at bounding box center [784, 441] width 328 height 30
paste input "50352719"
type input "50352719"
click at [1108, 479] on div "Tell us more about your payment Enter payment amount SGD Select Card Select opt…" at bounding box center [784, 250] width 1568 height 1108
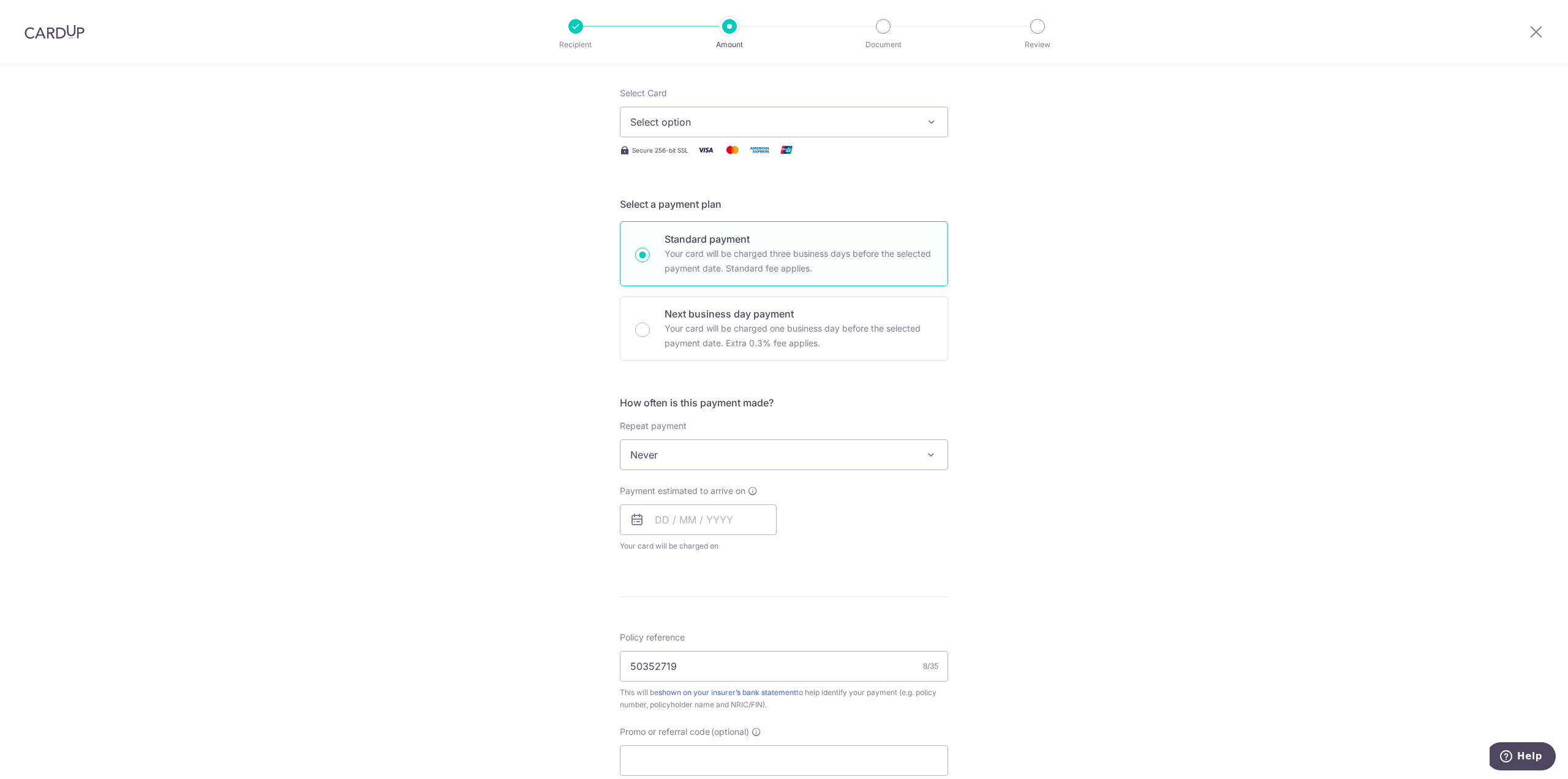
scroll to position [0, 0]
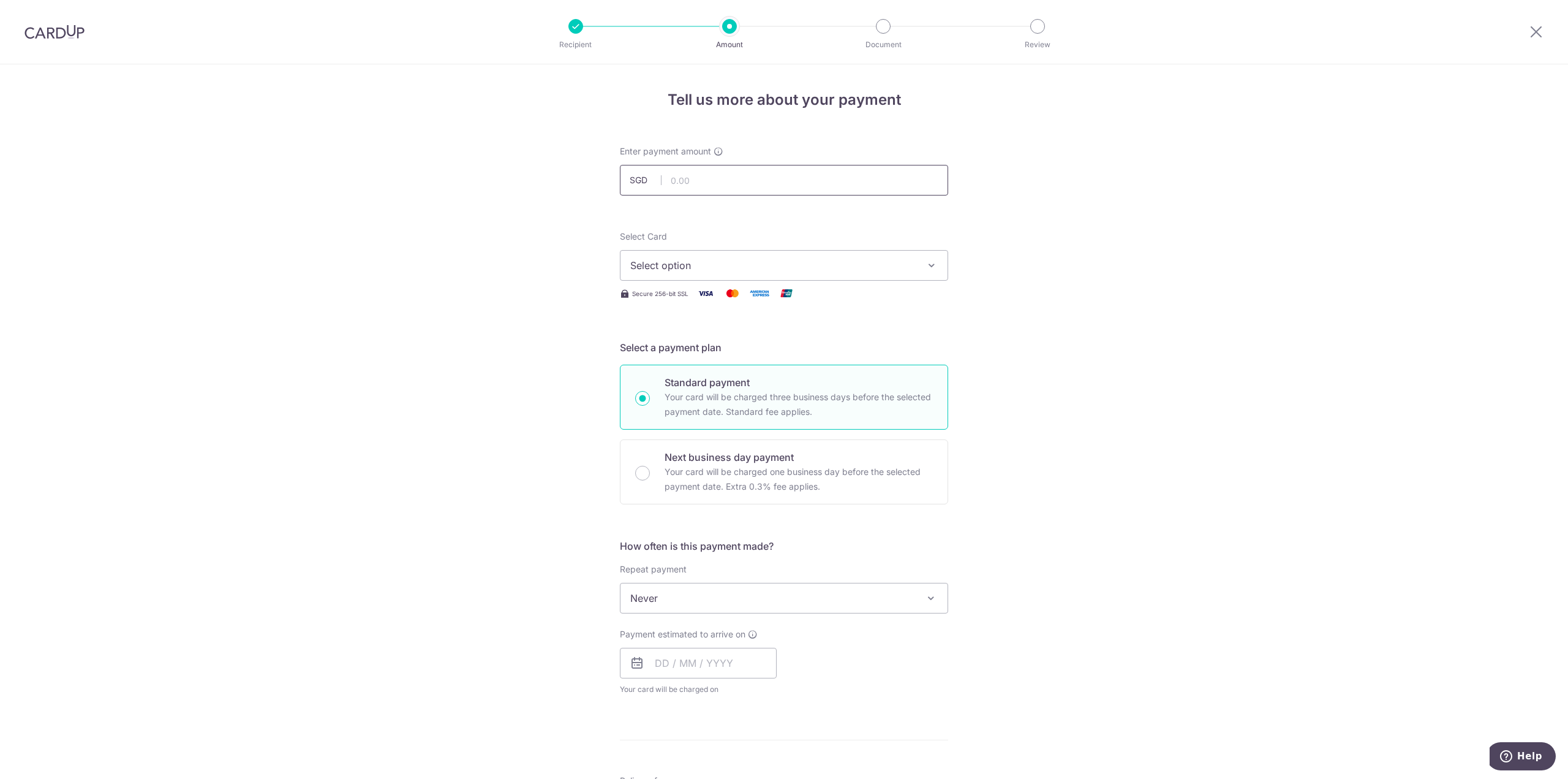
click at [677, 185] on input "text" at bounding box center [784, 180] width 328 height 30
type input "172.00"
click at [1223, 226] on div "Tell us more about your payment Enter payment amount SGD 172.00 172.00 Select C…" at bounding box center [784, 618] width 1568 height 1108
click at [744, 262] on span "Select option" at bounding box center [773, 265] width 285 height 15
click at [724, 332] on div "Your Cards" at bounding box center [784, 327] width 307 height 13
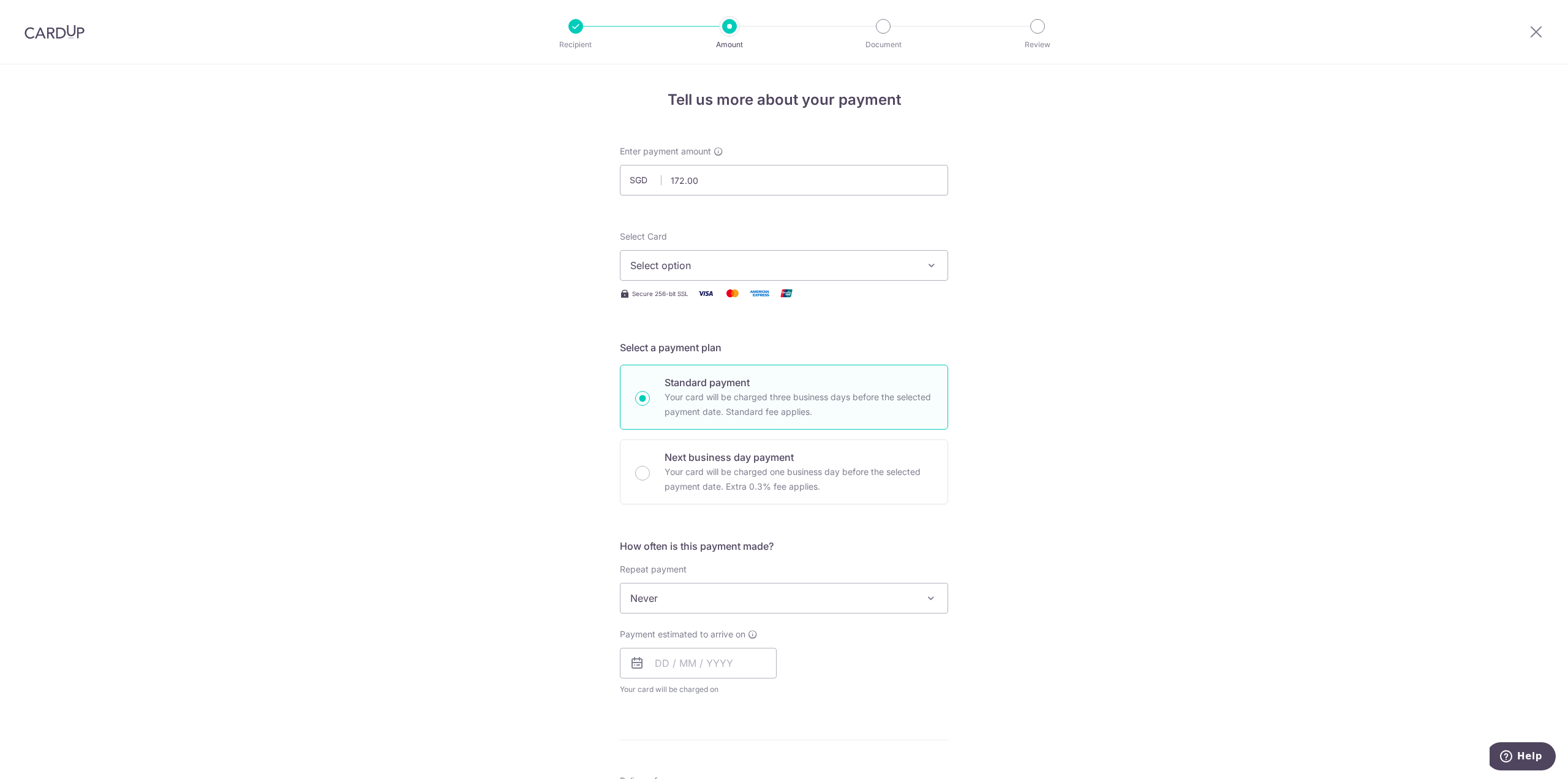
click at [1126, 411] on div "Tell us more about your payment Enter payment amount SGD 172.00 172.00 Select C…" at bounding box center [784, 618] width 1568 height 1108
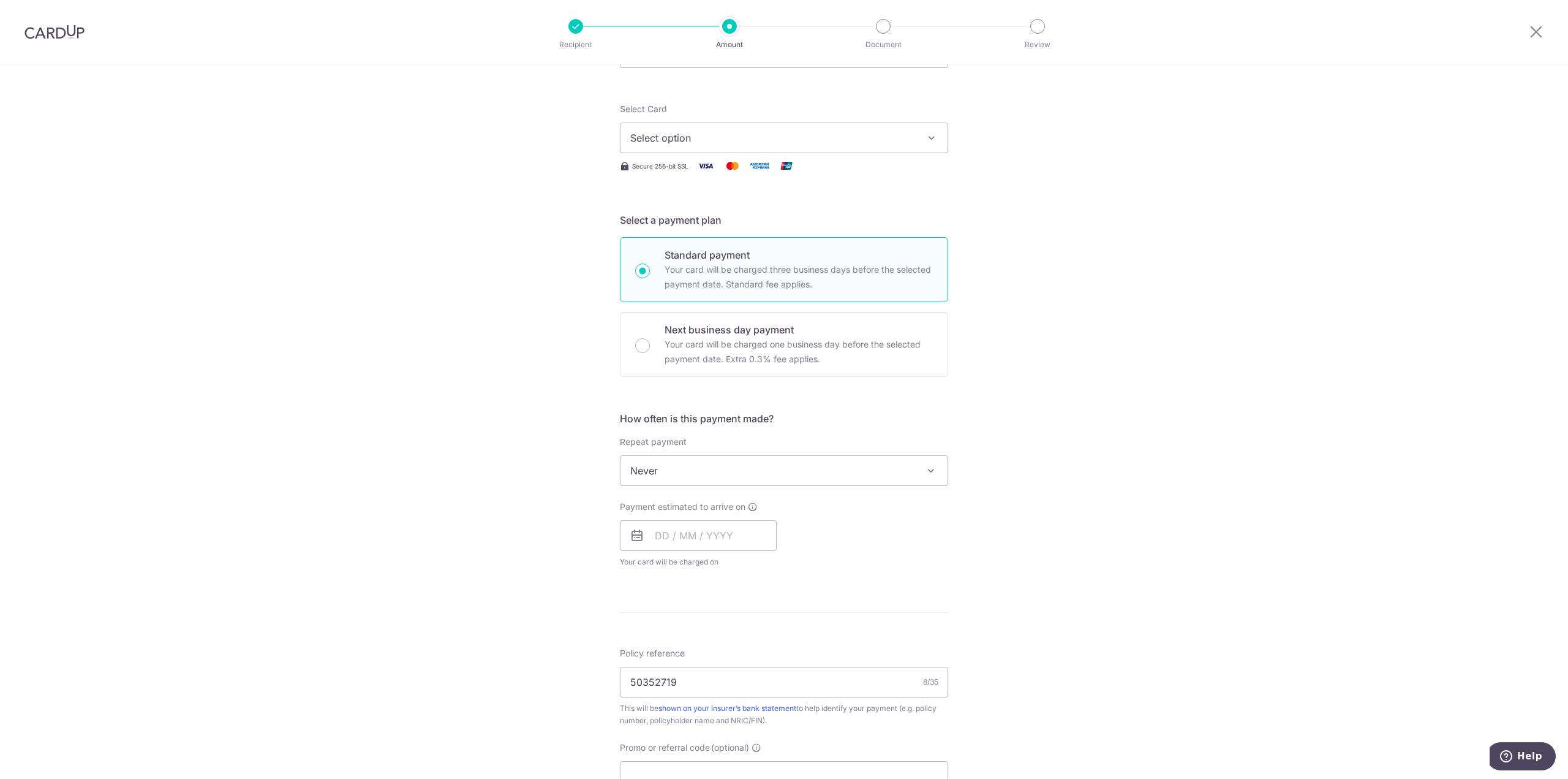
scroll to position [245, 0]
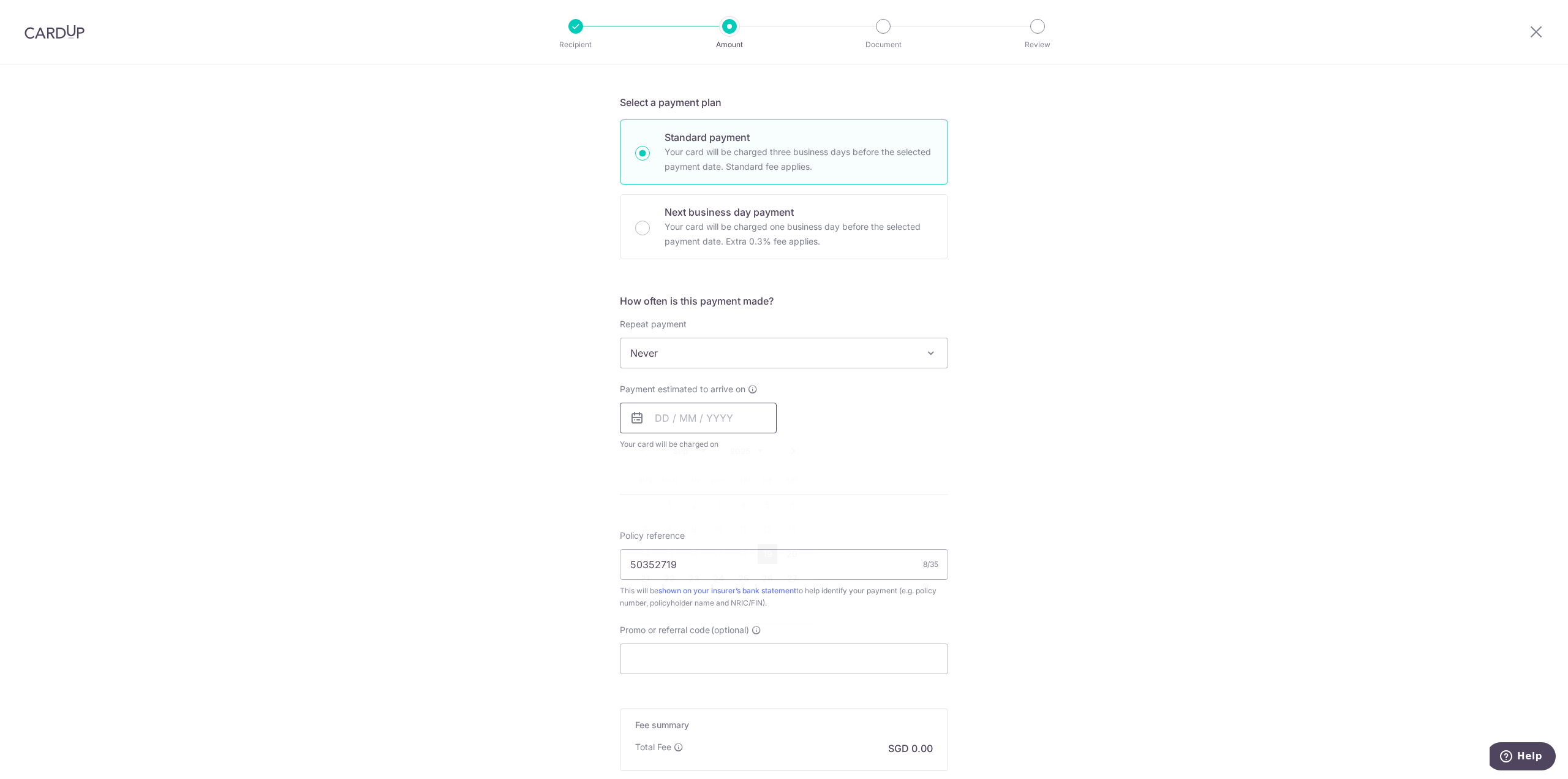
click at [697, 425] on input "text" at bounding box center [698, 417] width 157 height 30
click at [771, 554] on link "19" at bounding box center [767, 554] width 20 height 20
type input "[DATE]"
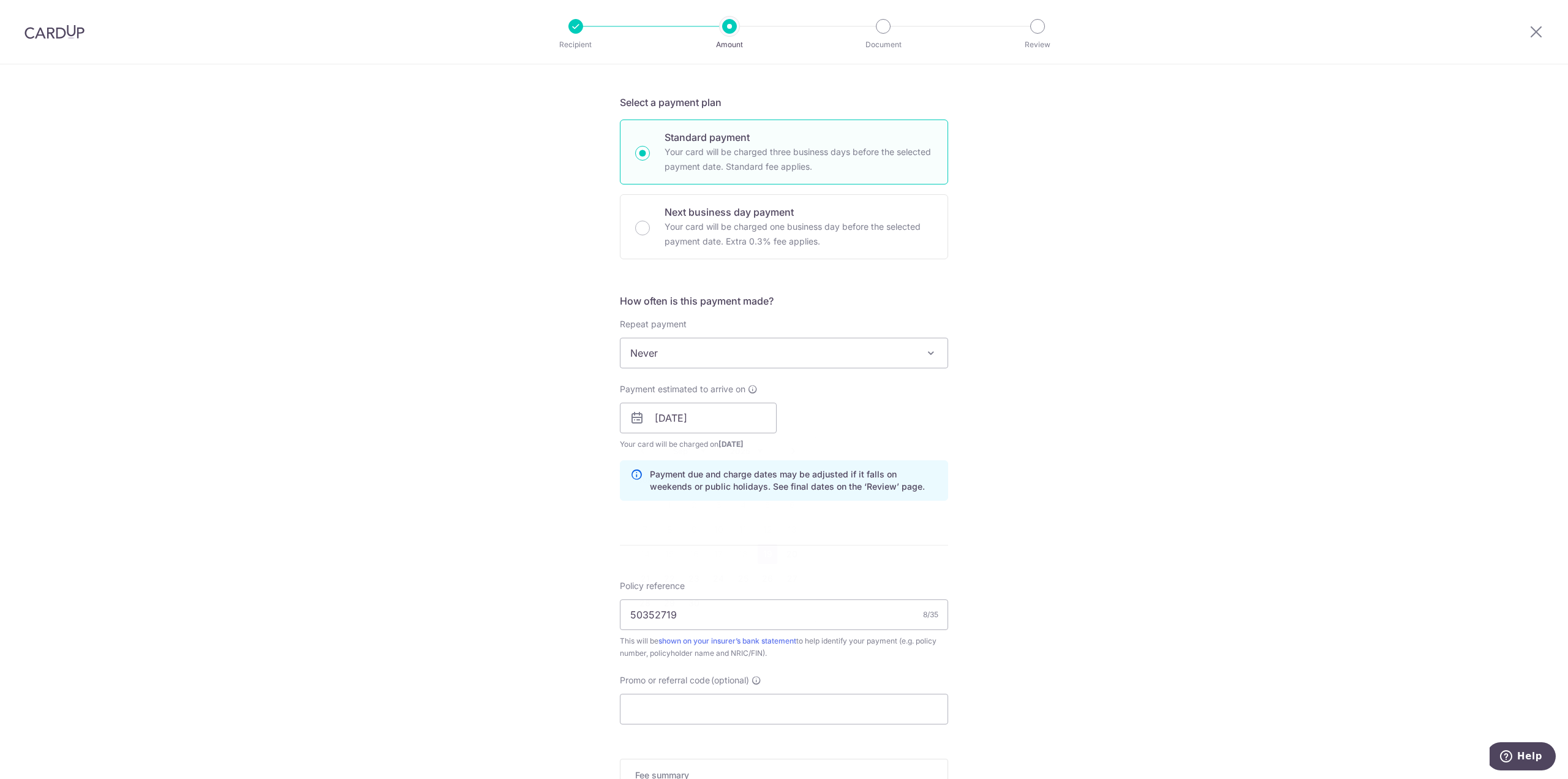
click at [1030, 505] on div "Tell us more about your payment Enter payment amount SGD 172.00 172.00 Select C…" at bounding box center [784, 398] width 1568 height 1159
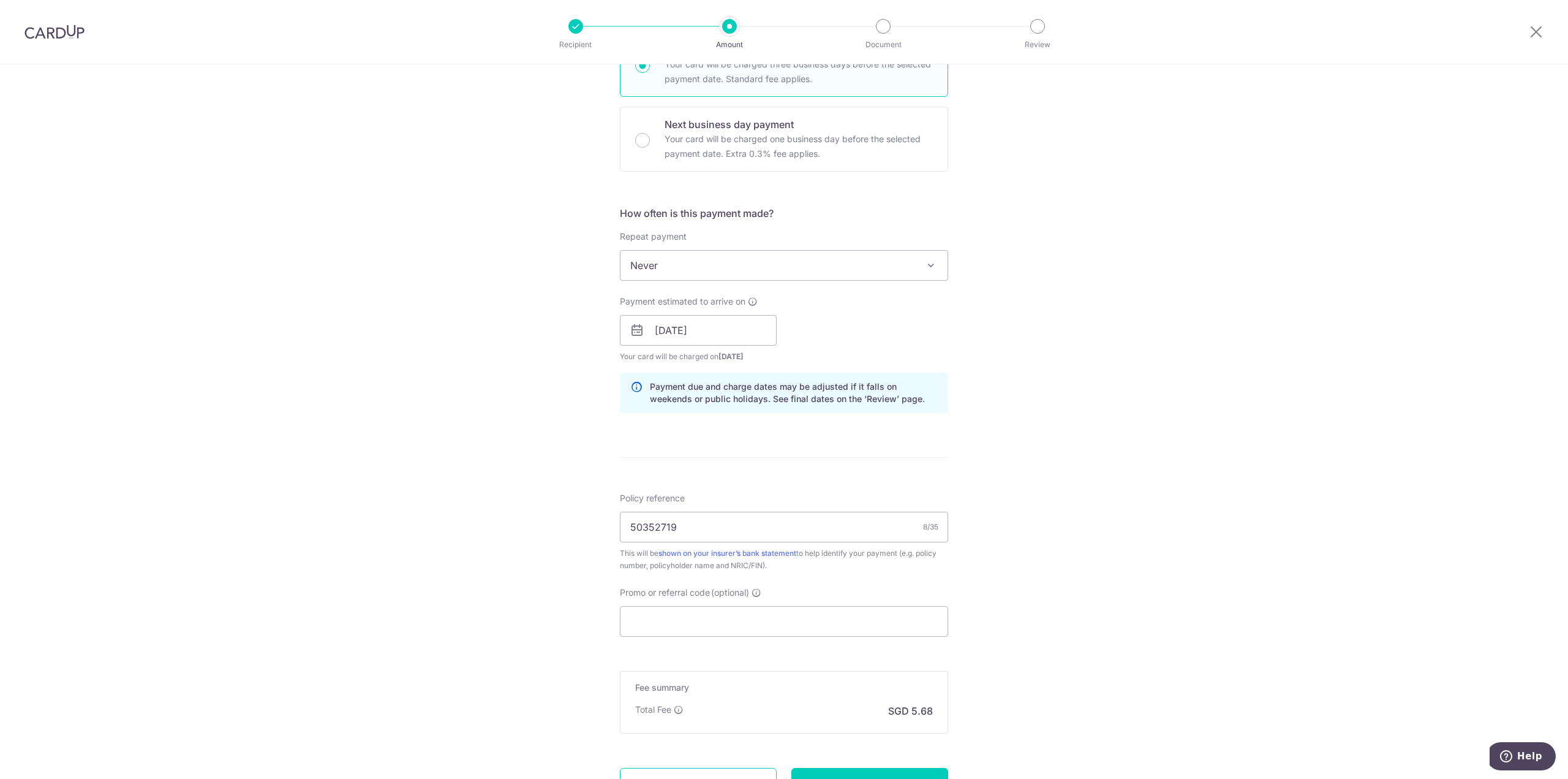
scroll to position [444, 0]
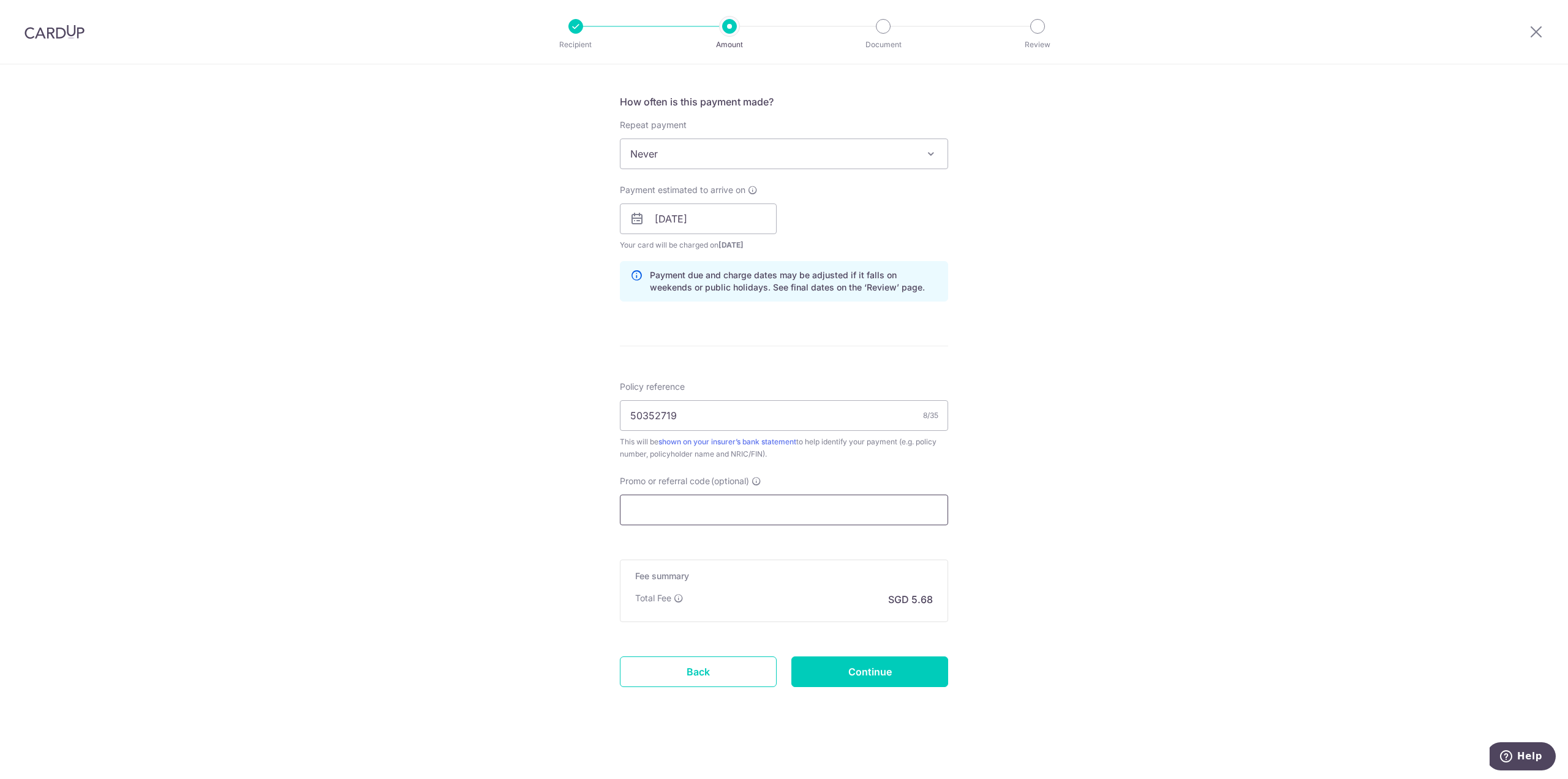
click at [649, 510] on input "Promo or referral code (optional)" at bounding box center [784, 509] width 328 height 30
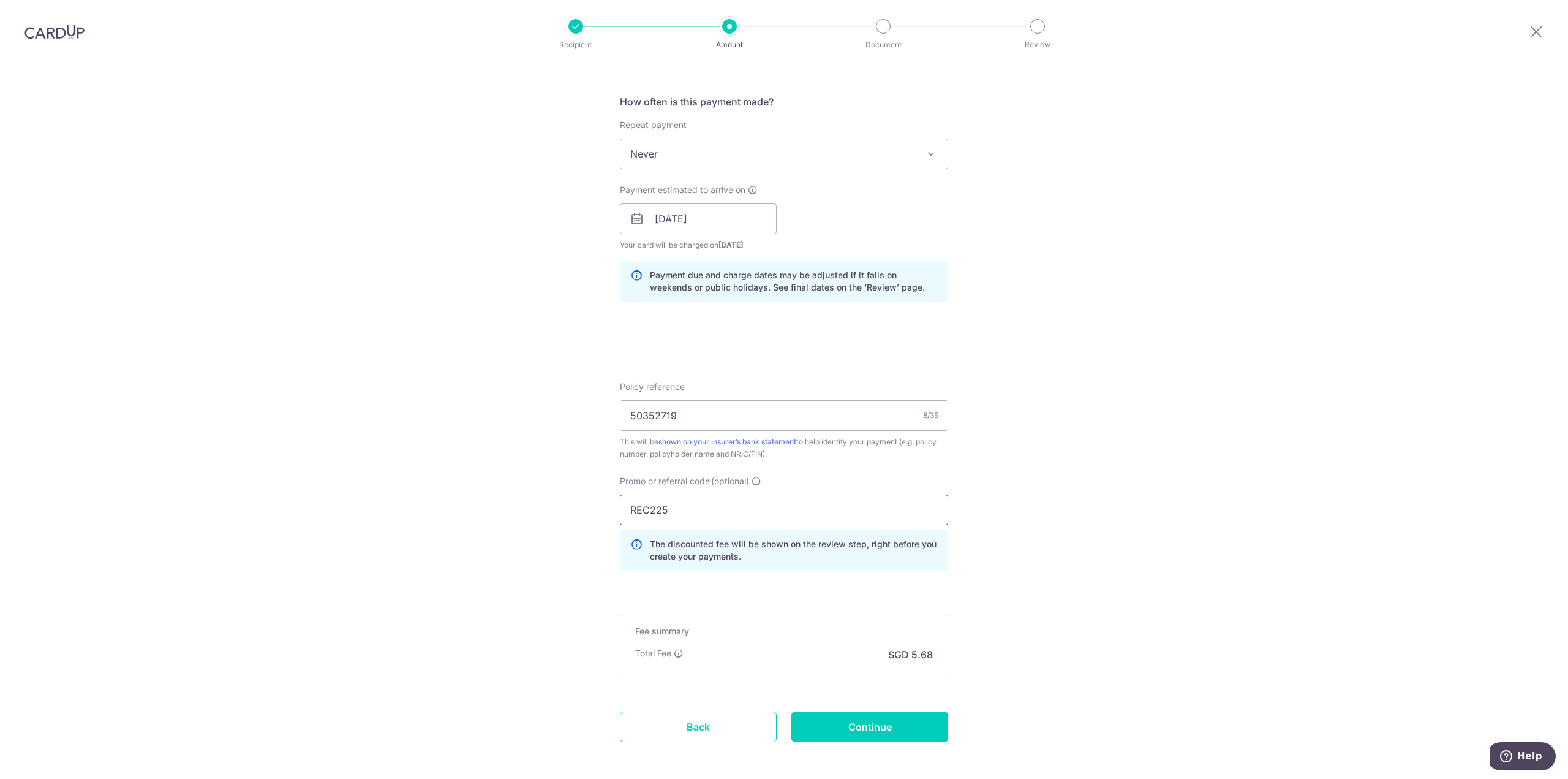
type input "REC225"
click at [1139, 559] on div "Tell us more about your payment Enter payment amount SGD 172.00 172.00 Select C…" at bounding box center [784, 226] width 1568 height 1213
click at [848, 715] on input "Continue" at bounding box center [869, 726] width 157 height 30
type input "Create Schedule"
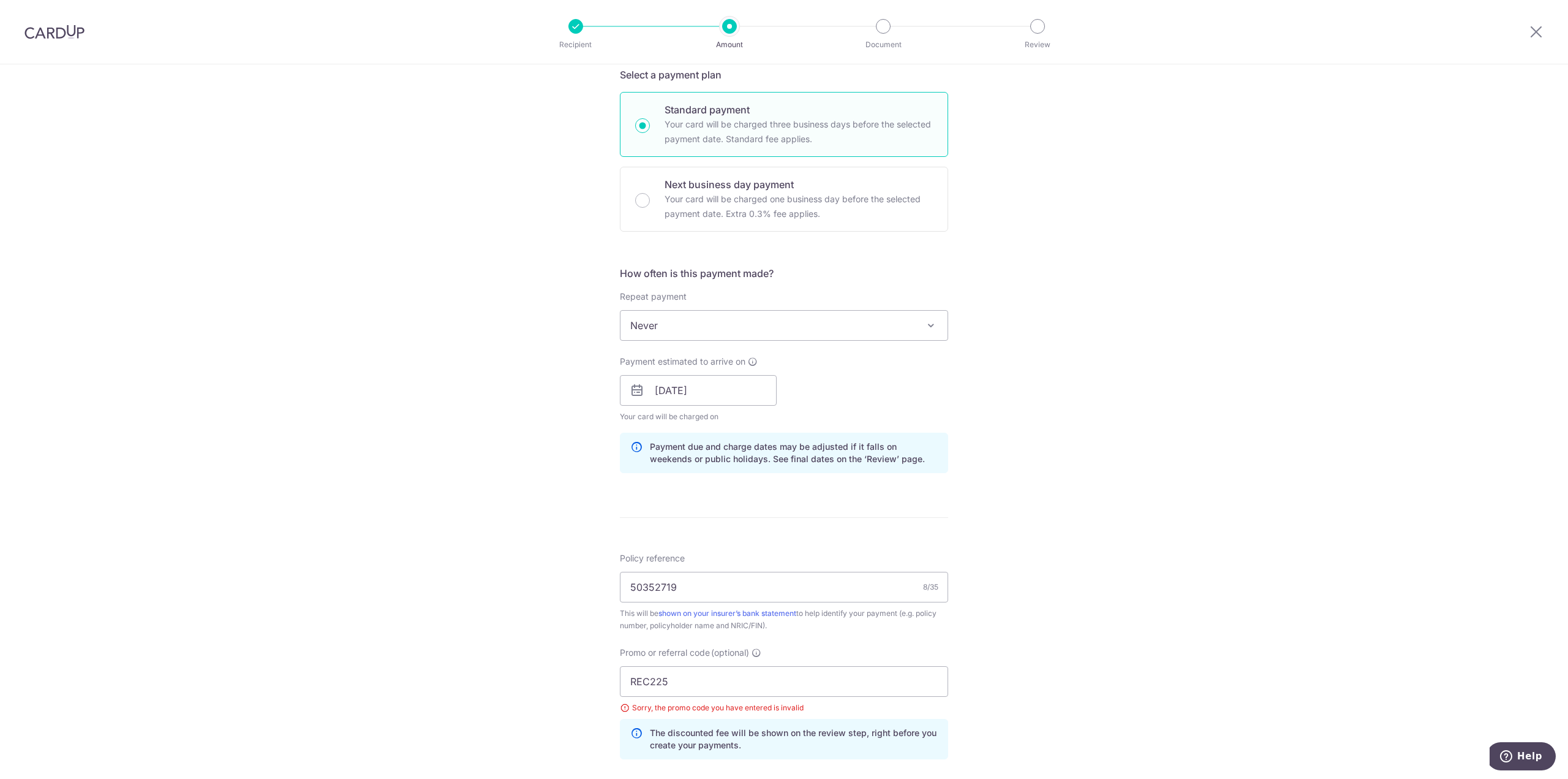
scroll to position [426, 0]
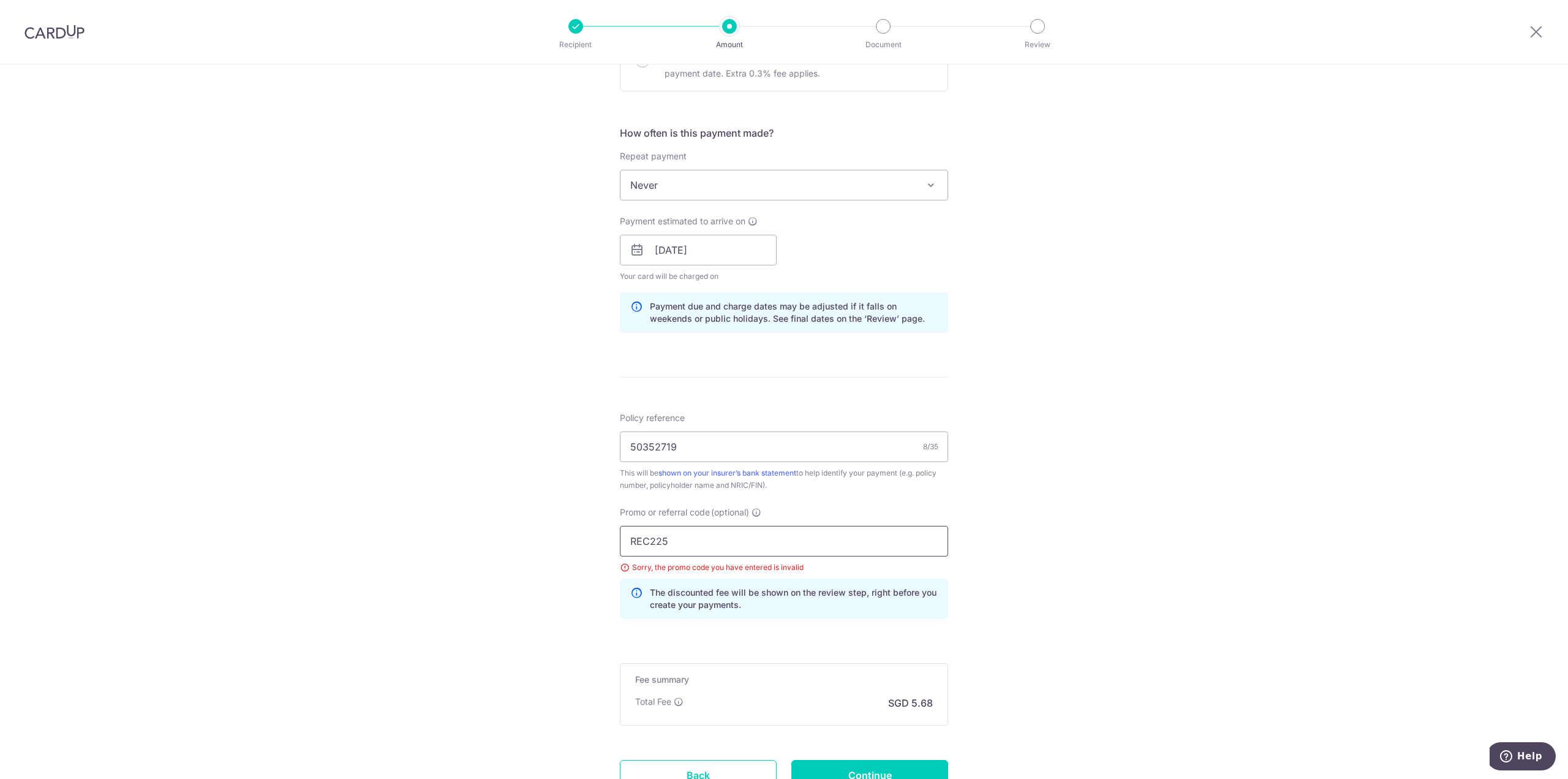
drag, startPoint x: 644, startPoint y: 539, endPoint x: 503, endPoint y: 531, distance: 141.2
click at [503, 531] on div "Tell us more about your payment Enter payment amount SGD 172.00 172.00 Select C…" at bounding box center [784, 260] width 1568 height 1243
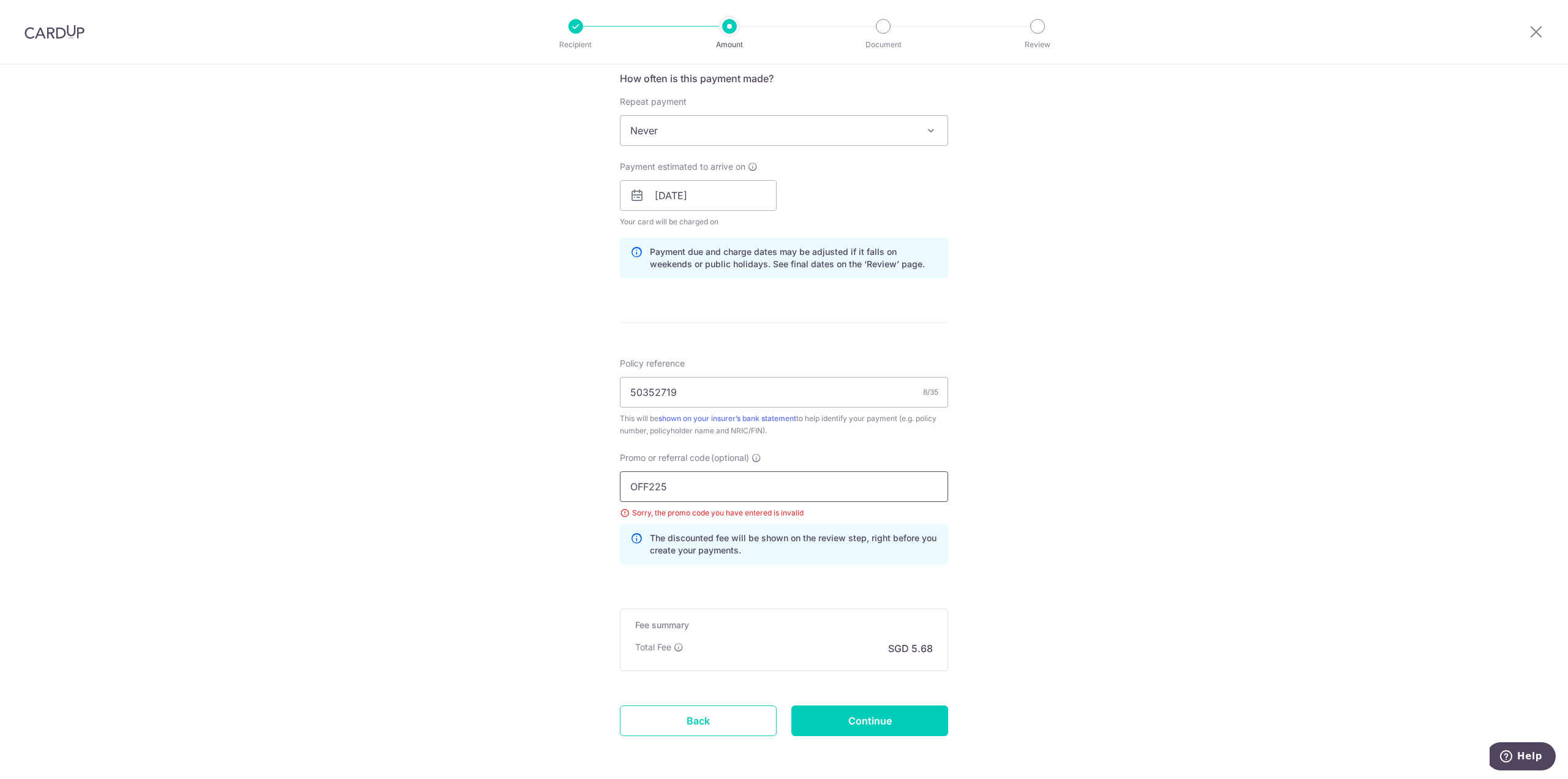
scroll to position [529, 0]
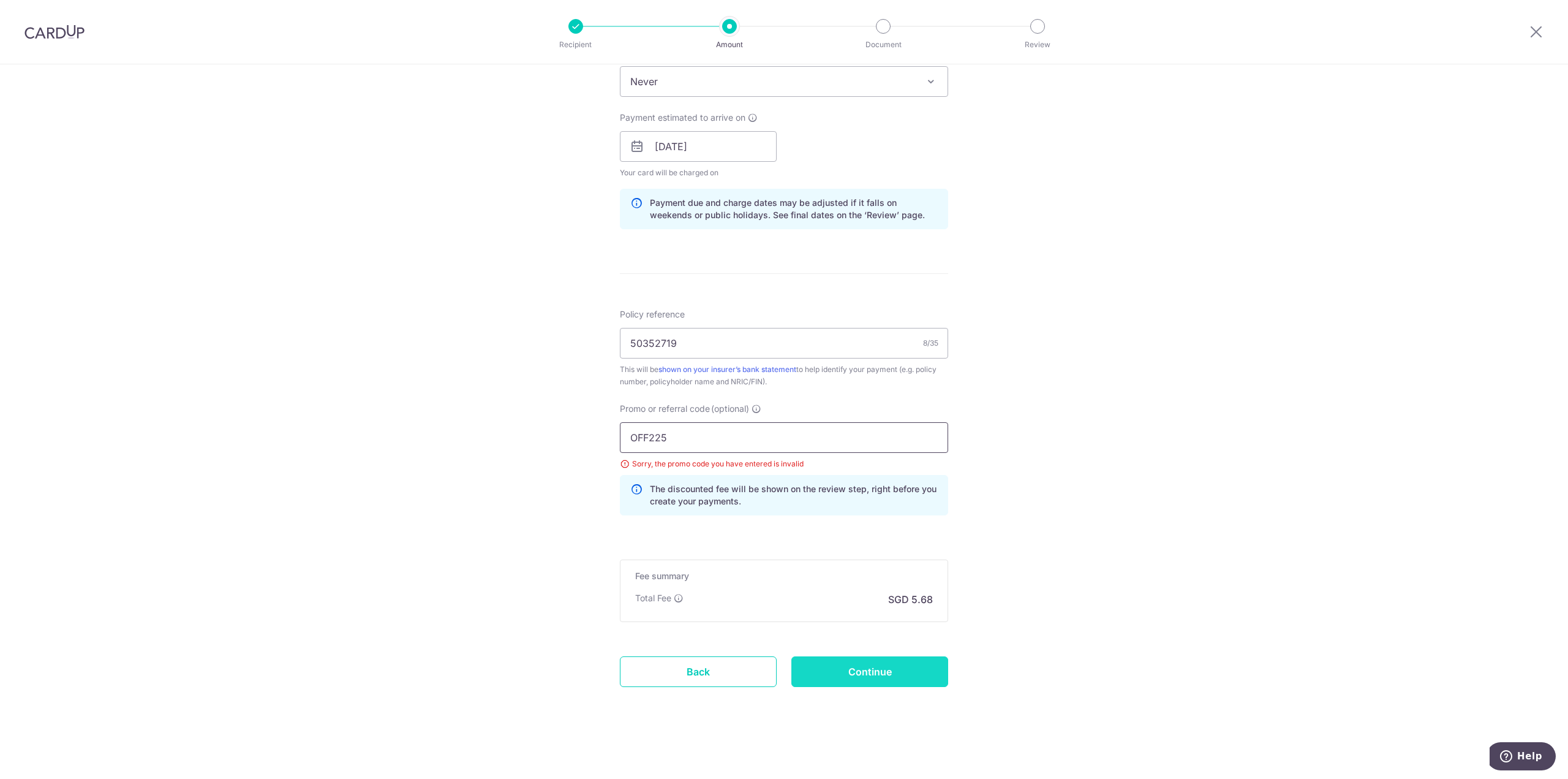
type input "OFF225"
click at [880, 674] on input "Continue" at bounding box center [869, 671] width 157 height 30
type input "Create Schedule"
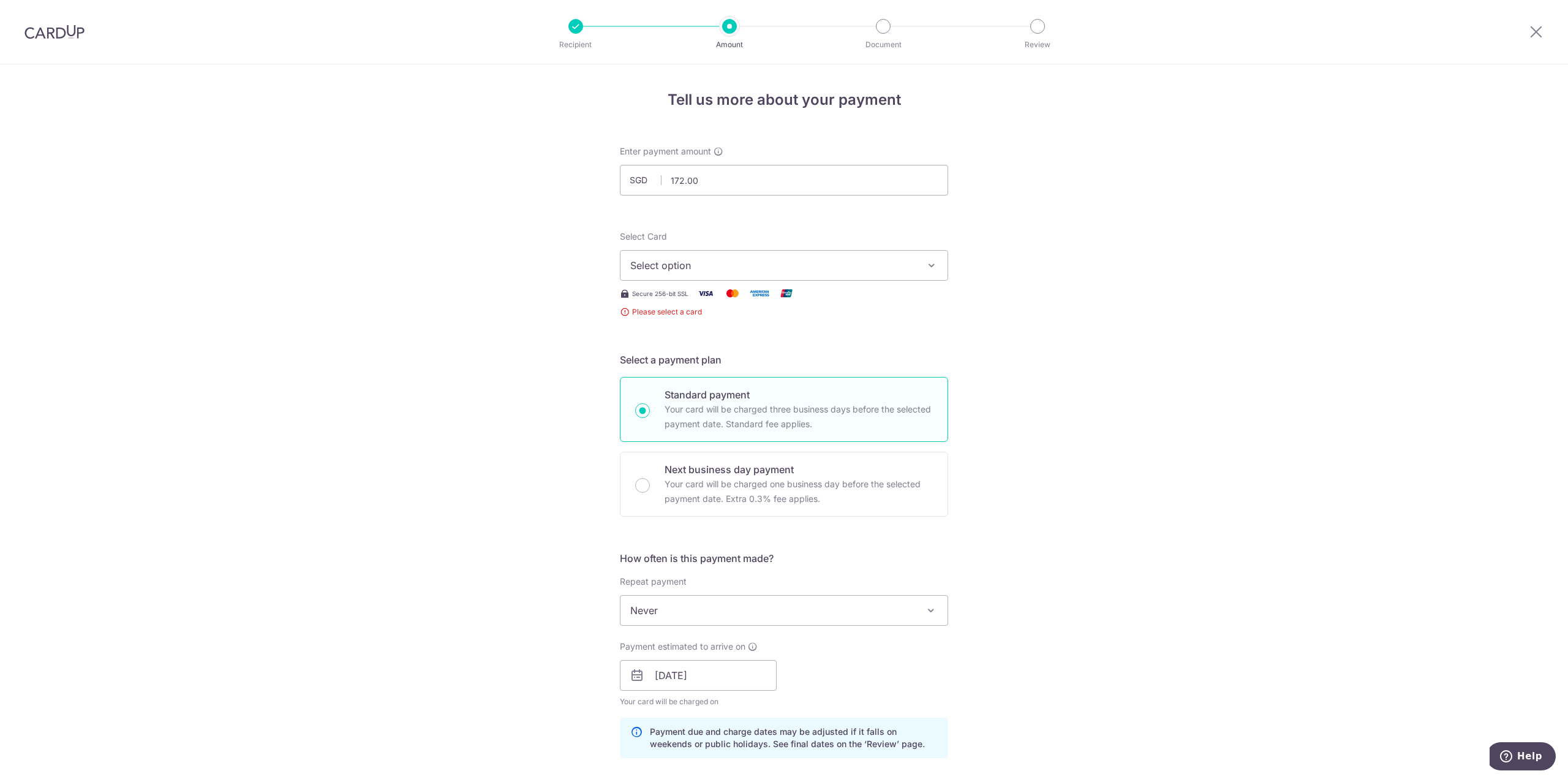
click at [697, 256] on button "Select option" at bounding box center [784, 265] width 328 height 30
click at [664, 359] on span "**** 3024" at bounding box center [683, 352] width 47 height 15
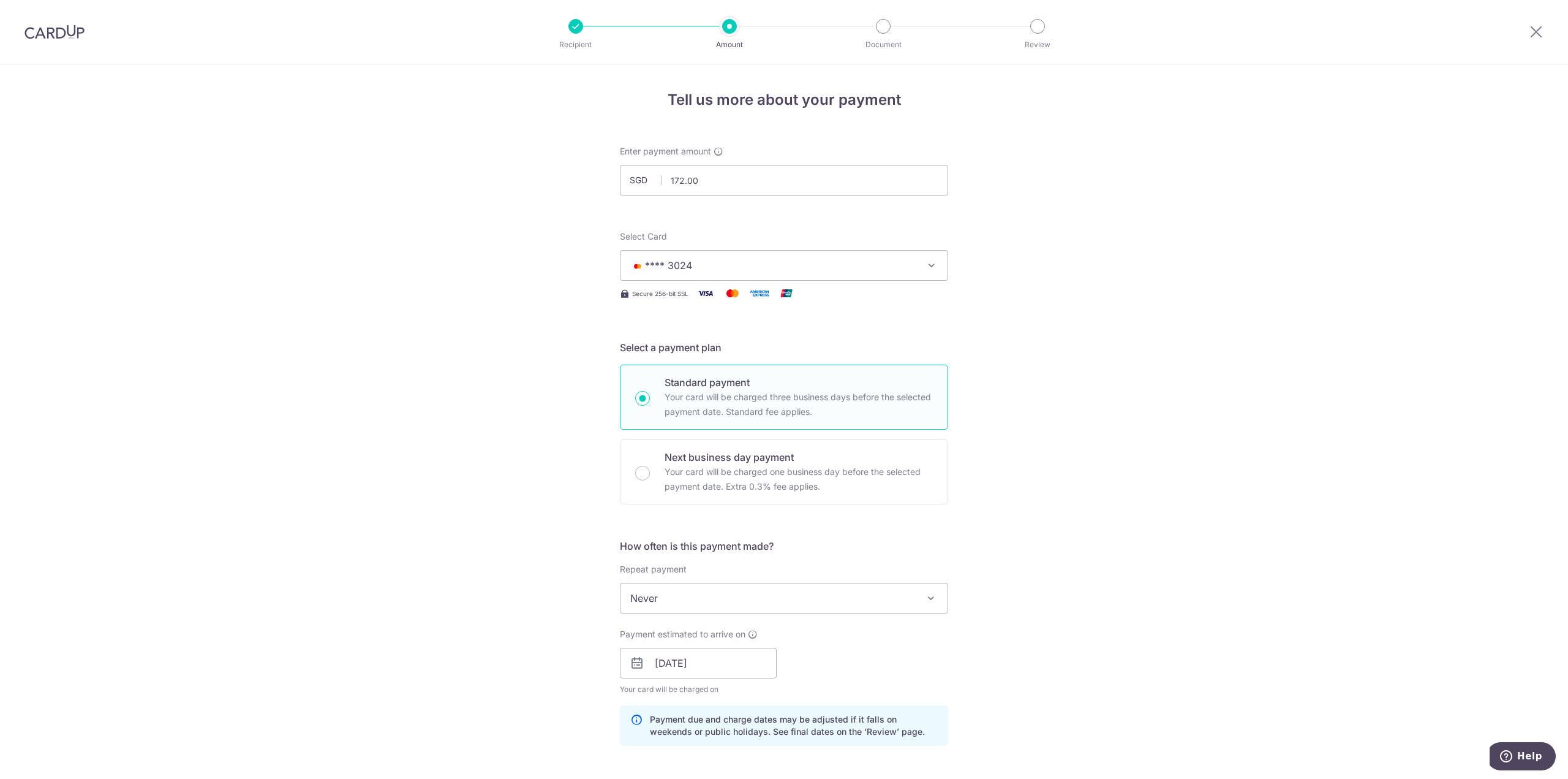
click at [1150, 356] on div "Tell us more about your payment Enter payment amount SGD 172.00 172.00 Select C…" at bounding box center [784, 671] width 1568 height 1213
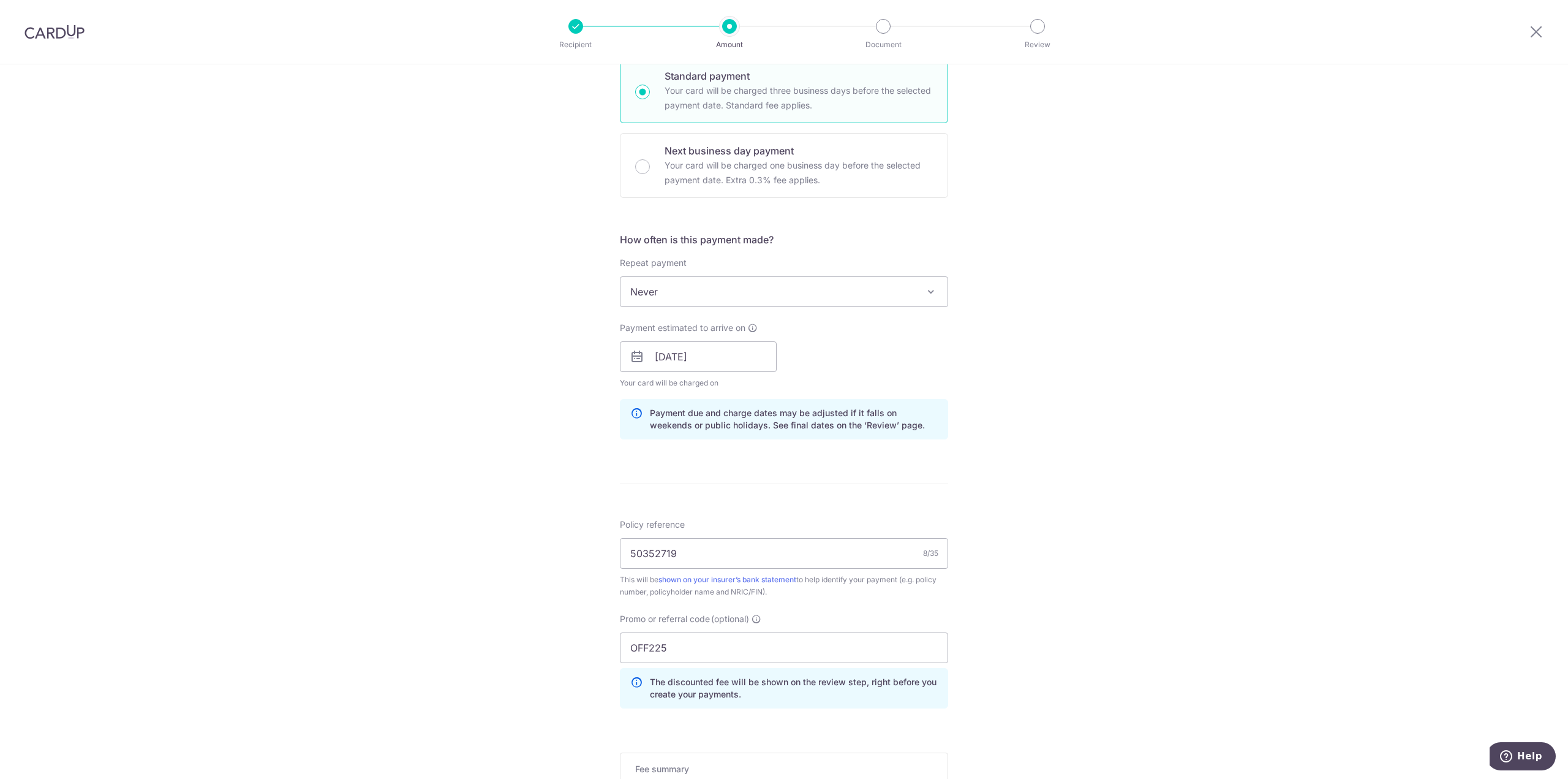
scroll to position [500, 0]
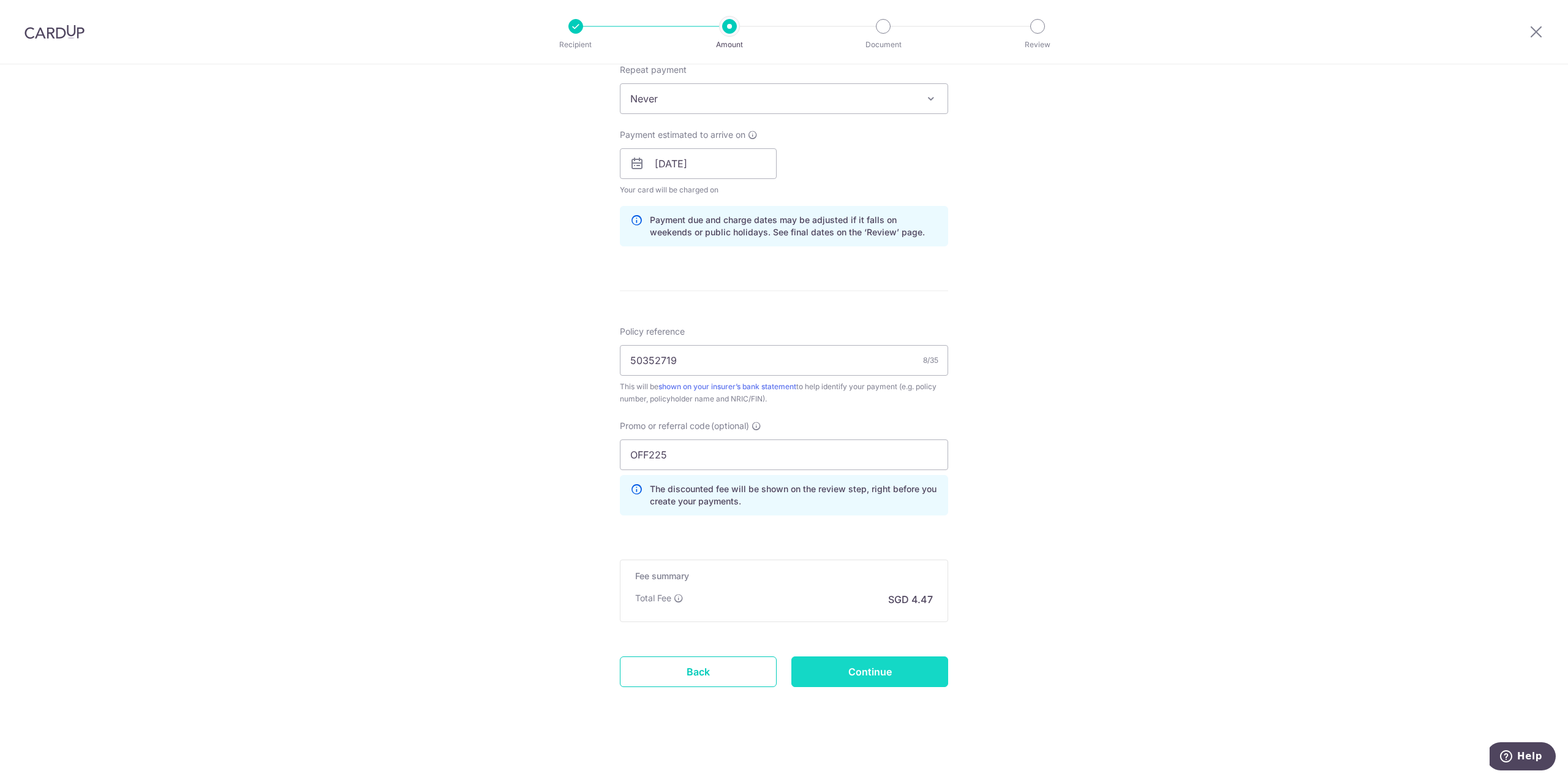
click at [899, 664] on input "Continue" at bounding box center [869, 671] width 157 height 30
type input "Create Schedule"
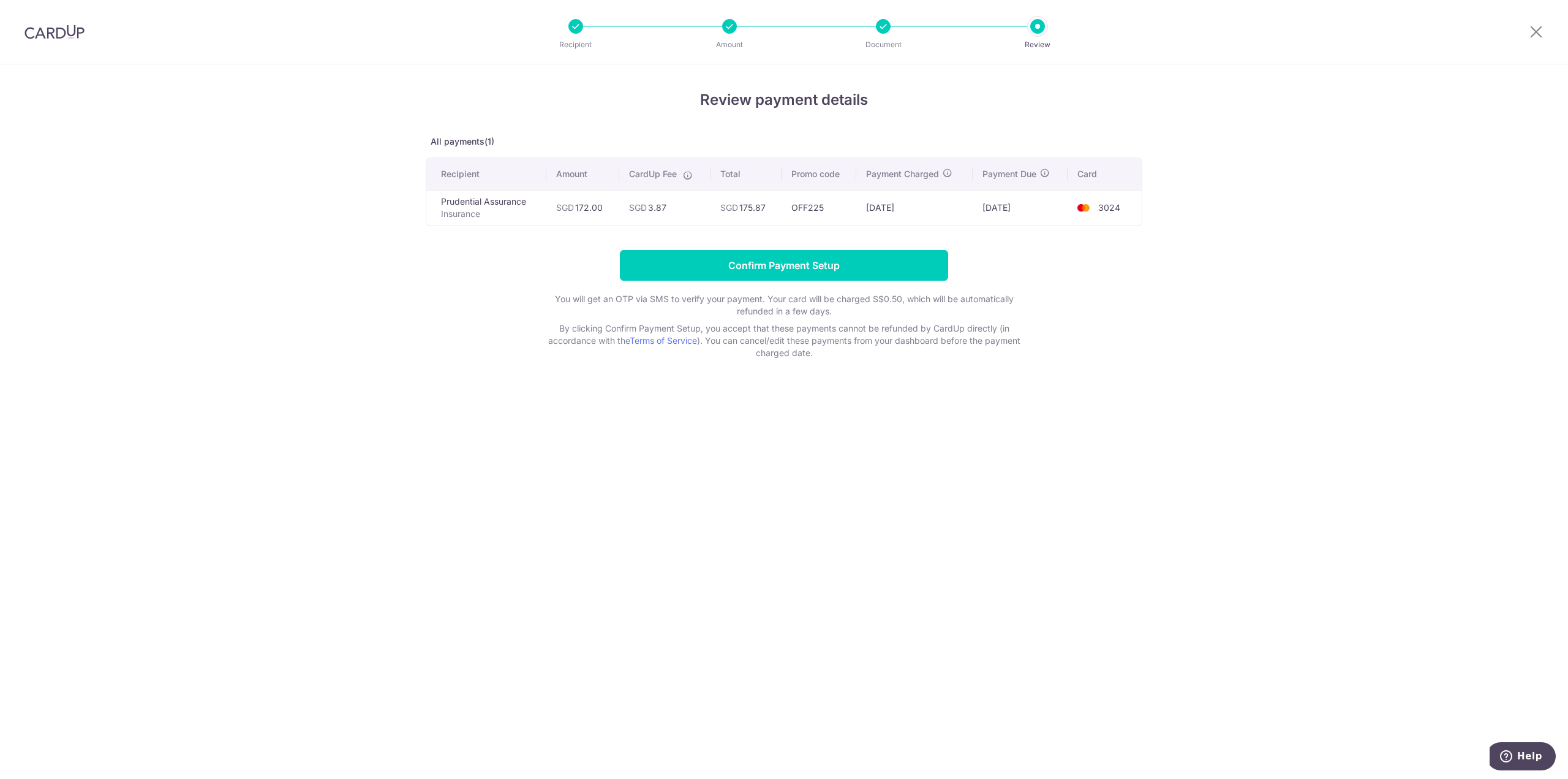
drag, startPoint x: 814, startPoint y: 551, endPoint x: 798, endPoint y: 490, distance: 63.1
click at [813, 551] on div "Review payment details All payments(1) Recipient Amount CardUp Fee Total Promo …" at bounding box center [784, 422] width 1568 height 715
click at [838, 273] on input "Confirm Payment Setup" at bounding box center [784, 265] width 328 height 30
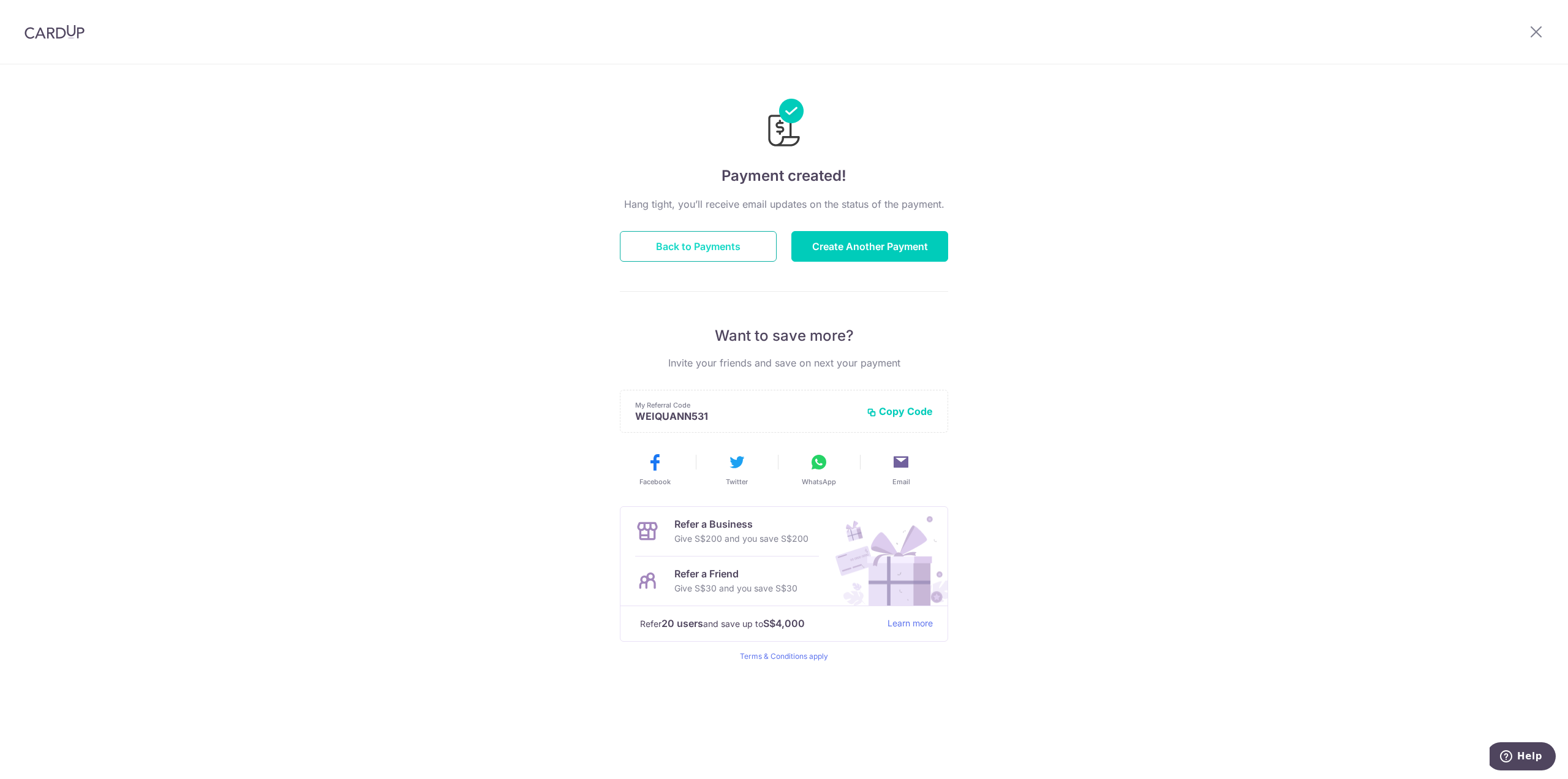
click at [680, 257] on button "Back to Payments" at bounding box center [698, 246] width 157 height 30
